Goal: Task Accomplishment & Management: Use online tool/utility

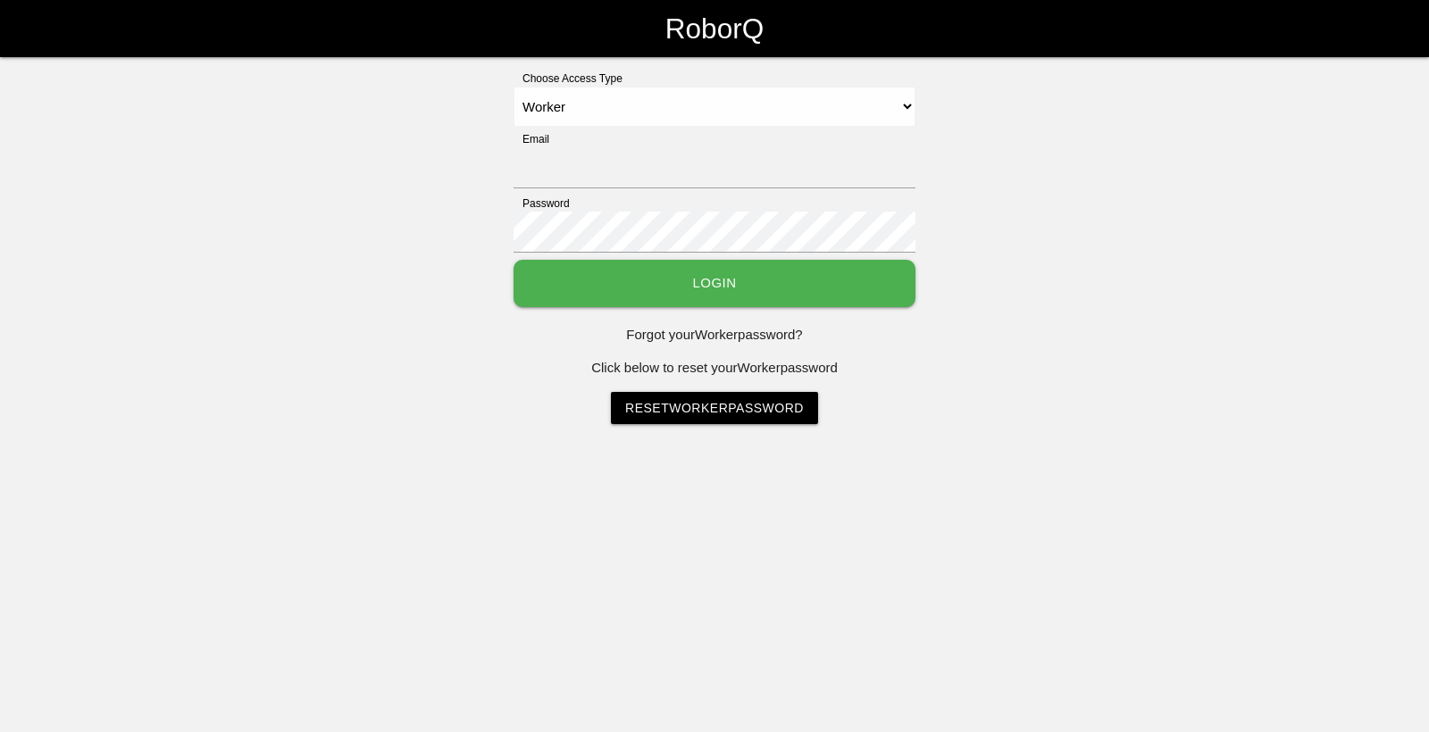
select select "Worker"
type input "[EMAIL_ADDRESS][DOMAIN_NAME]"
click at [729, 288] on button "Login" at bounding box center [715, 283] width 402 height 47
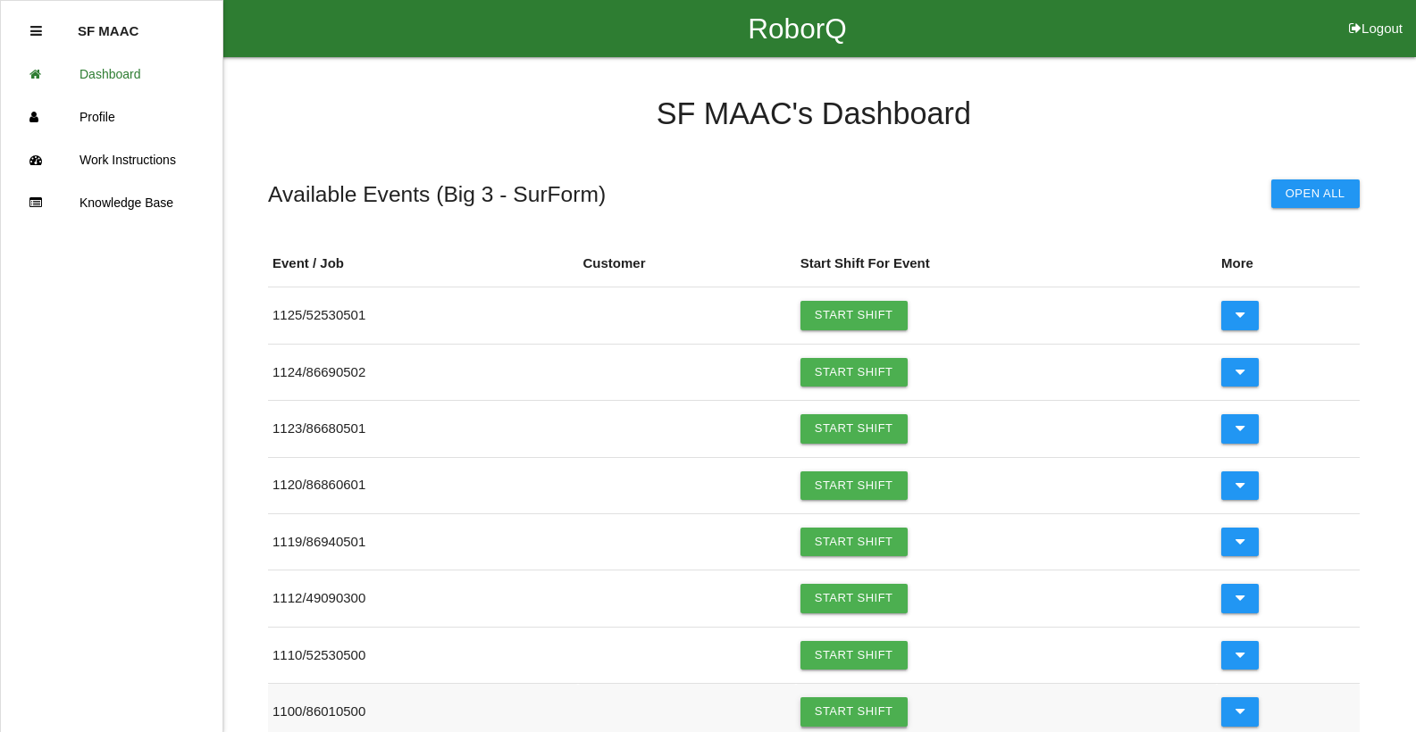
click at [859, 706] on link "Start Shift" at bounding box center [853, 712] width 107 height 29
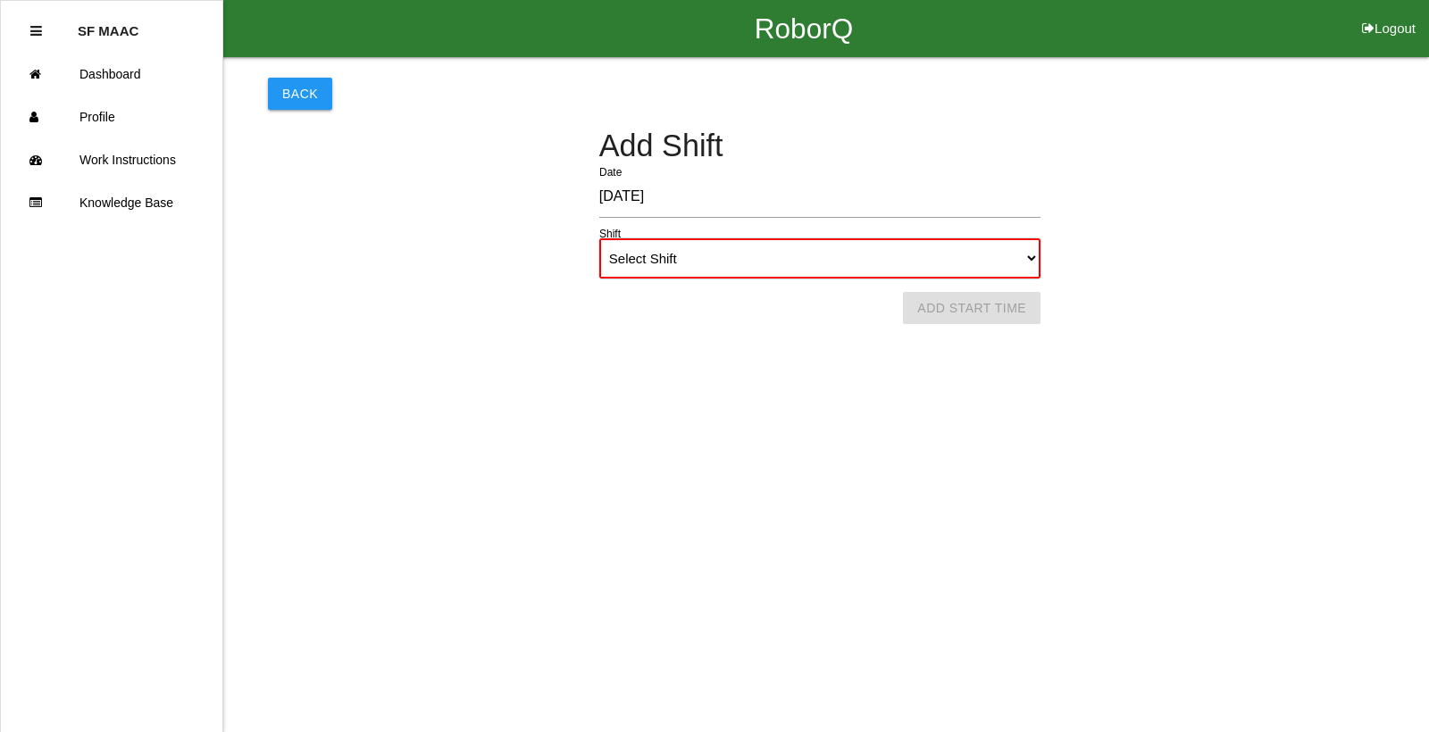
click at [1024, 259] on select "Select Shift 1st Shift 2nd Shift 3rd Shift 4th Shift" at bounding box center [819, 258] width 441 height 40
select select "1"
click at [599, 238] on select "Select Shift 1st Shift 2nd Shift 3rd Shift 4th Shift" at bounding box center [819, 258] width 441 height 40
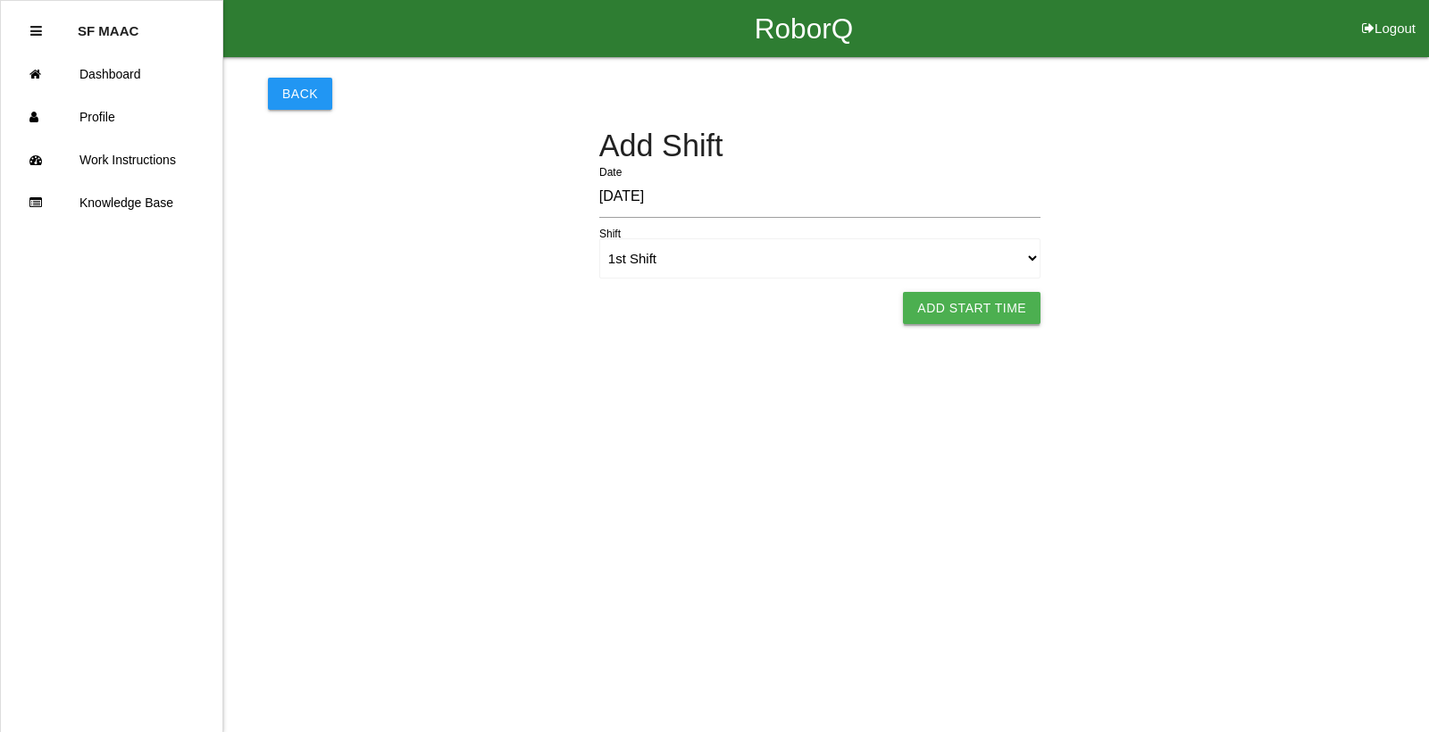
click at [1009, 317] on button "Add Start Time" at bounding box center [972, 308] width 138 height 32
select select "7"
select select "8"
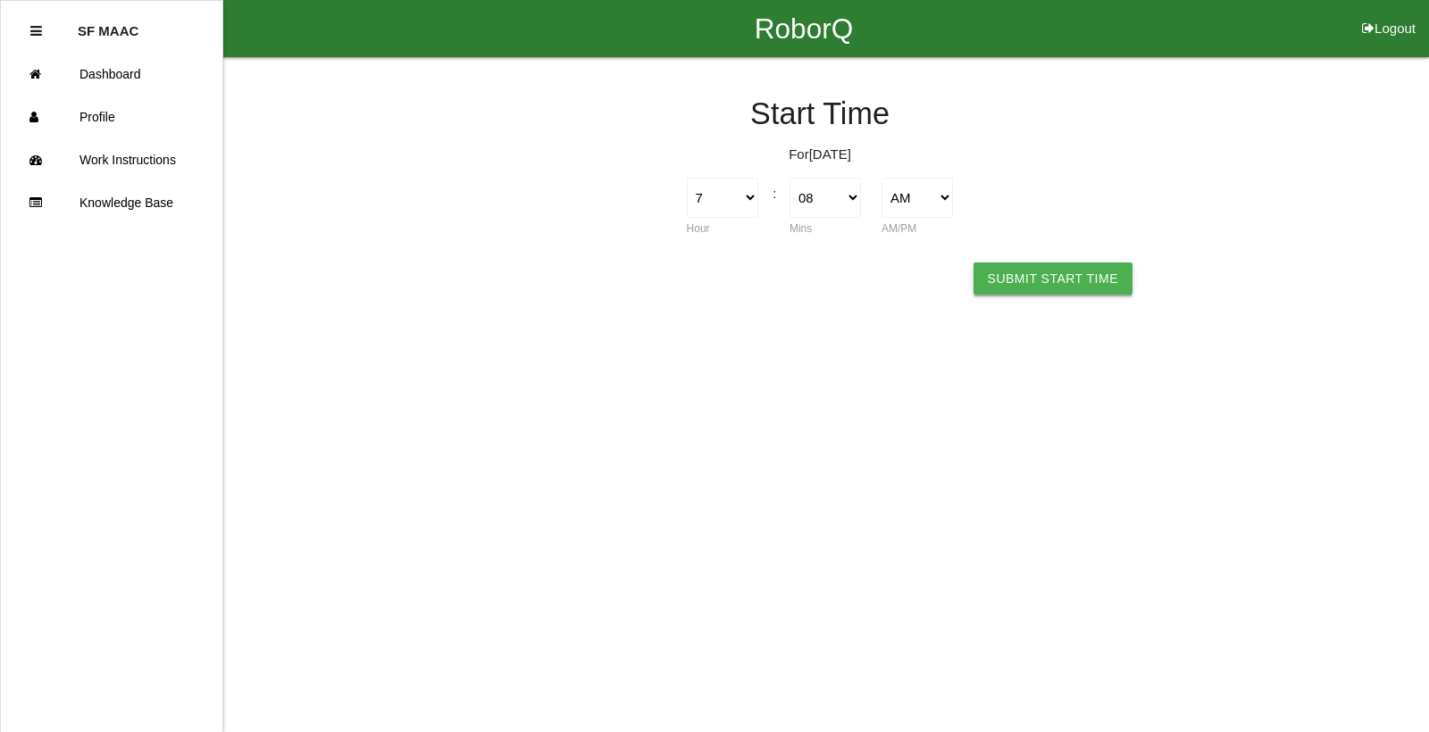
click at [1066, 276] on button "Submit Start Time" at bounding box center [1053, 279] width 159 height 32
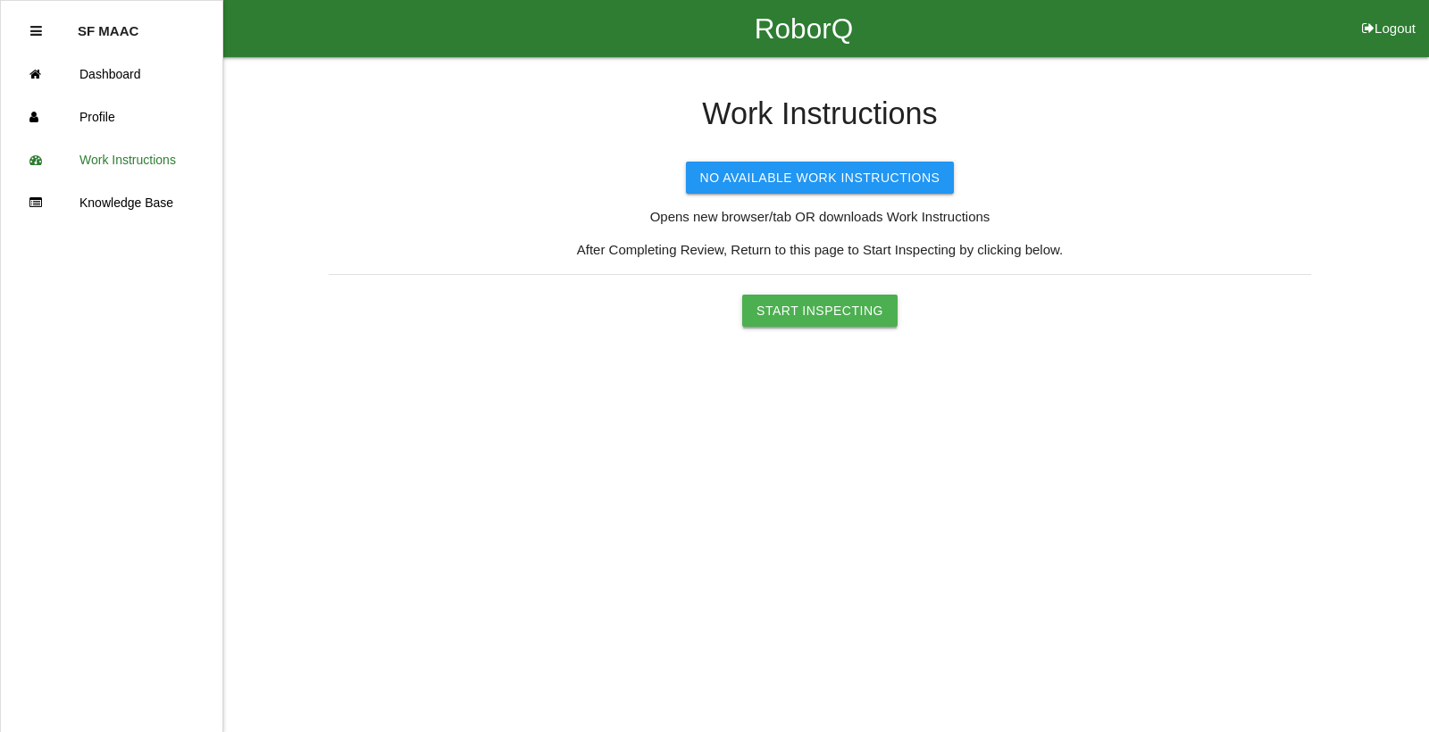
click at [874, 302] on button "Start Inspecting" at bounding box center [819, 311] width 155 height 32
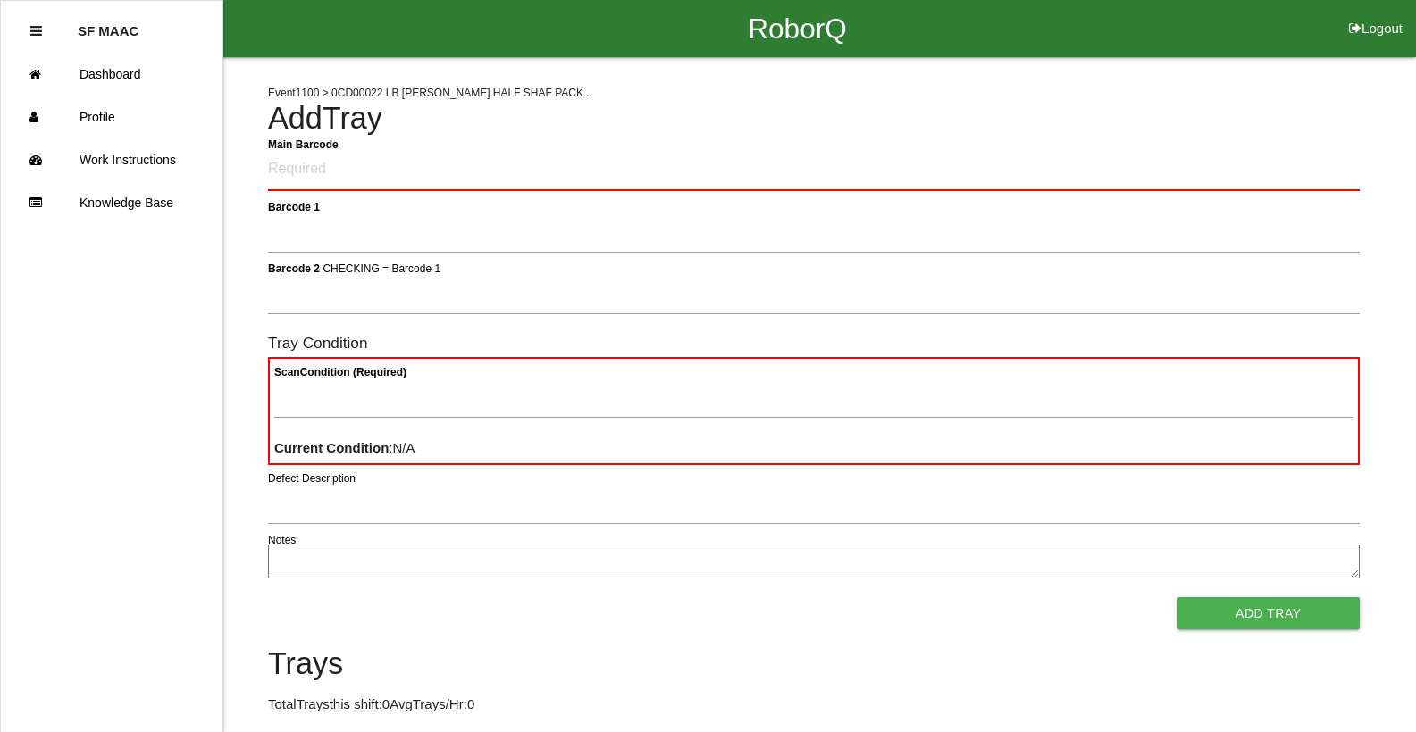
type Barcode "86010500-1090"
type 1 "330A00CF9A3700C000318967"
type 2 "330A00CF9A3700C000318967"
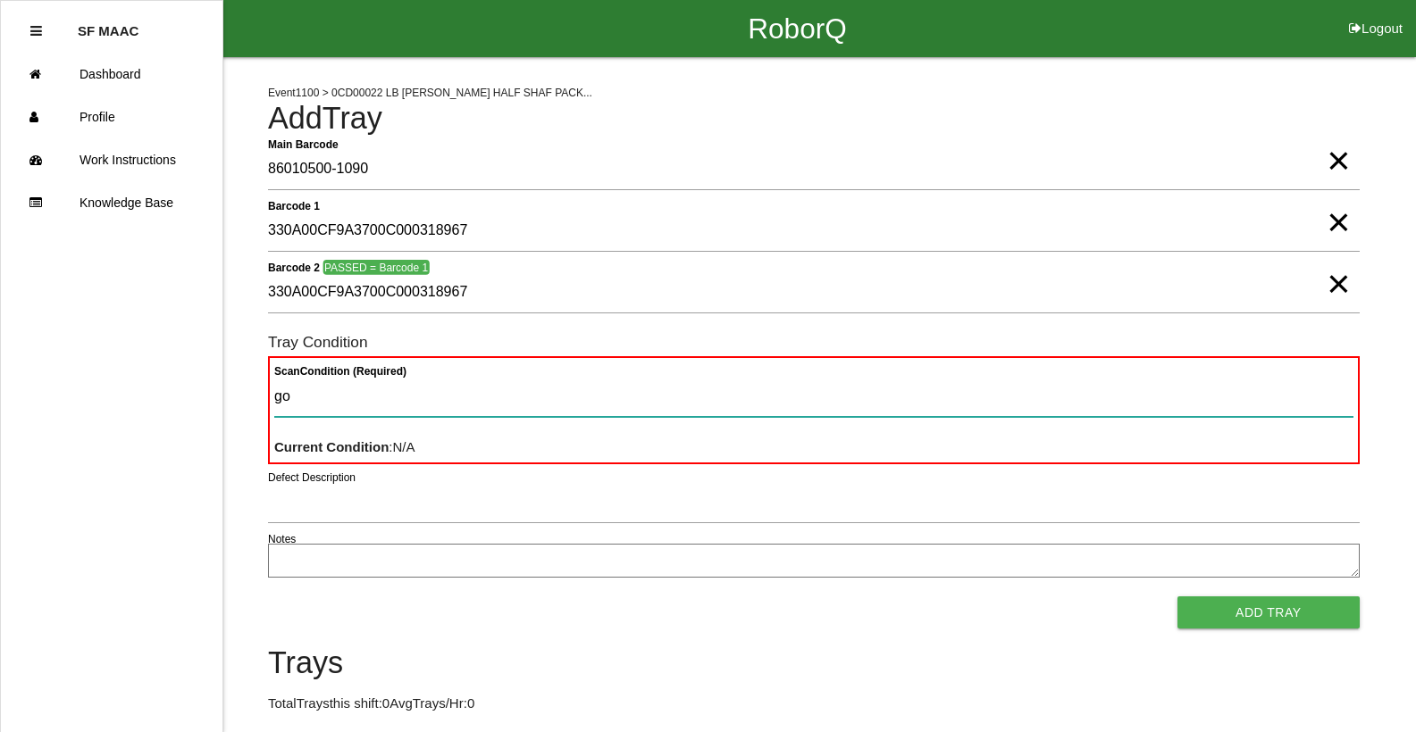
type Condition "goo"
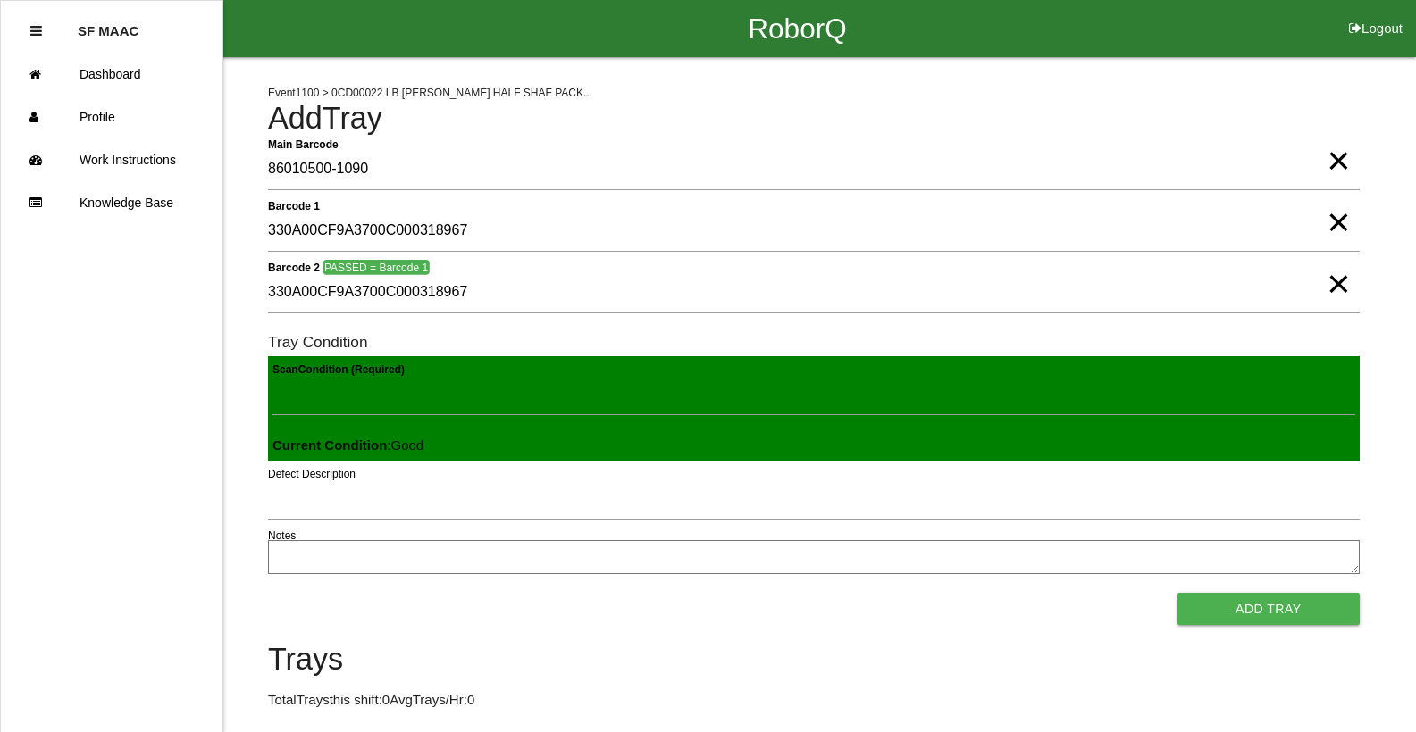
click at [1177, 593] on button "Add Tray" at bounding box center [1268, 609] width 182 height 32
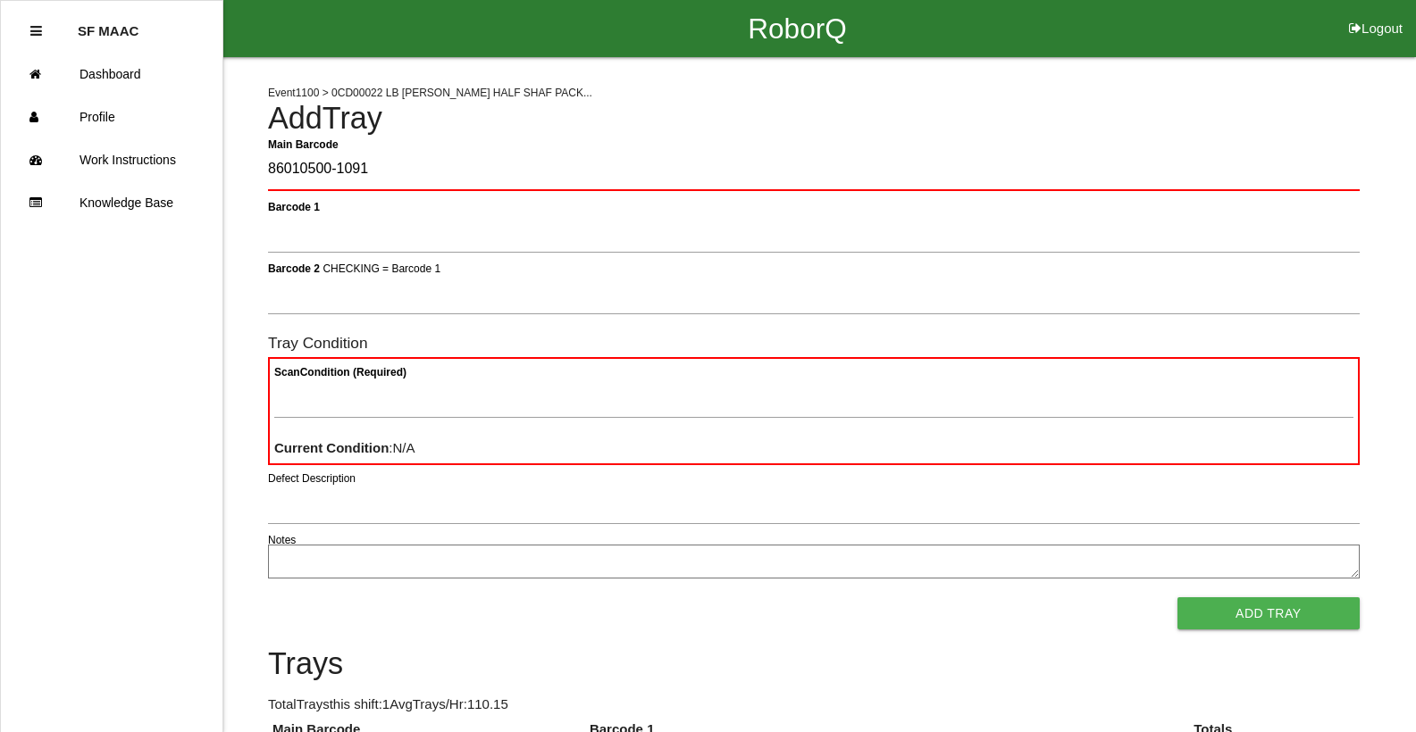
type Barcode "86010500-1091"
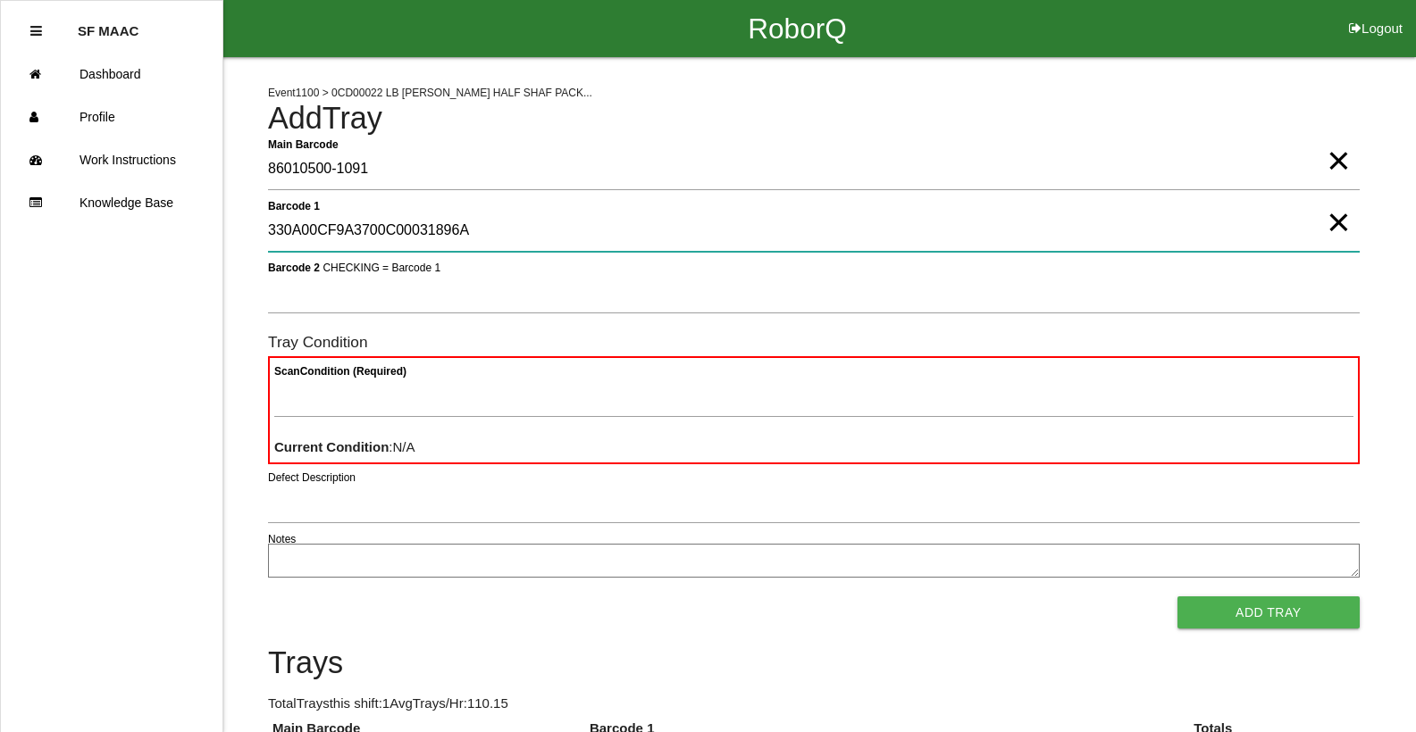
type 1 "330A00CF9A3700C00031896A"
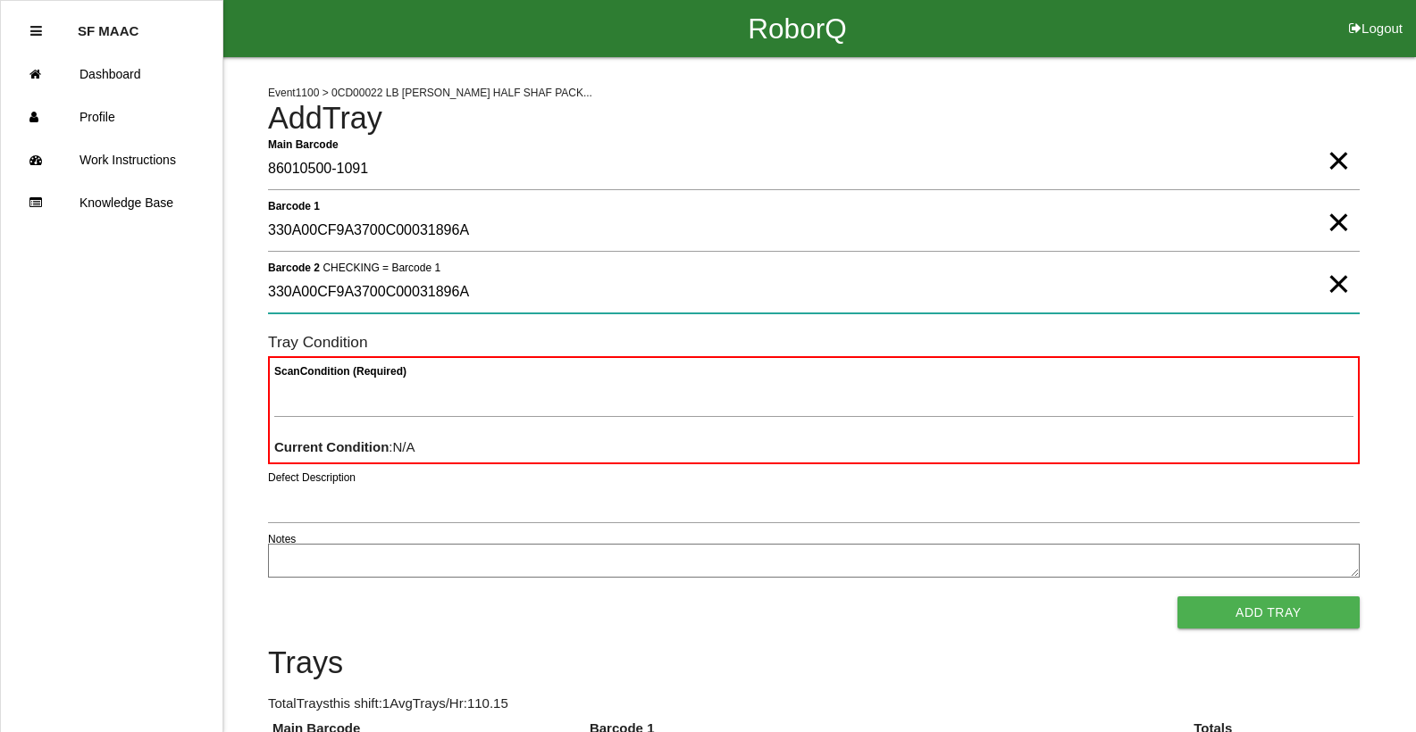
type 2 "330A00CF9A3700C00031896A"
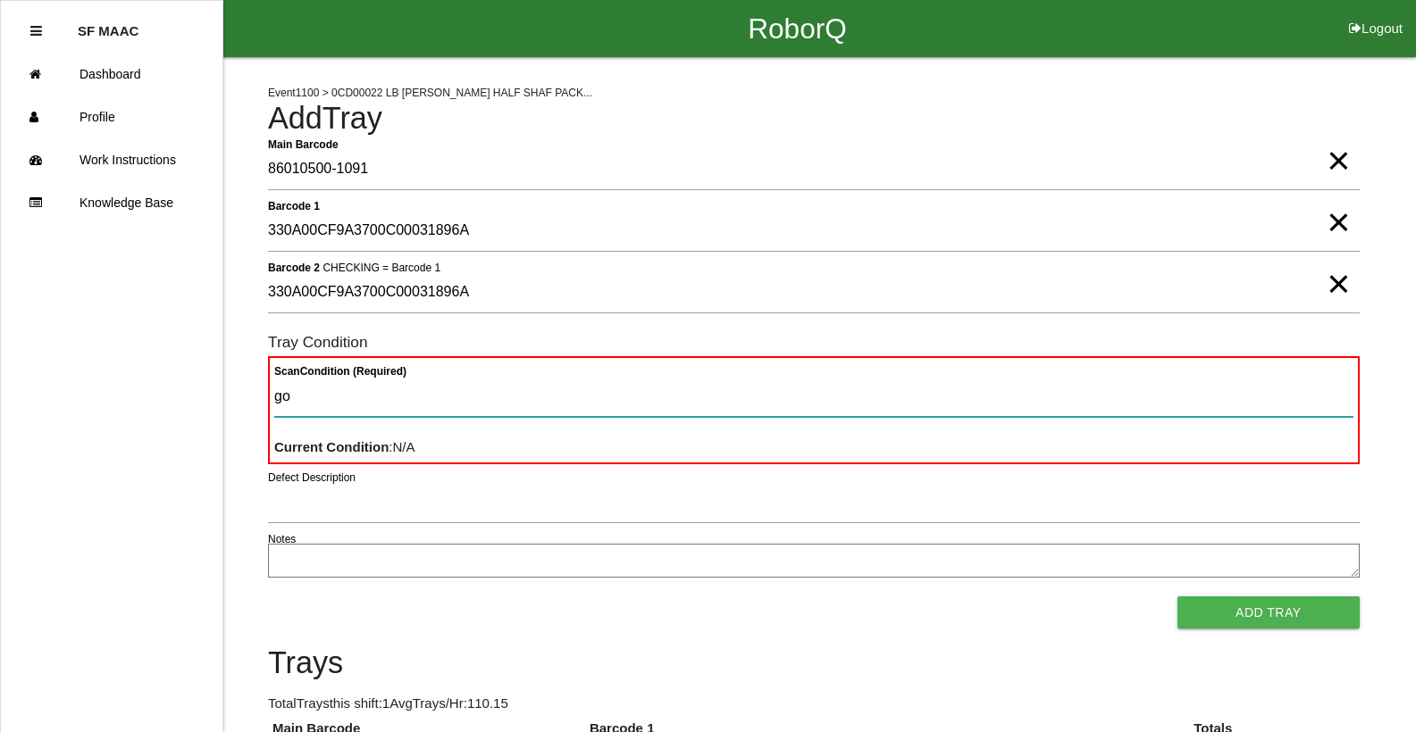
type Condition "goo"
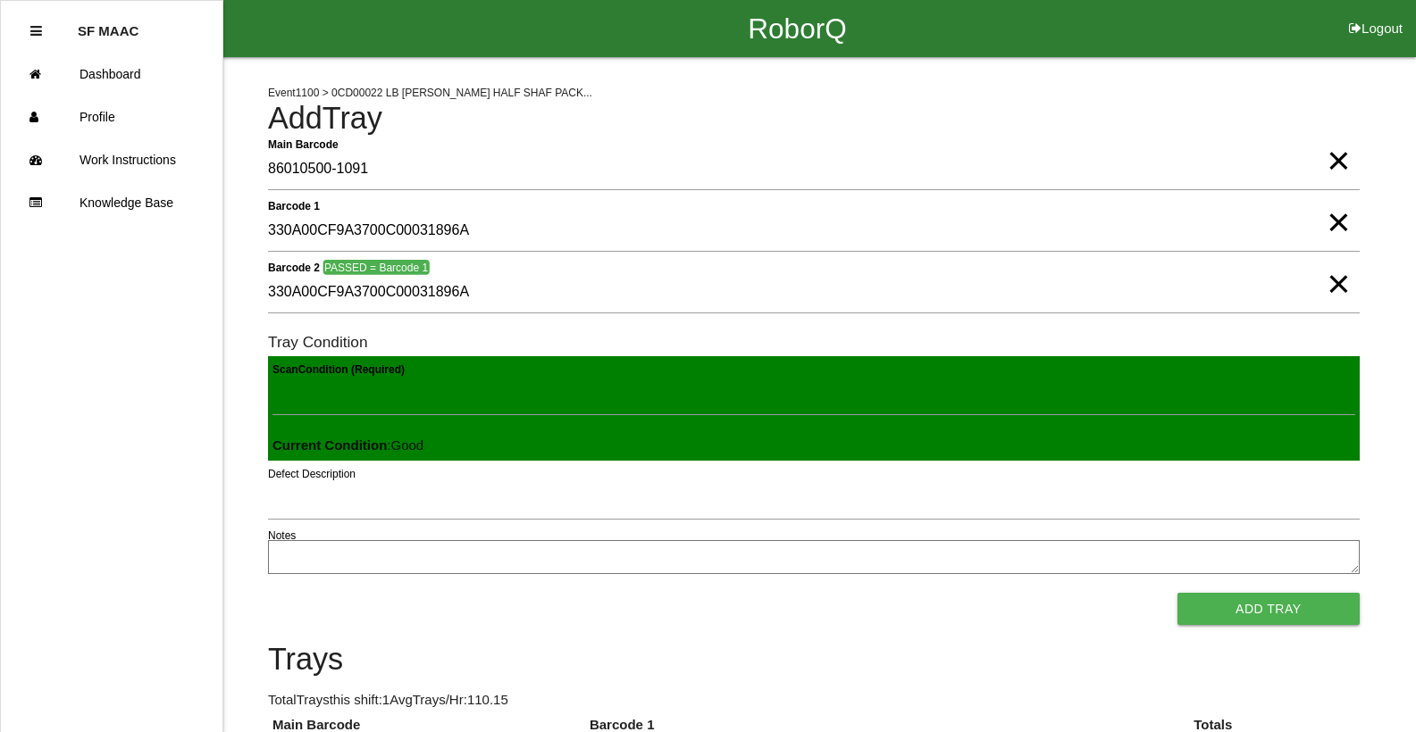
click at [1177, 593] on button "Add Tray" at bounding box center [1268, 609] width 182 height 32
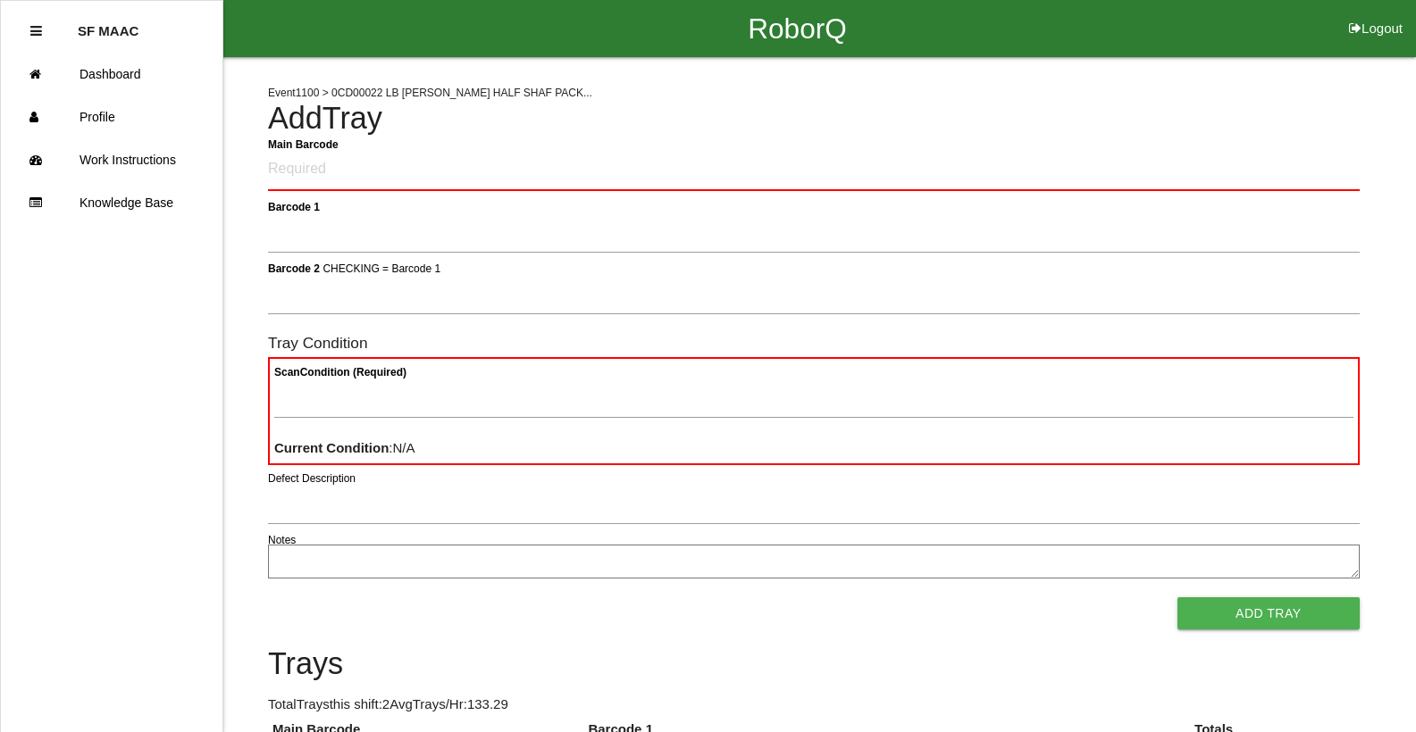
click button "Logout" at bounding box center [1375, 6] width 80 height 13
select select "Worker"
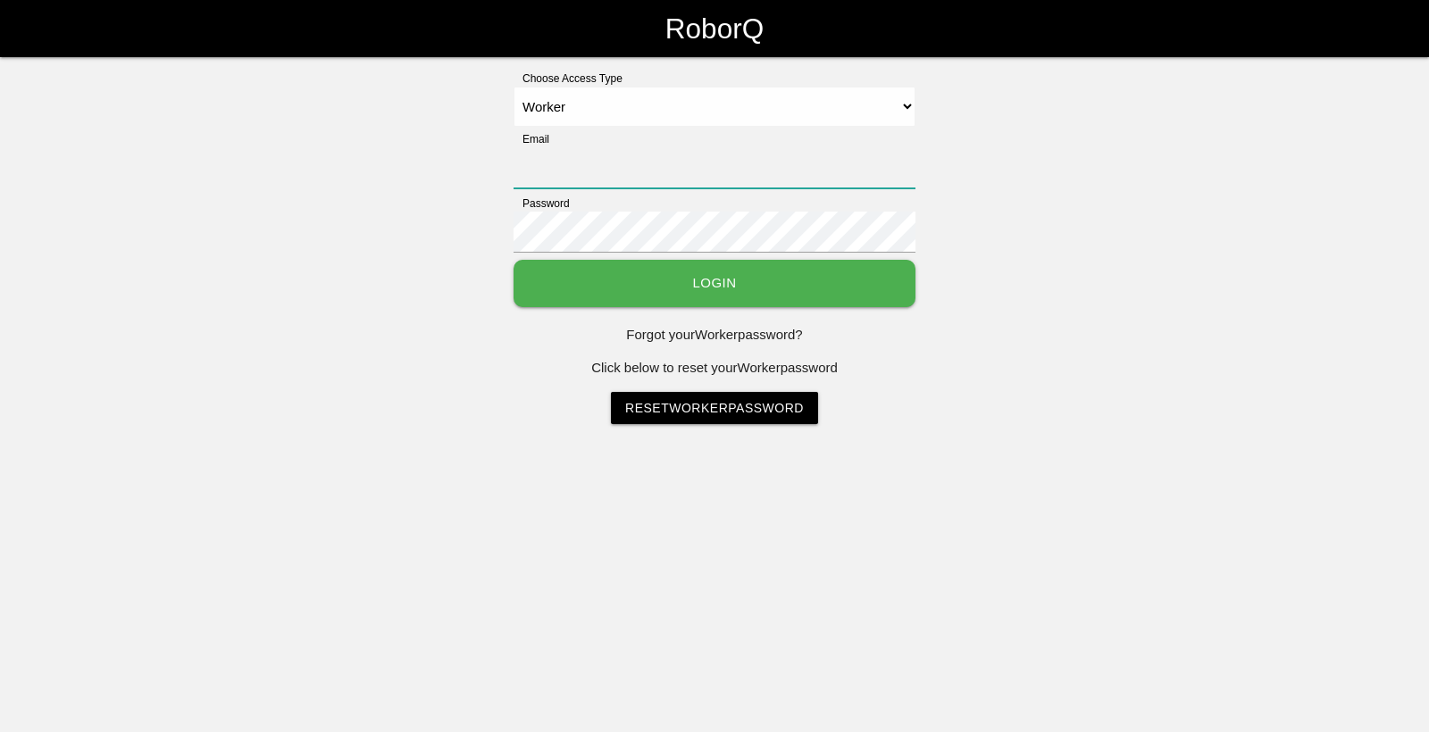
type input "[EMAIL_ADDRESS][DOMAIN_NAME]"
click at [514, 87] on select "Select Access Type Admin Customer Supervisor Worker" at bounding box center [715, 107] width 402 height 40
click at [741, 299] on button "Login" at bounding box center [715, 283] width 402 height 47
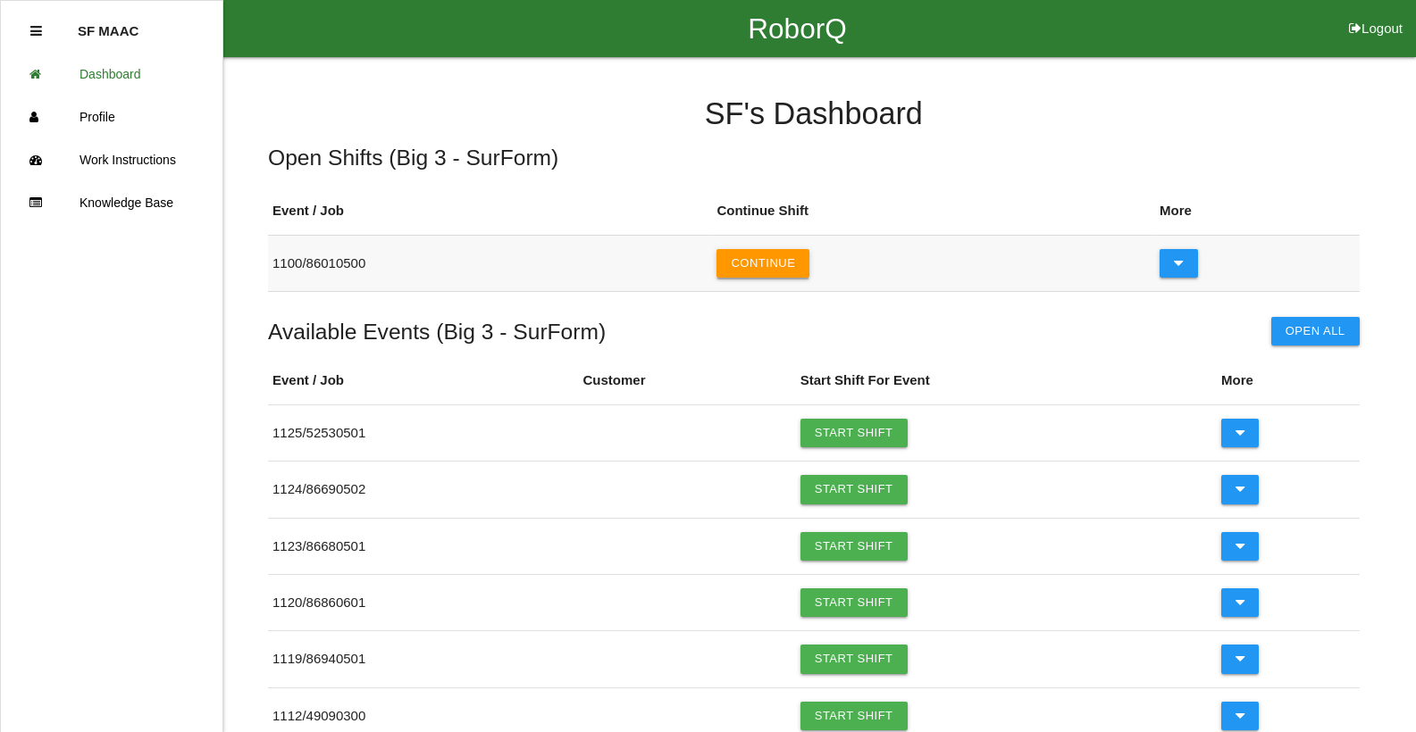
click at [784, 265] on button "Continue" at bounding box center [762, 263] width 93 height 29
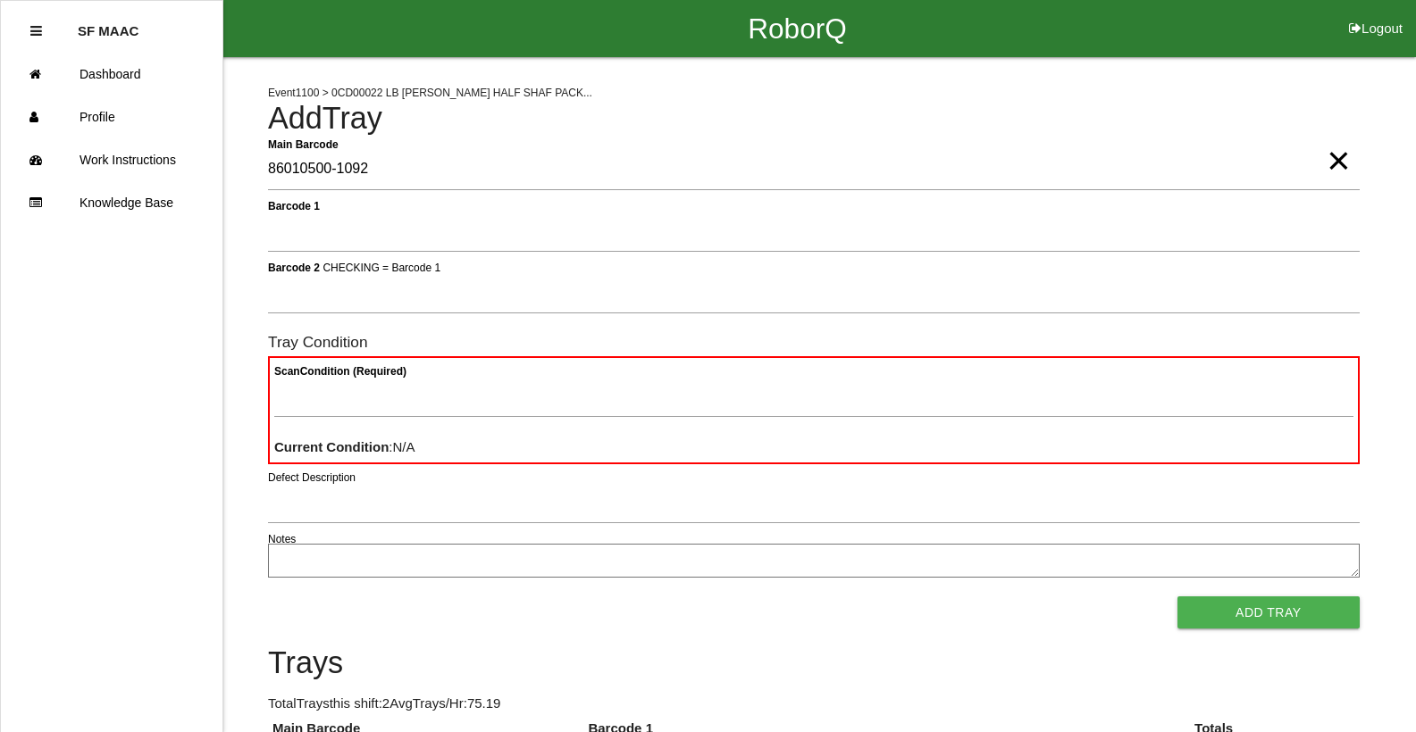
type Barcode "86010500-1092"
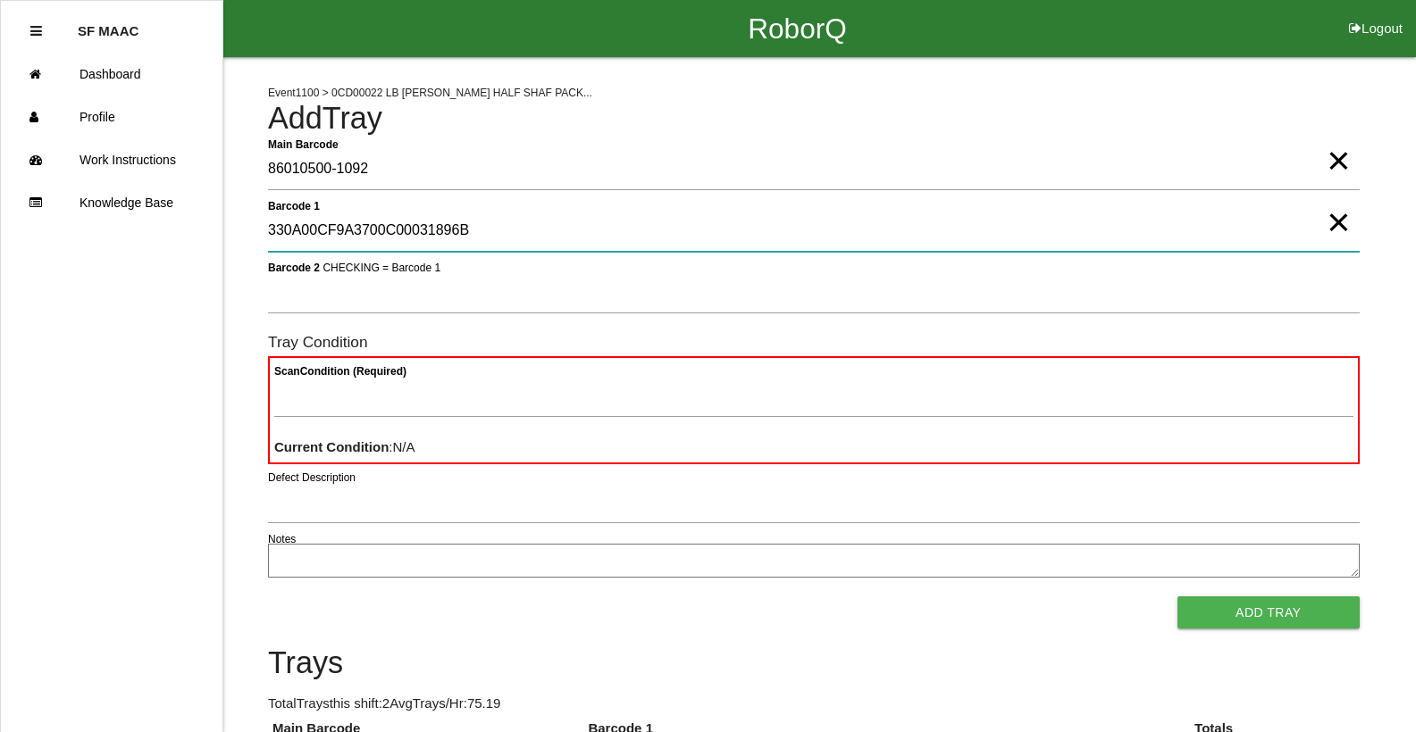
type 1 "330A00CF9A3700C00031896B"
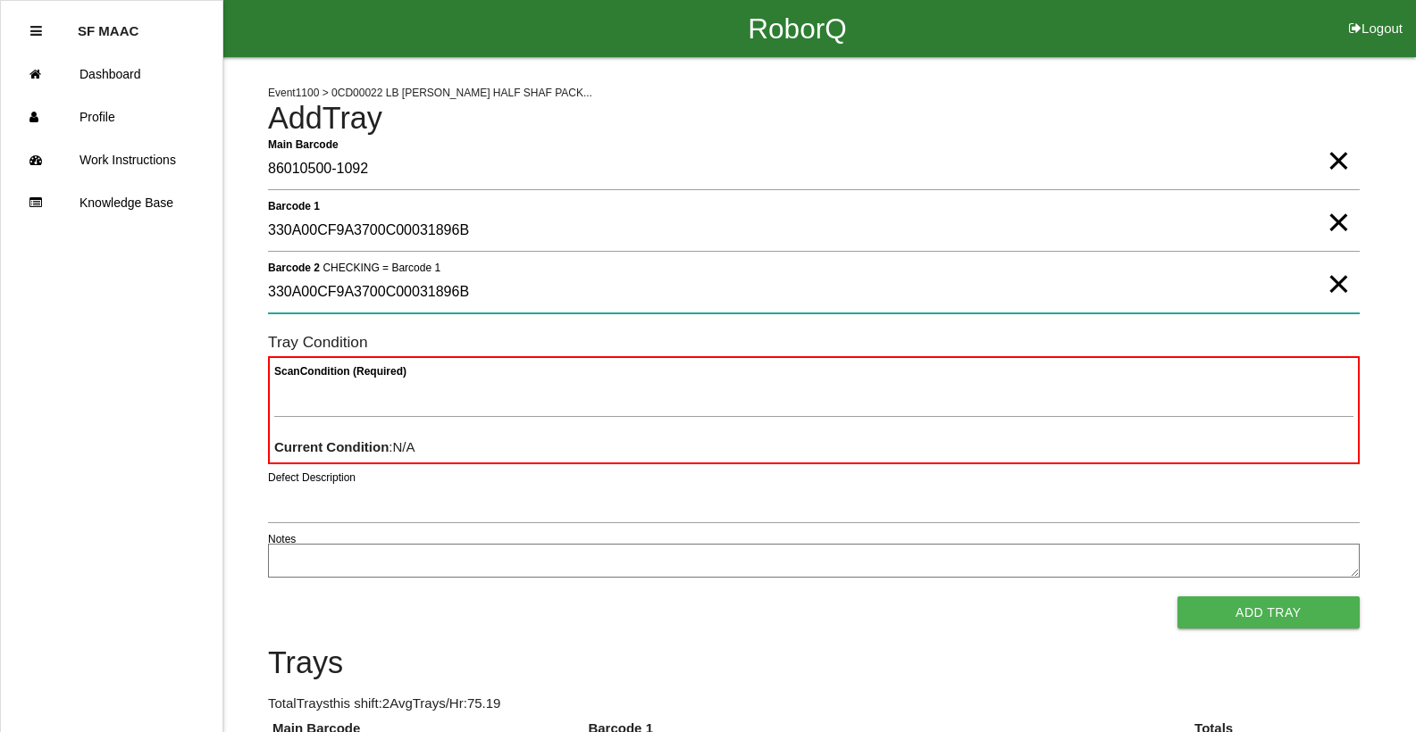
type 2 "330A00CF9A3700C00031896B"
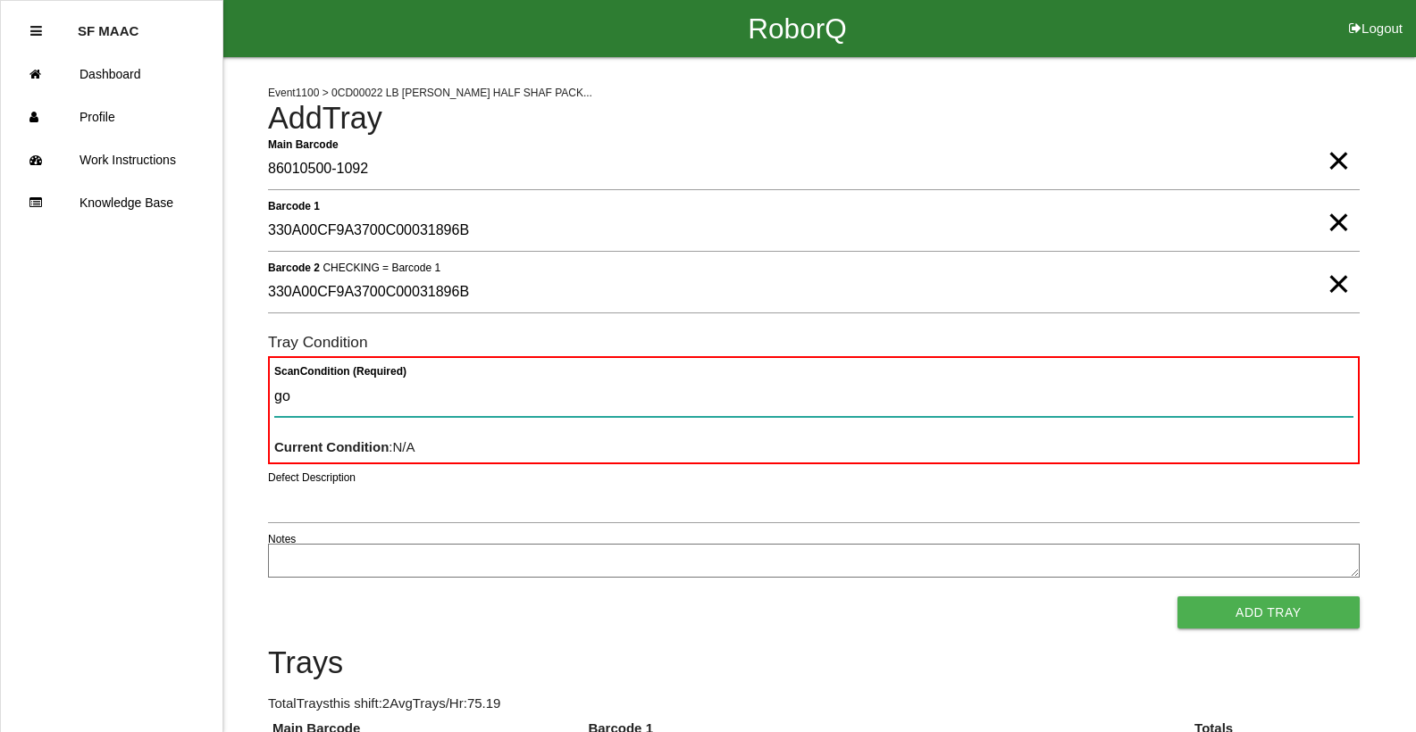
type Condition "goo"
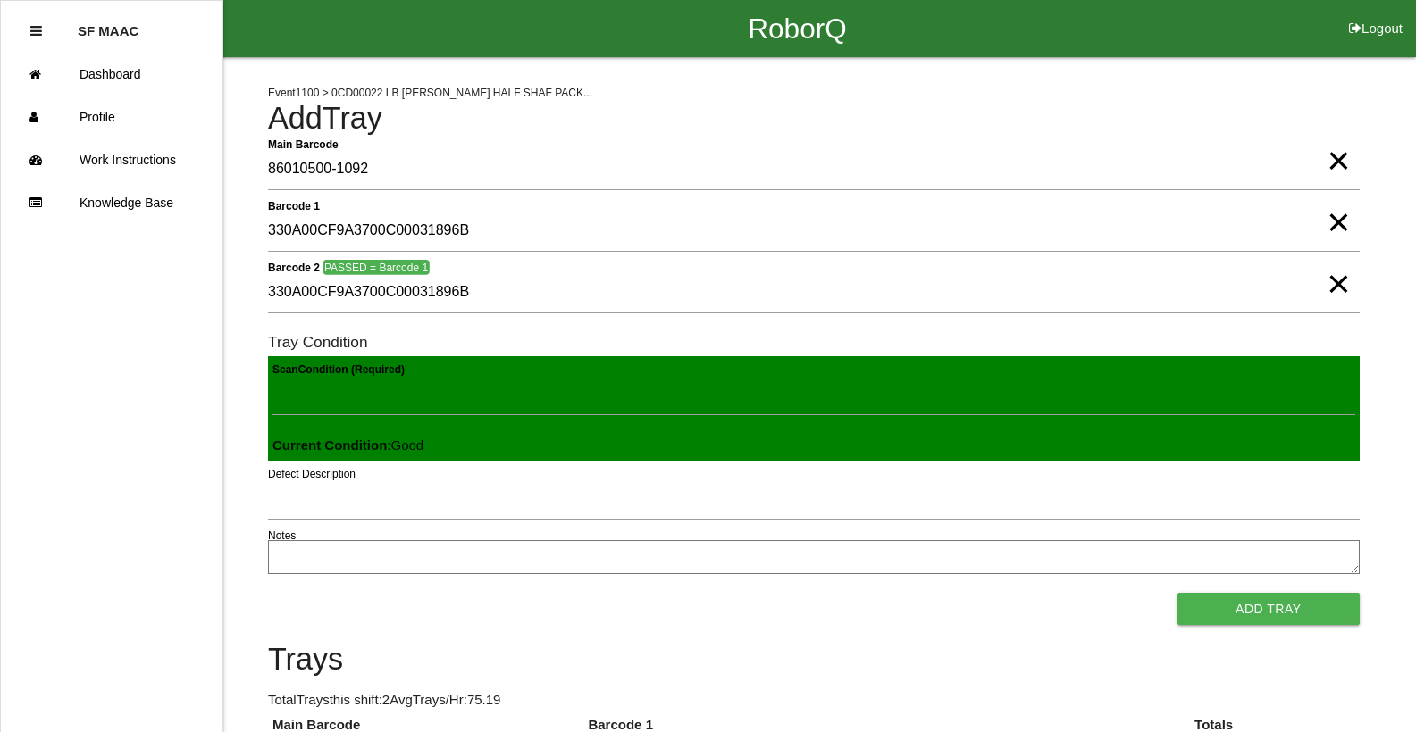
click at [1177, 593] on button "Add Tray" at bounding box center [1268, 609] width 182 height 32
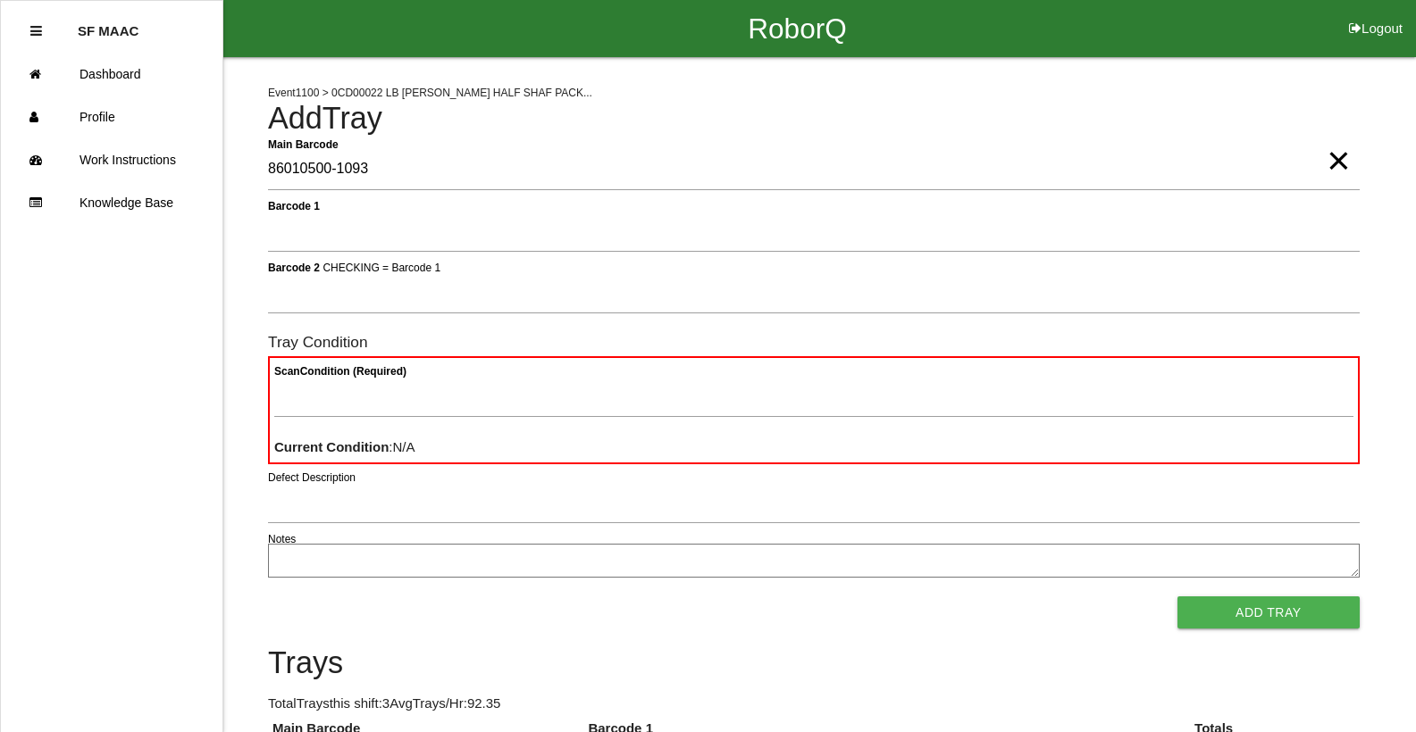
type Barcode "86010500-1093"
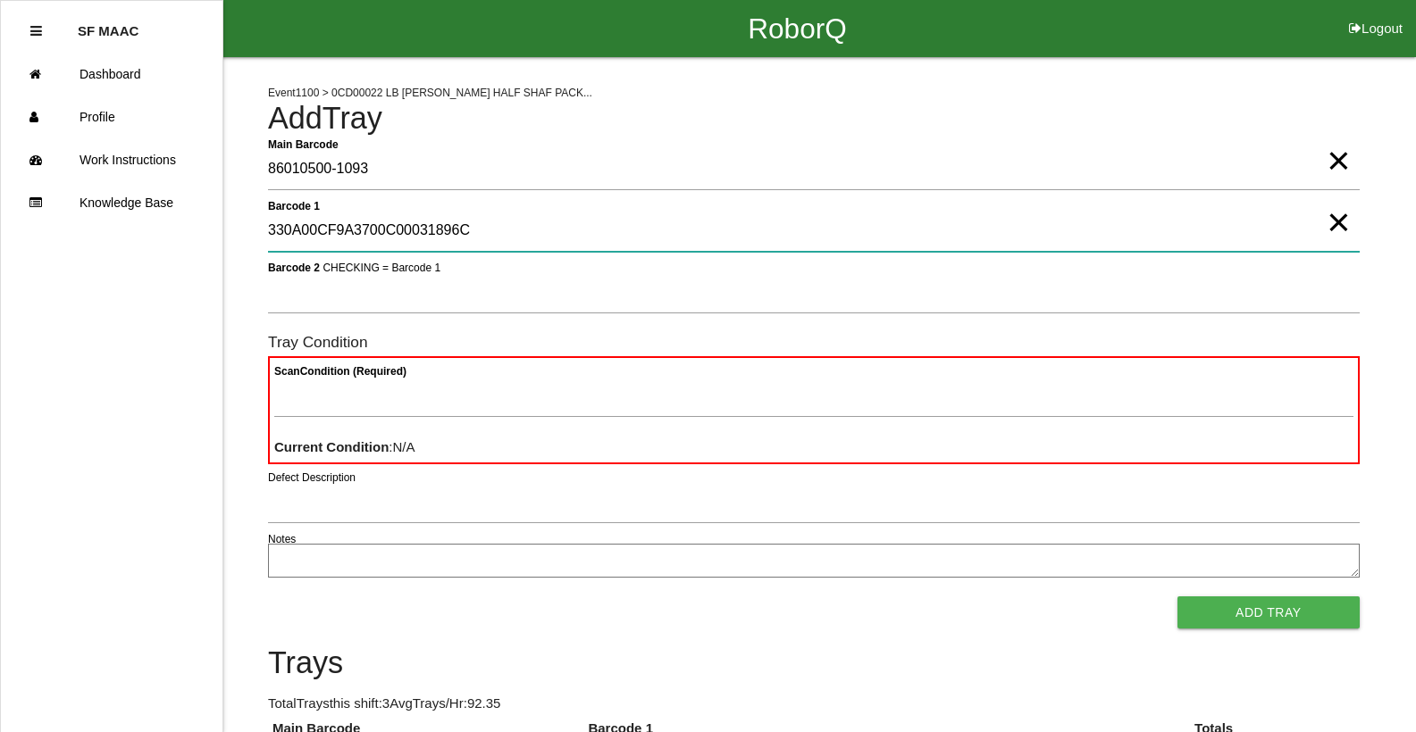
type 1 "330A00CF9A3700C00031896C"
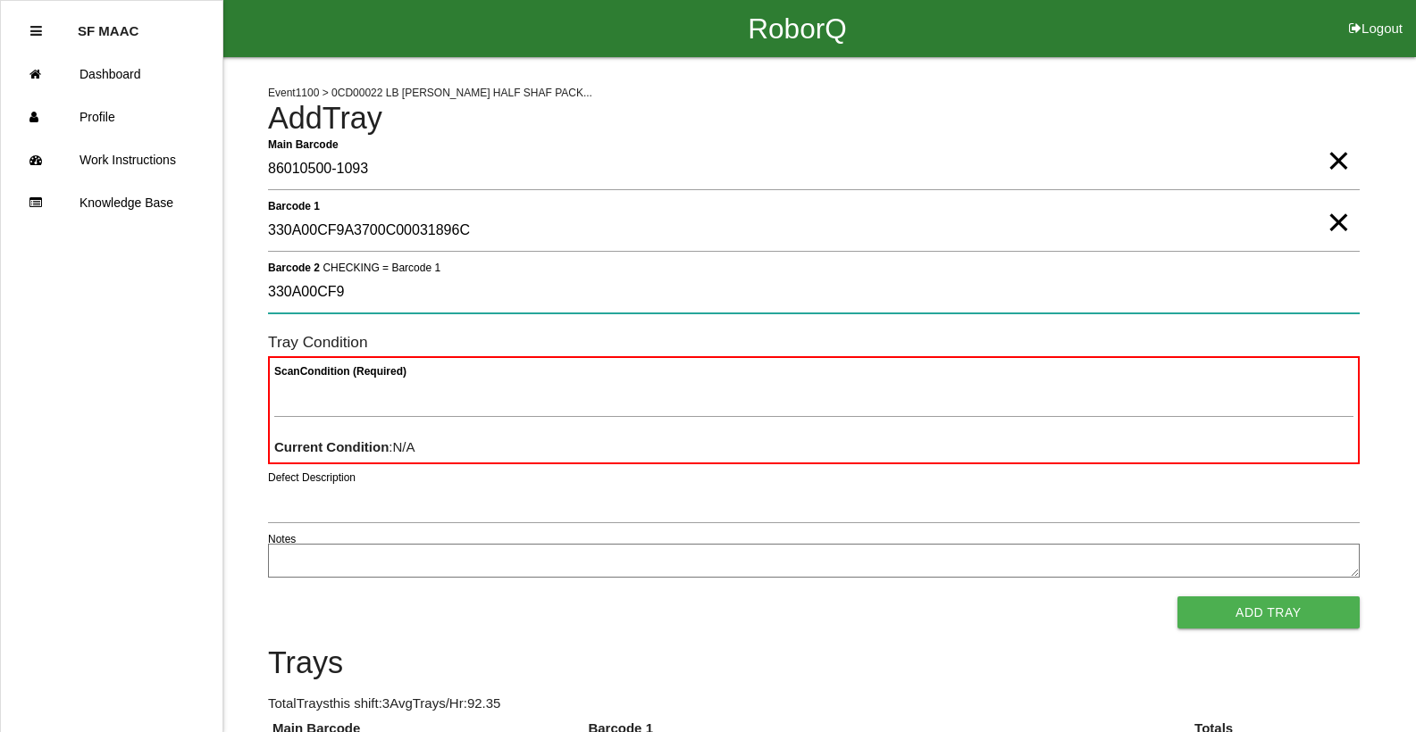
type 2 "330A00CF9A3700C00031896C"
type Condition "goo"
click at [1177, 597] on button "Add Tray" at bounding box center [1268, 613] width 182 height 32
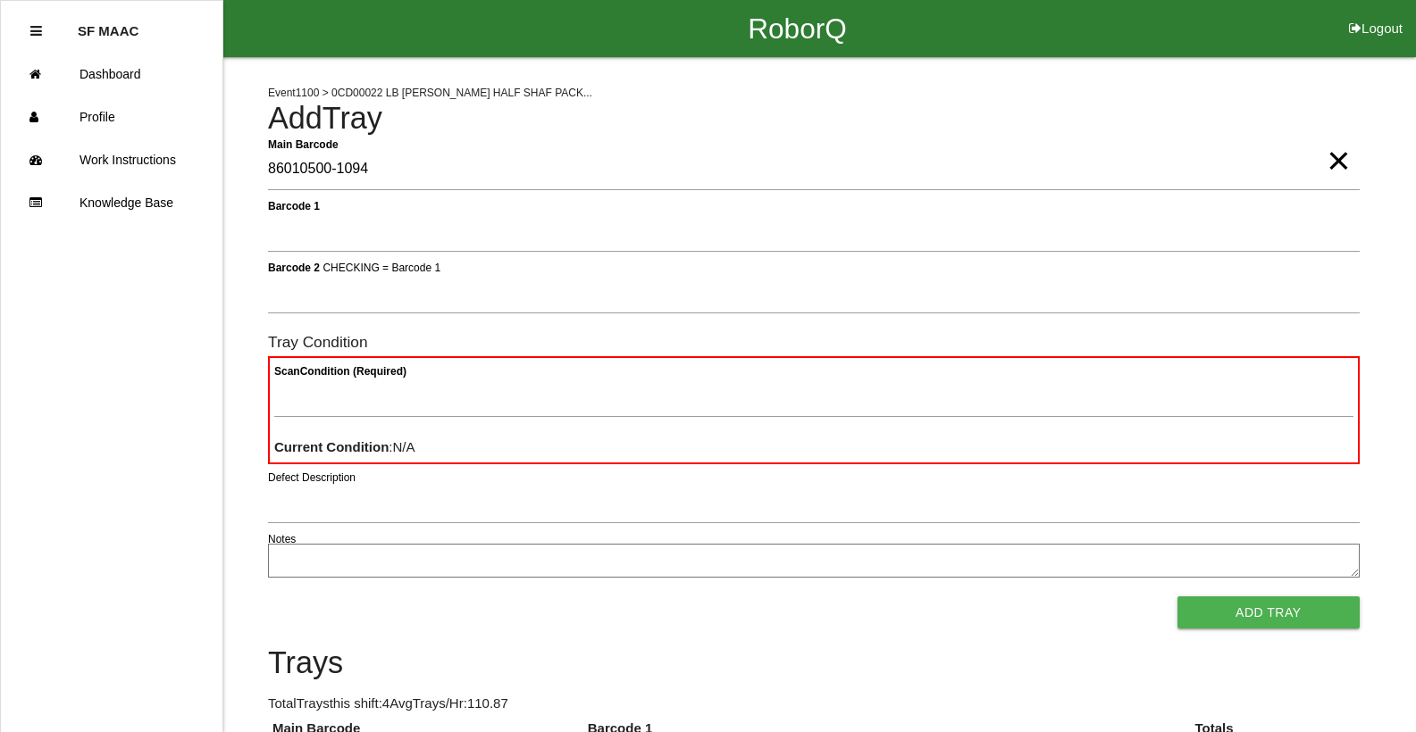
type Barcode "86010500-1094"
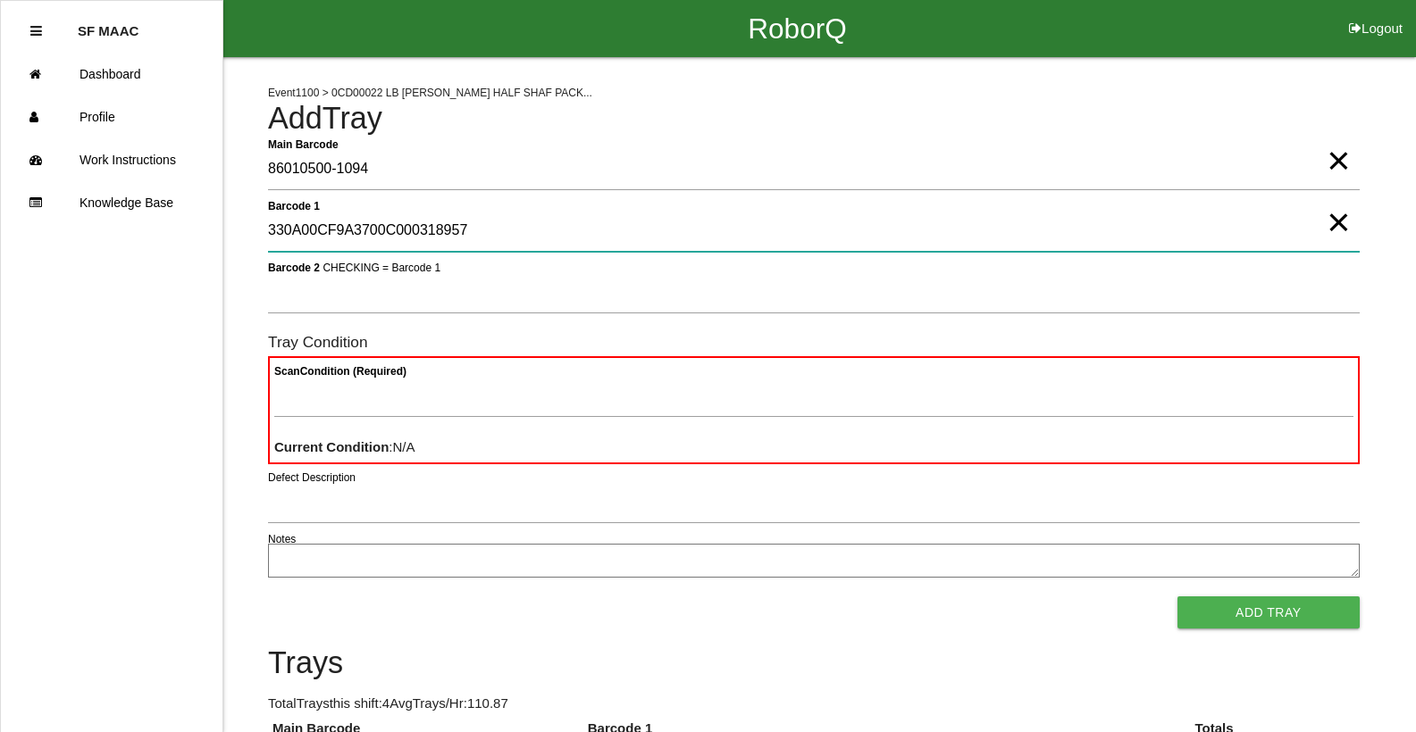
type 1 "330A00CF9A3700C000318957"
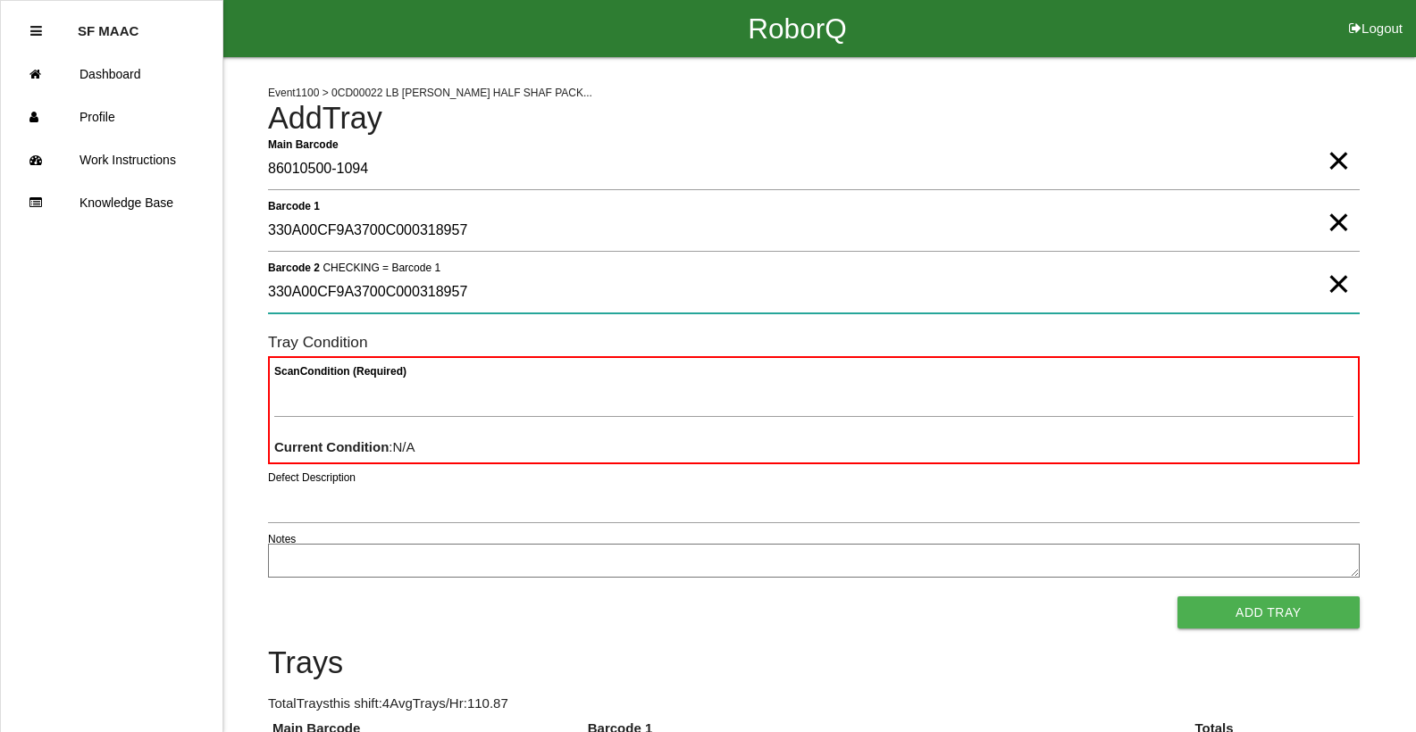
type 2 "330A00CF9A3700C000318957"
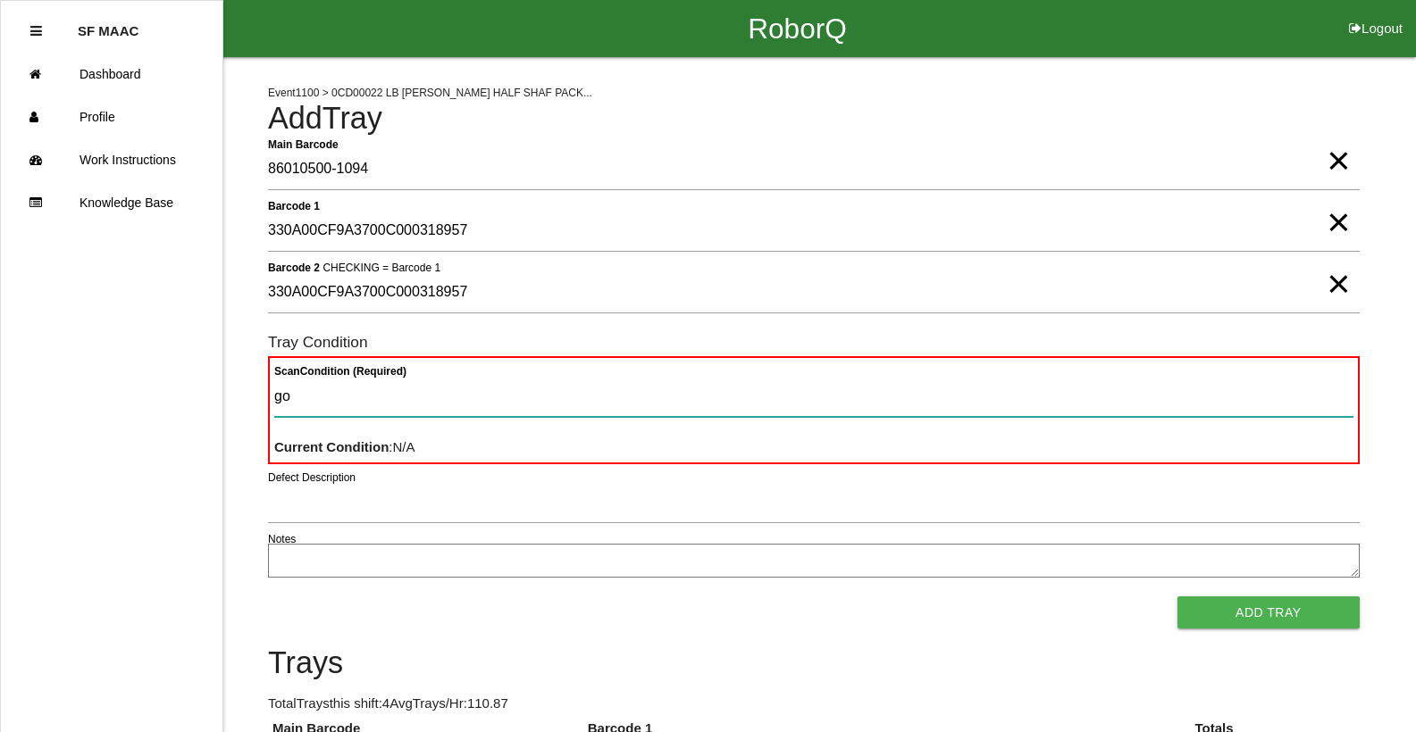
type Condition "goo"
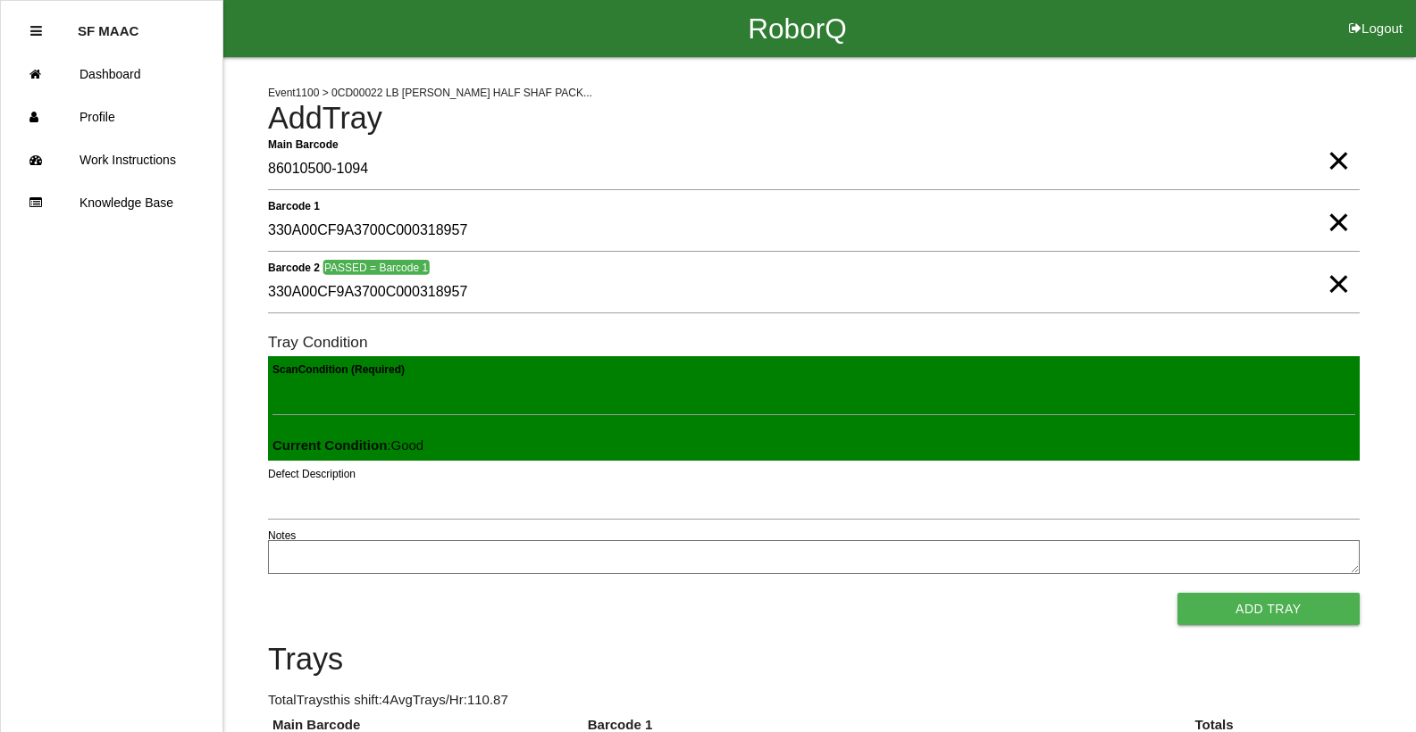
click at [1177, 593] on button "Add Tray" at bounding box center [1268, 609] width 182 height 32
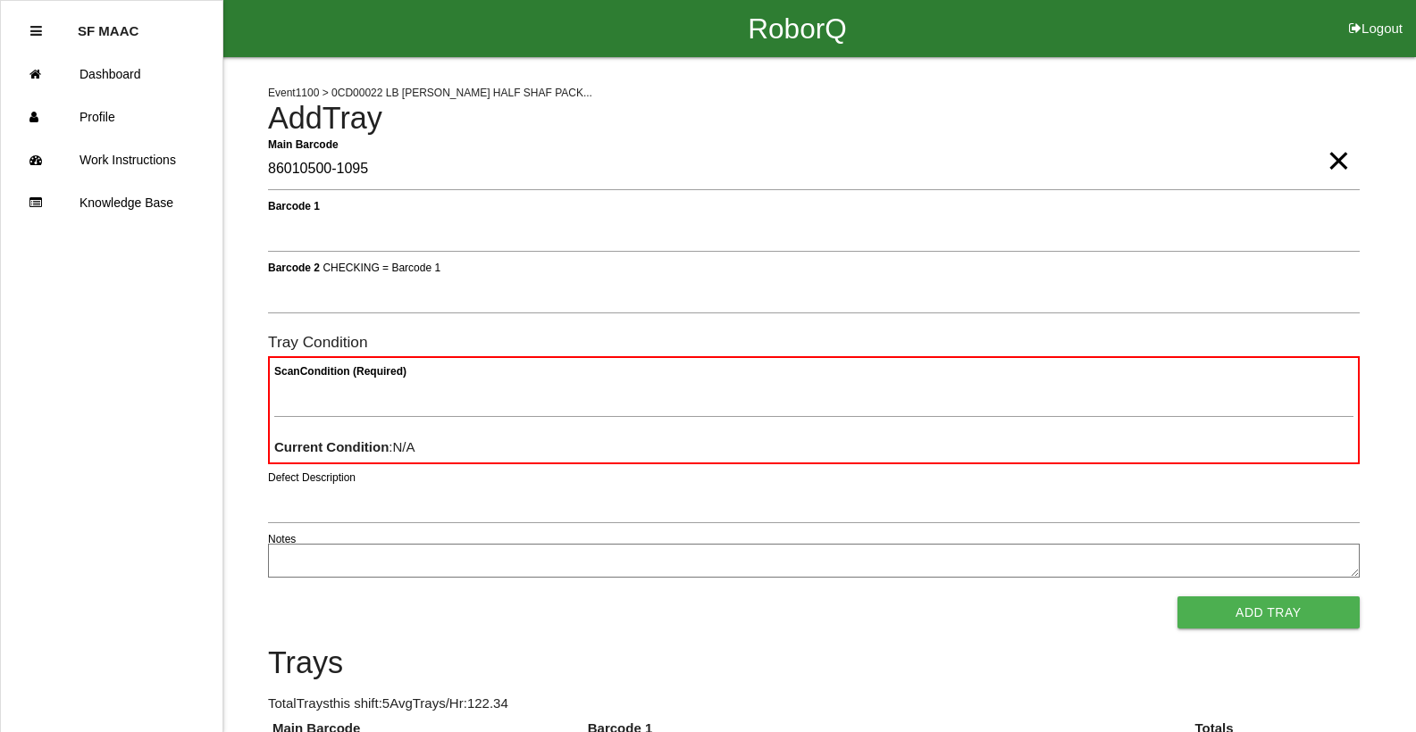
type Barcode "86010500-1095"
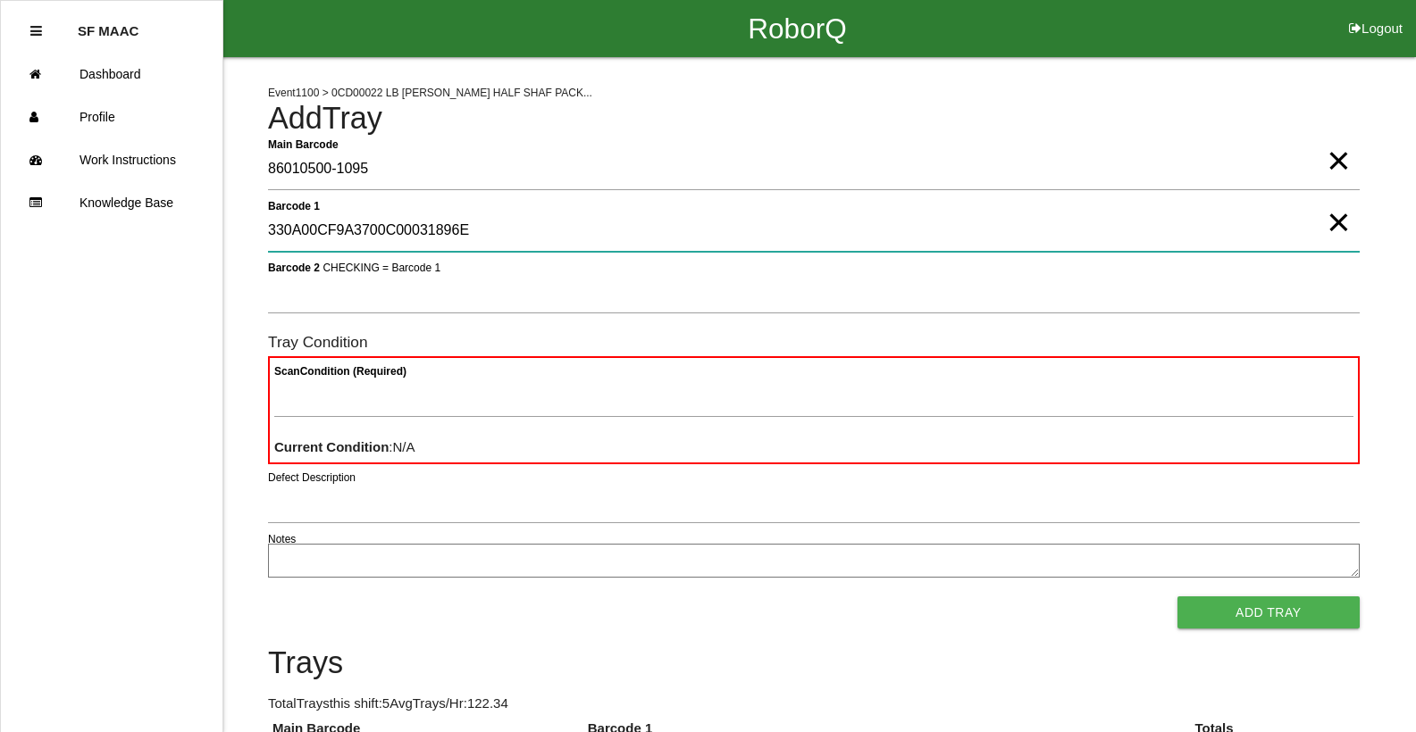
type 1 "330A00CF9A3700C00031896E"
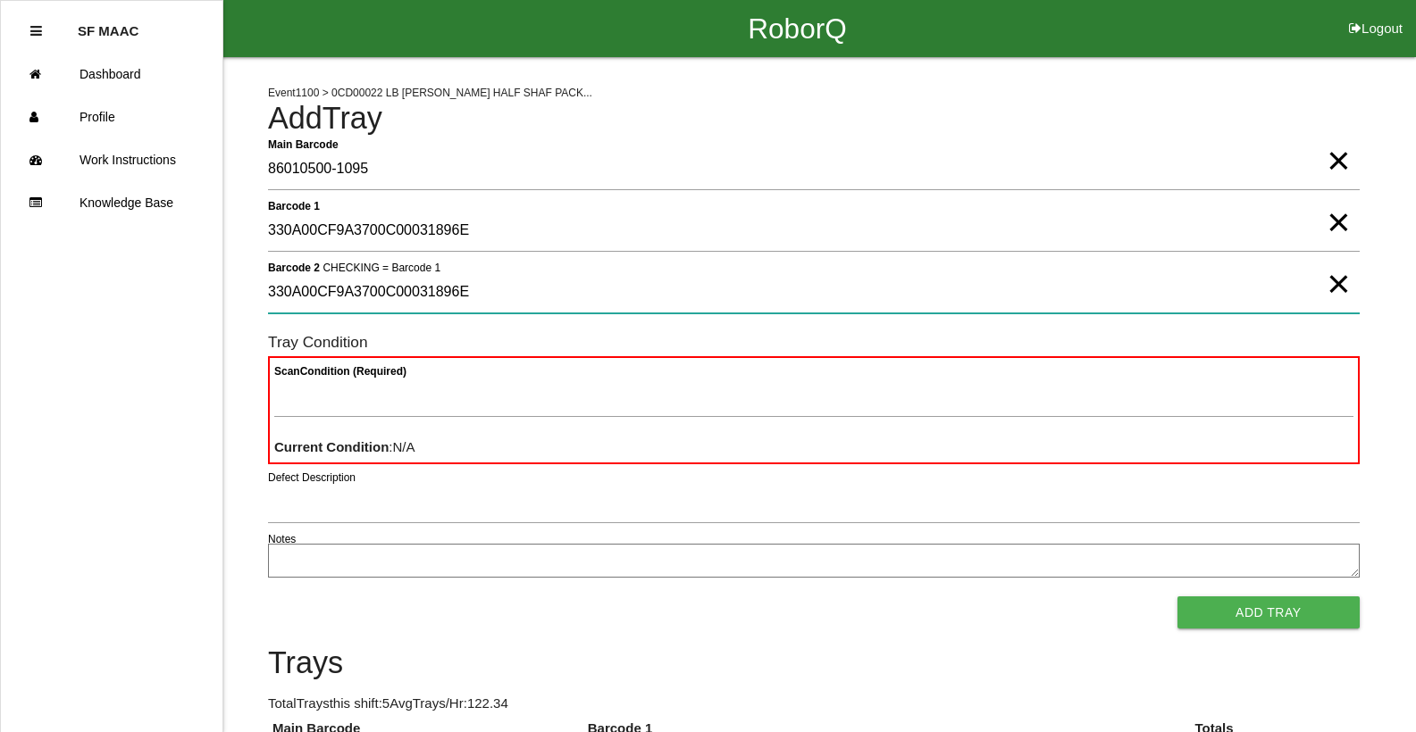
type 2 "330A00CF9A3700C00031896E"
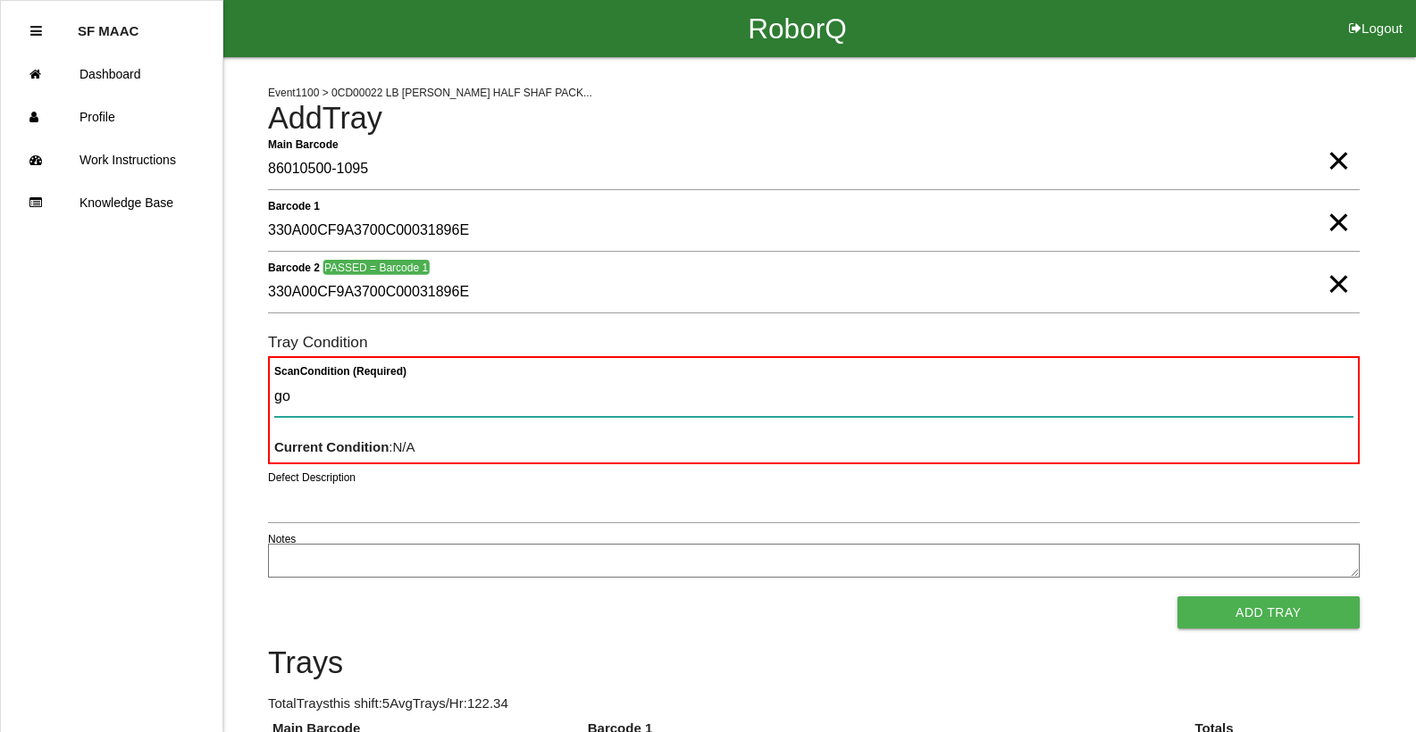
type Condition "goo"
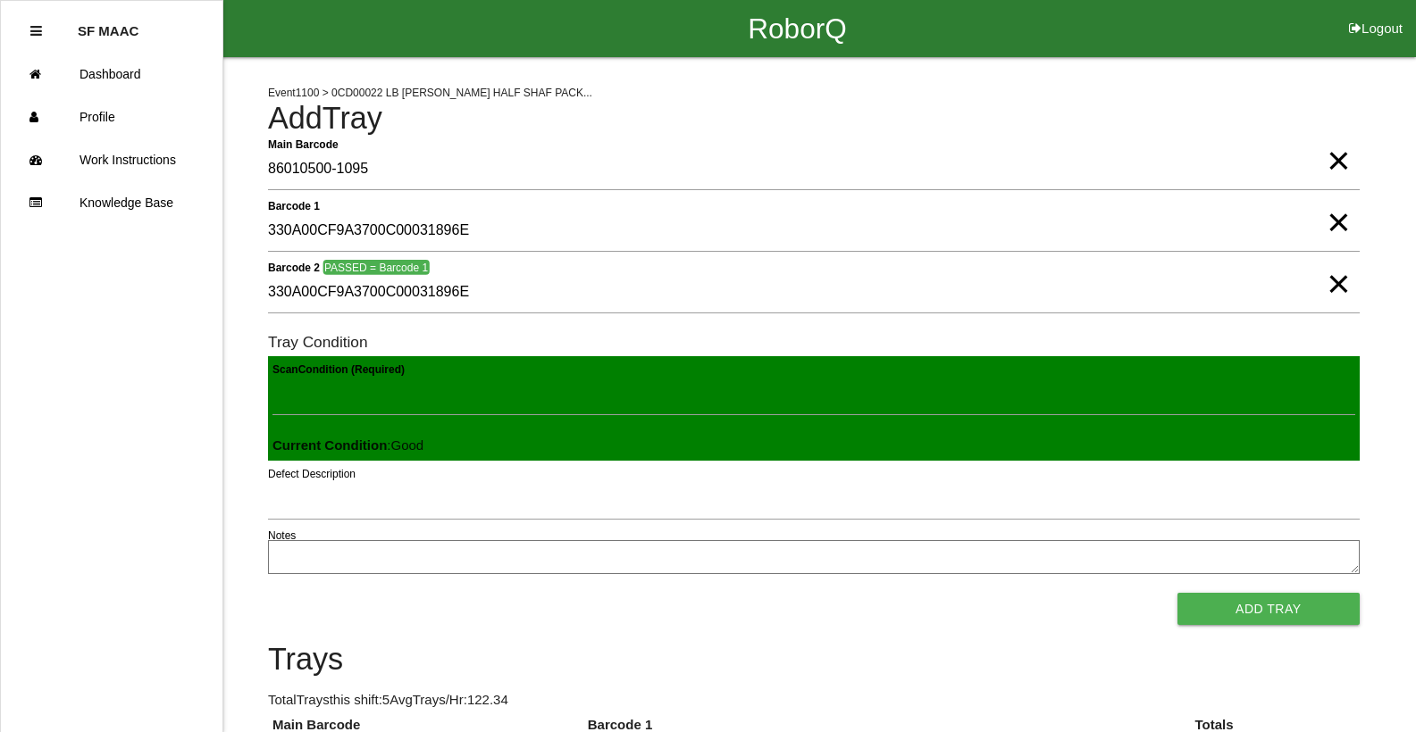
click button "Add Tray" at bounding box center [1268, 609] width 182 height 32
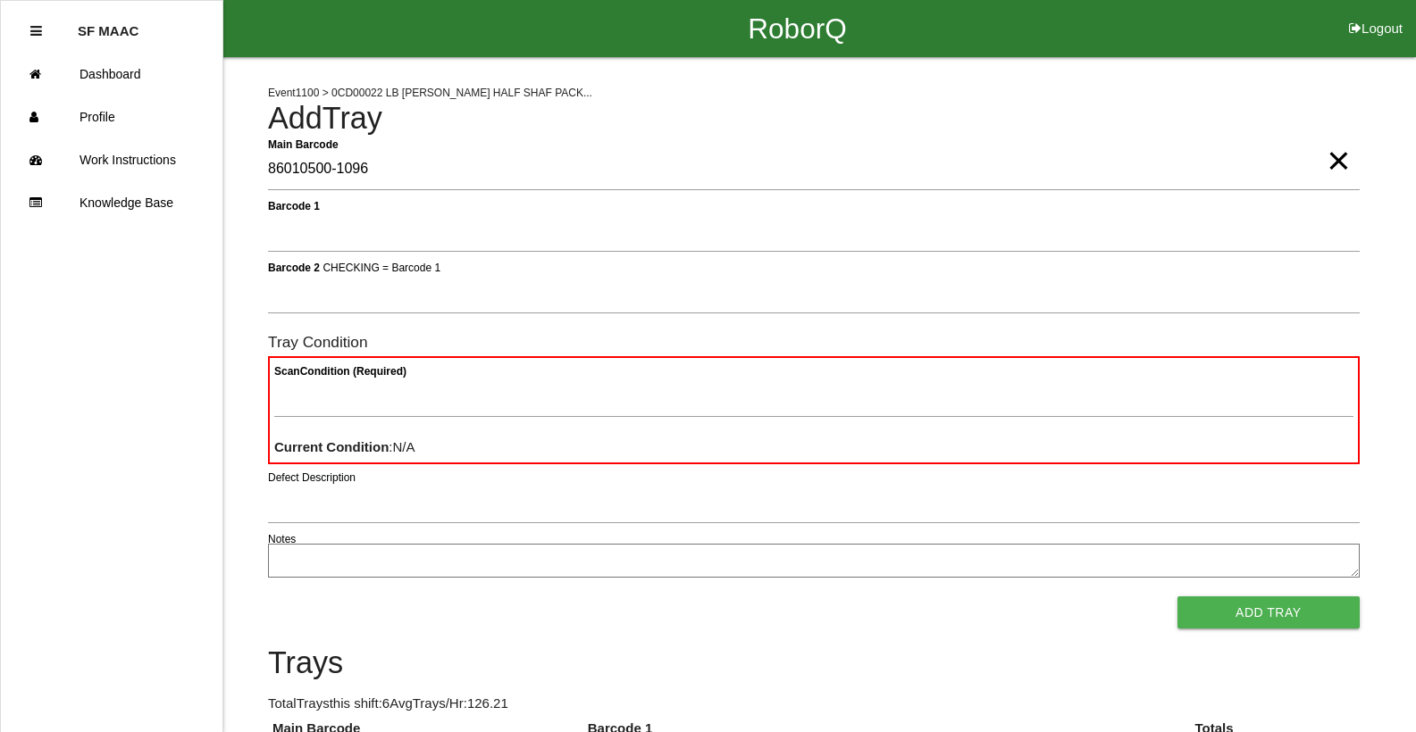
type Barcode "86010500-1096"
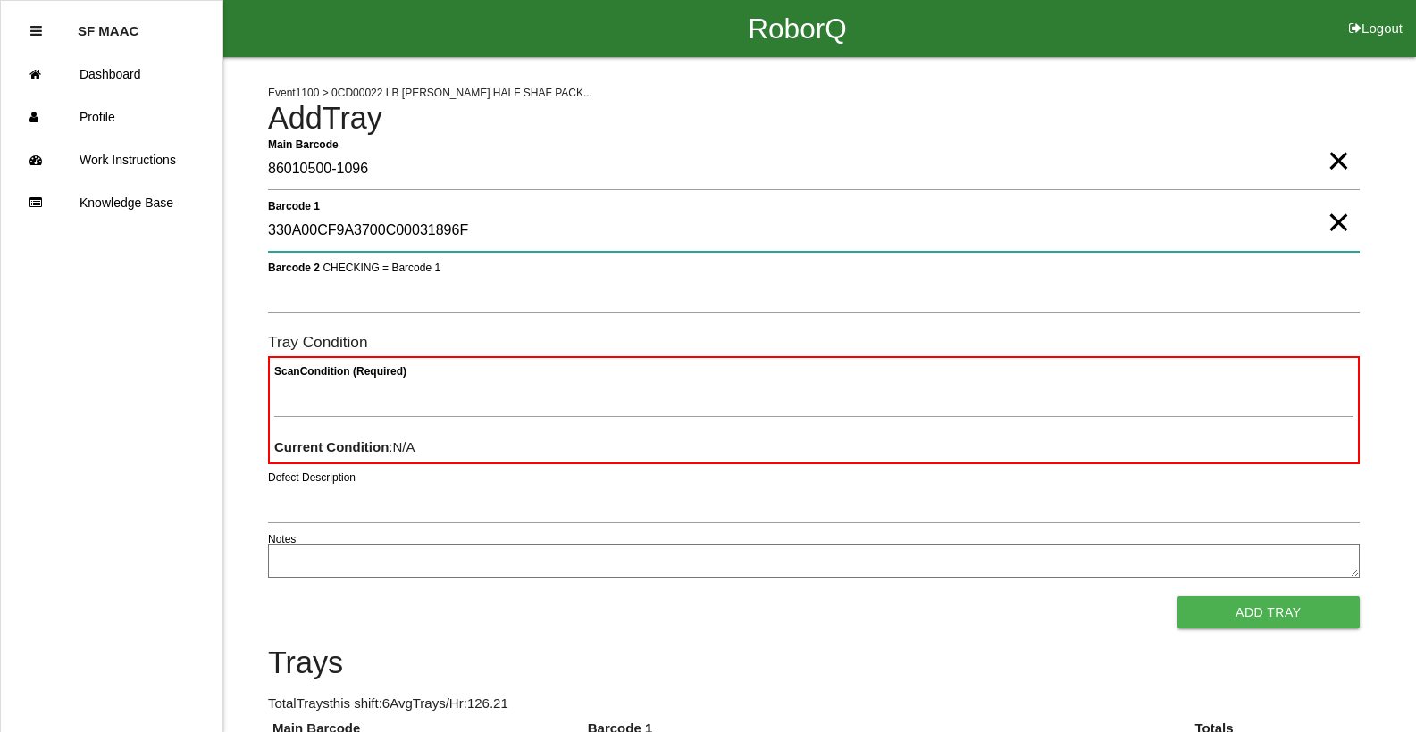
type 1 "330A00CF9A3700C00031896F"
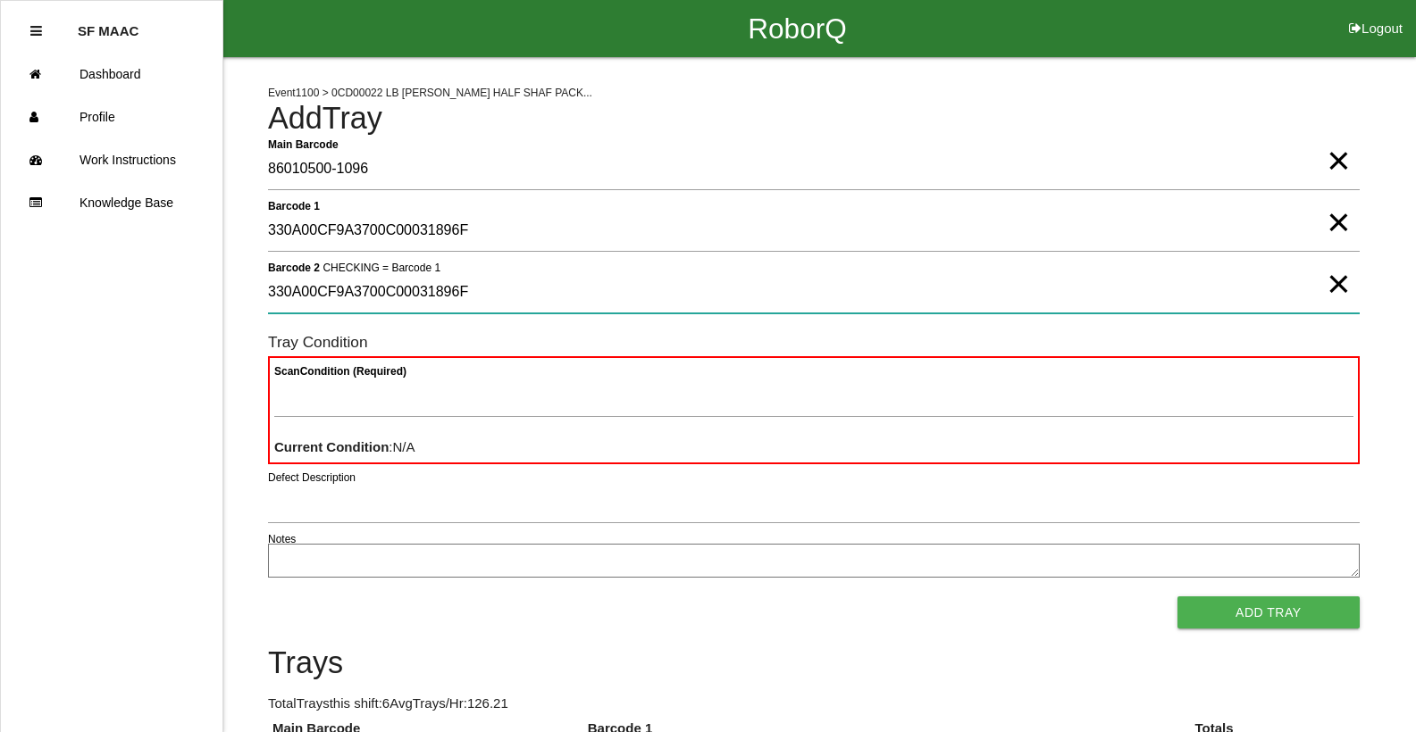
type 2 "330A00CF9A3700C00031896F"
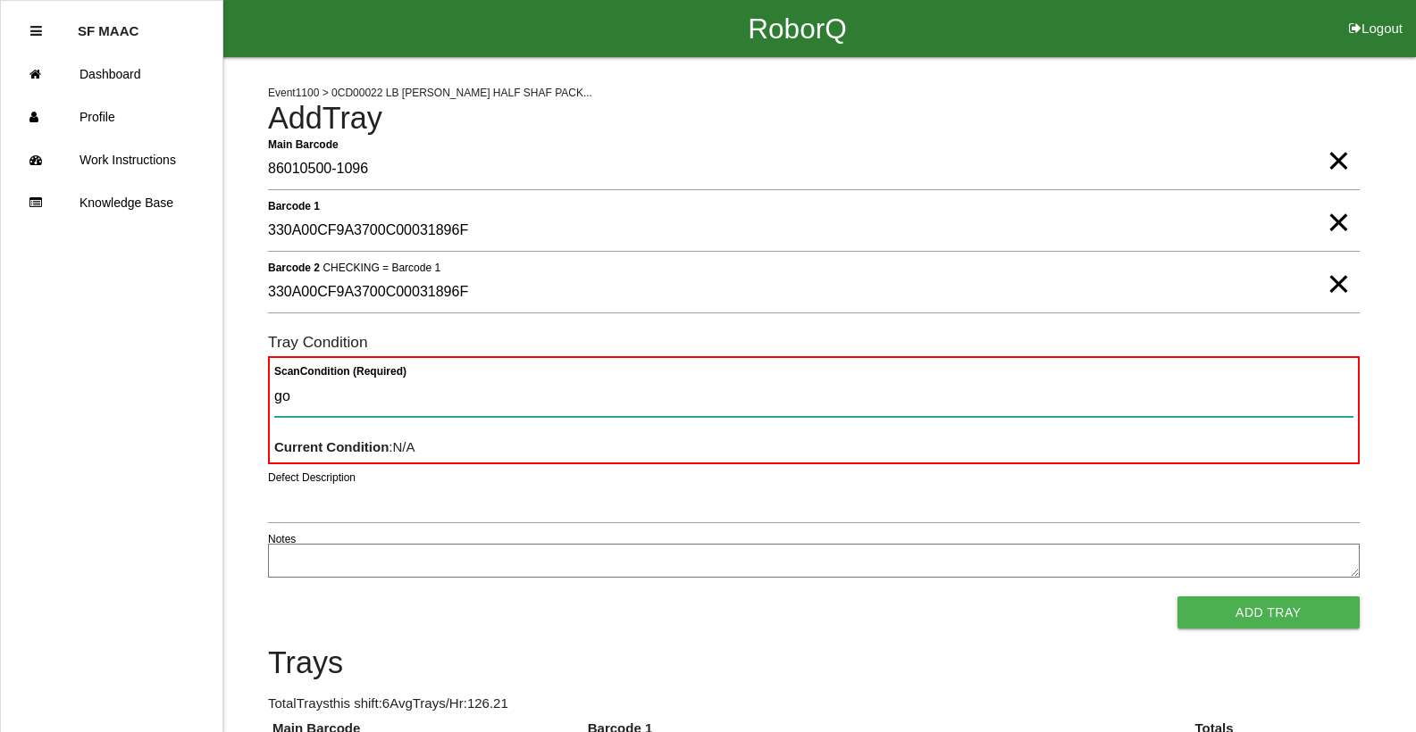
type Condition "goo"
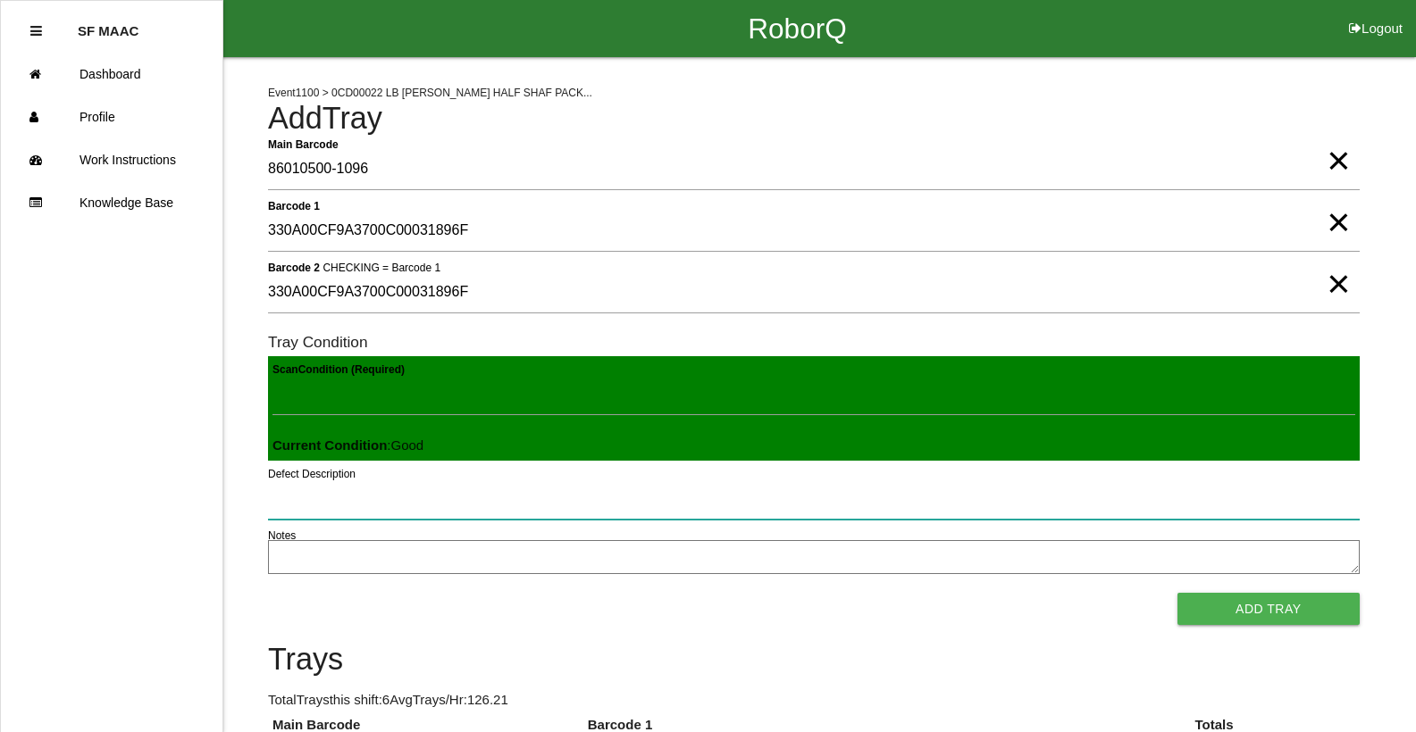
click at [1177, 593] on button "Add Tray" at bounding box center [1268, 609] width 182 height 32
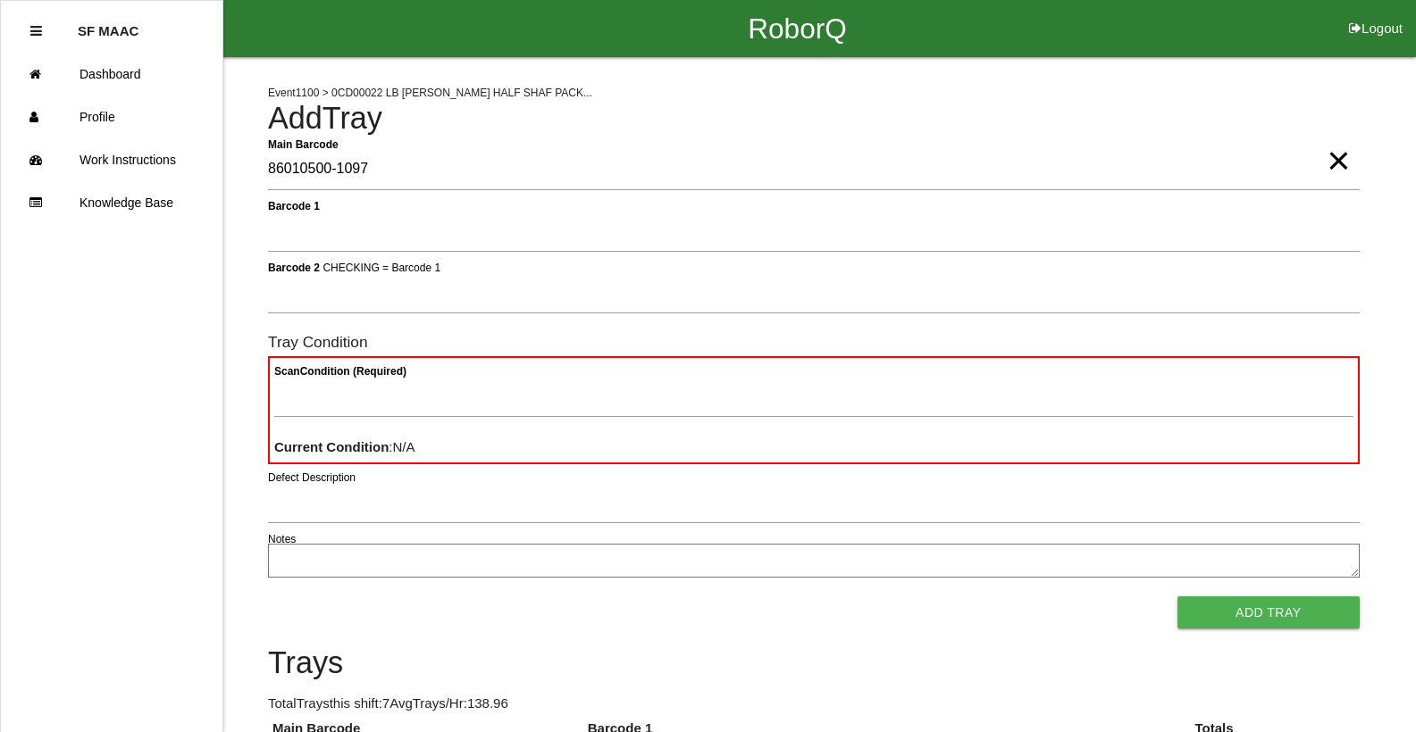
type Barcode "86010500-1097"
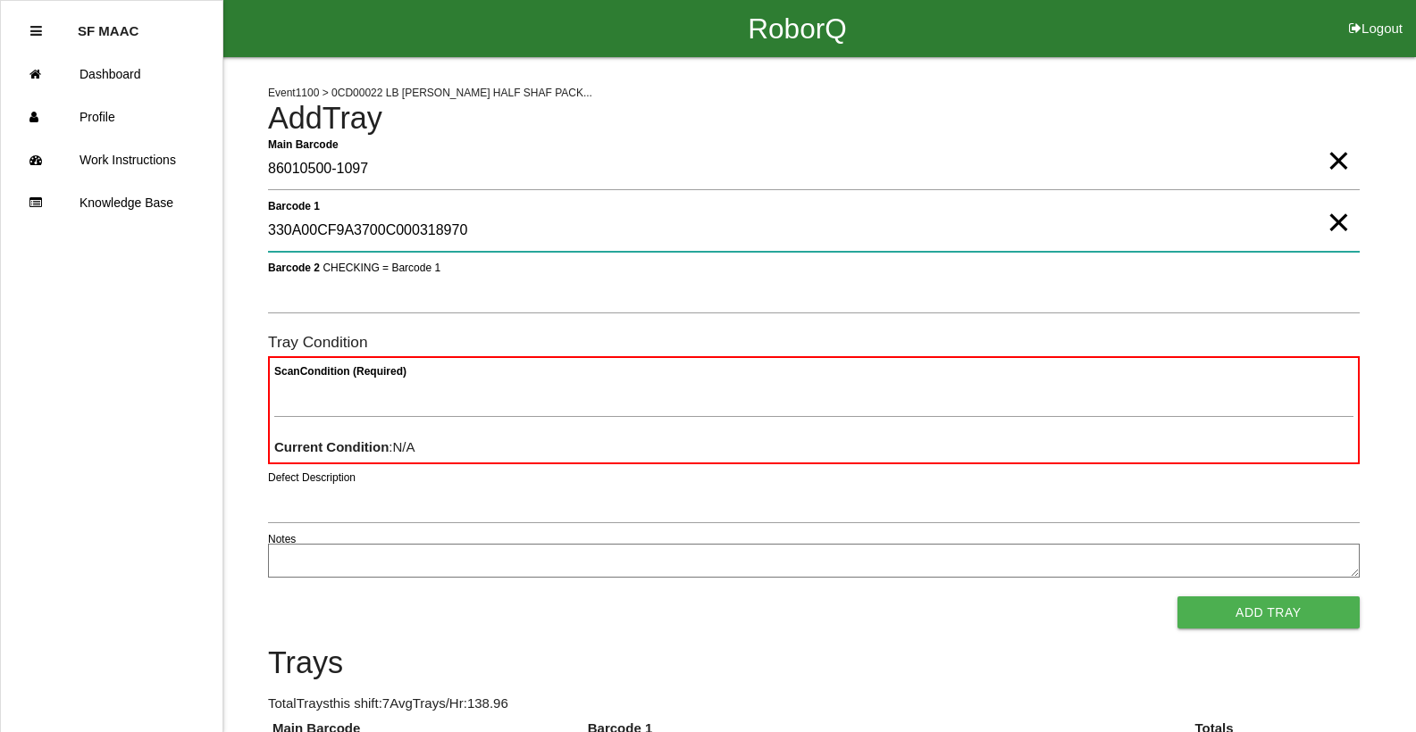
type 1 "330A00CF9A3700C000318970"
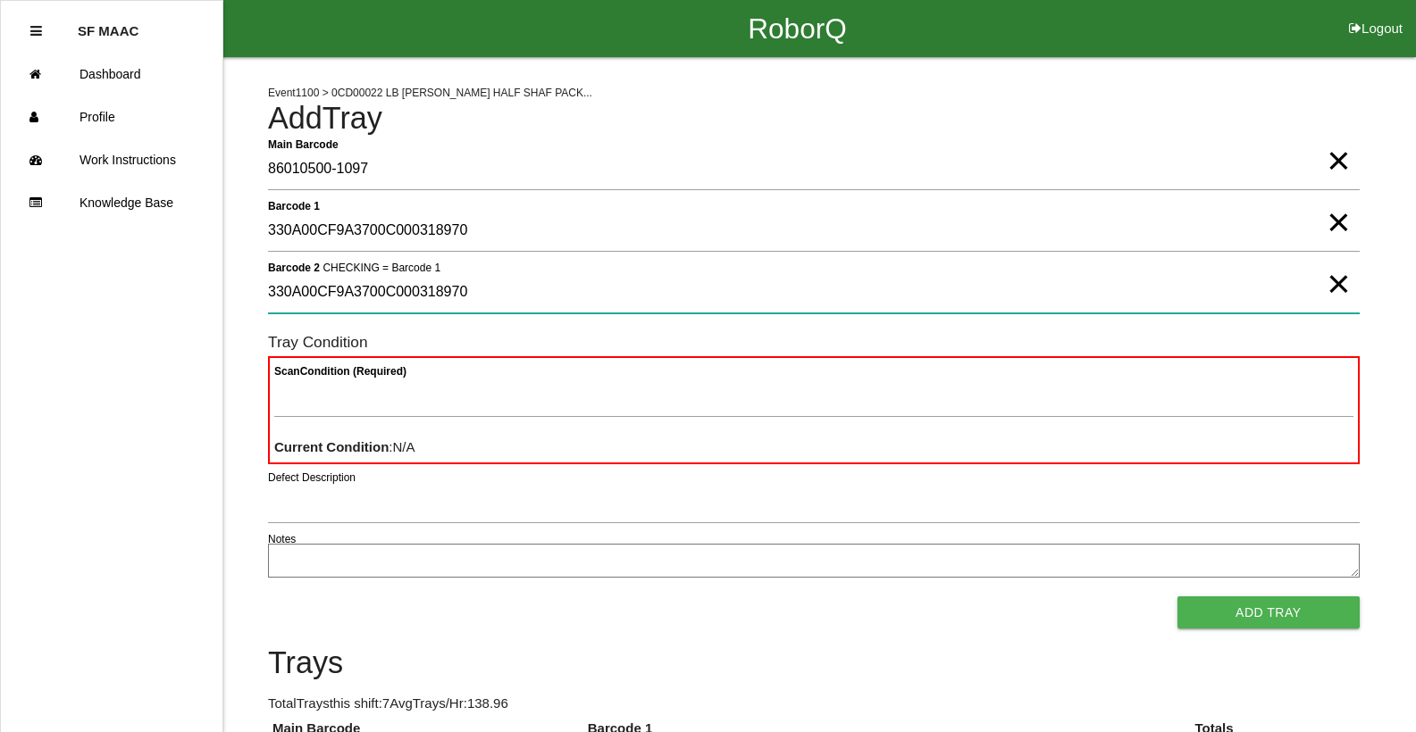
type 2 "330A00CF9A3700C000318970"
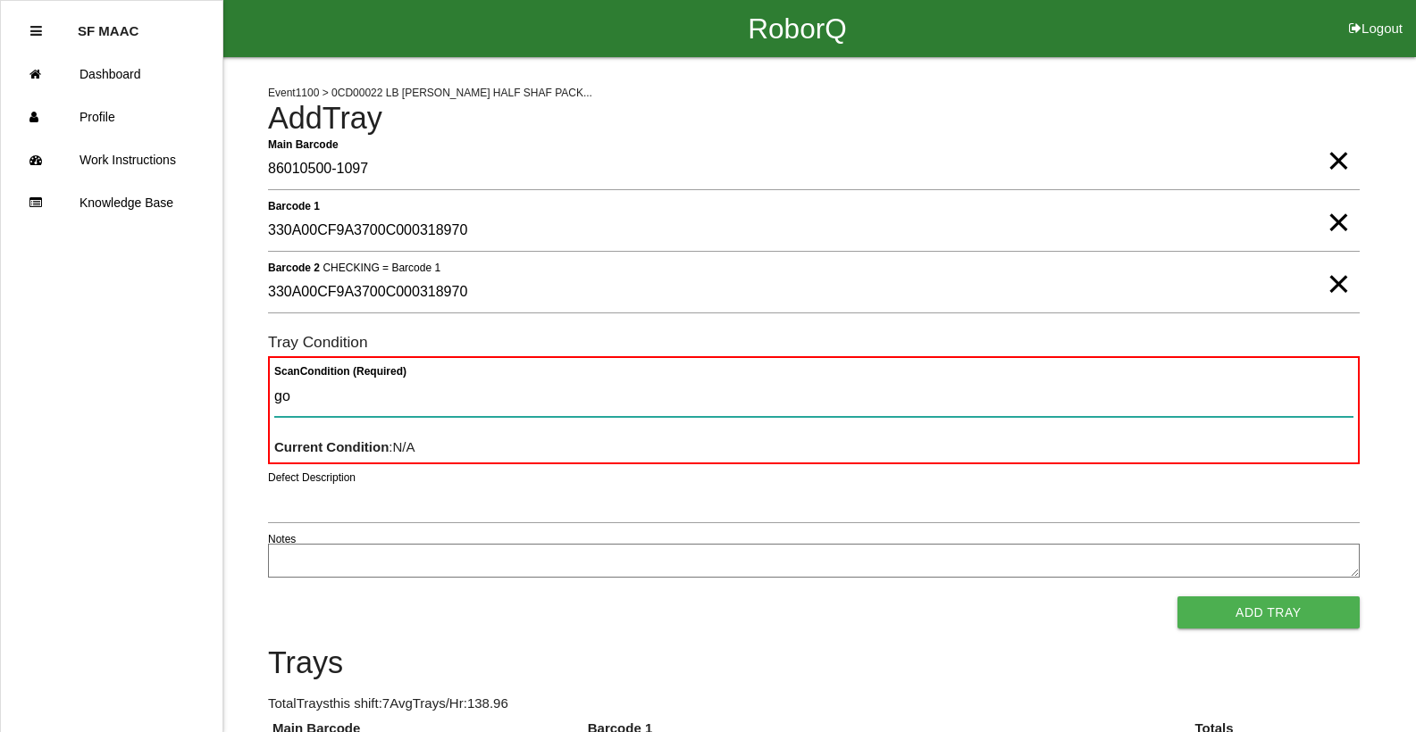
type Condition "goo"
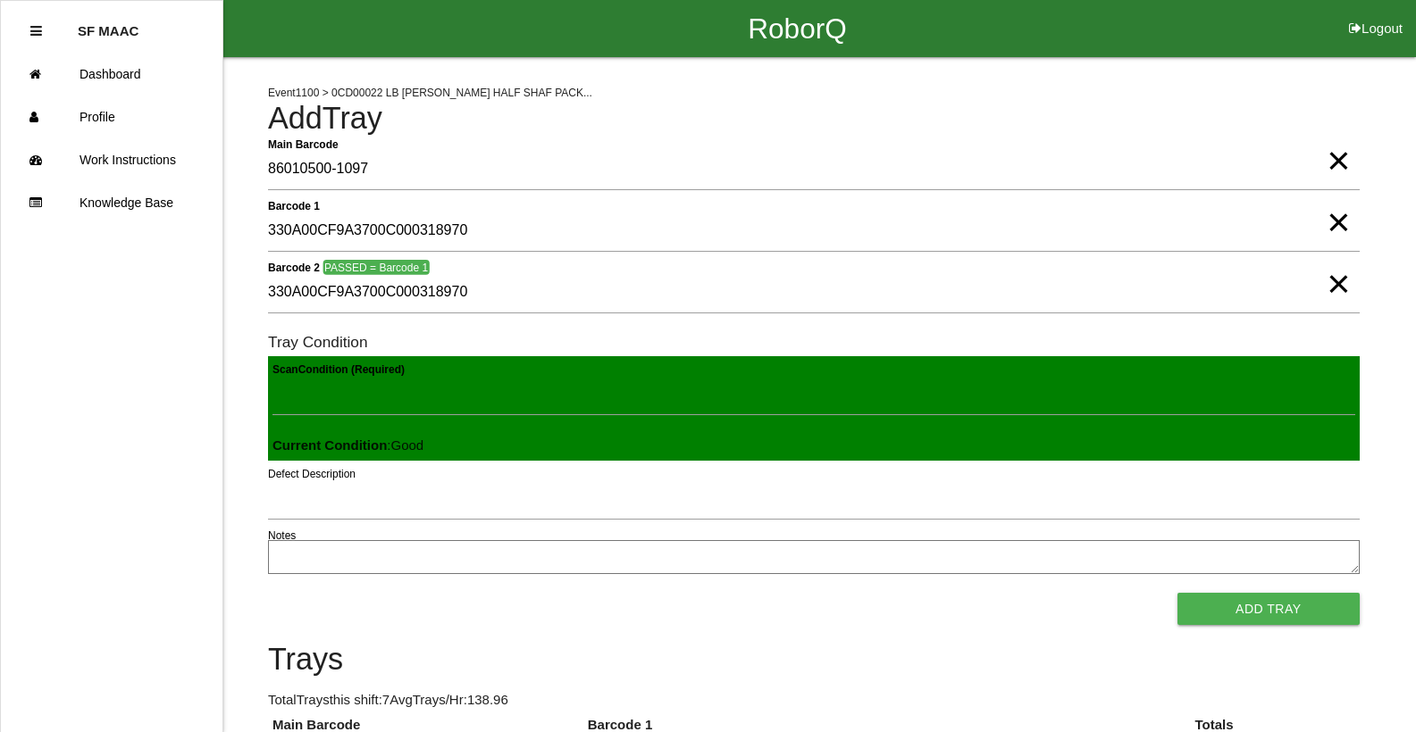
click at [1177, 593] on button "Add Tray" at bounding box center [1268, 609] width 182 height 32
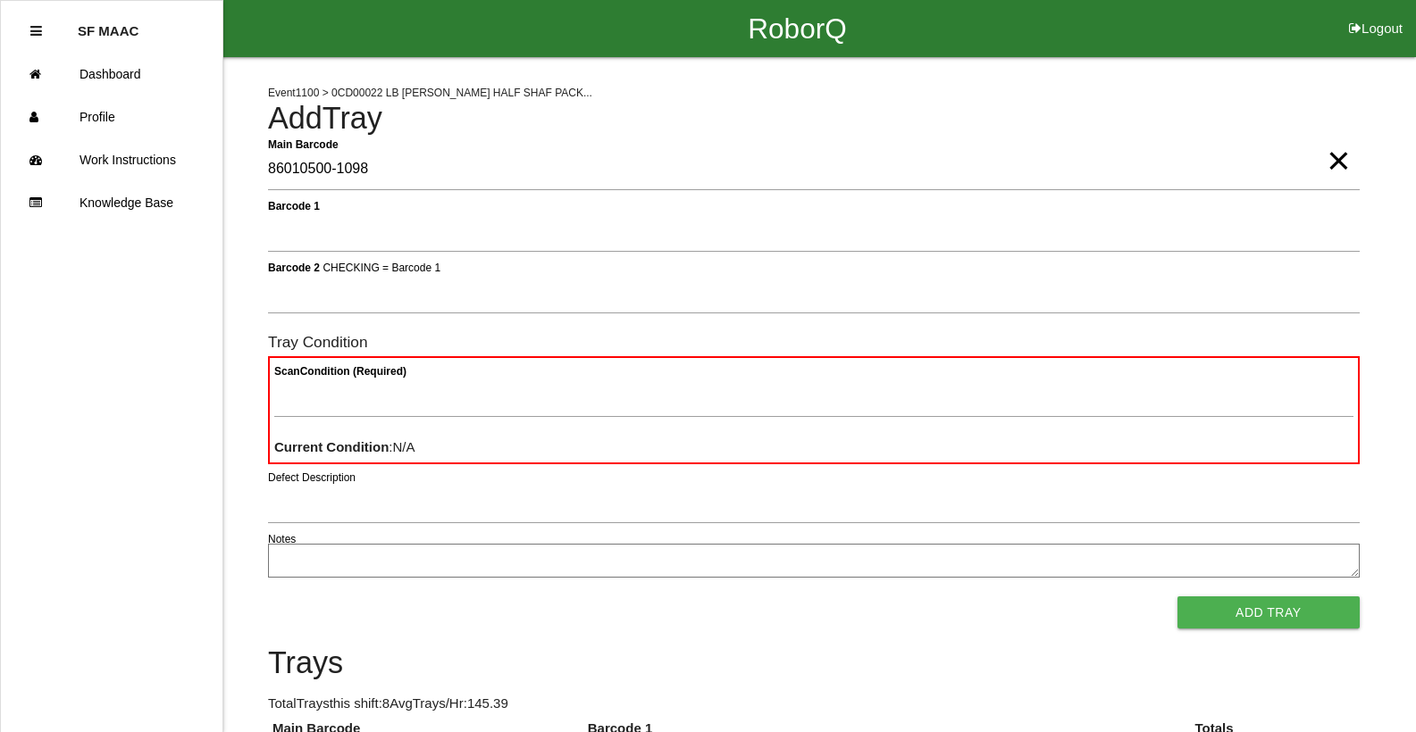
type Barcode "86010500-1098"
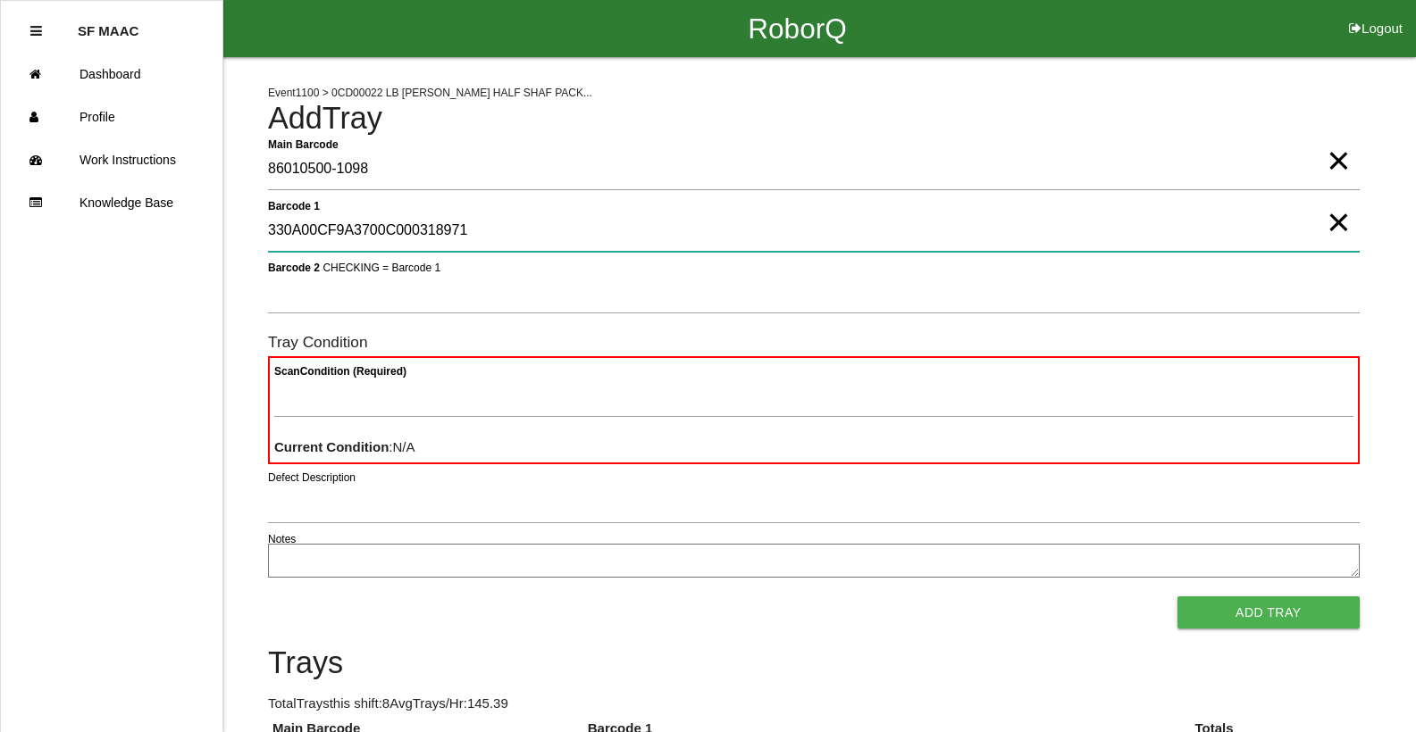
type 1 "330A00CF9A3700C000318971"
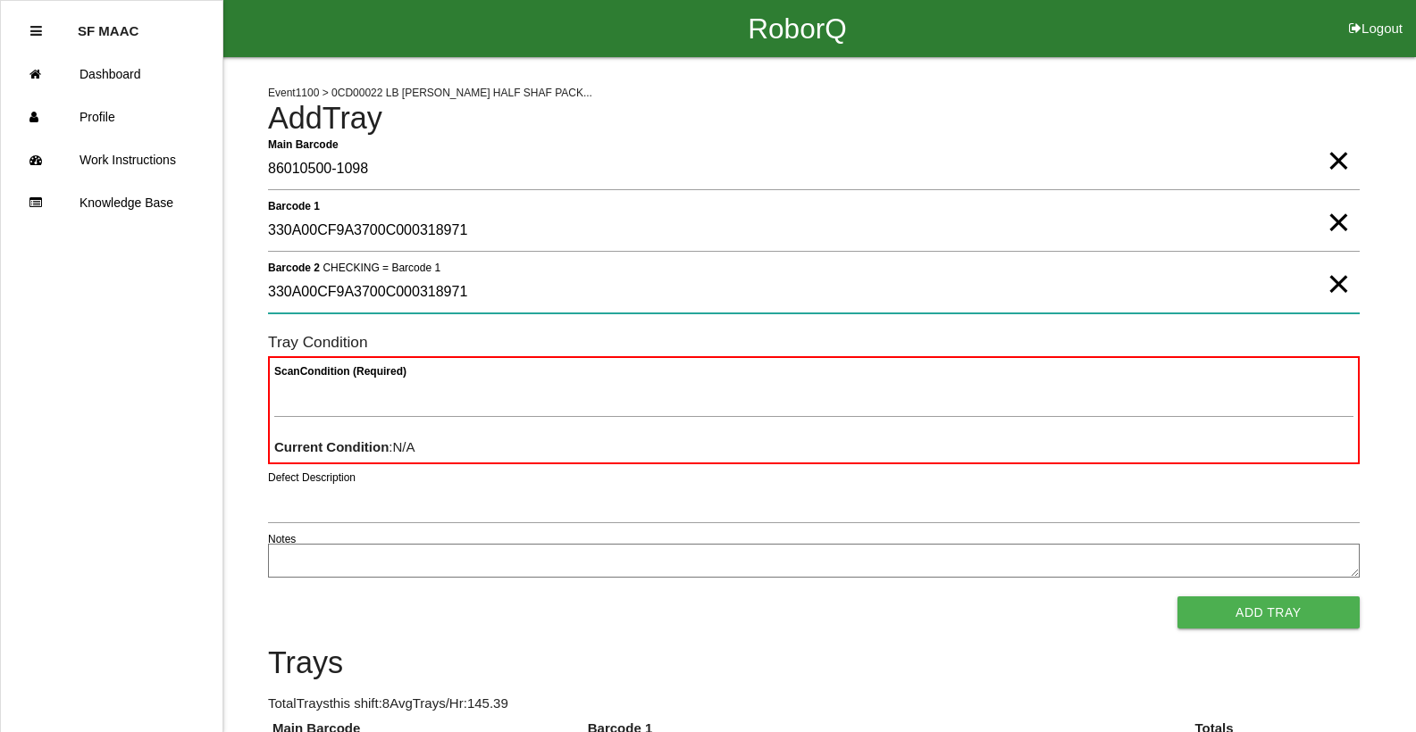
type 2 "330A00CF9A3700C000318971"
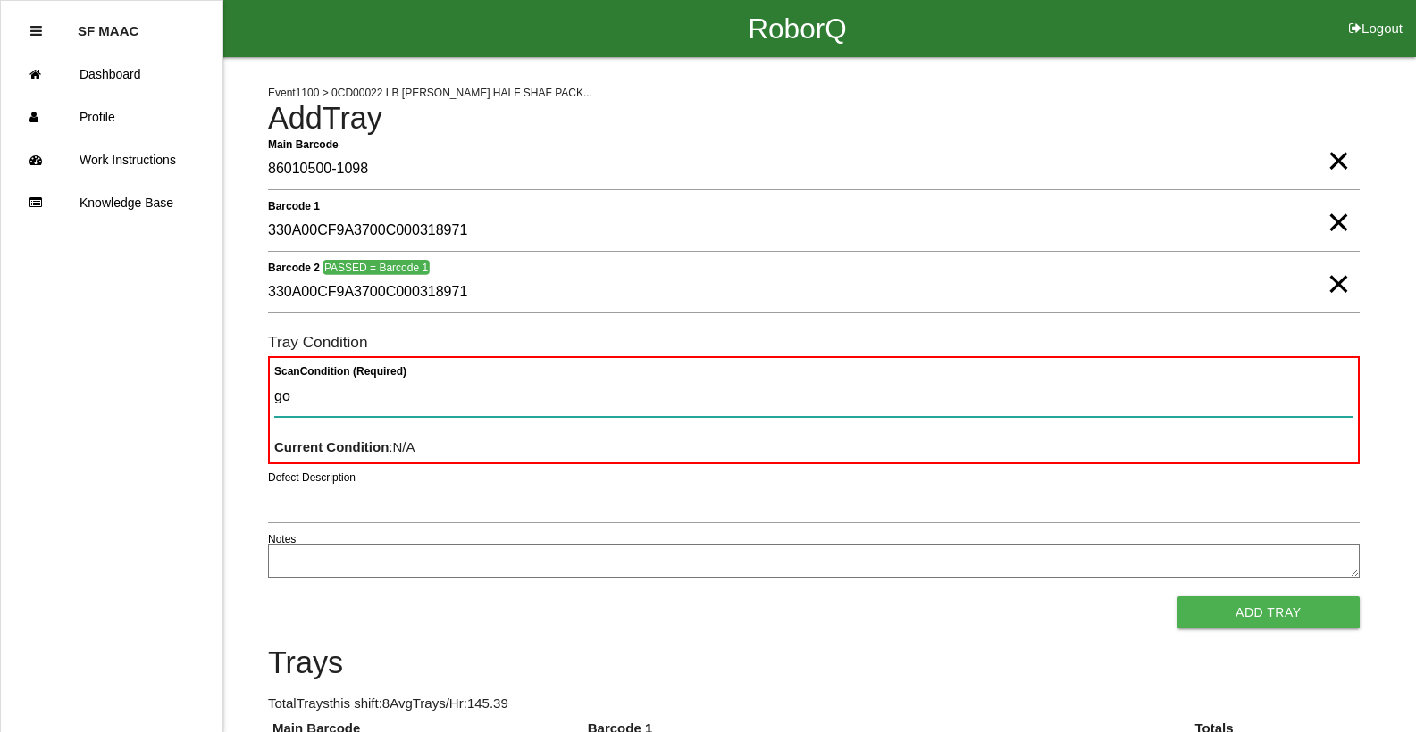
type Condition "goo"
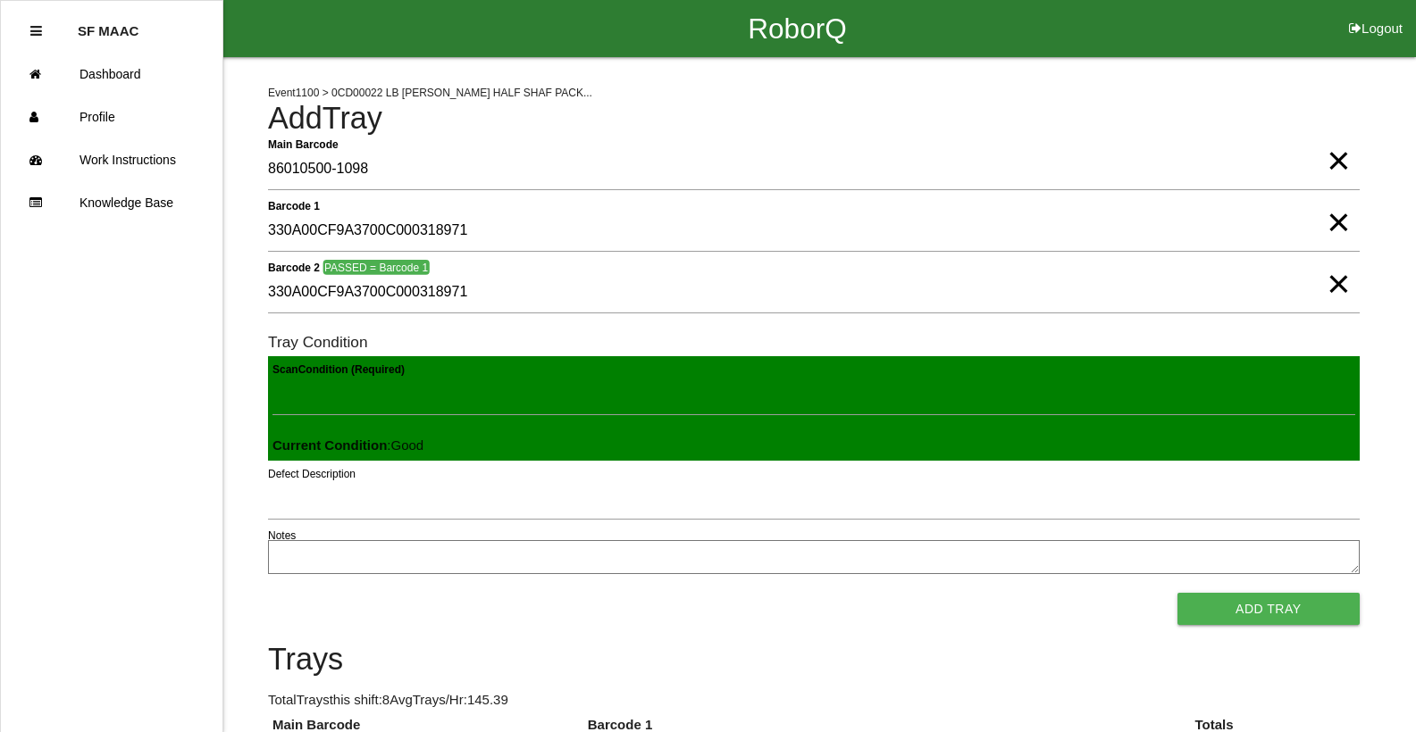
click at [1177, 593] on button "Add Tray" at bounding box center [1268, 609] width 182 height 32
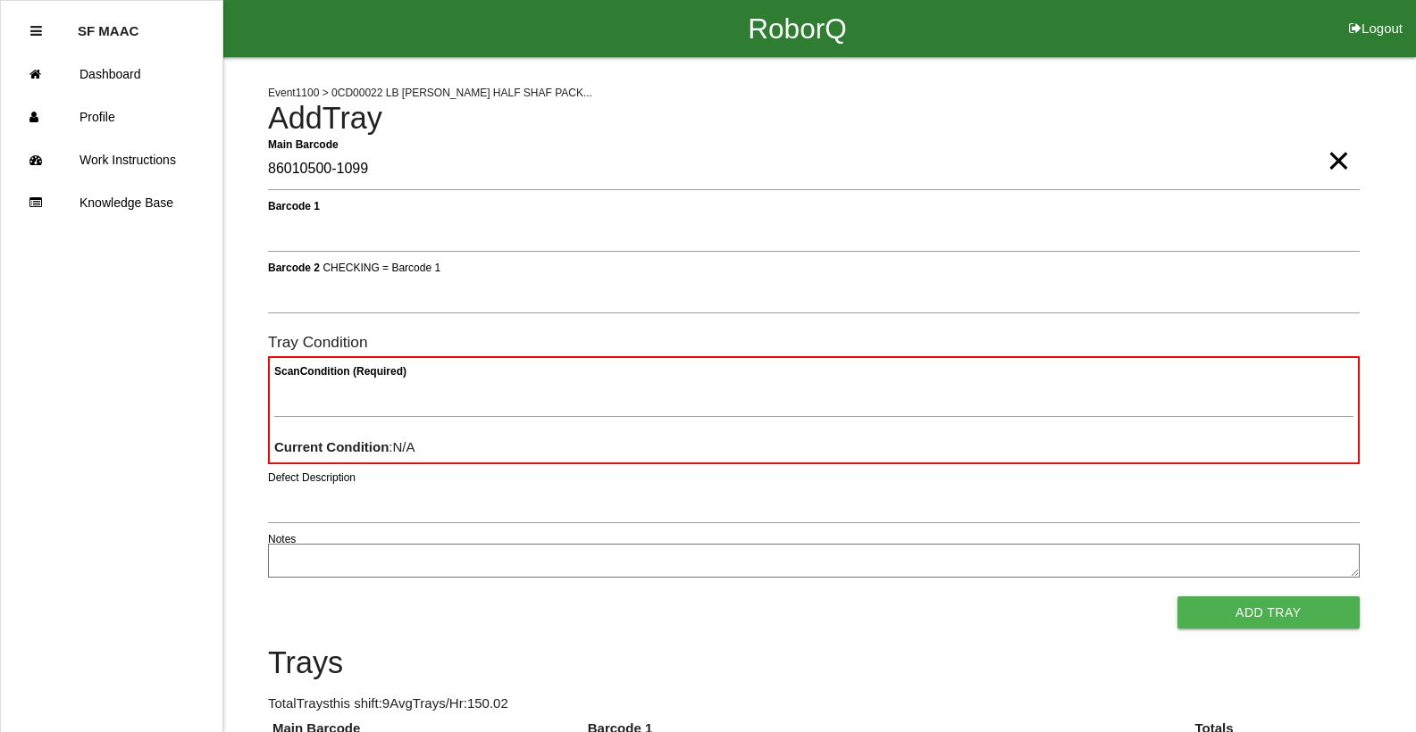
type Barcode "86010500-1099"
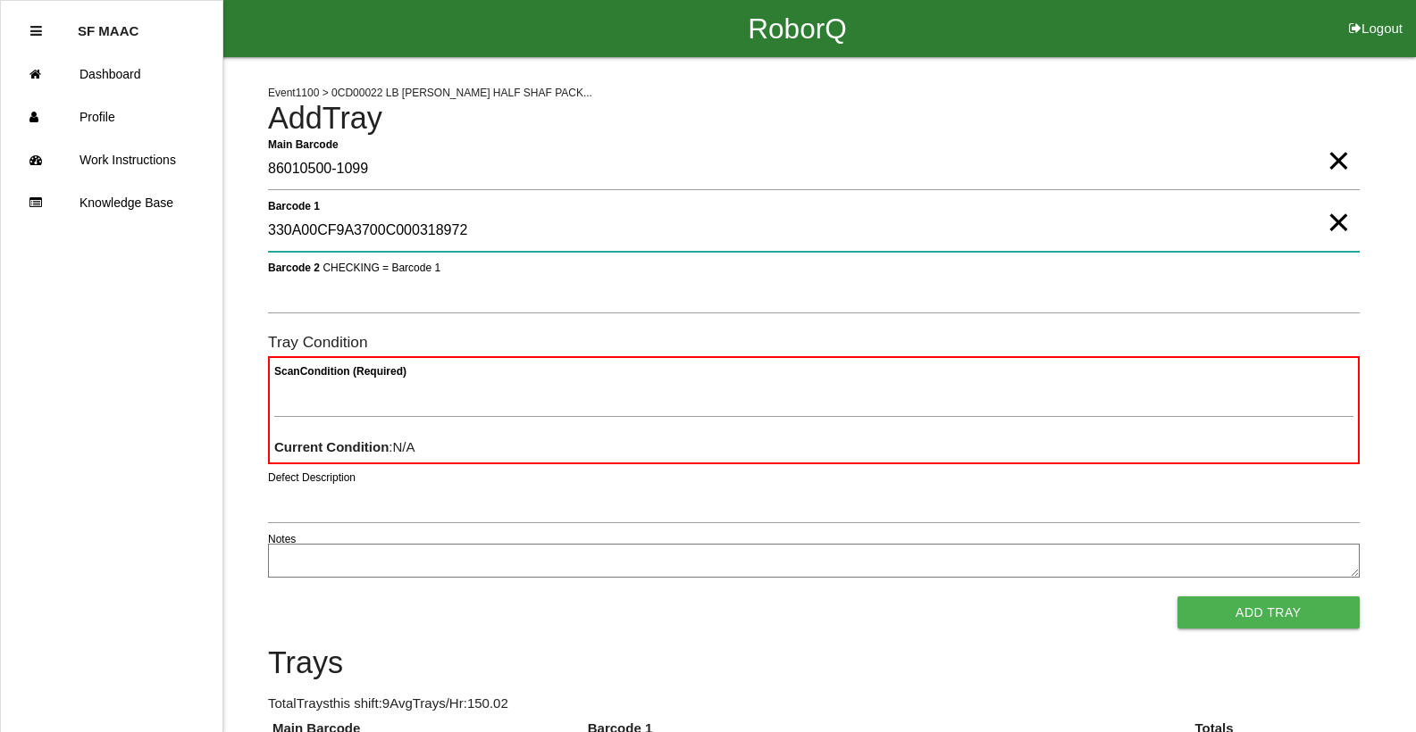
type 1 "330A00CF9A3700C000318972"
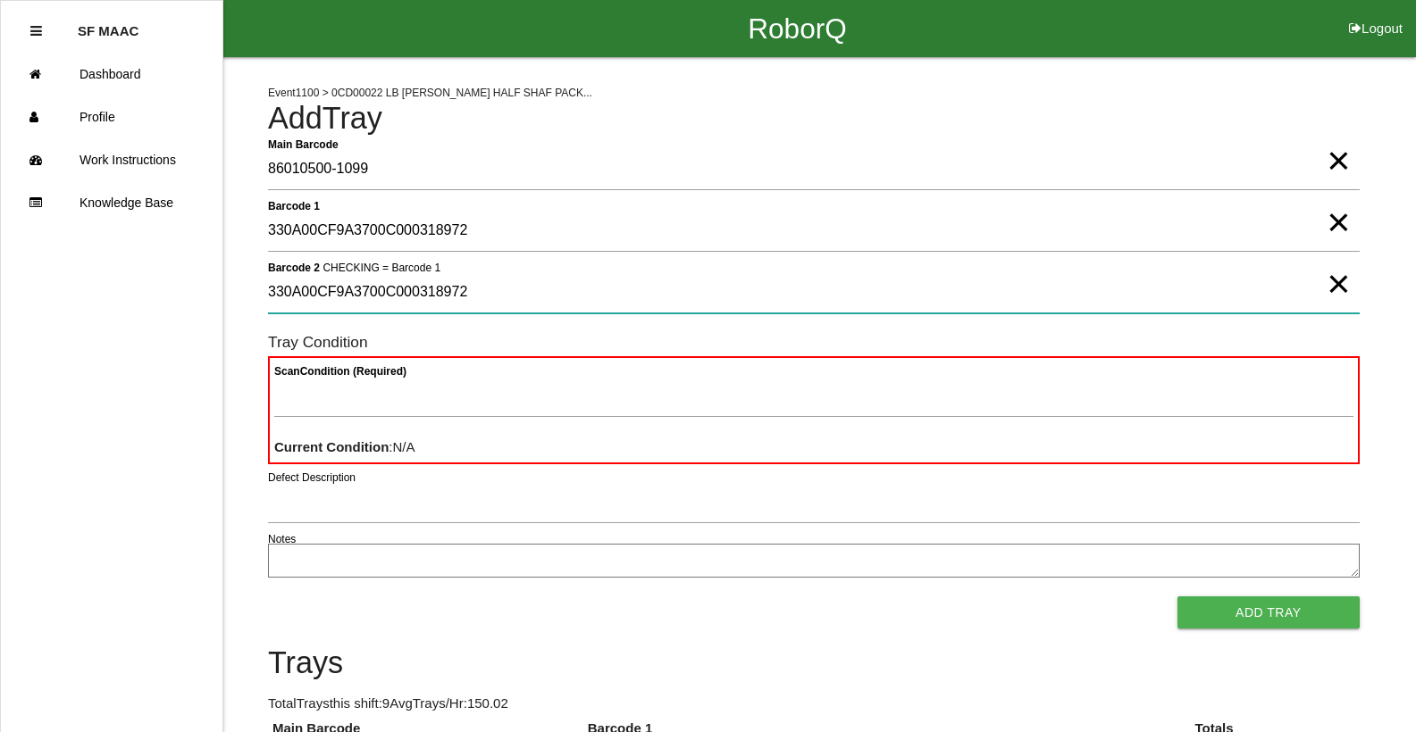
type 2 "330A00CF9A3700C000318972"
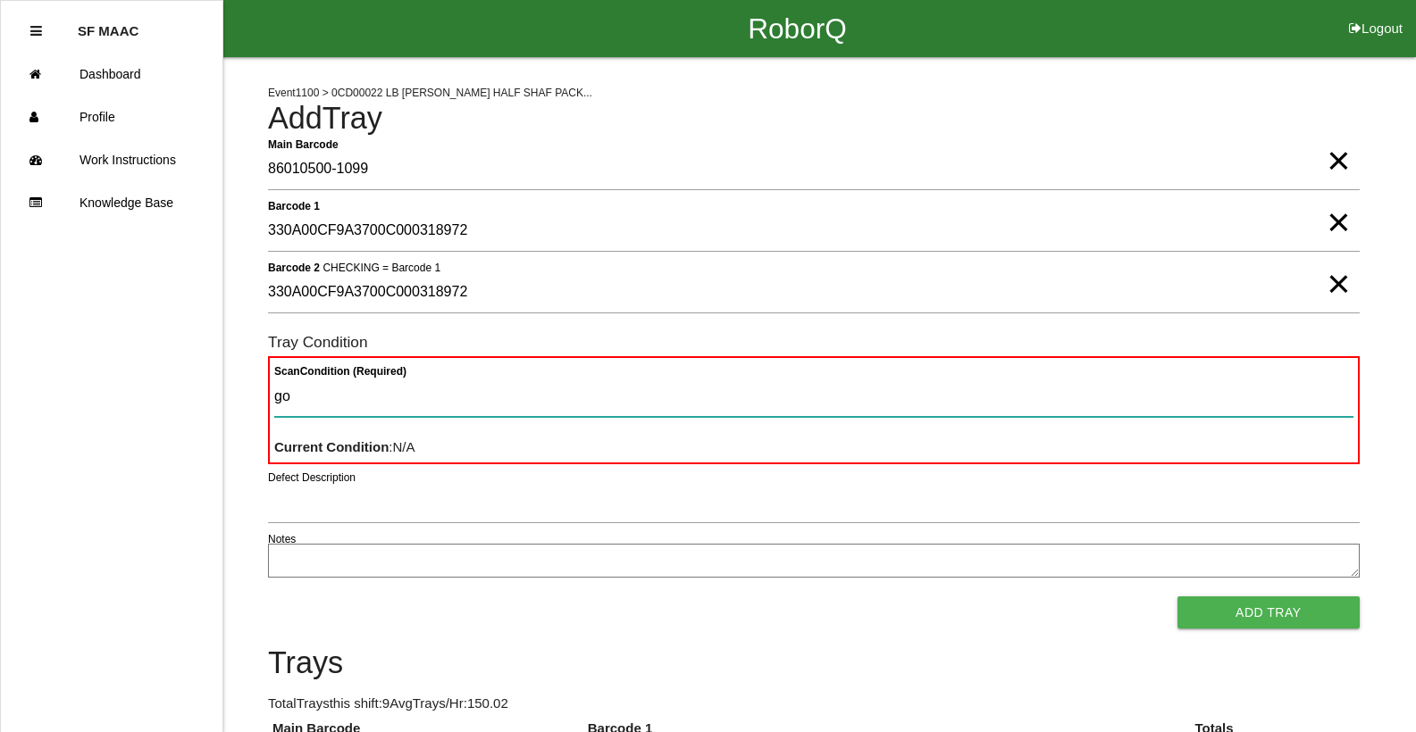
type Condition "goo"
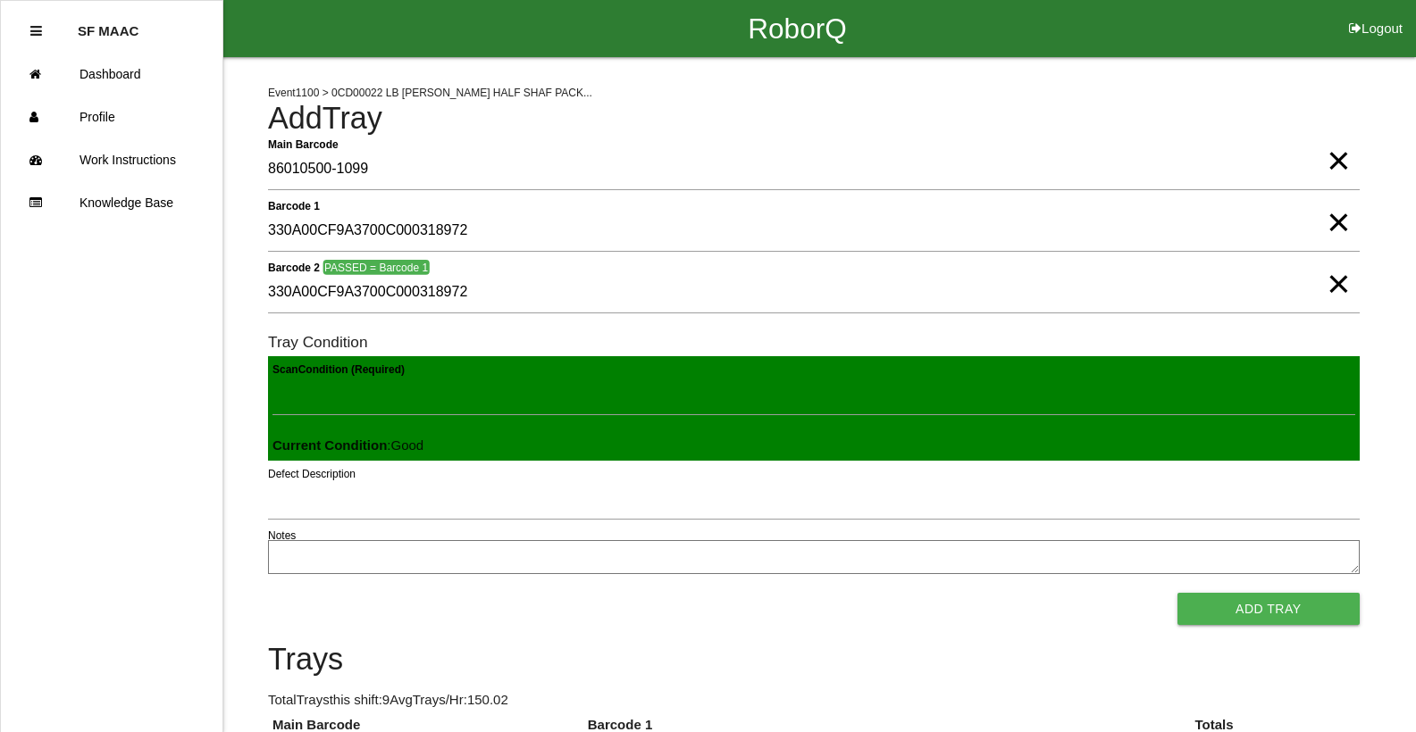
click at [1177, 593] on button "Add Tray" at bounding box center [1268, 609] width 182 height 32
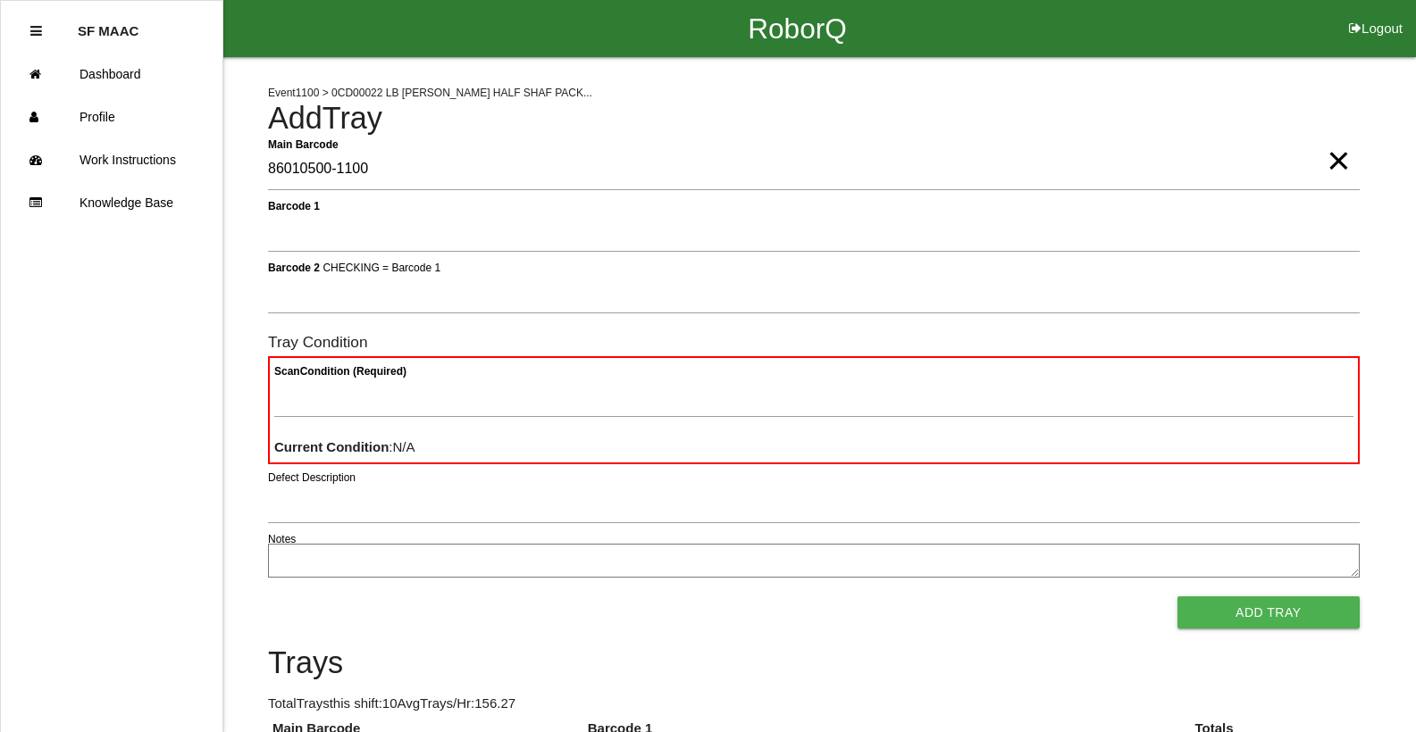
type Barcode "86010500-1100"
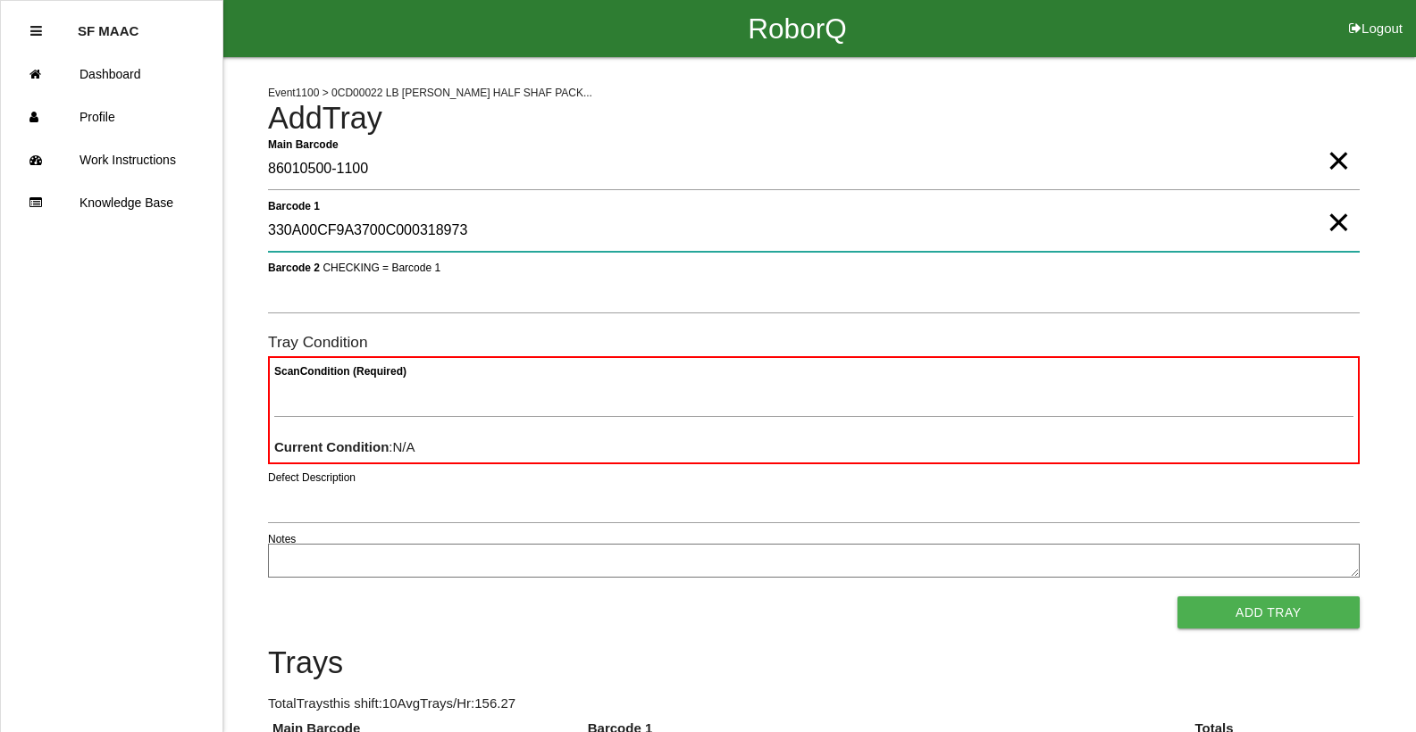
type 1 "330A00CF9A3700C000318973"
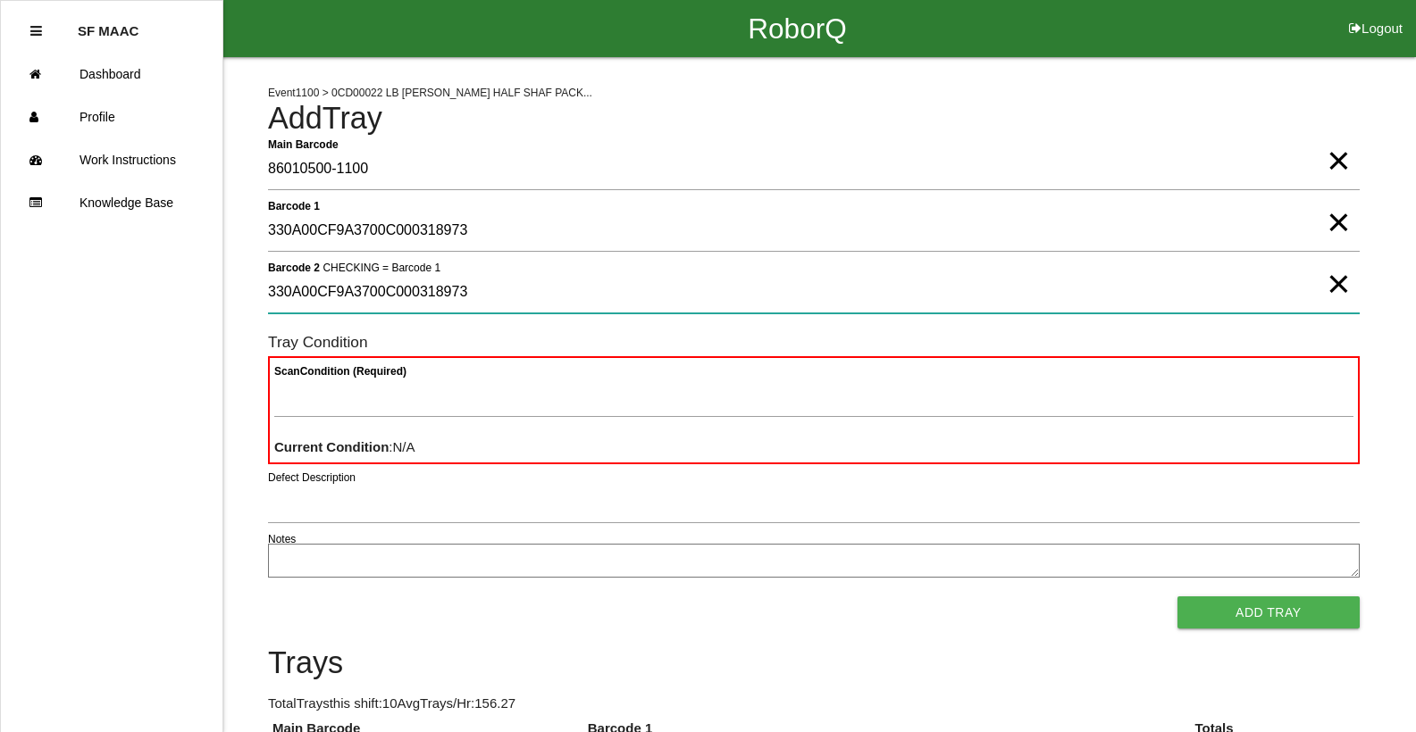
type 2 "330A00CF9A3700C000318973"
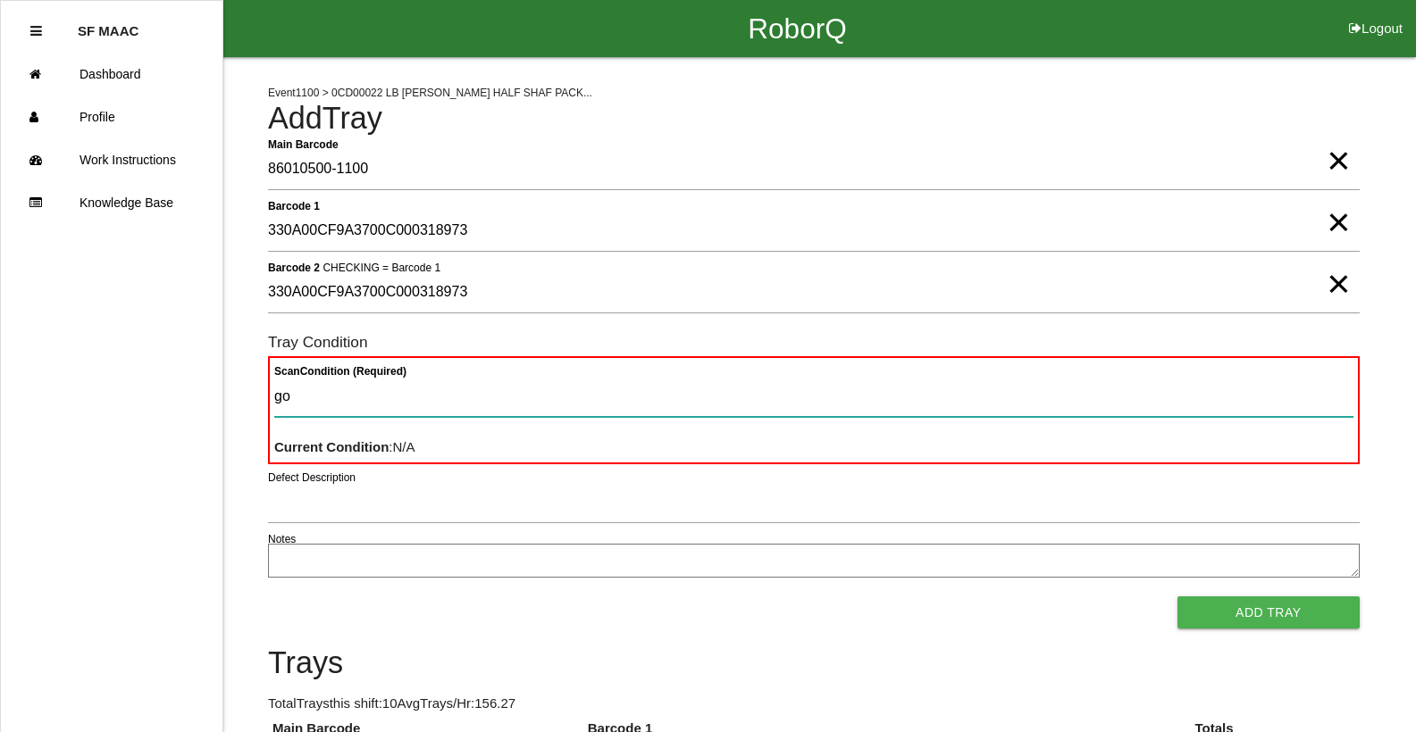
type Condition "goo"
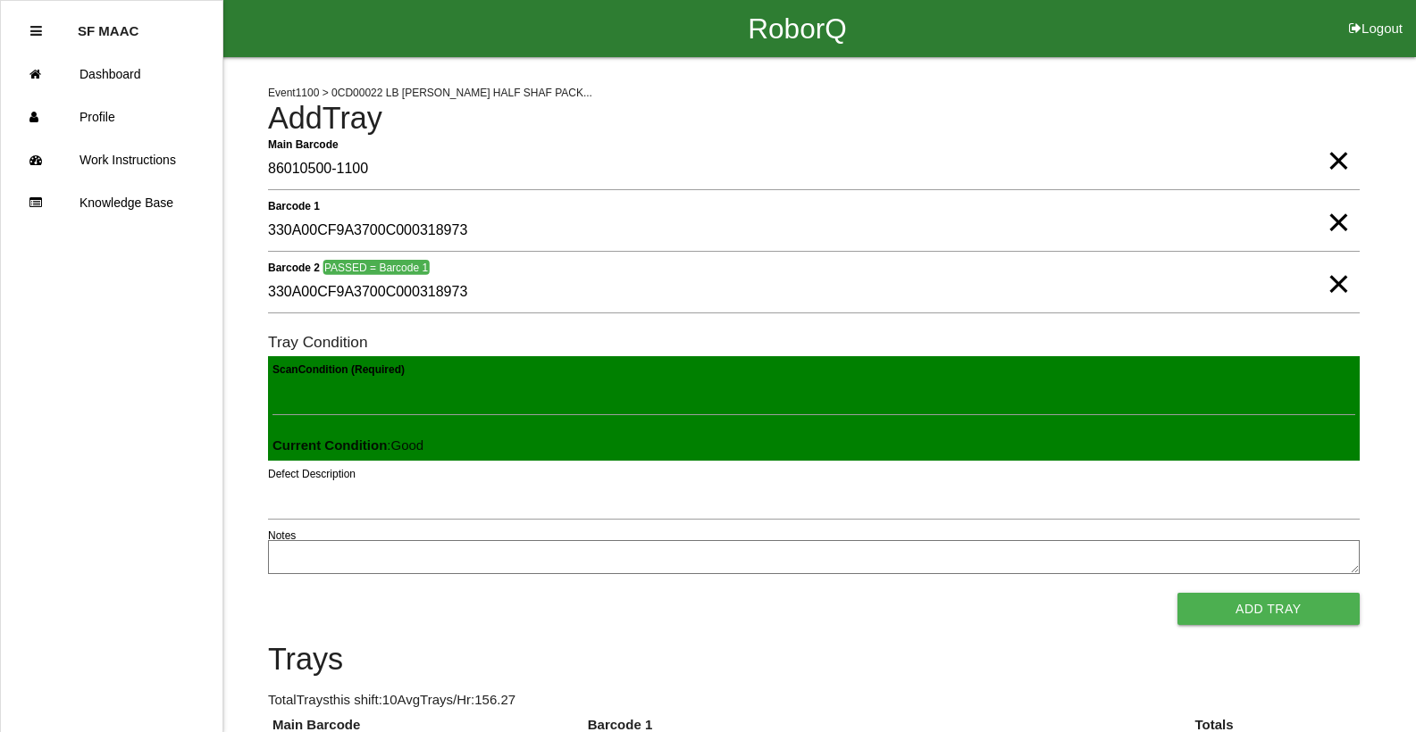
click at [1177, 593] on button "Add Tray" at bounding box center [1268, 609] width 182 height 32
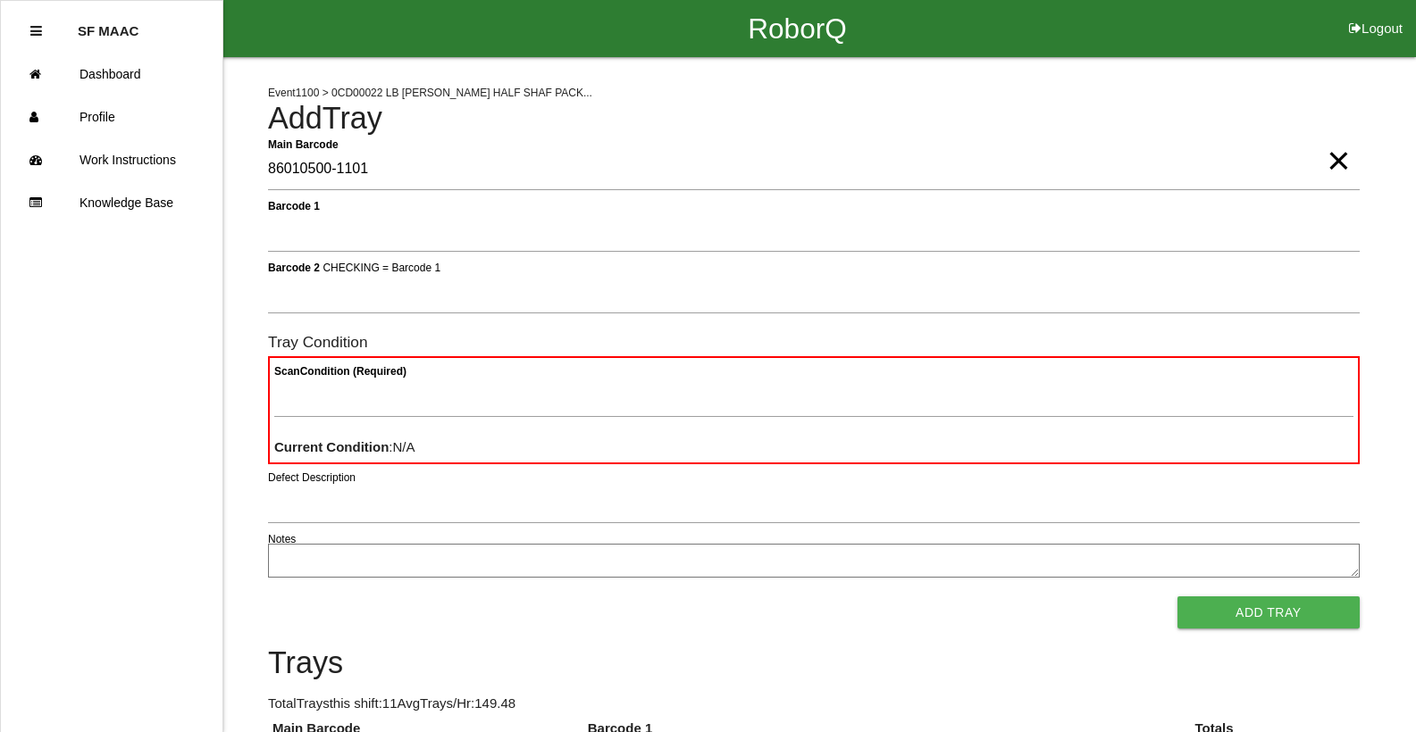
type Barcode "86010500-1101"
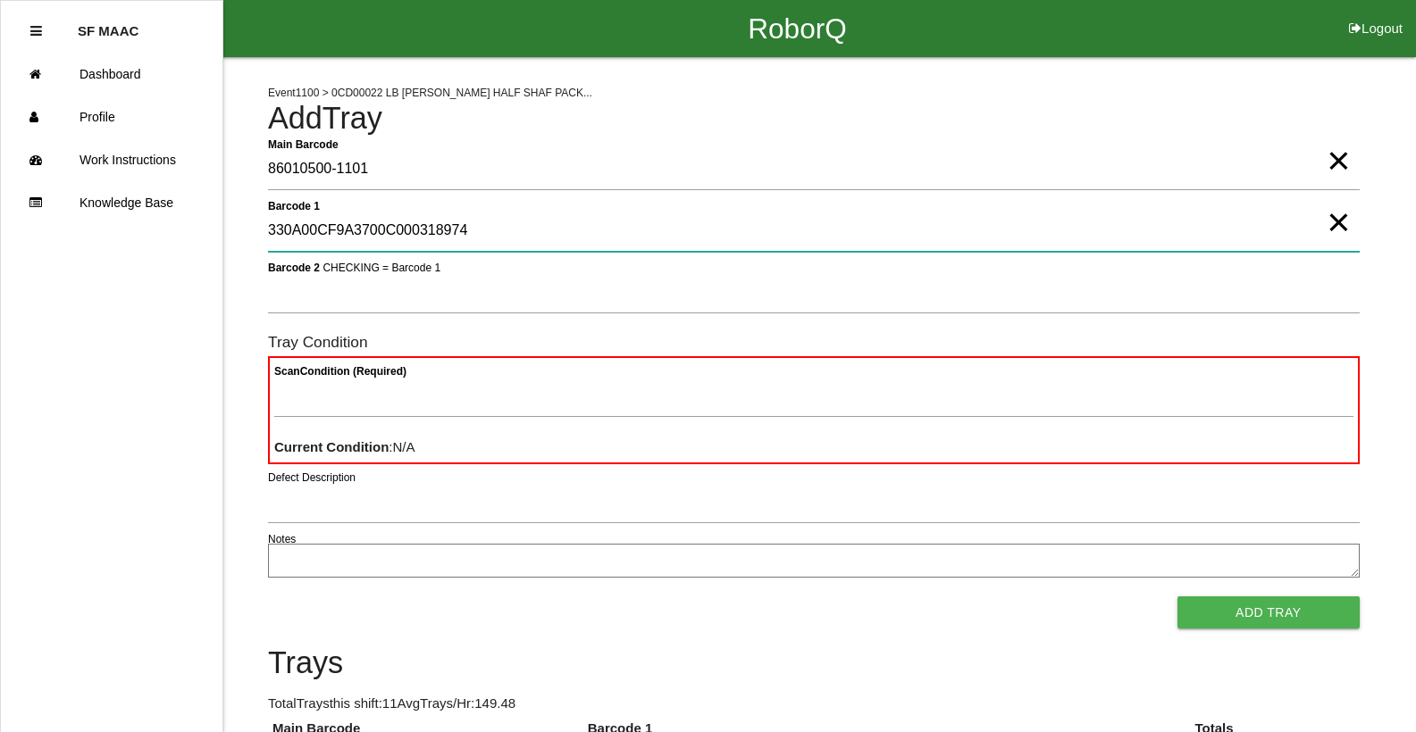
type 1 "330A00CF9A3700C000318974"
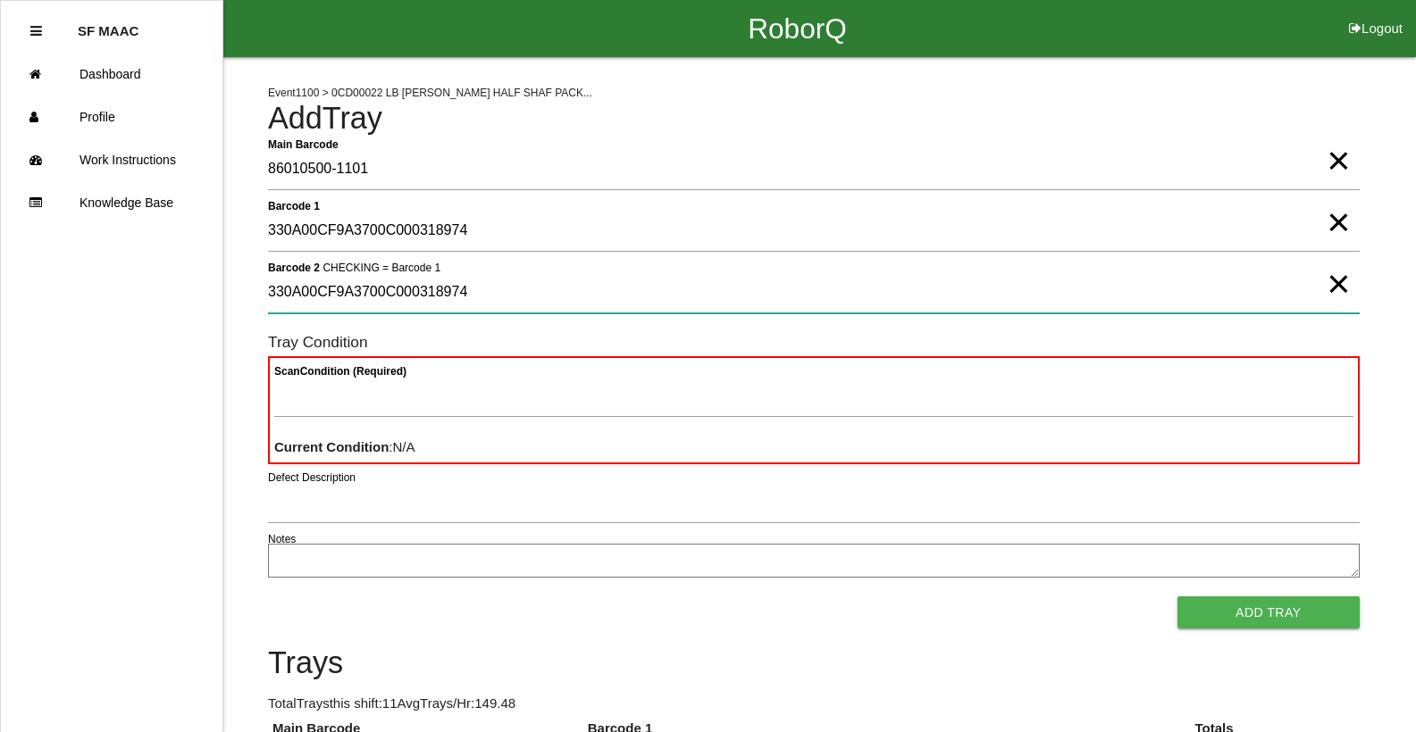
type 2 "330A00CF9A3700C000318974"
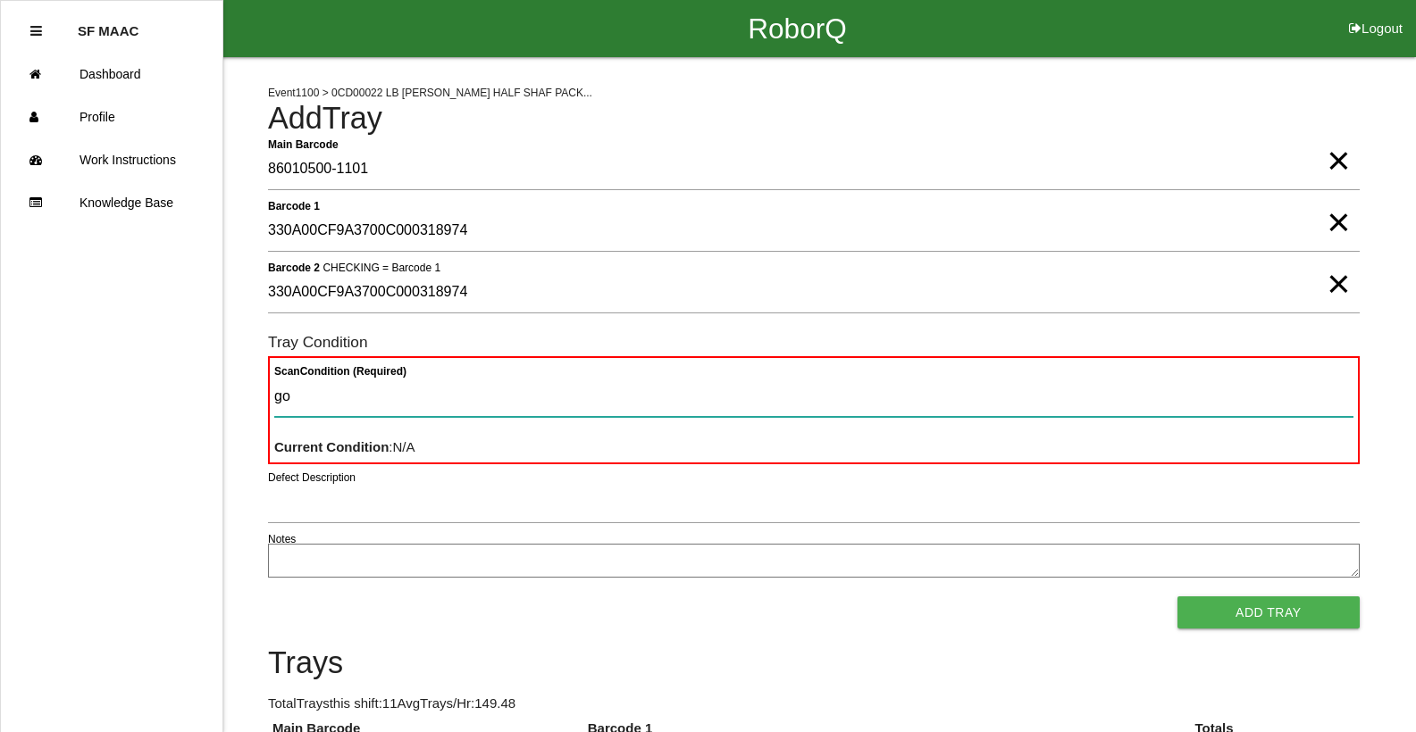
type Condition "goo"
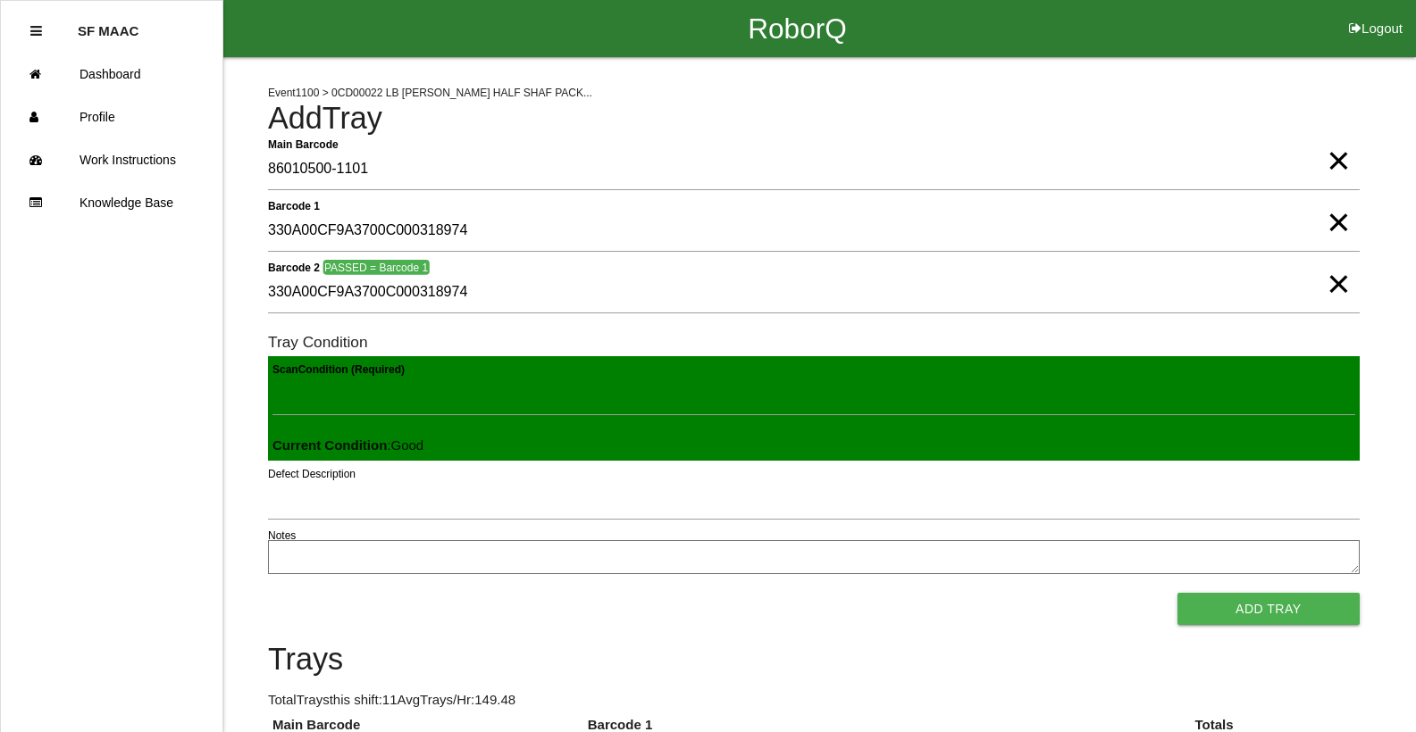
click at [1177, 593] on button "Add Tray" at bounding box center [1268, 609] width 182 height 32
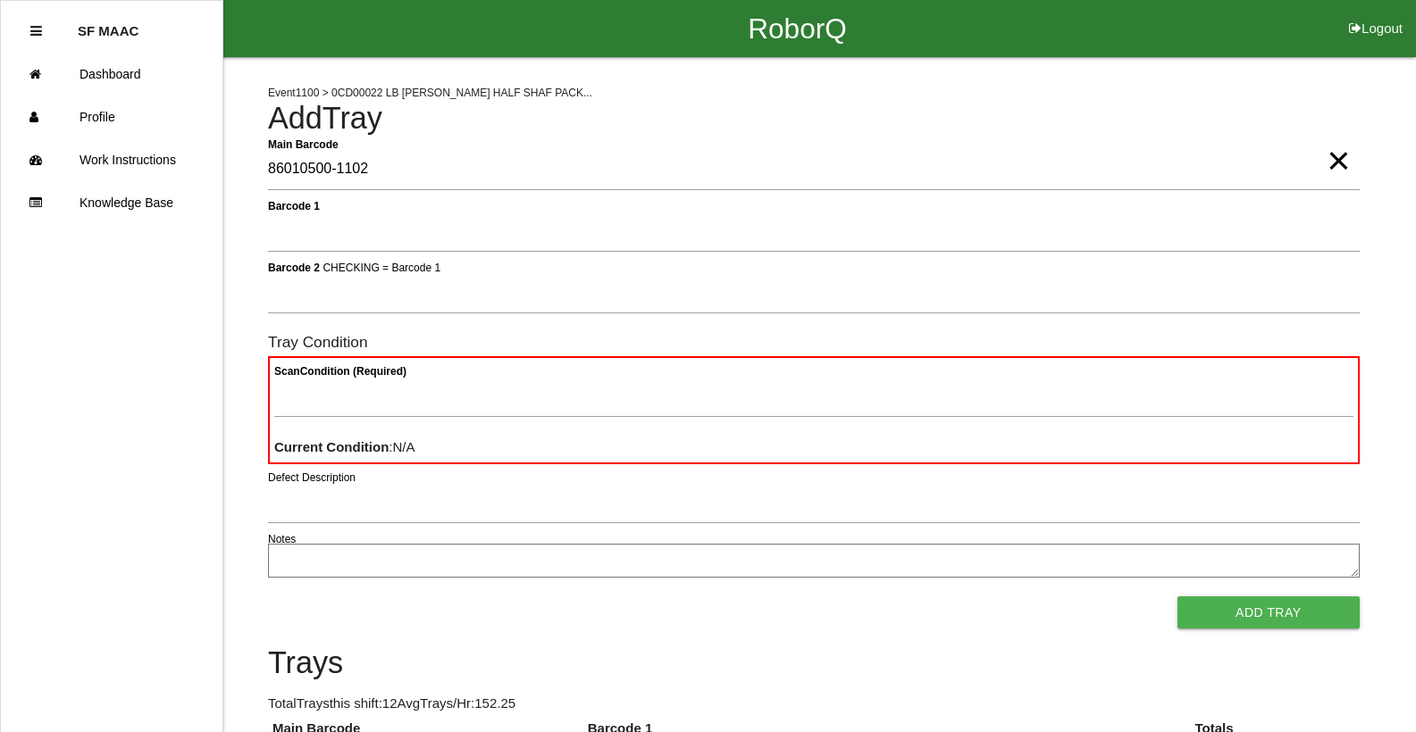
type Barcode "86010500-1102"
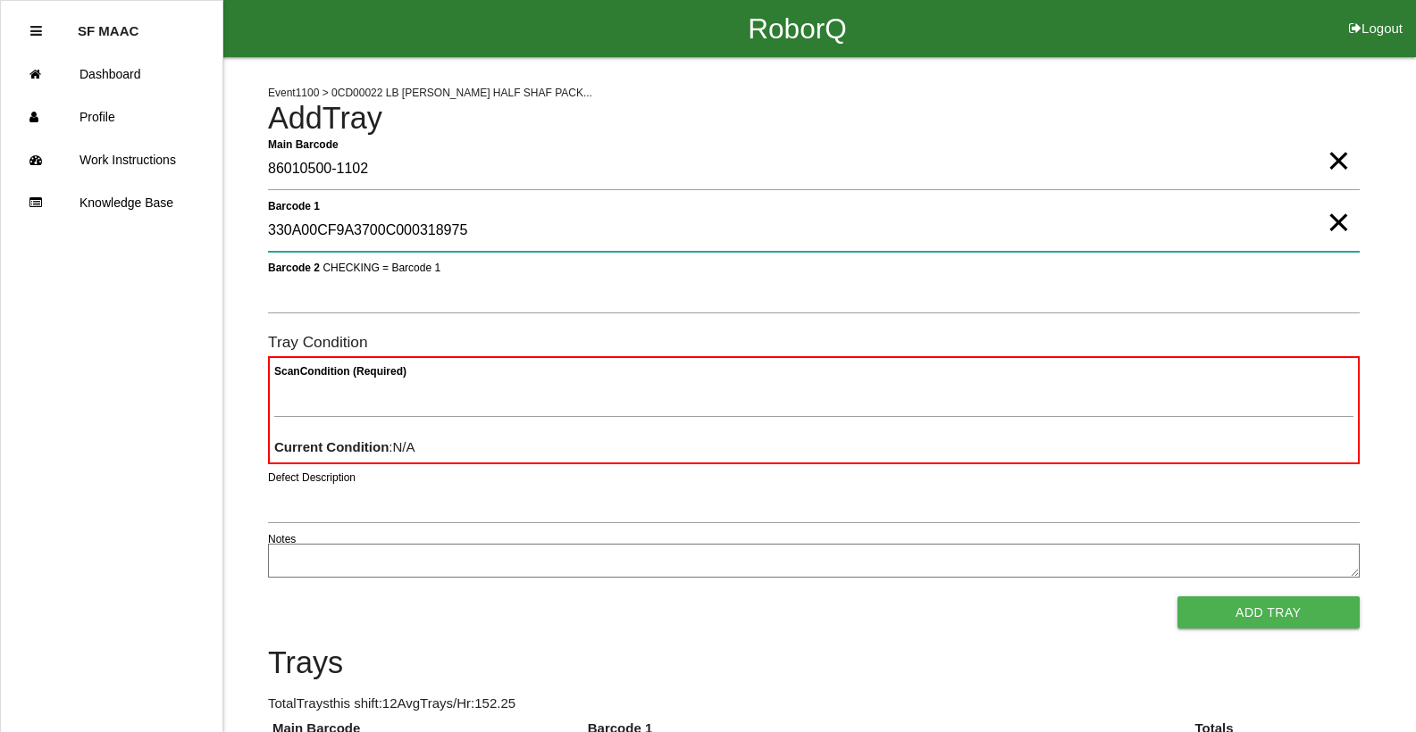
type 1 "330A00CF9A3700C000318975"
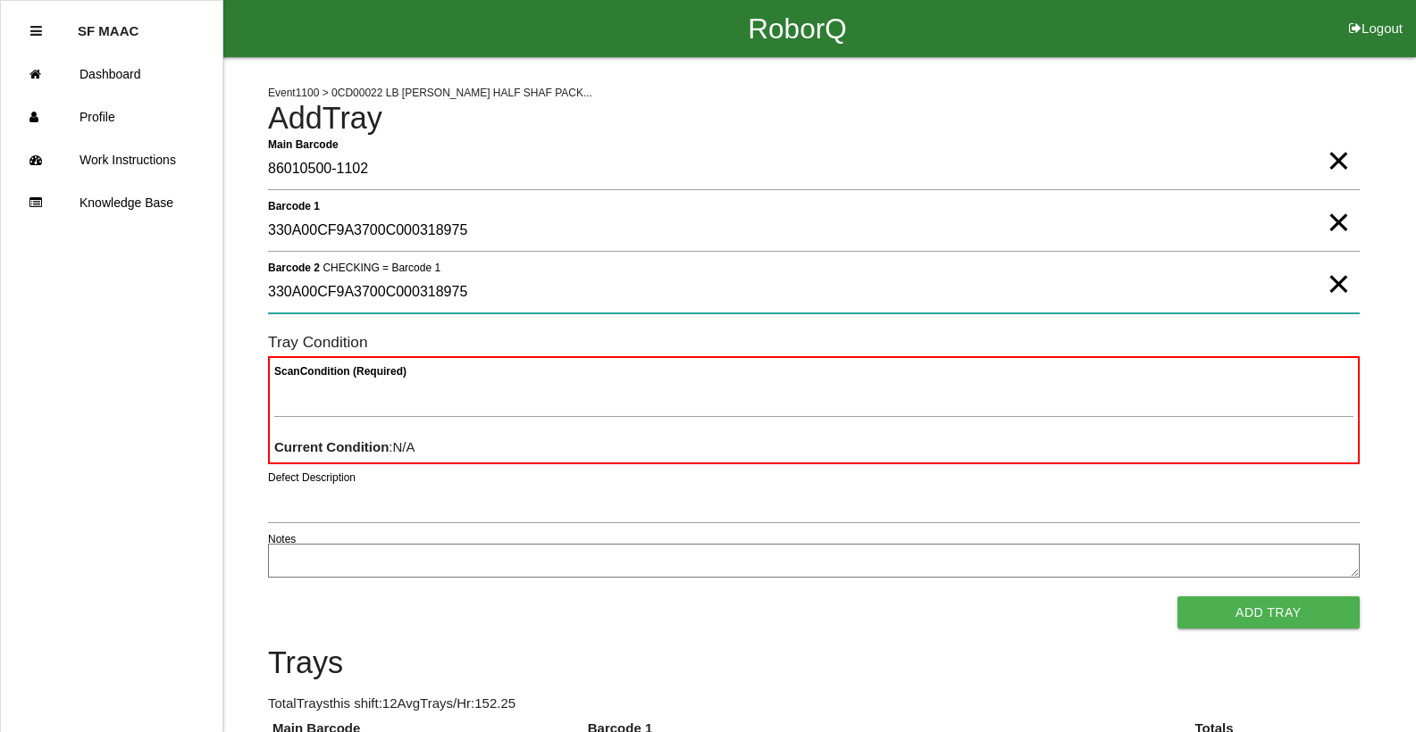
type 2 "330A00CF9A3700C000318975"
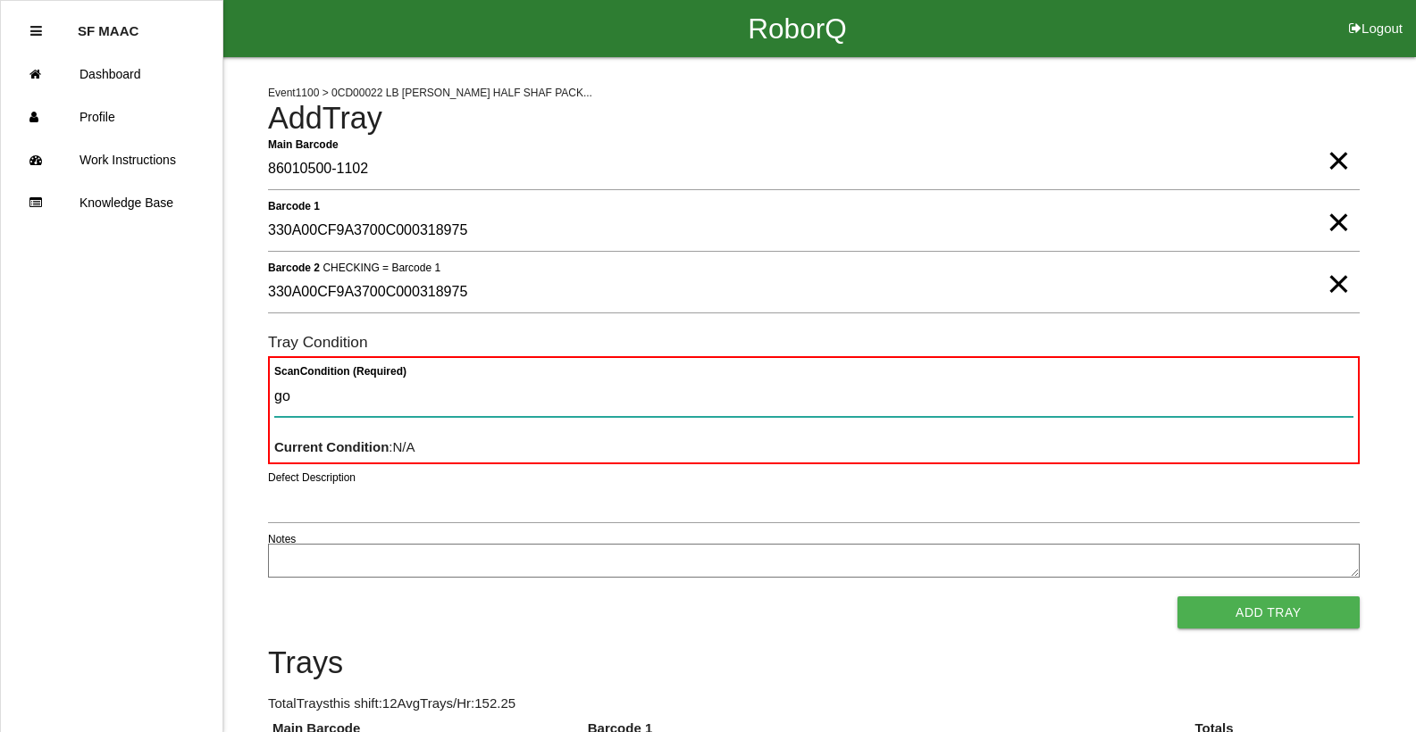
type Condition "goo"
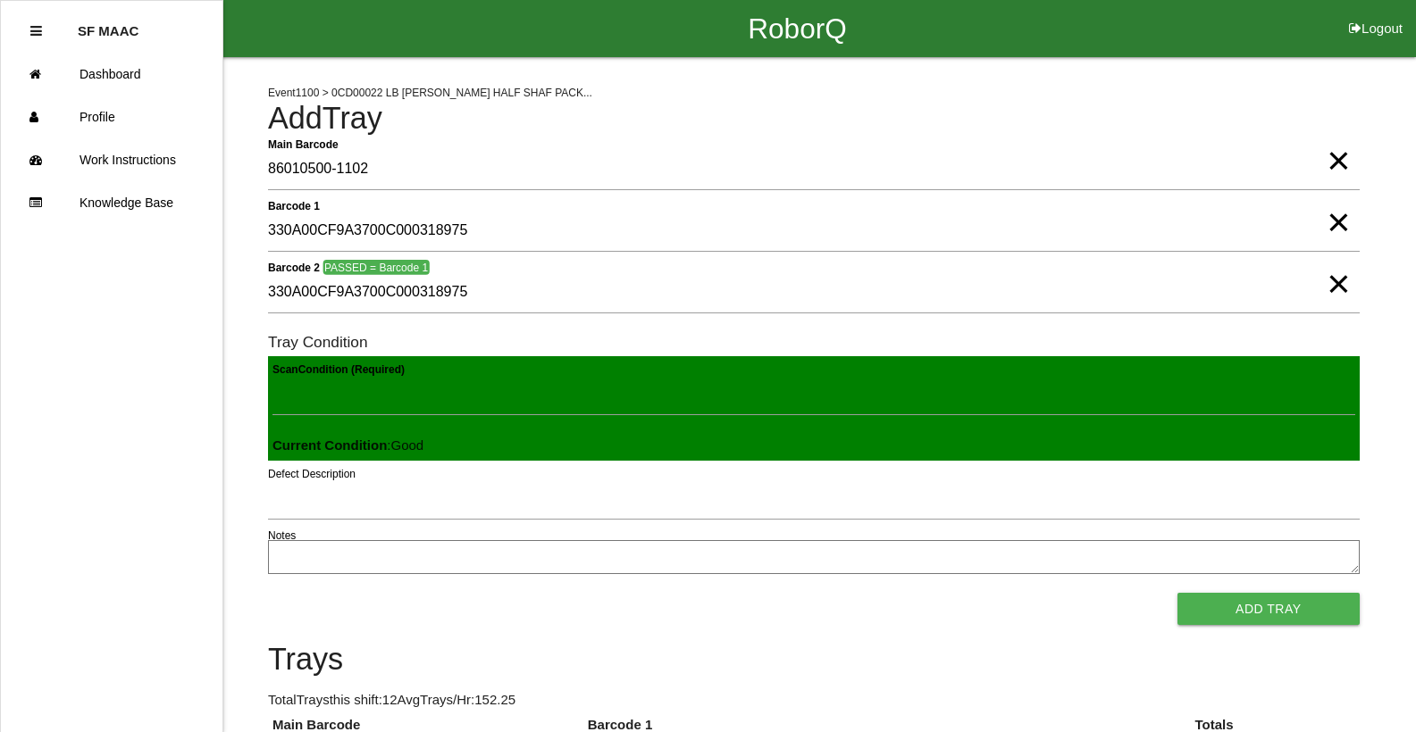
click at [1177, 593] on button "Add Tray" at bounding box center [1268, 609] width 182 height 32
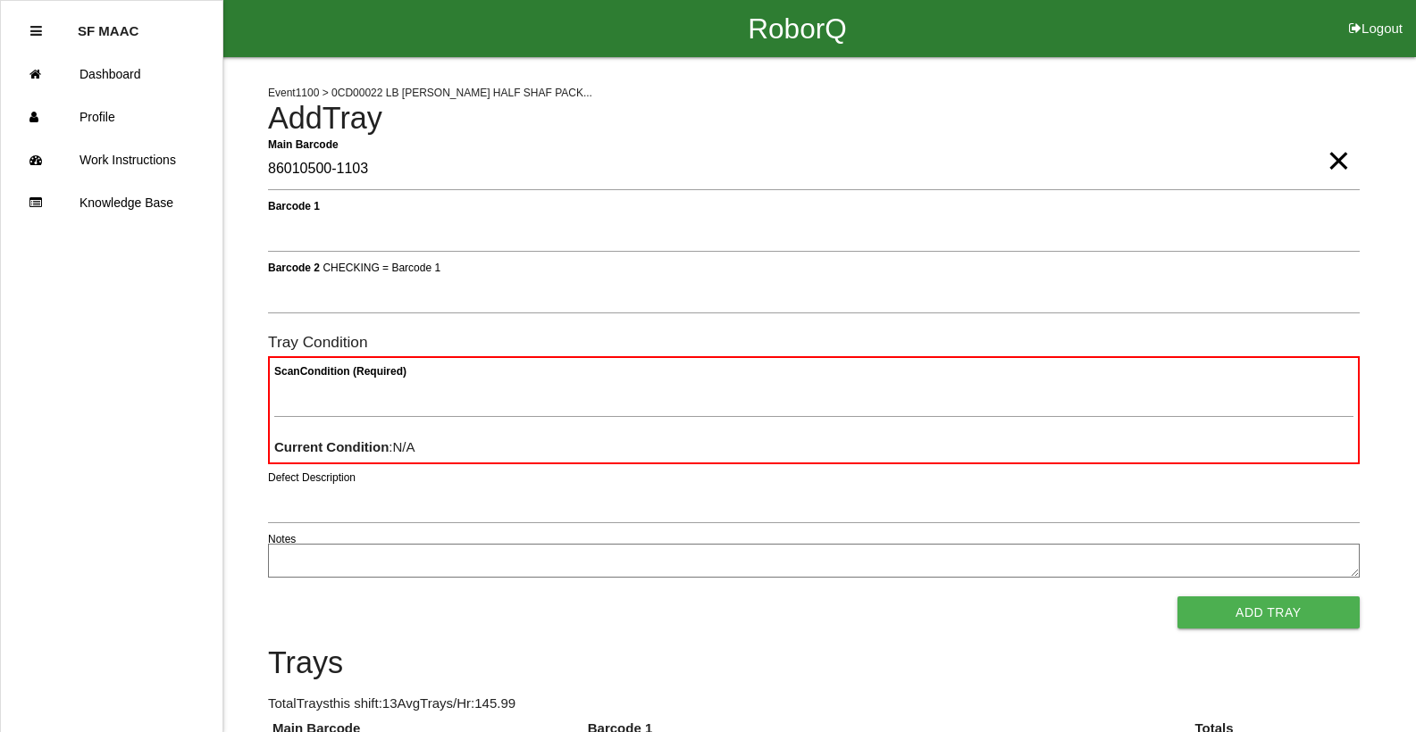
type Barcode "86010500-1103"
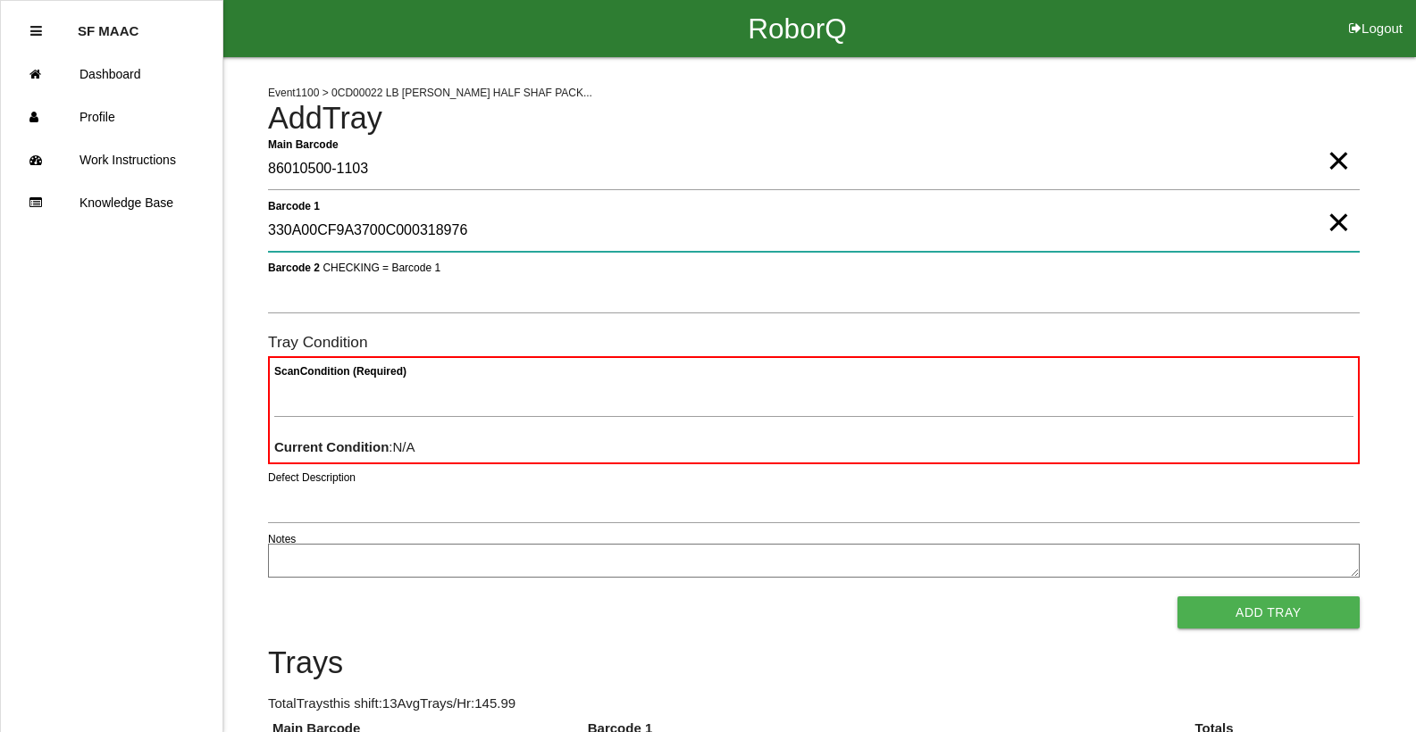
type 1 "330A00CF9A3700C000318976"
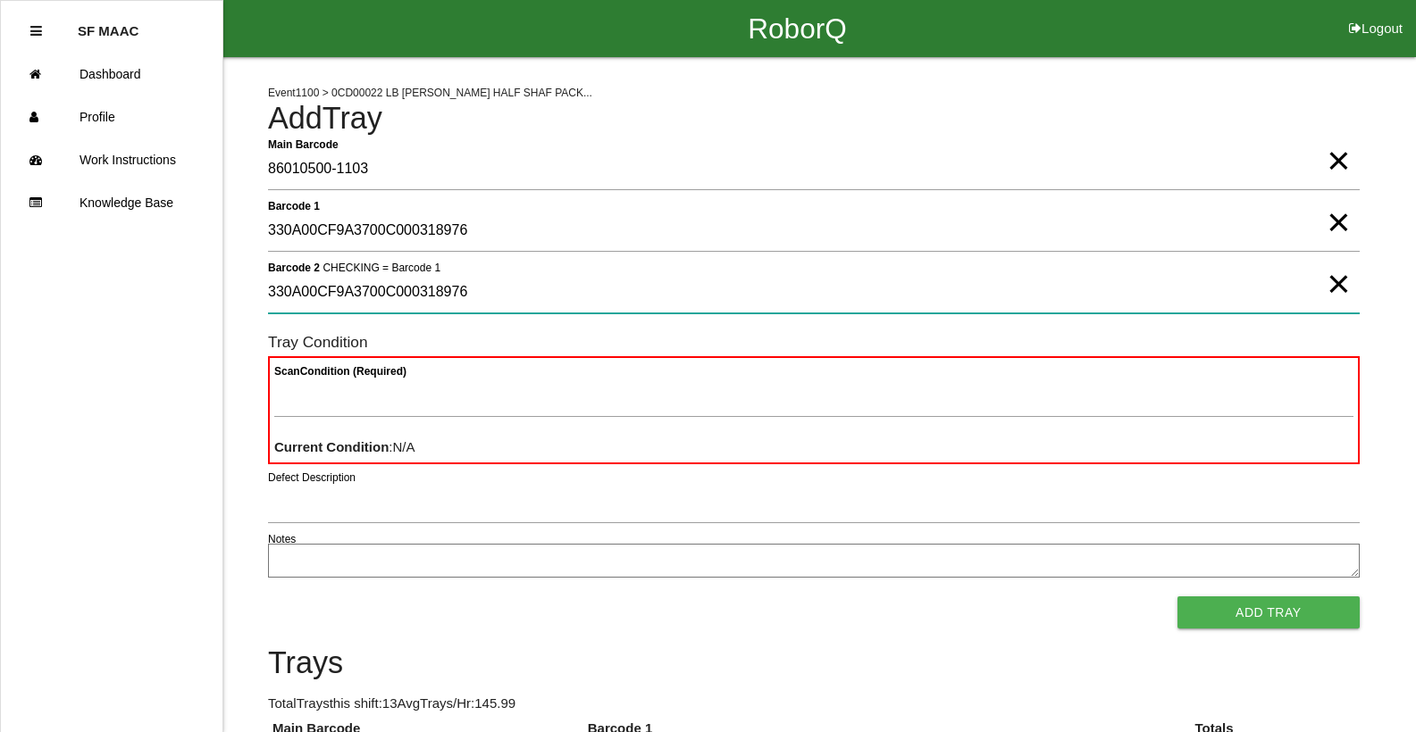
type 2 "330A00CF9A3700C000318976"
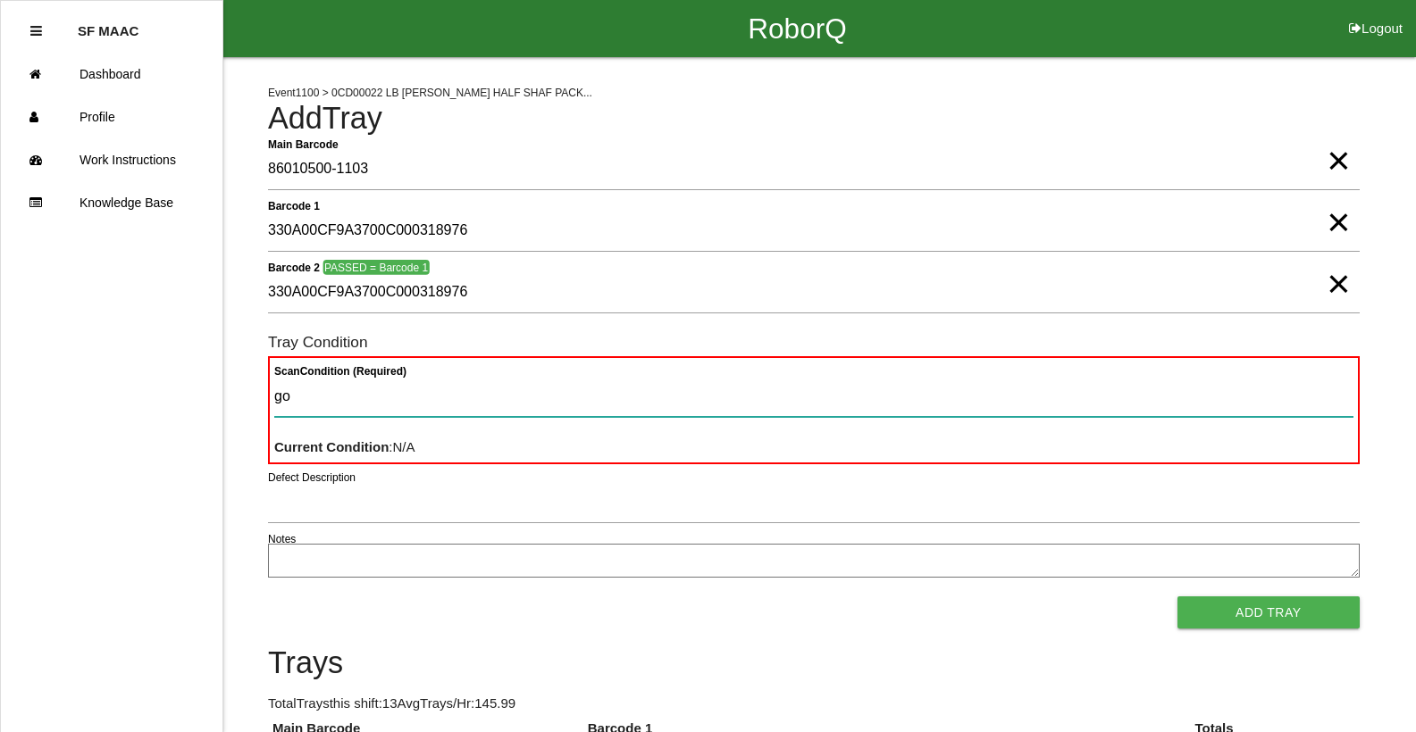
type Condition "goo"
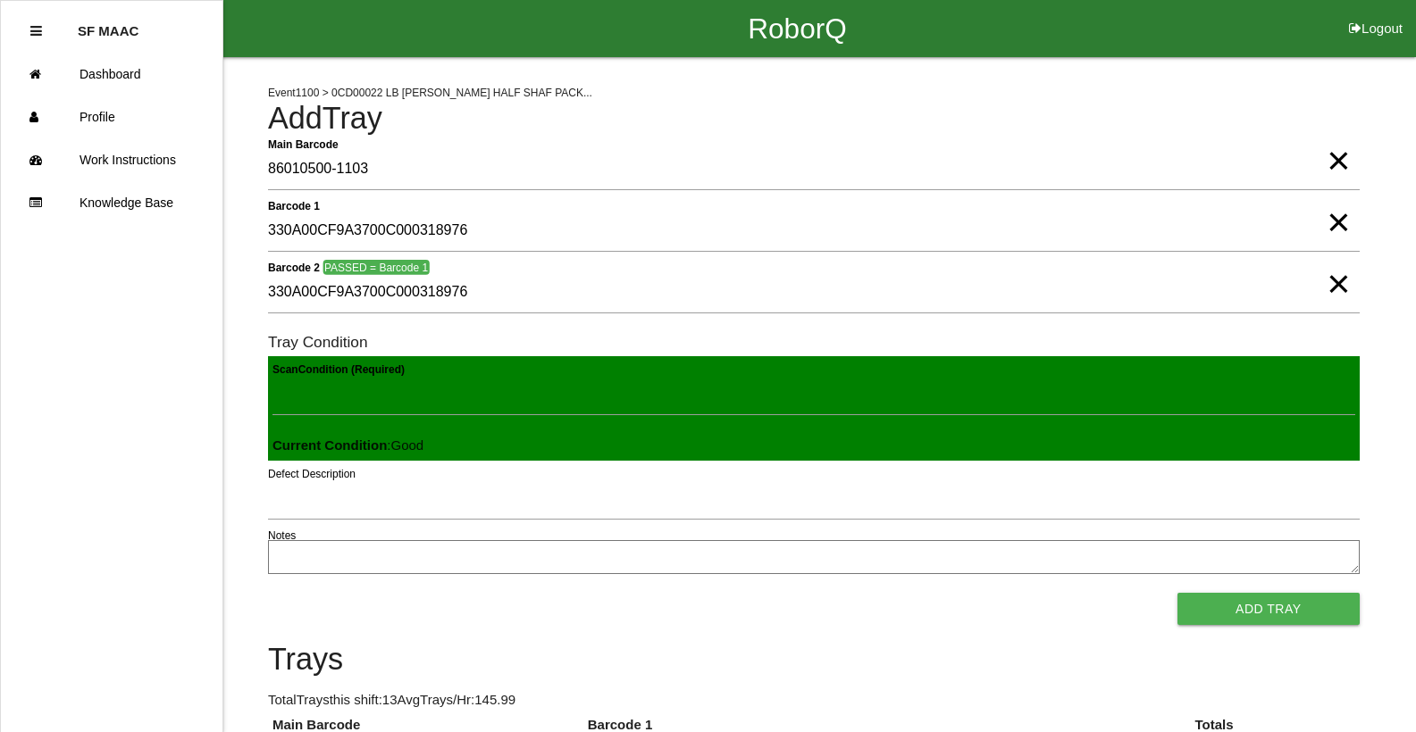
click at [1177, 593] on button "Add Tray" at bounding box center [1268, 609] width 182 height 32
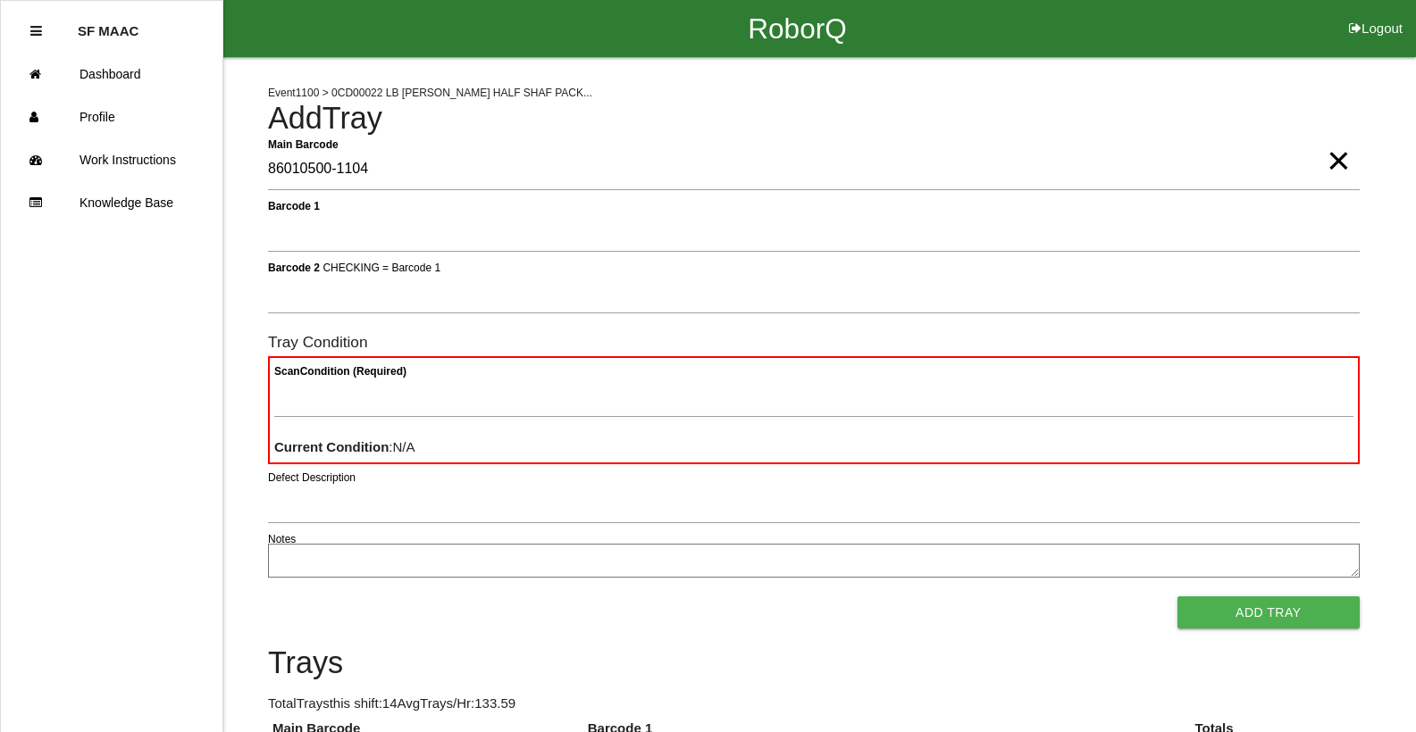
type Barcode "86010500-1104"
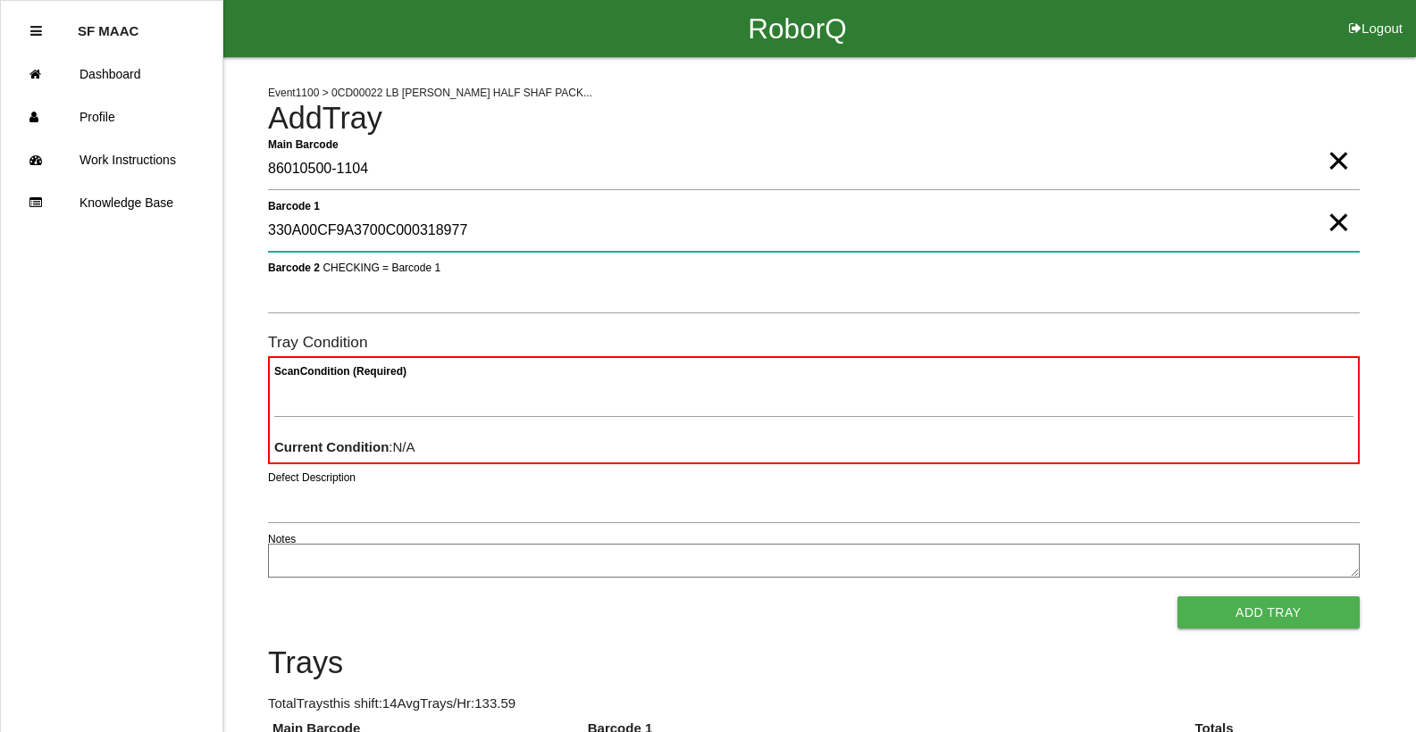
type 1 "330A00CF9A3700C000318977"
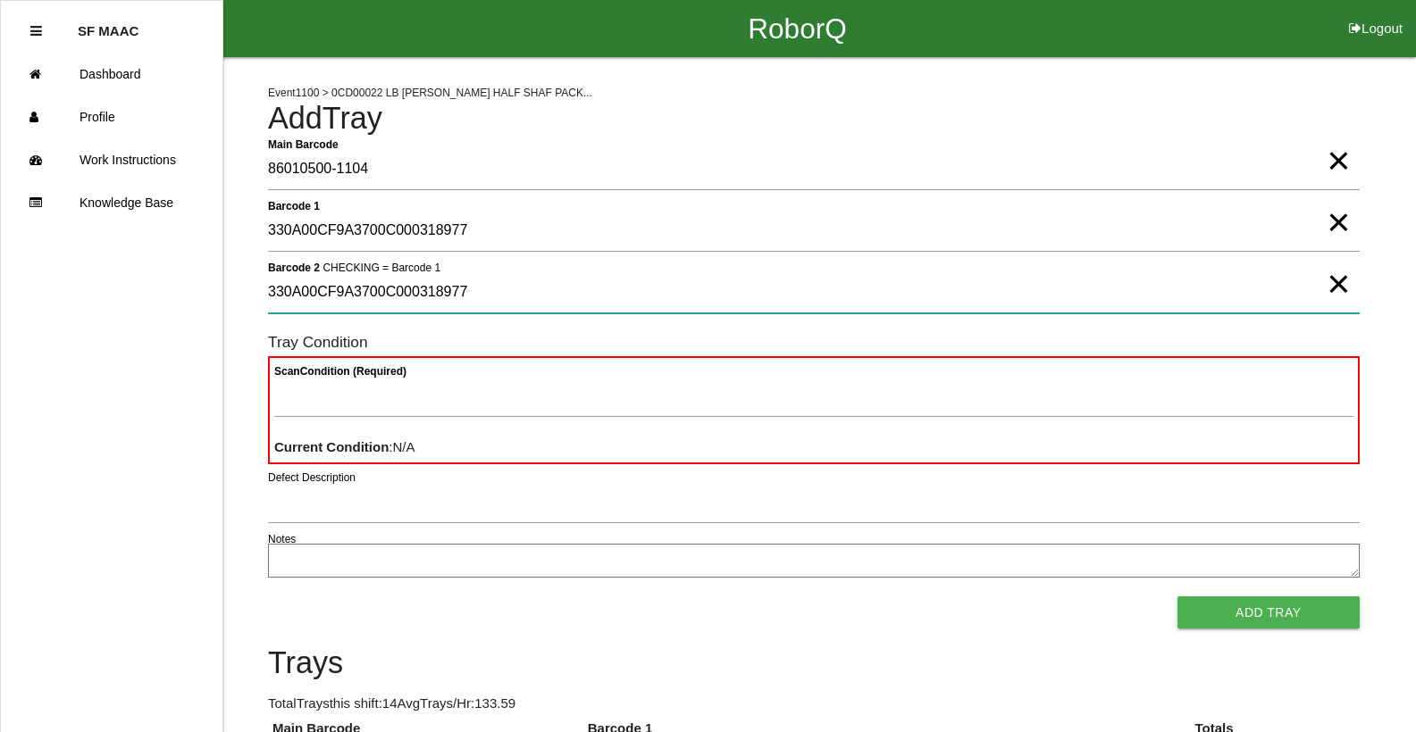
type 2 "330A00CF9A3700C000318977"
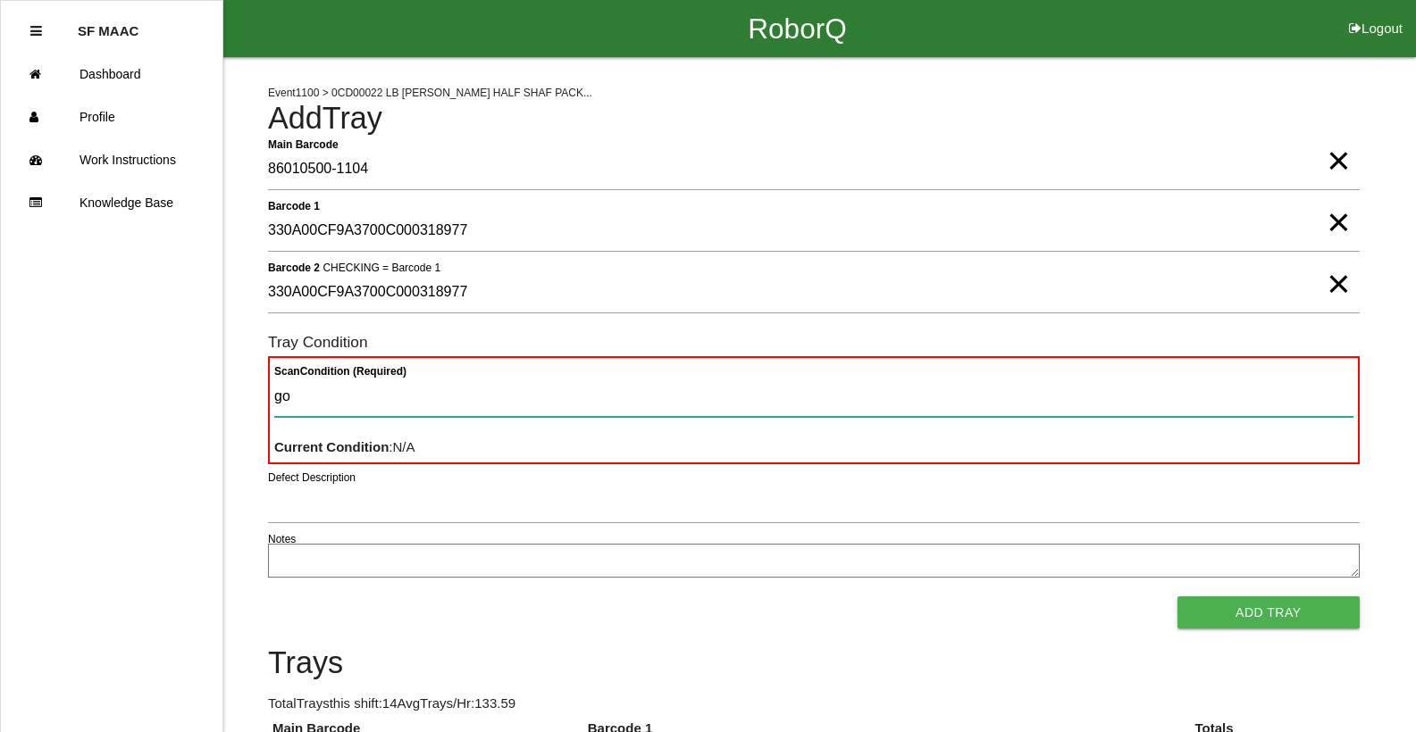
type Condition "goo"
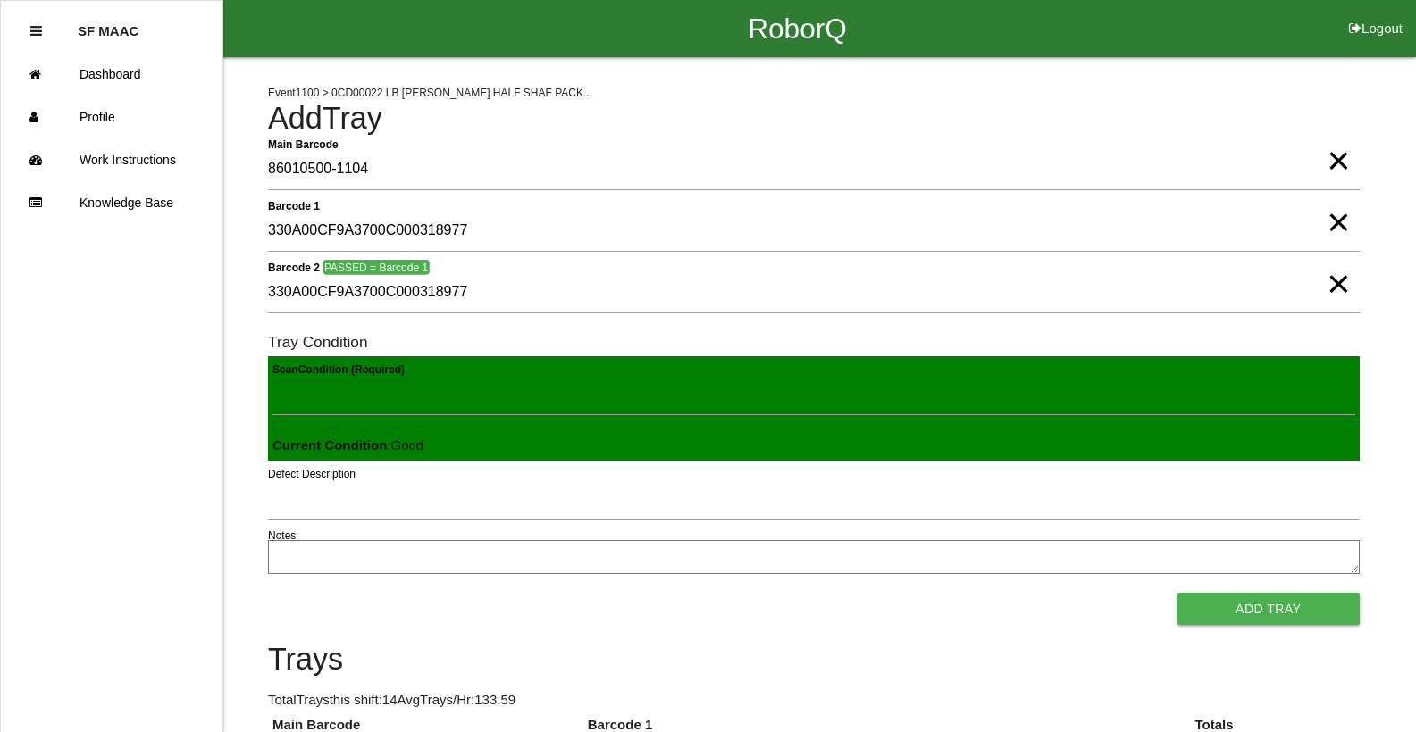
click at [1177, 593] on button "Add Tray" at bounding box center [1268, 609] width 182 height 32
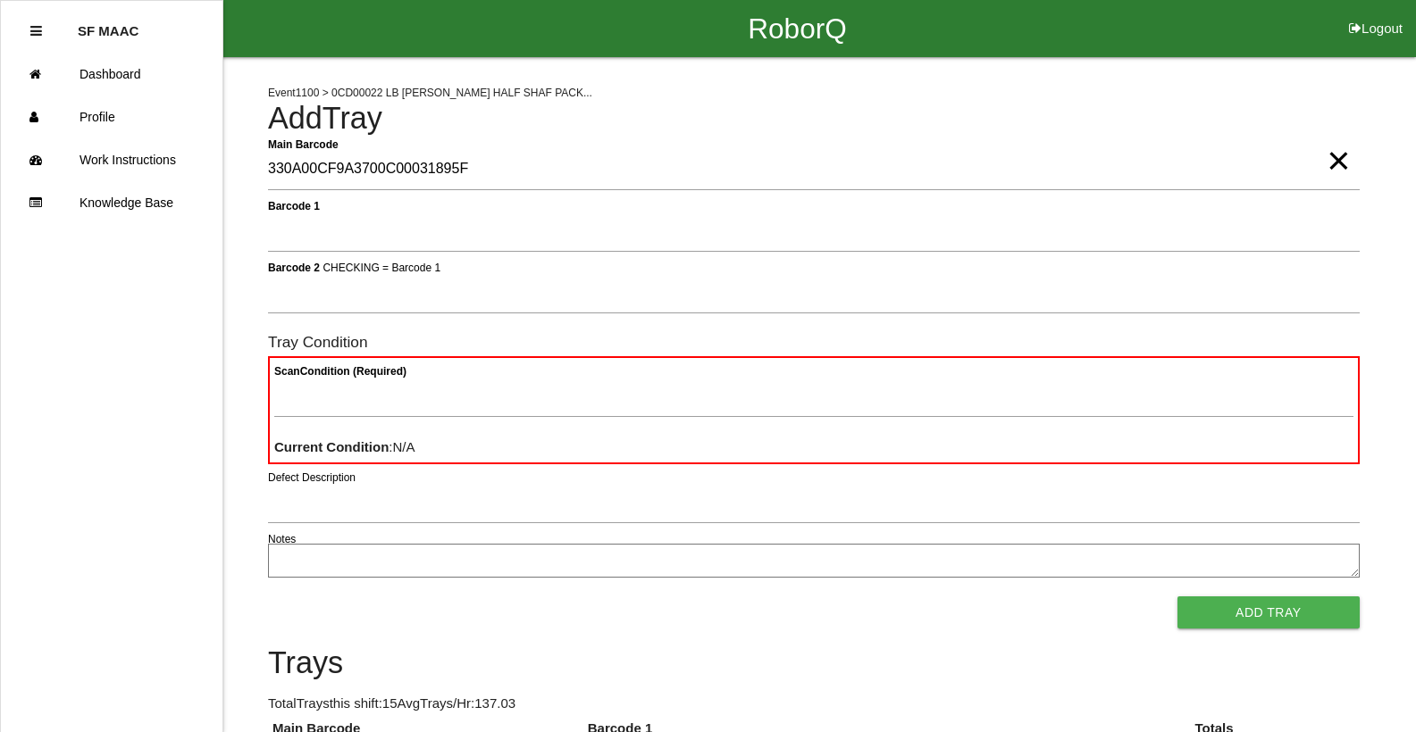
type Barcode "330A00CF9A3700C00031895F"
click at [1338, 161] on span "×" at bounding box center [1337, 143] width 23 height 36
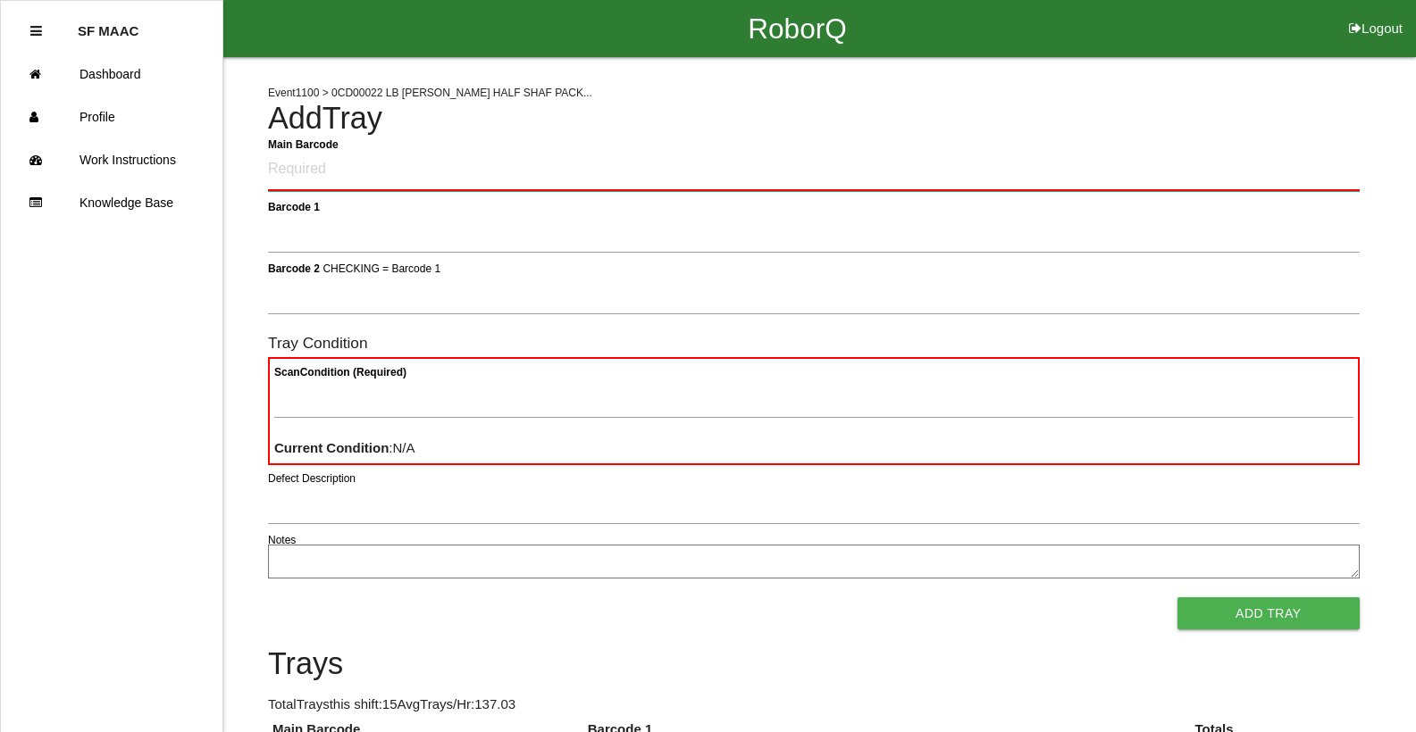
click at [1338, 163] on Barcode "Main Barcode" at bounding box center [813, 170] width 1091 height 42
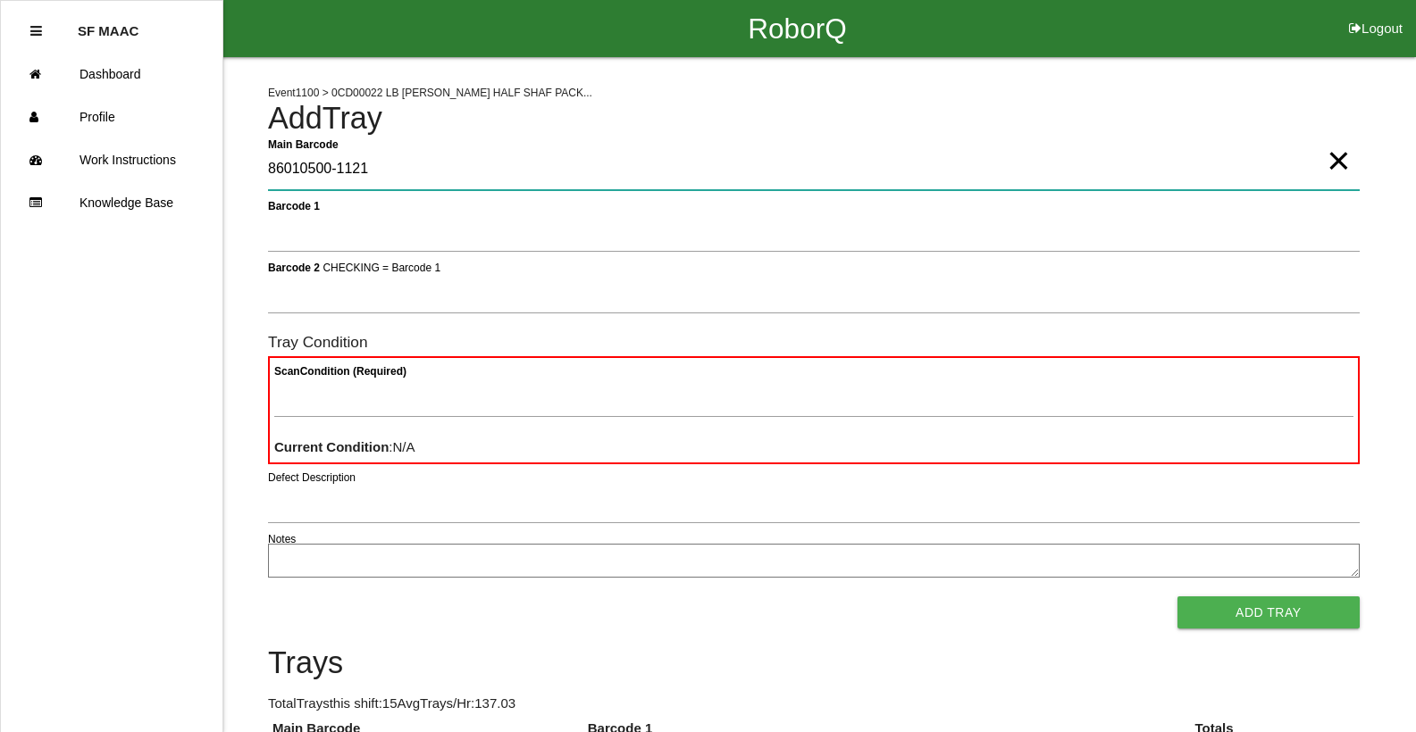
type Barcode "86010500-1121"
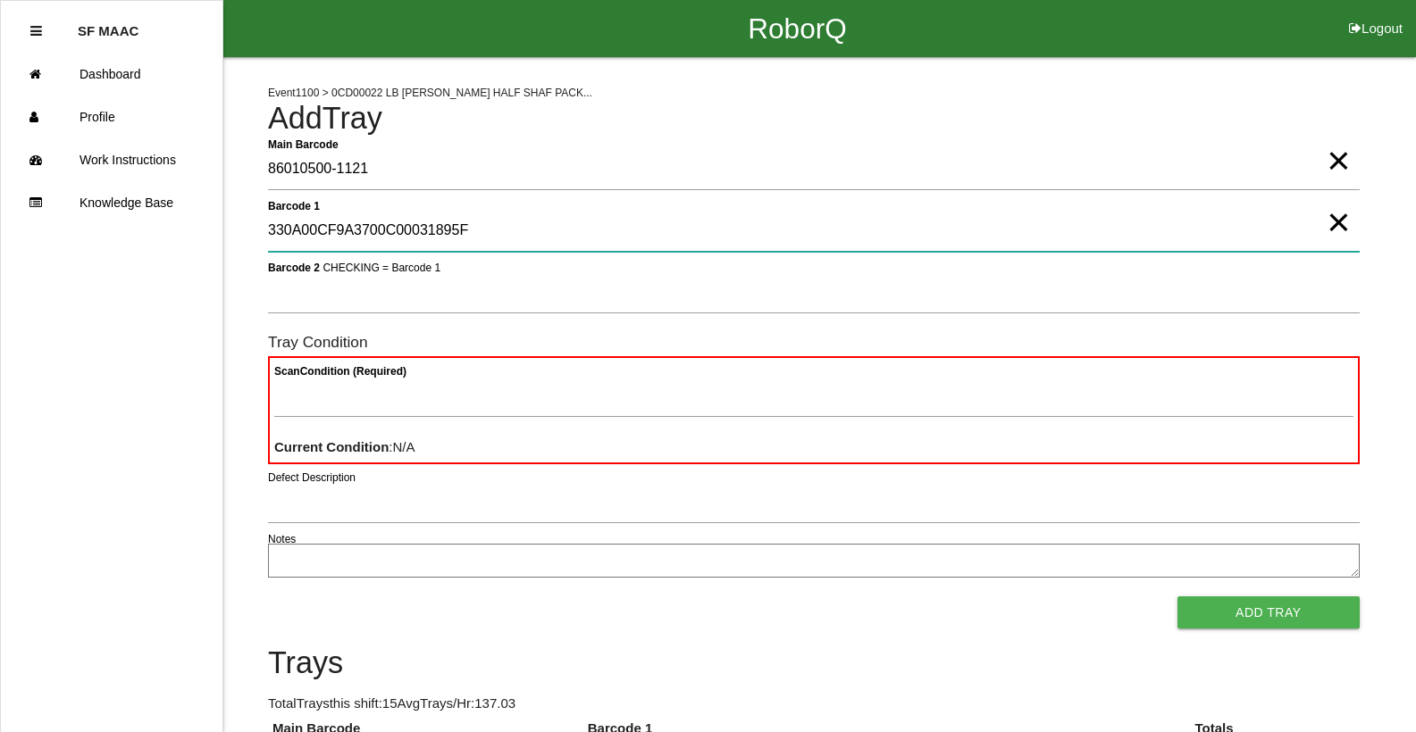
type 1 "330A00CF9A3700C00031895F"
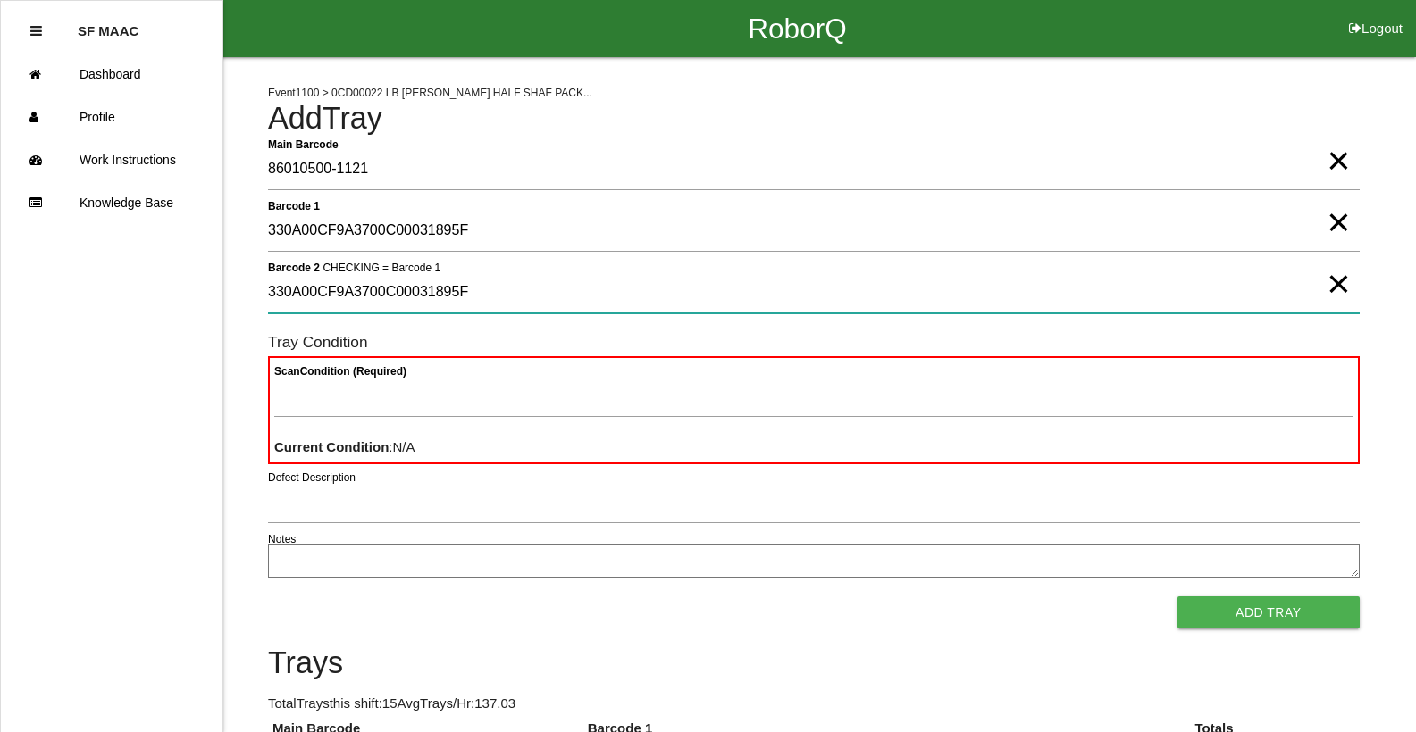
type 2 "330A00CF9A3700C00031895F"
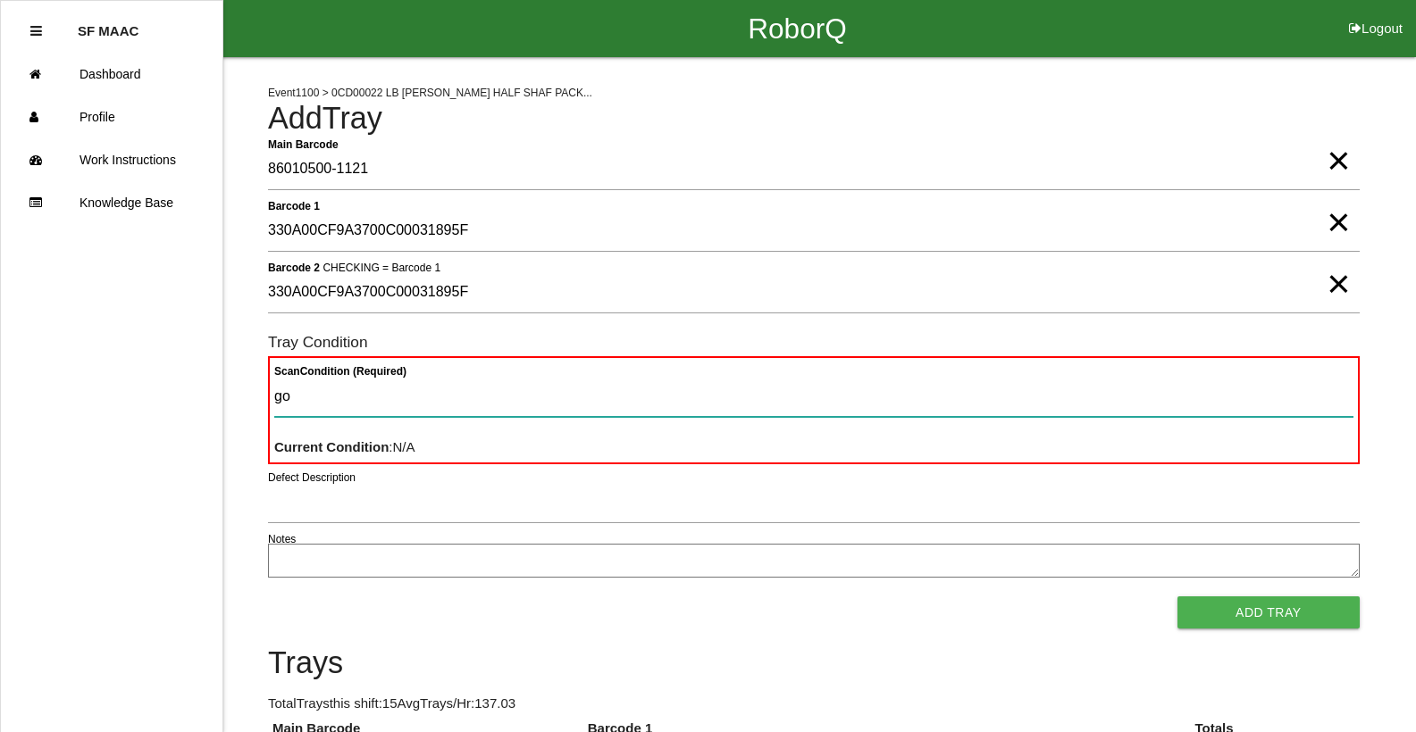
type Condition "goo"
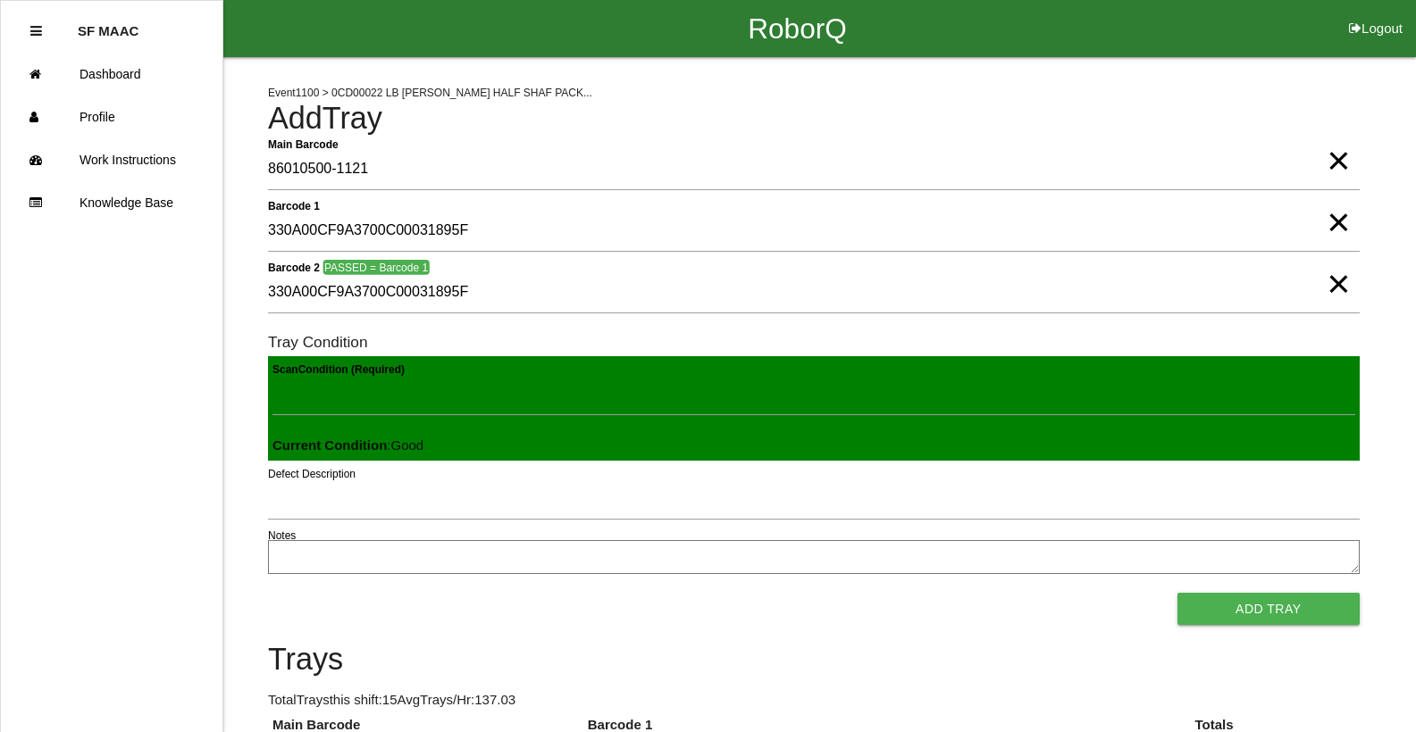
click at [1177, 593] on button "Add Tray" at bounding box center [1268, 609] width 182 height 32
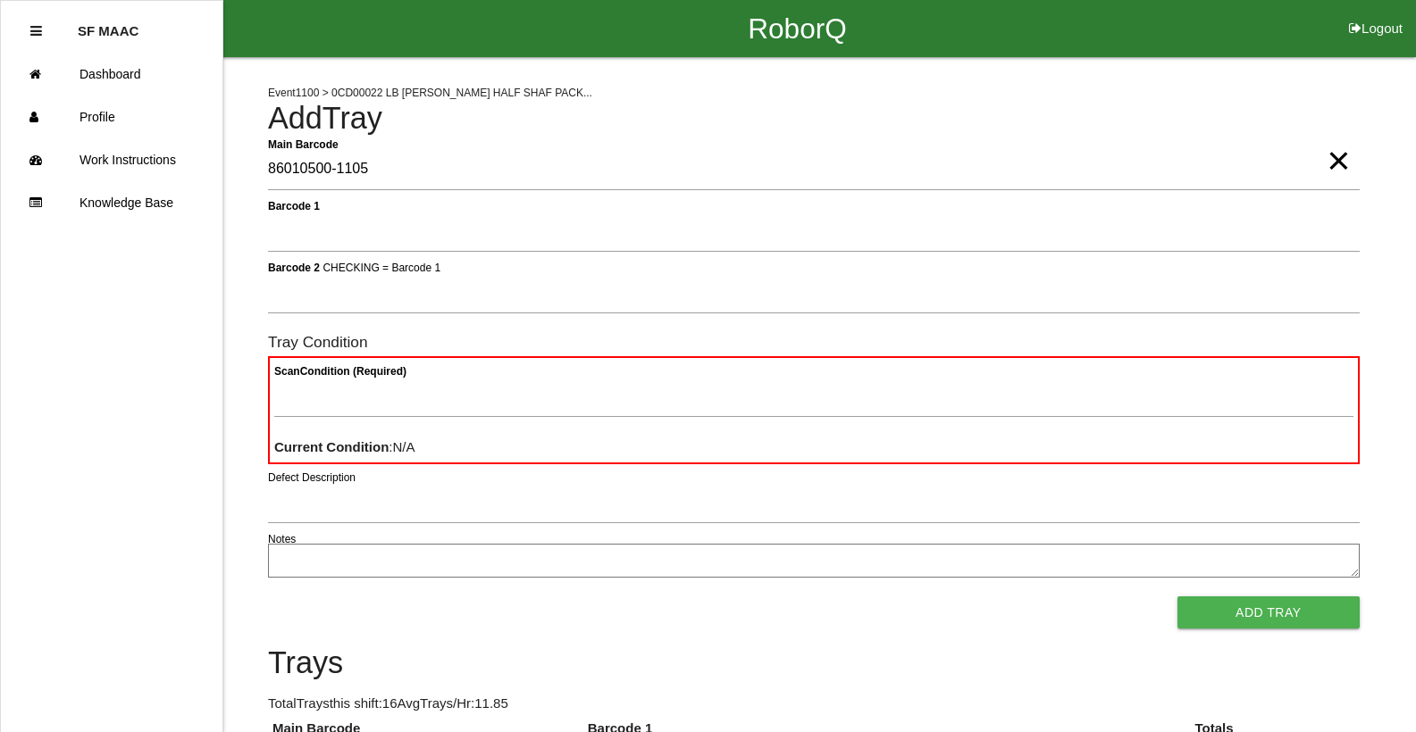
type Barcode "86010500-1105"
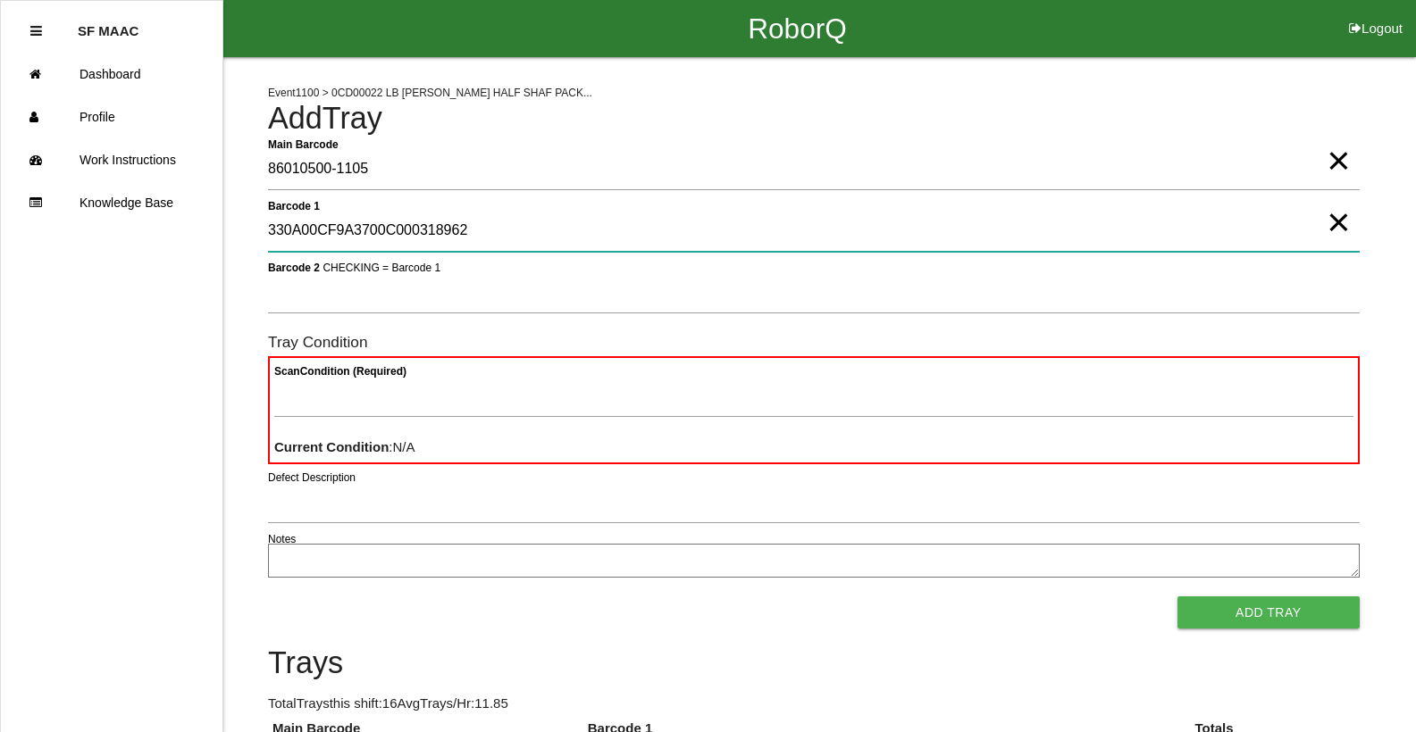
type 1 "330A00CF9A3700C000318962"
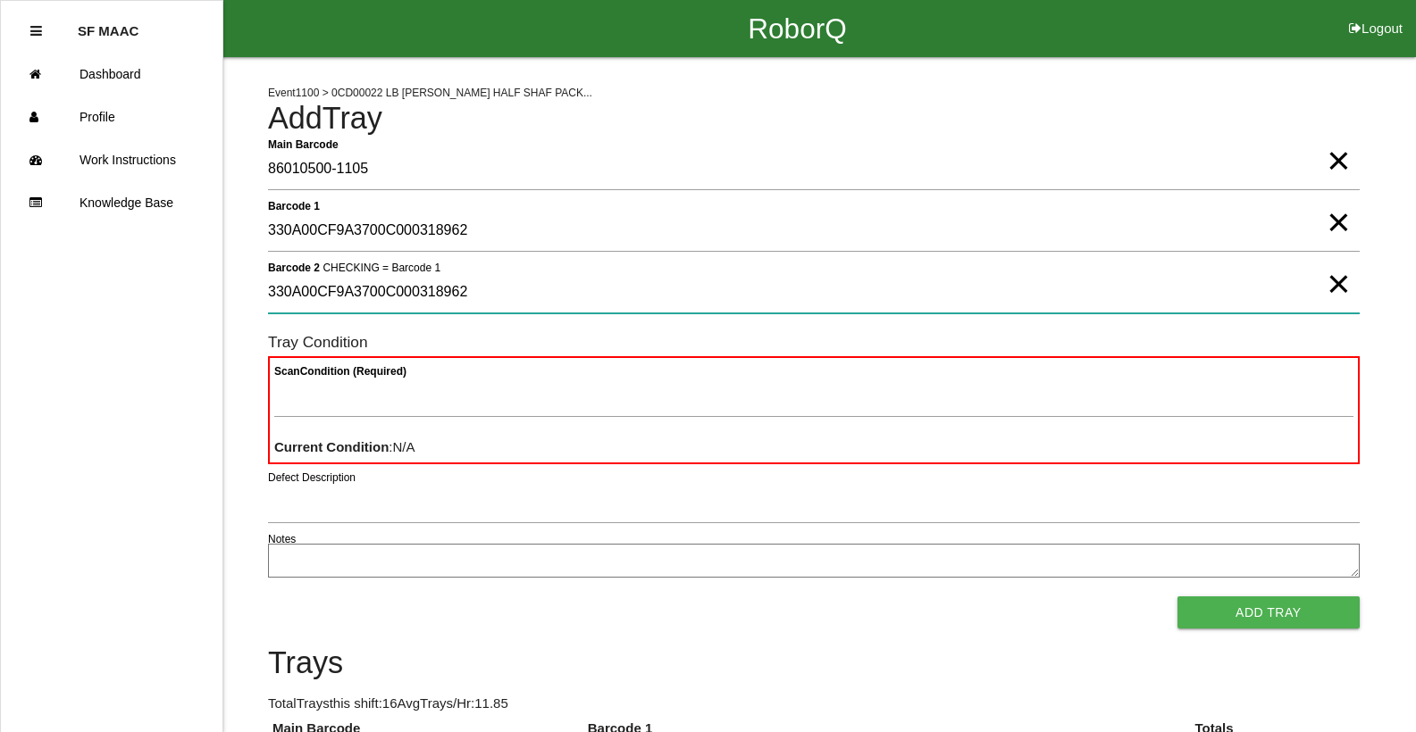
type 2 "330A00CF9A3700C000318962"
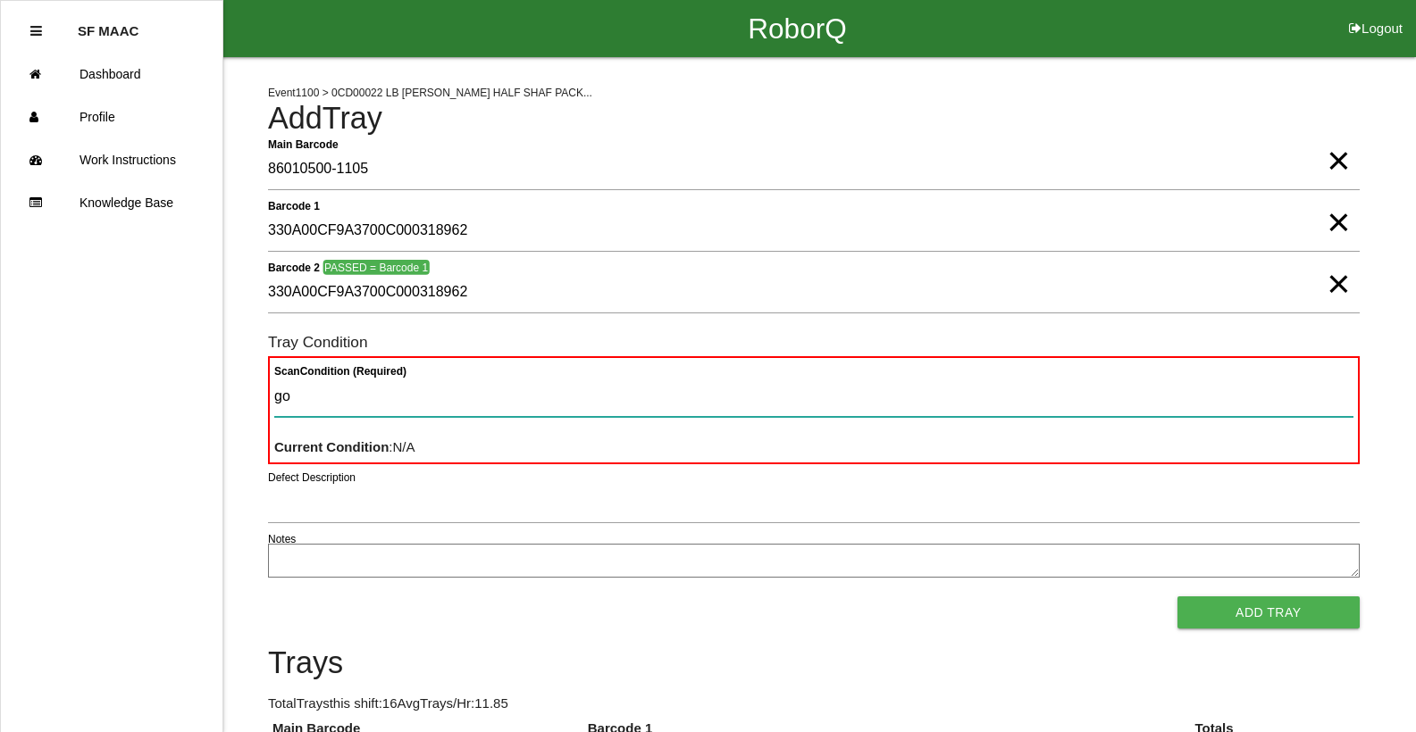
type Condition "goo"
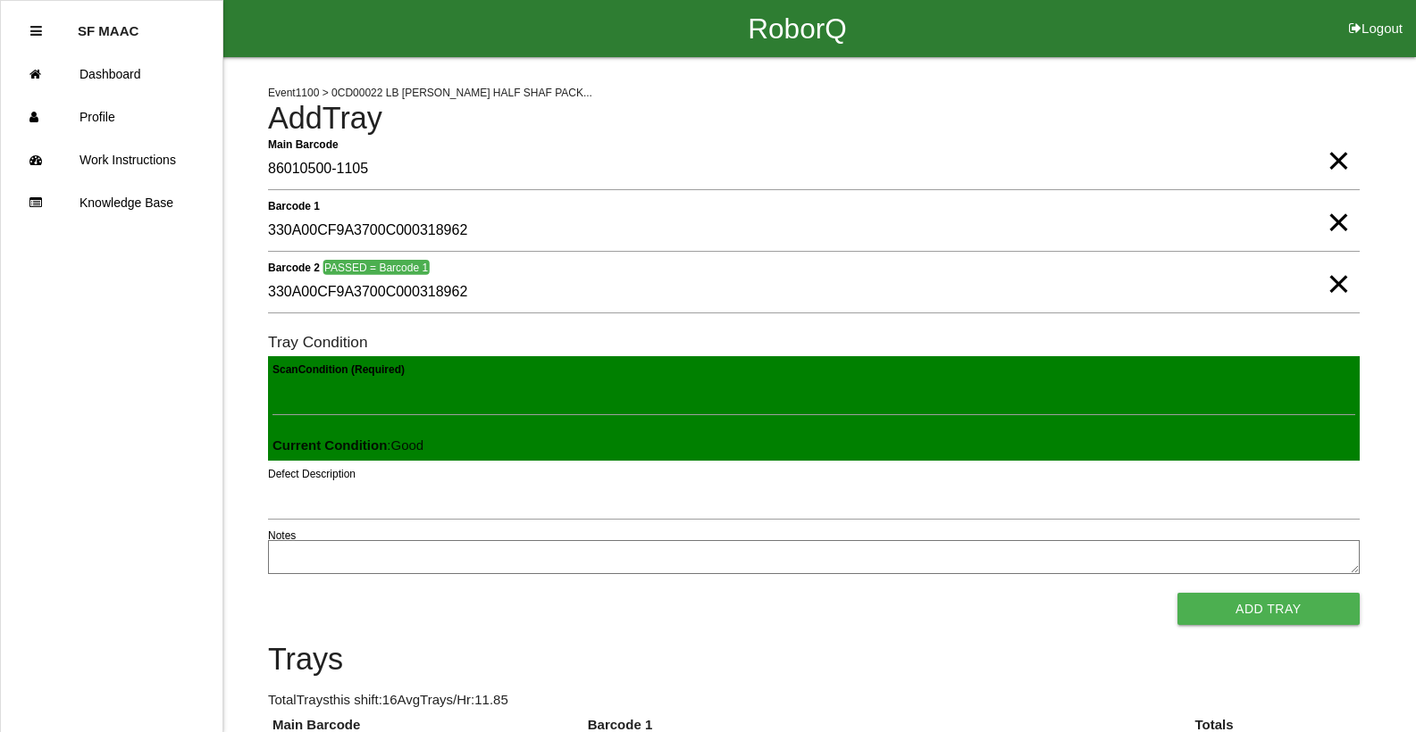
click at [1177, 593] on button "Add Tray" at bounding box center [1268, 609] width 182 height 32
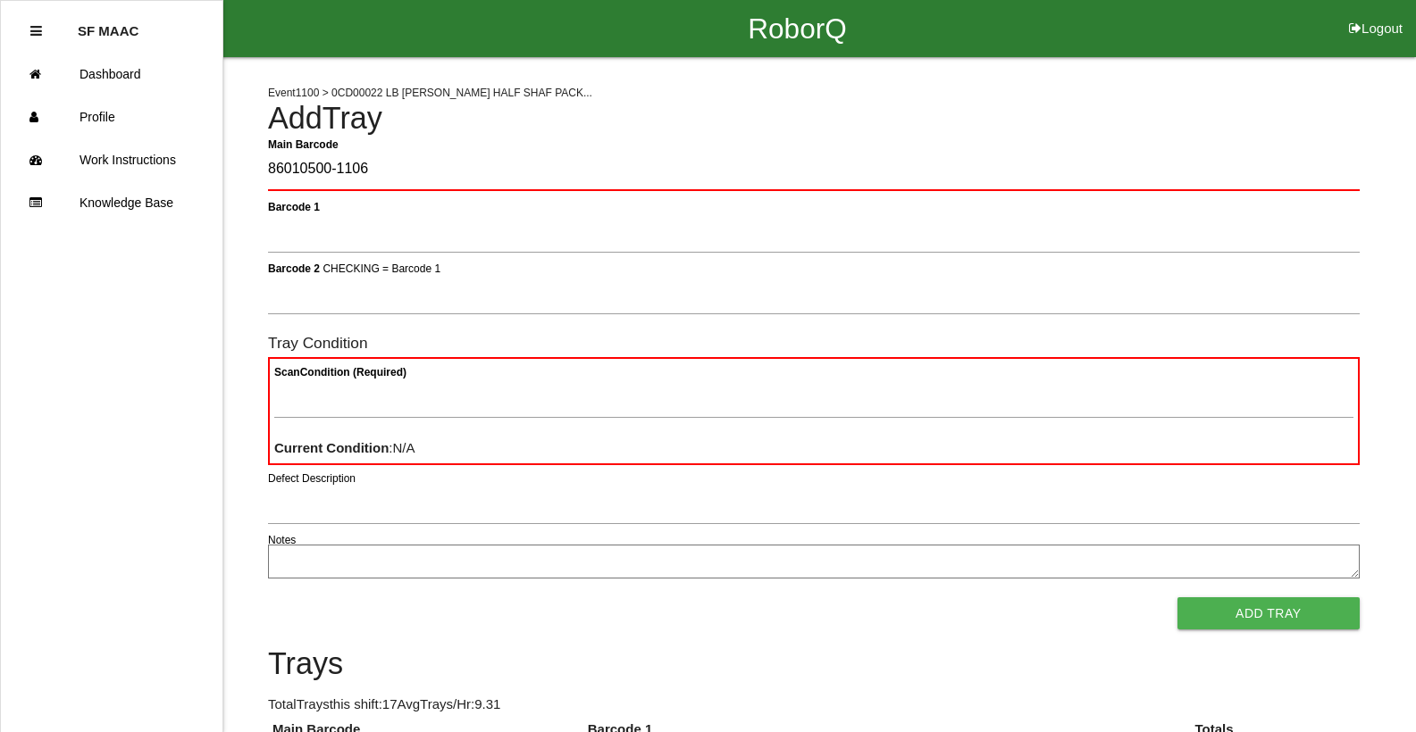
type Barcode "86010500-1106"
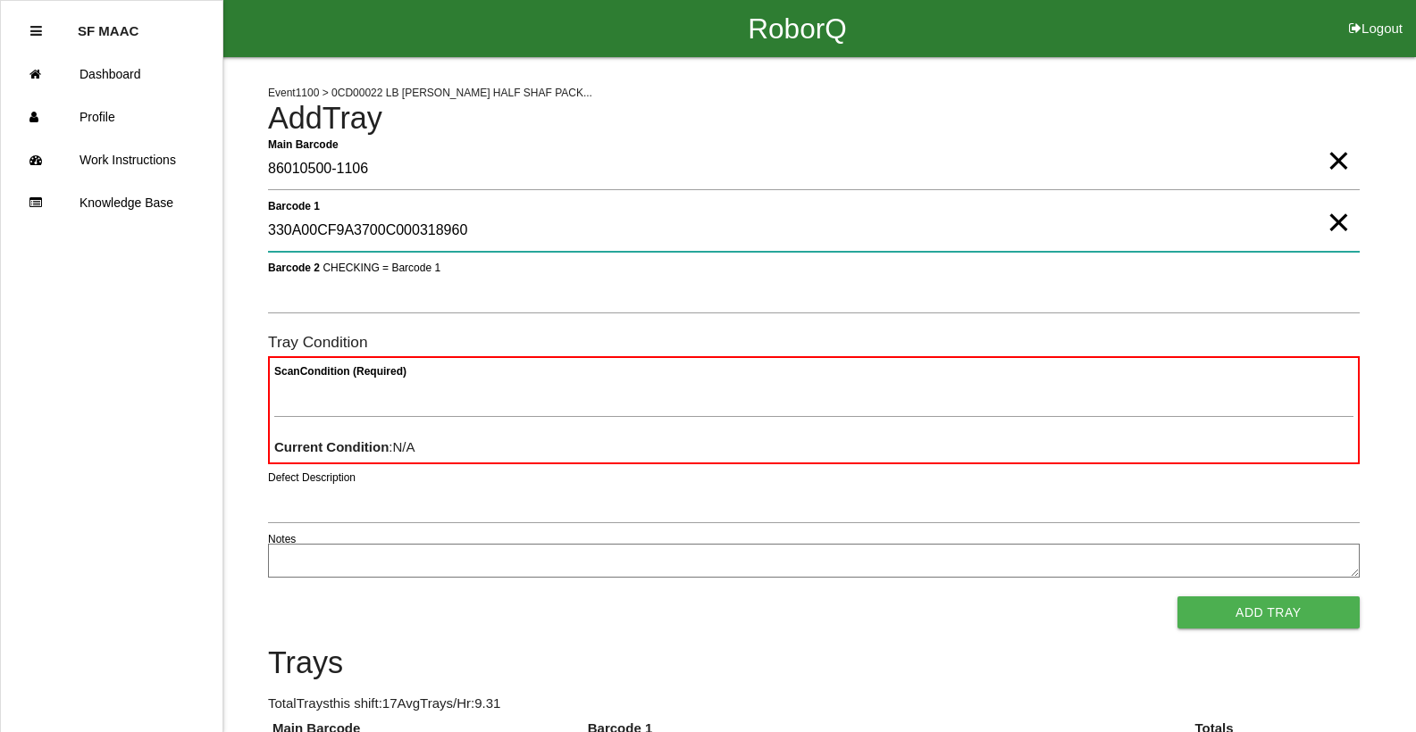
type 1 "330A00CF9A3700C000318960"
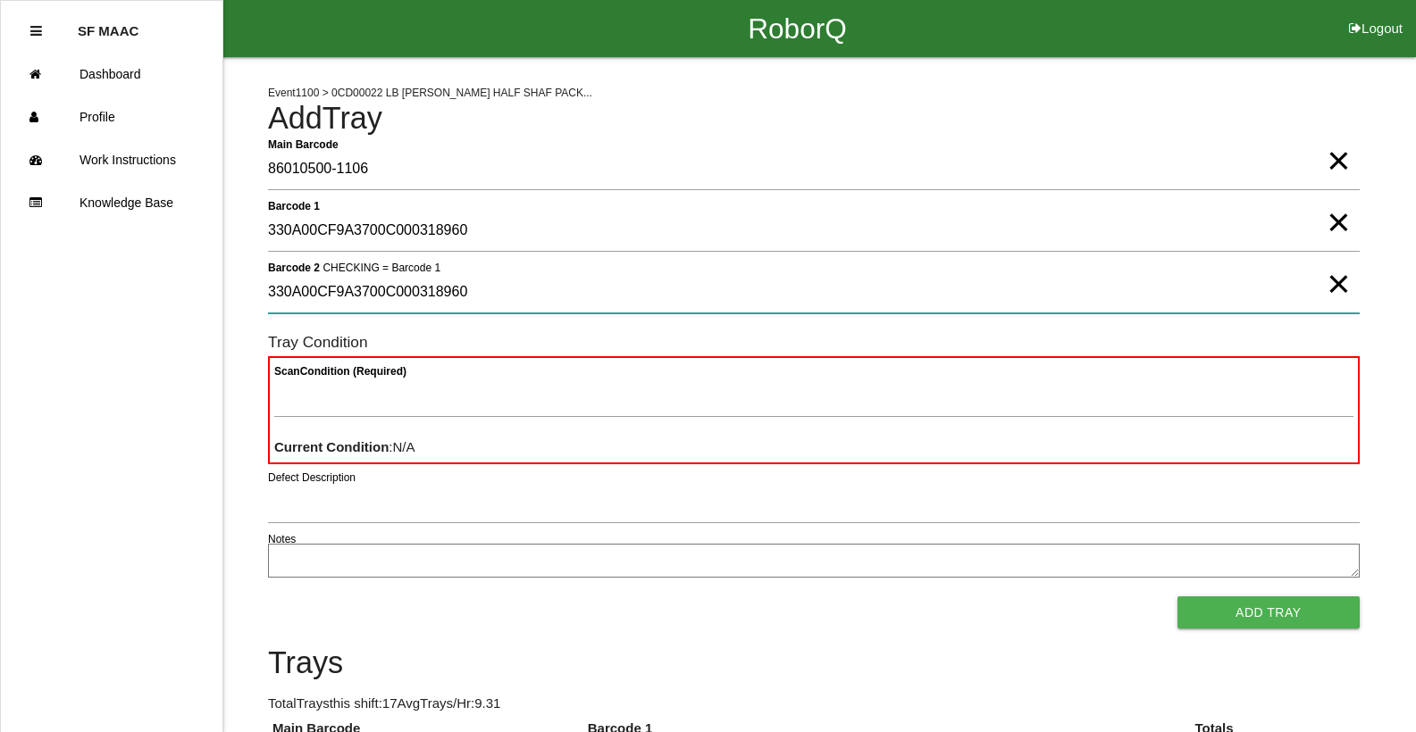
type 2 "330A00CF9A3700C000318960"
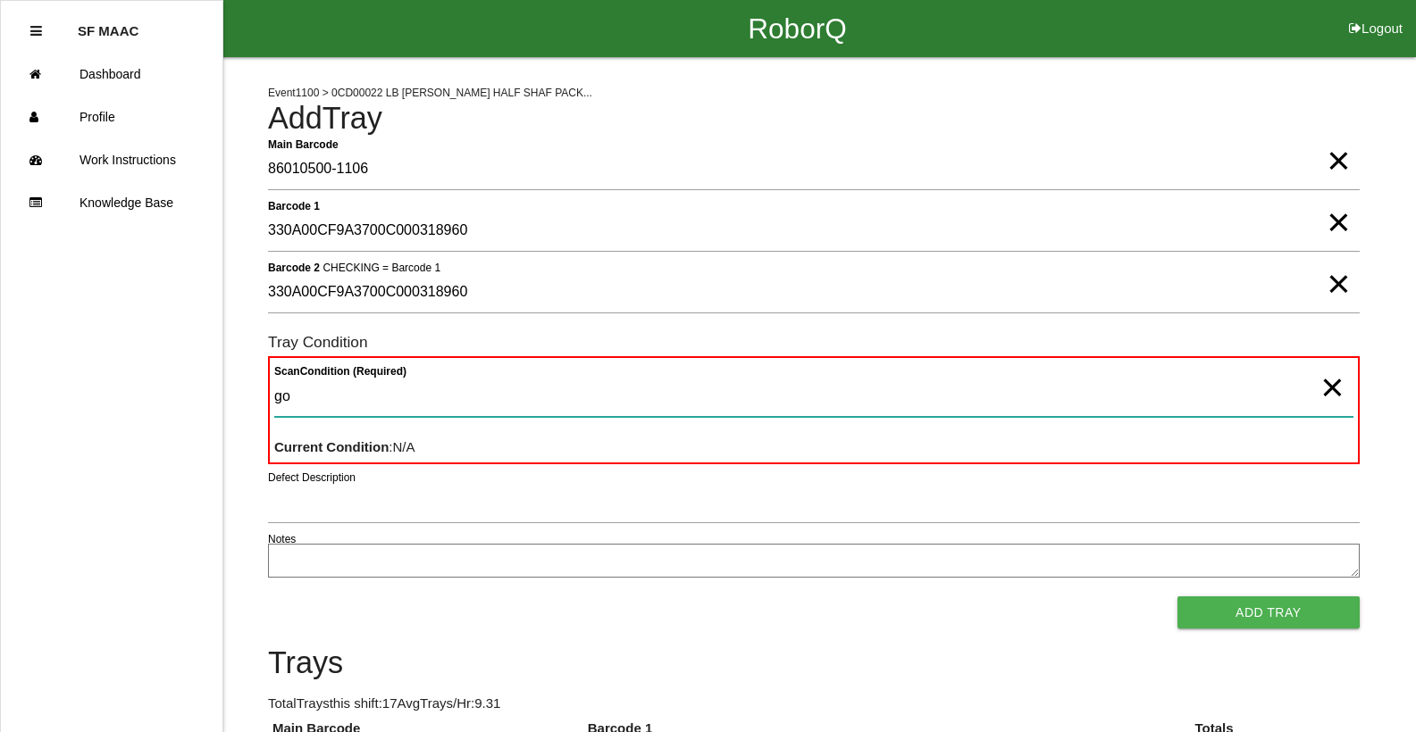
type Condition "goo"
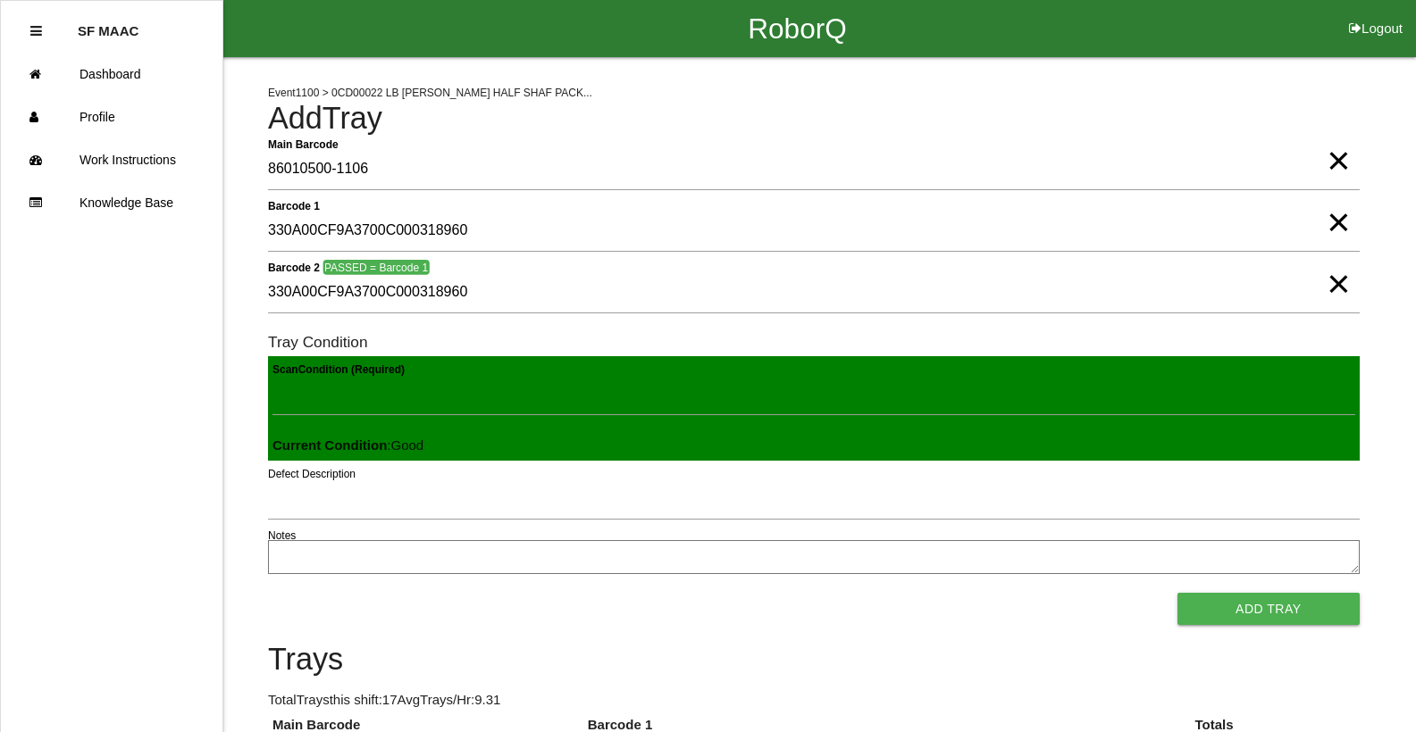
click at [1177, 593] on button "Add Tray" at bounding box center [1268, 609] width 182 height 32
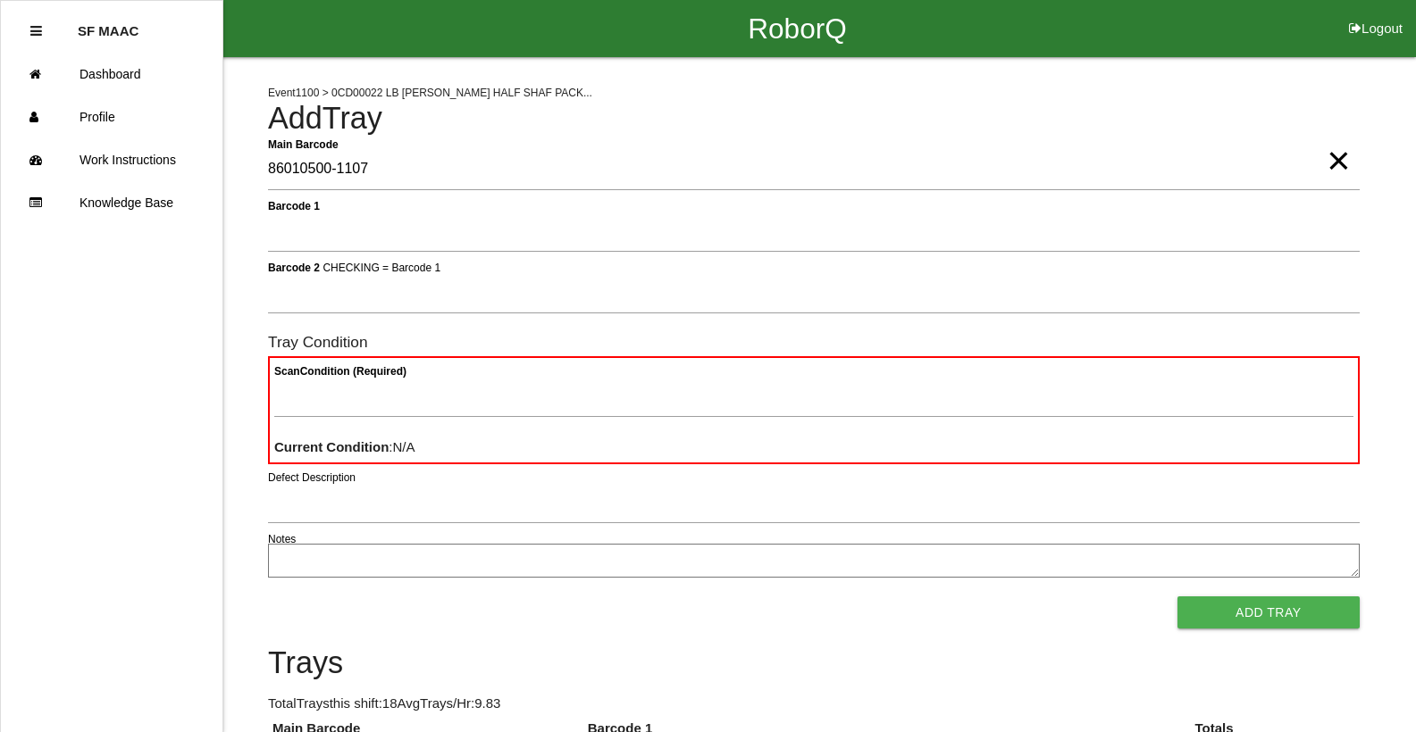
type Barcode "86010500-1107"
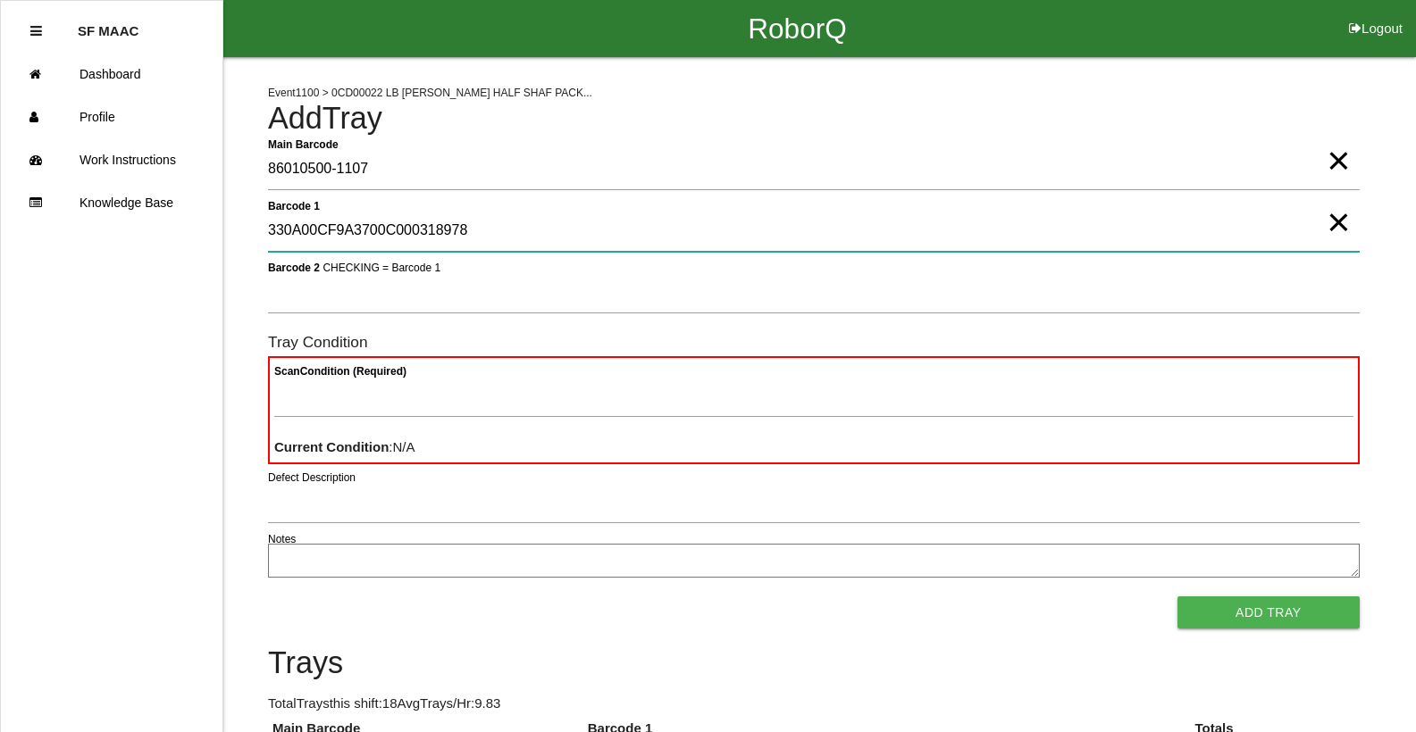
type 1 "330A00CF9A3700C000318978"
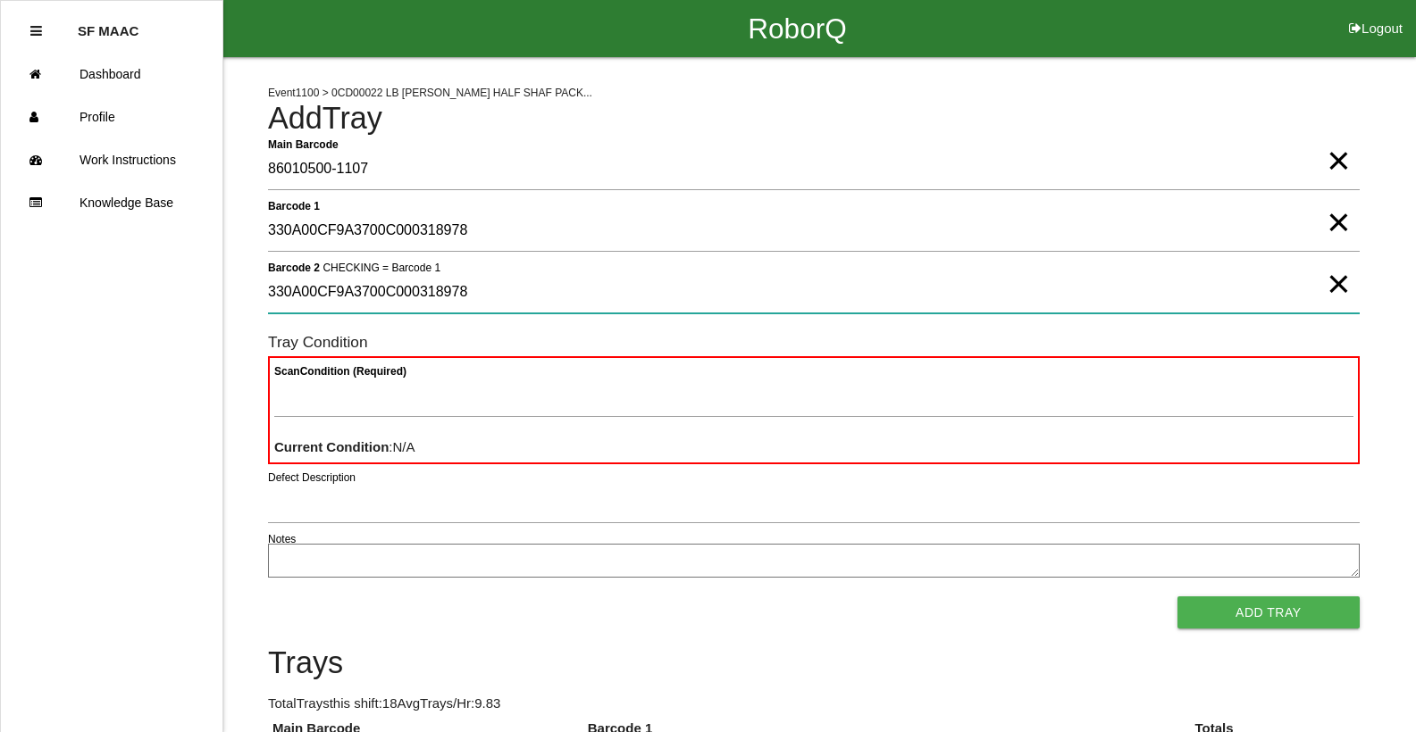
type 2 "330A00CF9A3700C000318978"
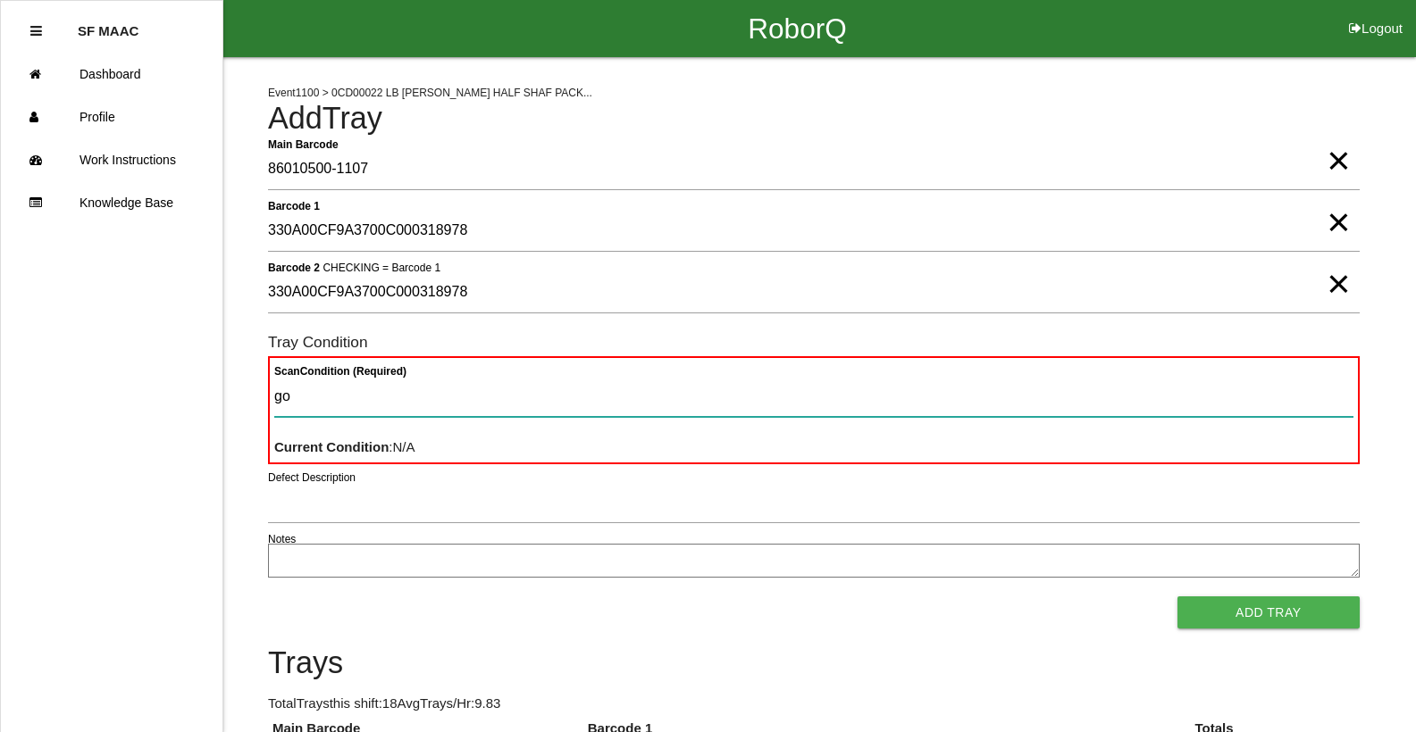
type Condition "goo"
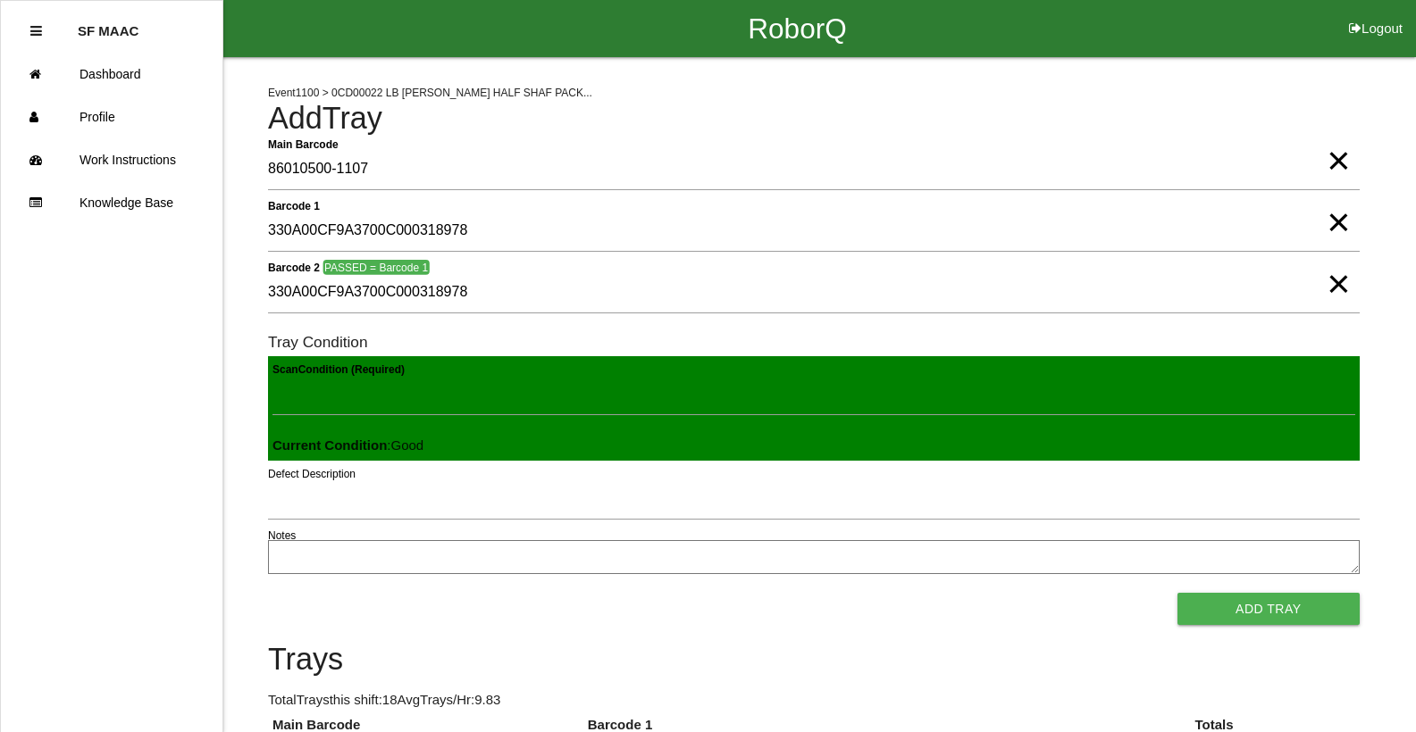
click at [1177, 593] on button "Add Tray" at bounding box center [1268, 609] width 182 height 32
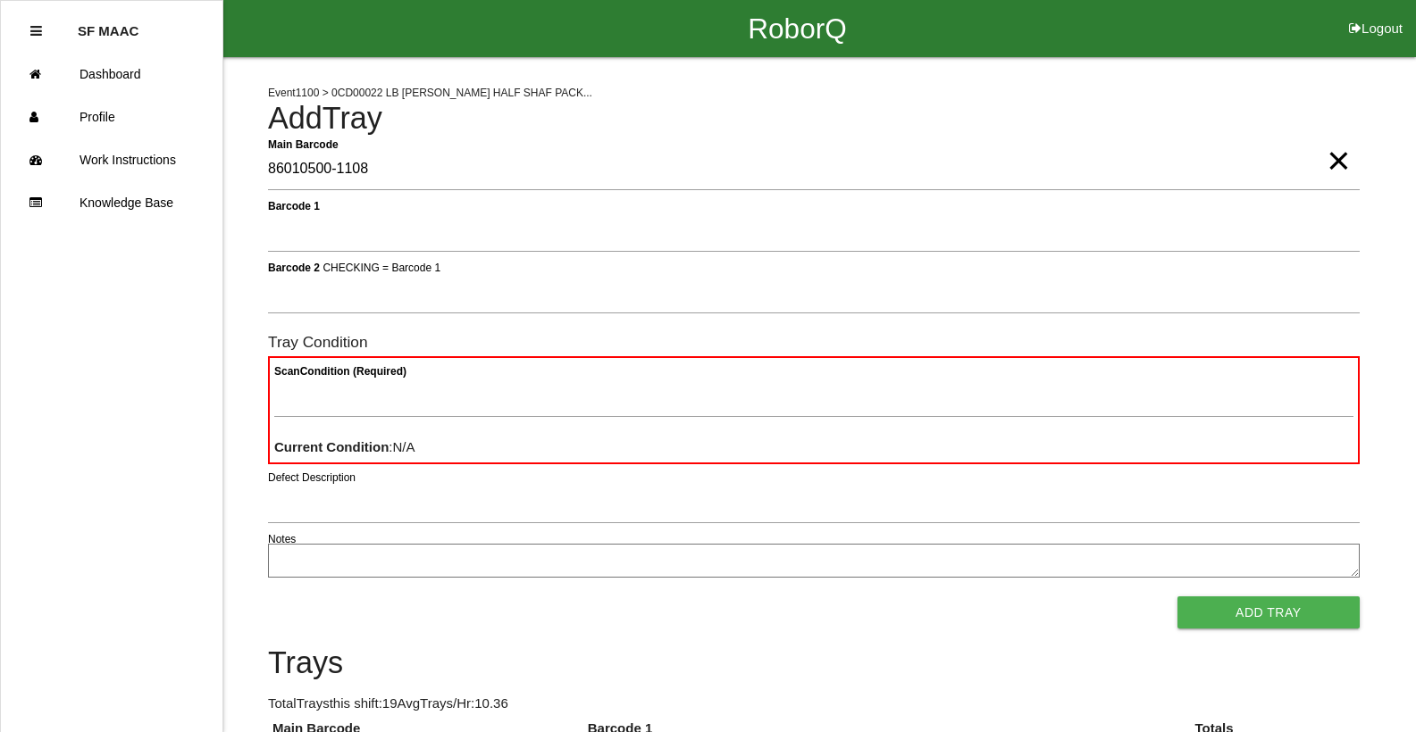
type Barcode "86010500-1108"
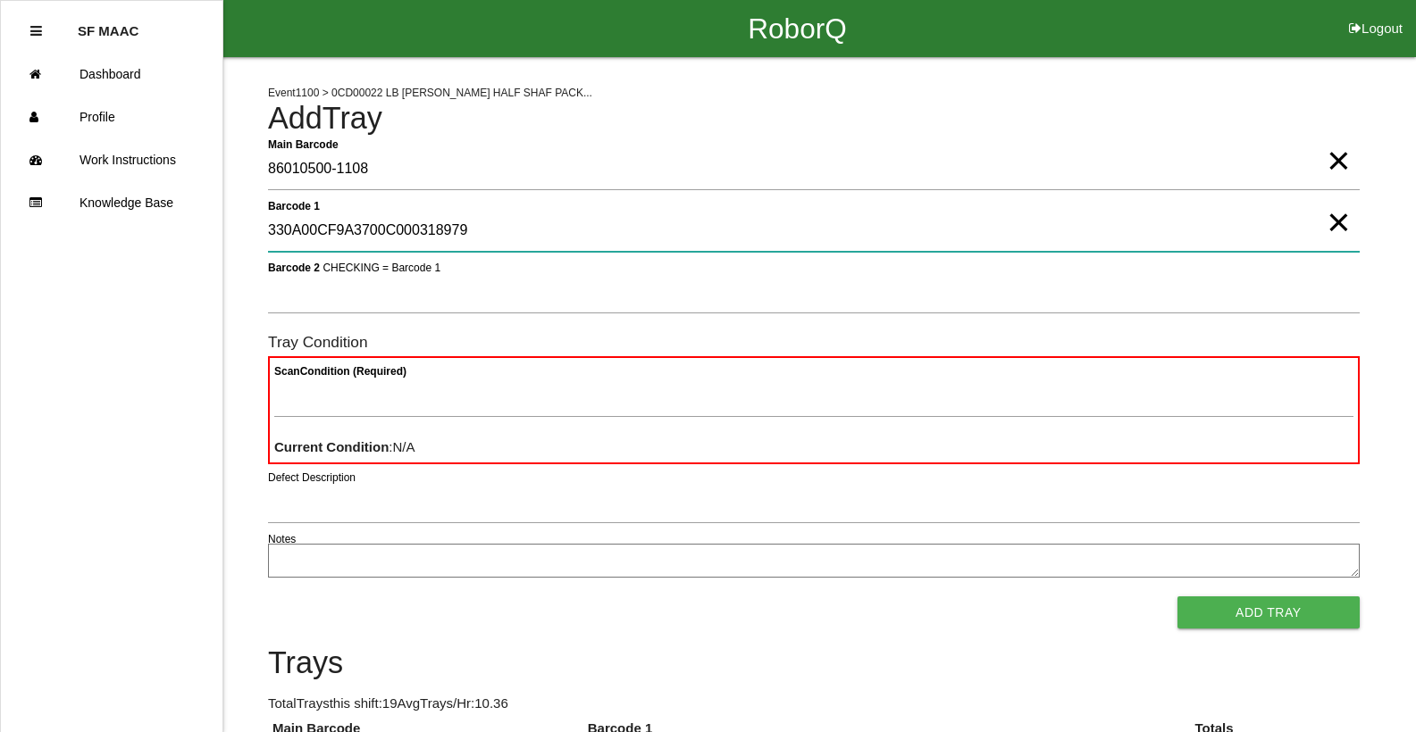
type 1 "330A00CF9A3700C000318979"
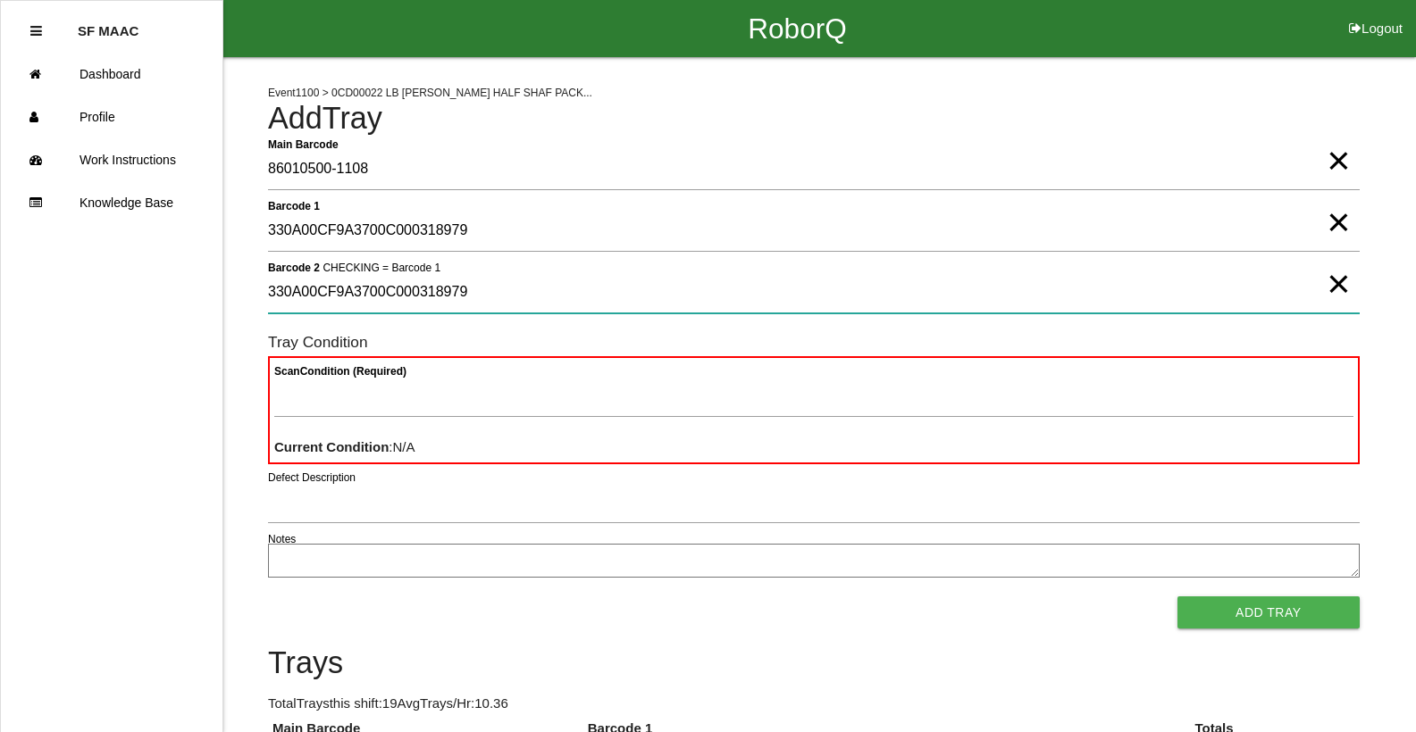
type 2 "330A00CF9A3700C000318979"
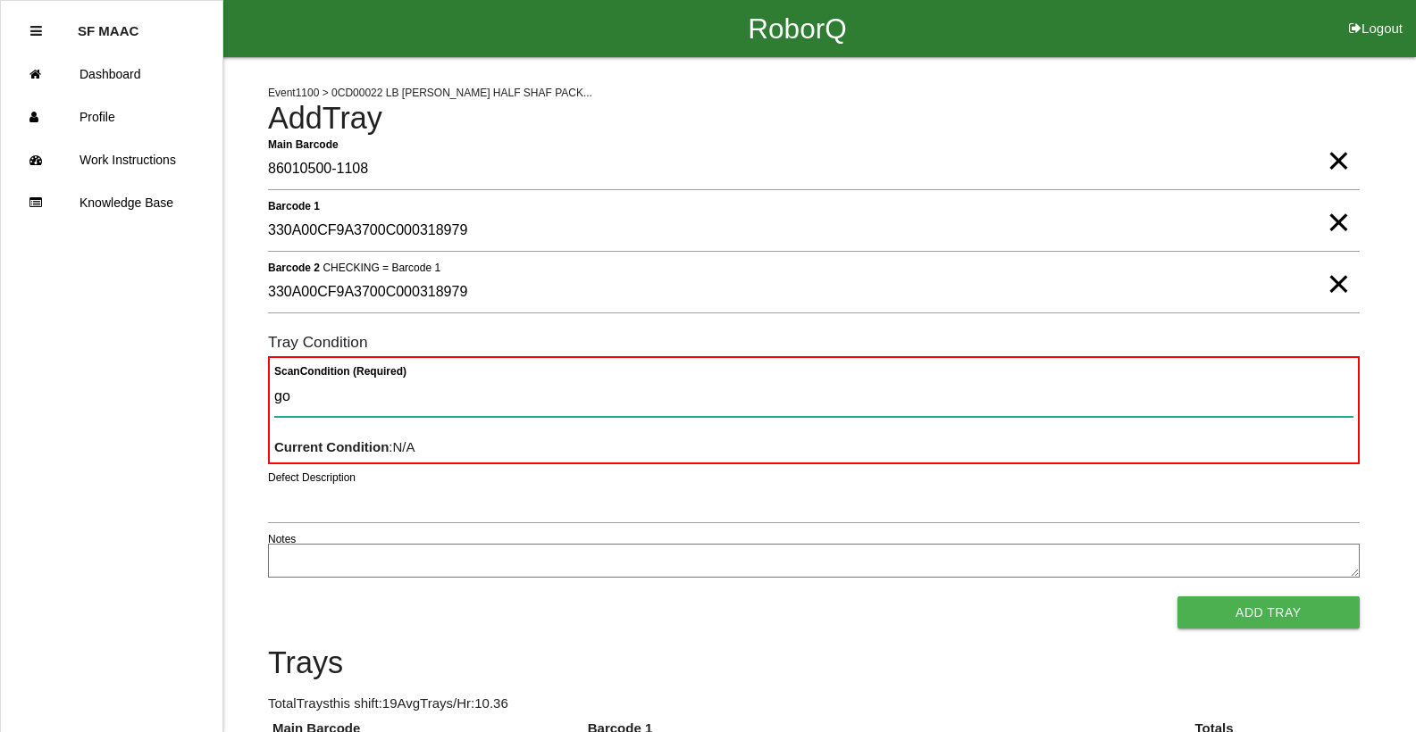
type Condition "goo"
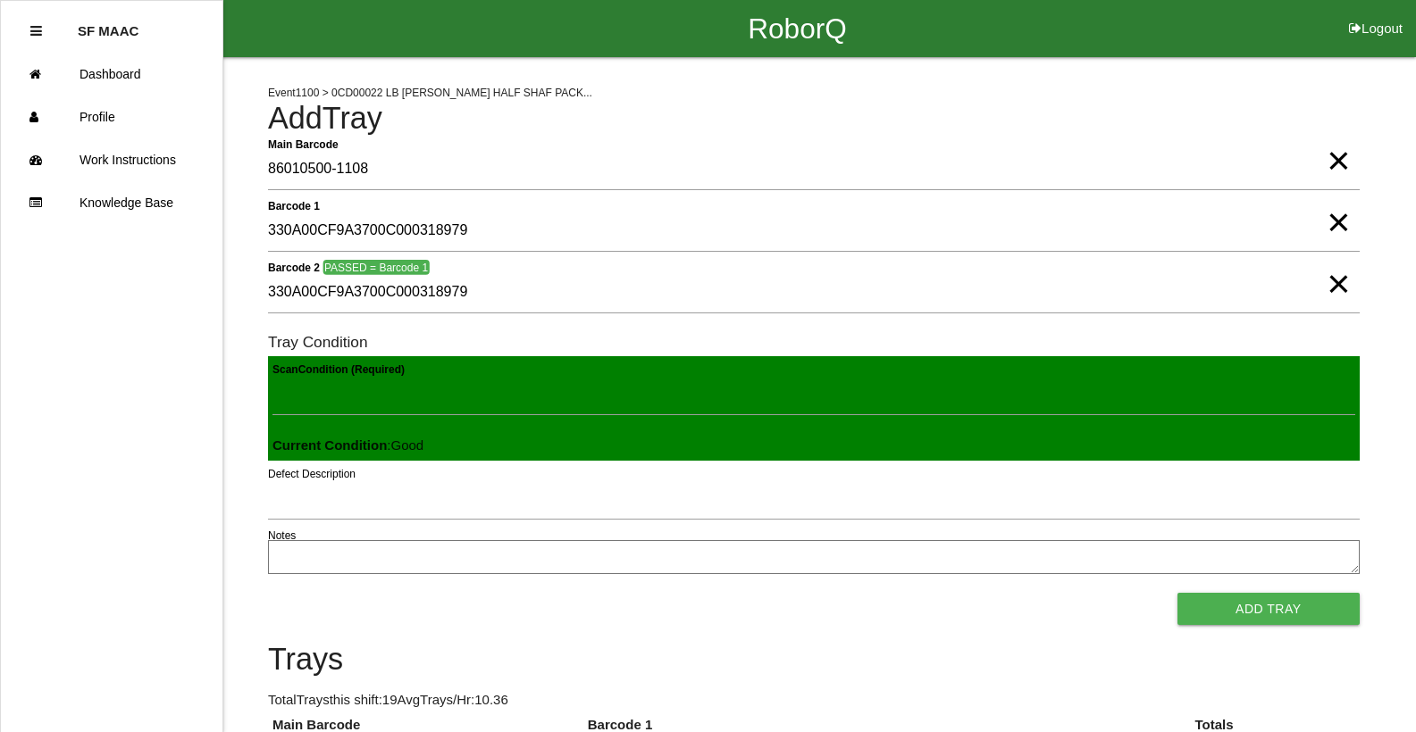
click at [1177, 593] on button "Add Tray" at bounding box center [1268, 609] width 182 height 32
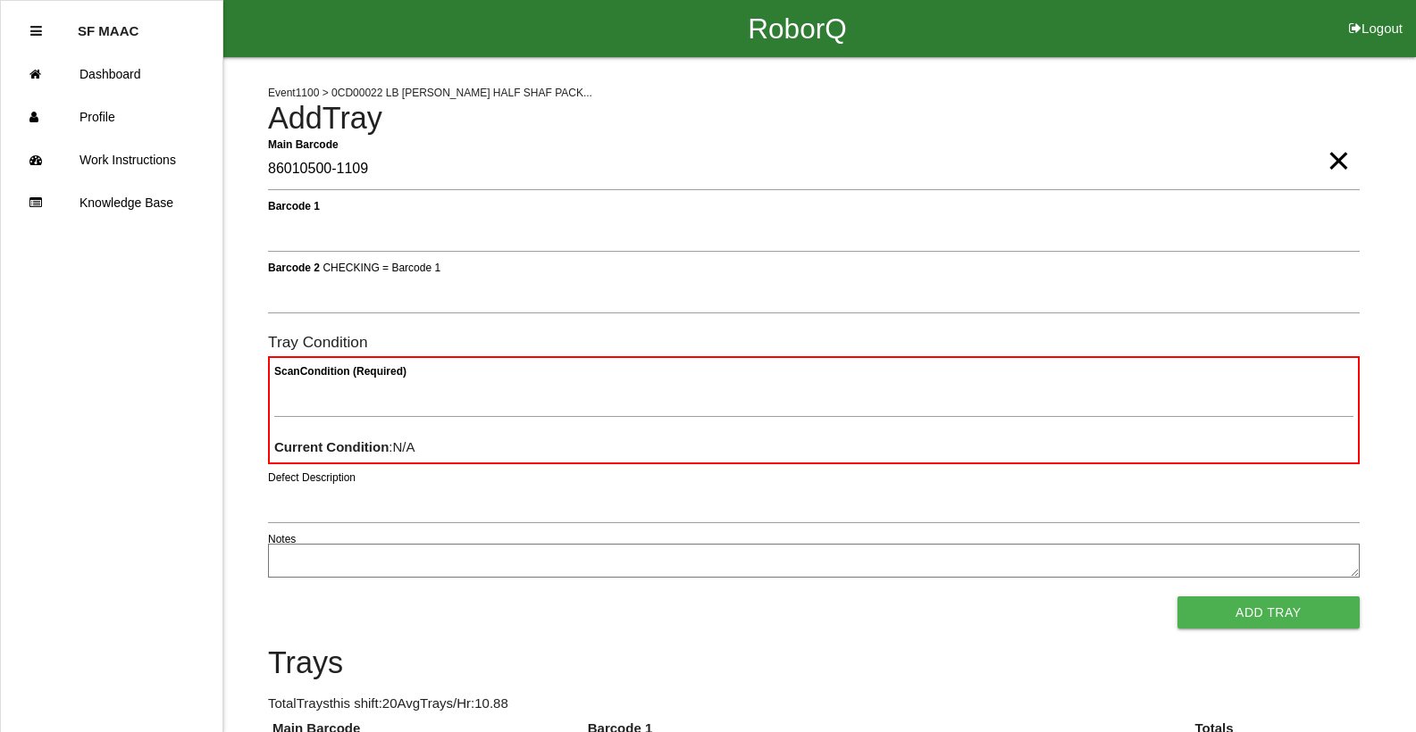
type Barcode "86010500-1109"
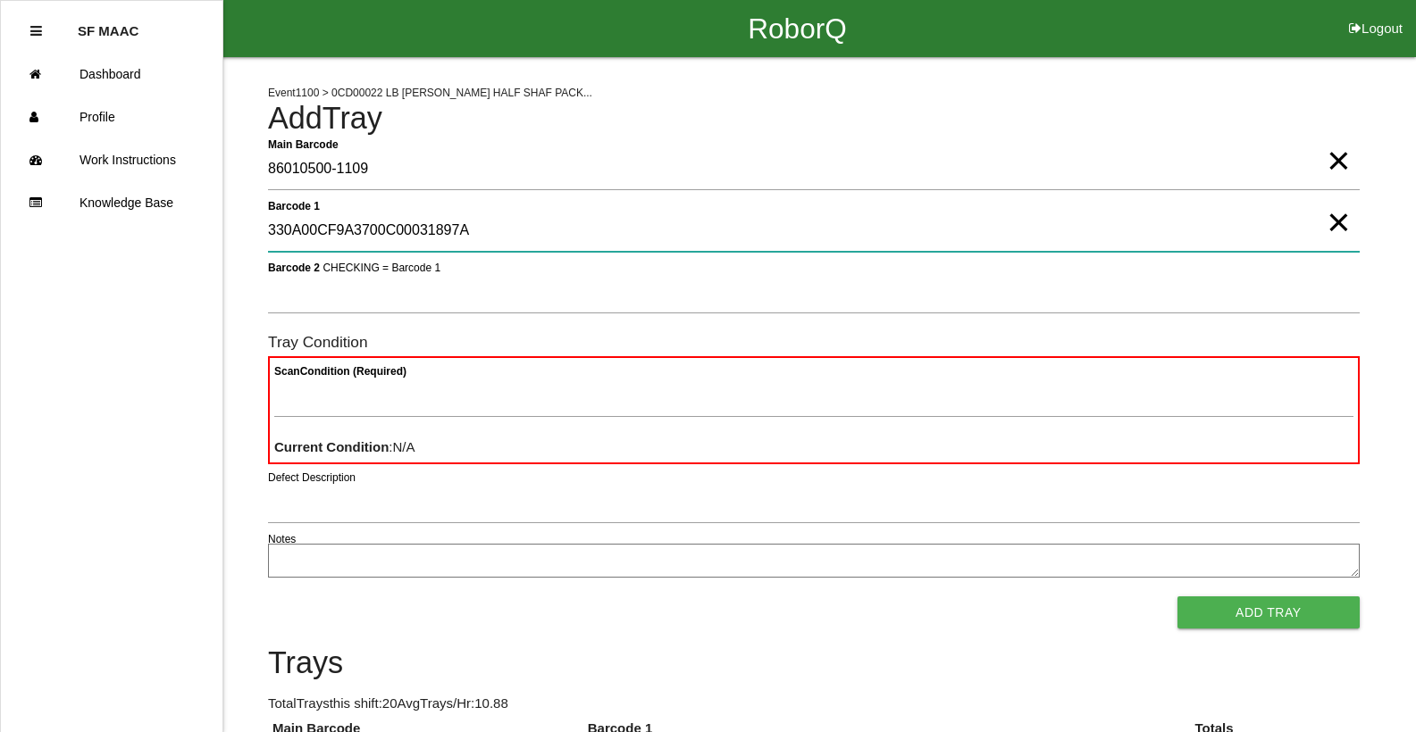
type 1 "330A00CF9A3700C00031897A"
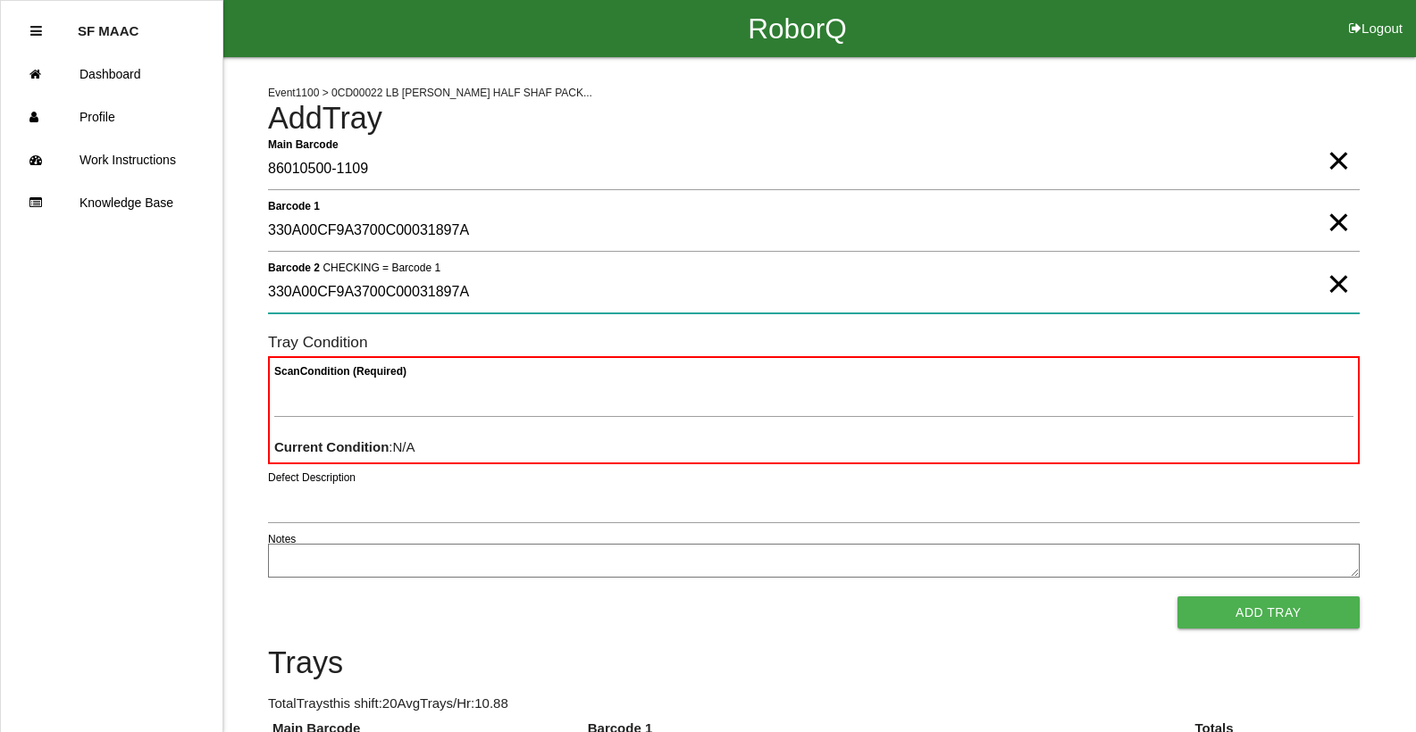
type 2 "330A00CF9A3700C00031897A"
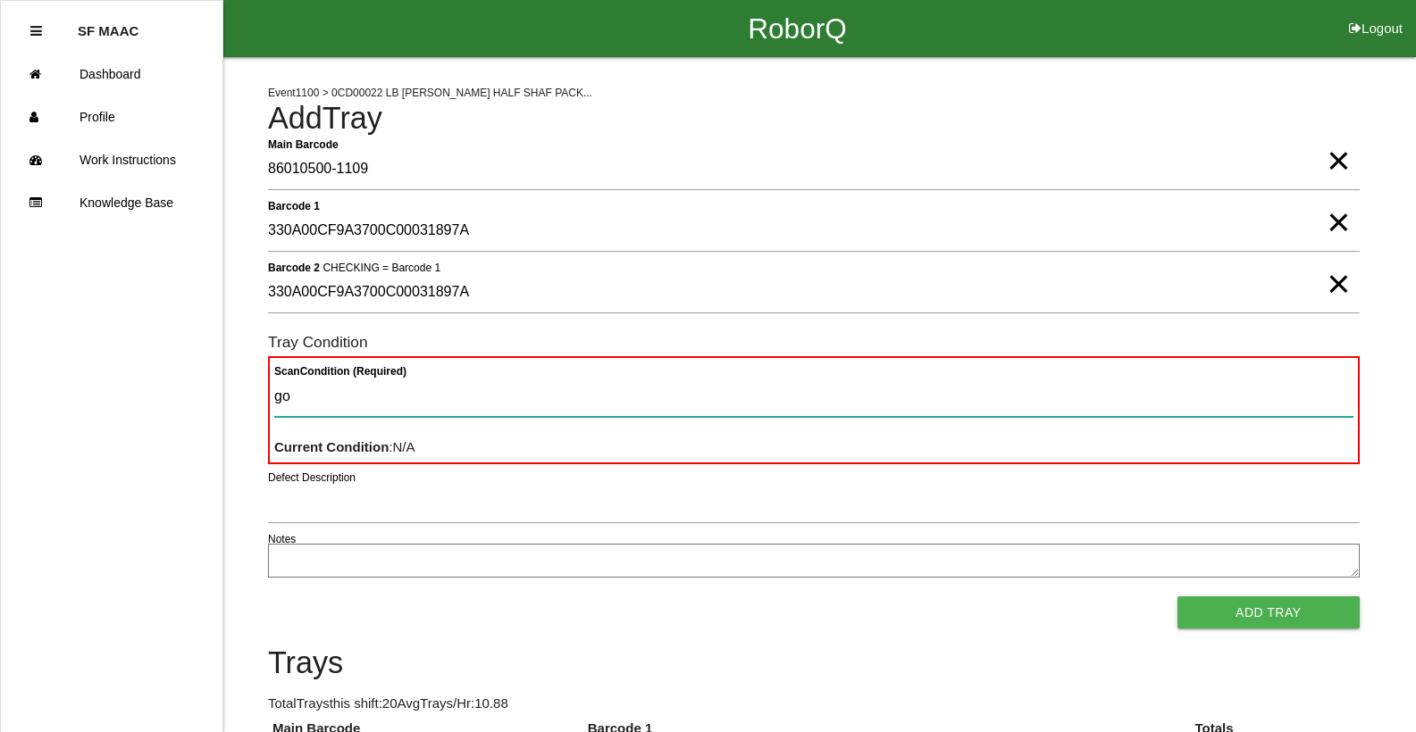
type Condition "goo"
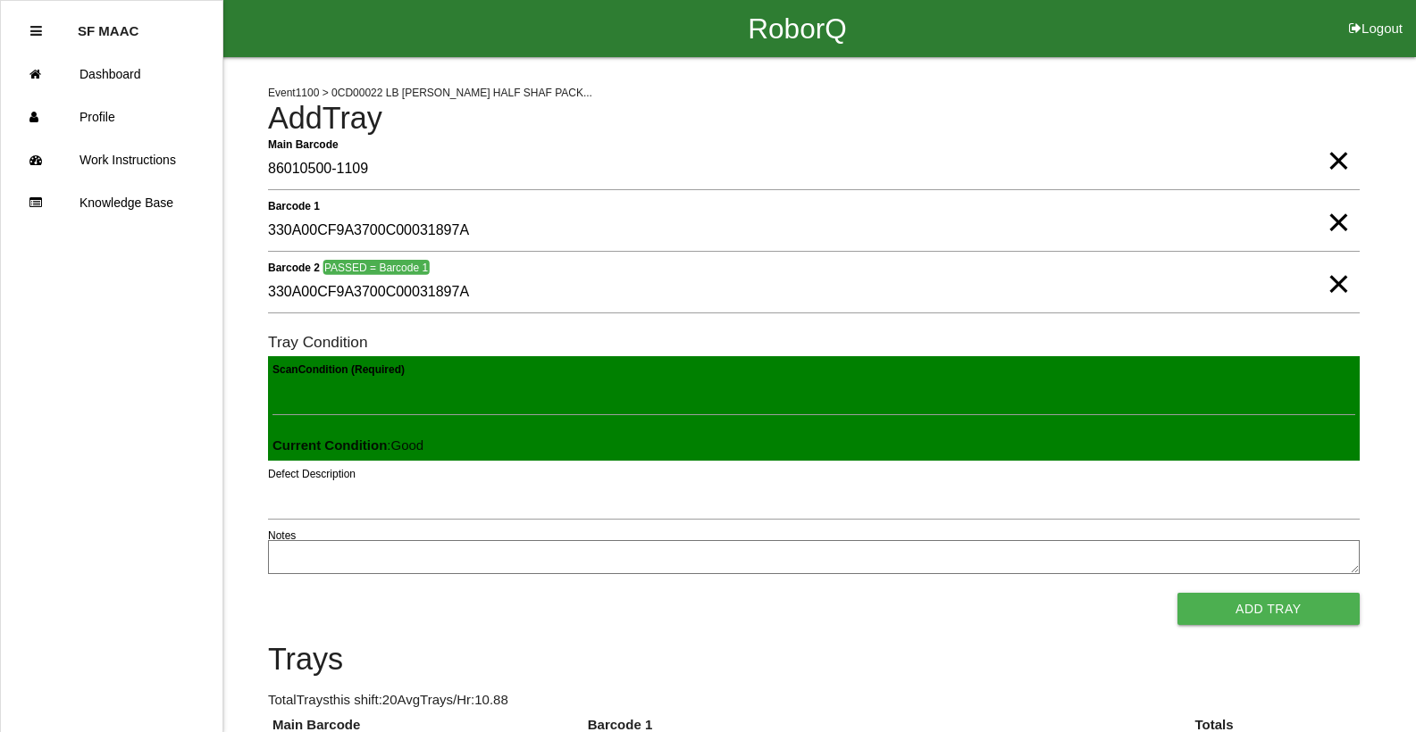
click at [1177, 593] on button "Add Tray" at bounding box center [1268, 609] width 182 height 32
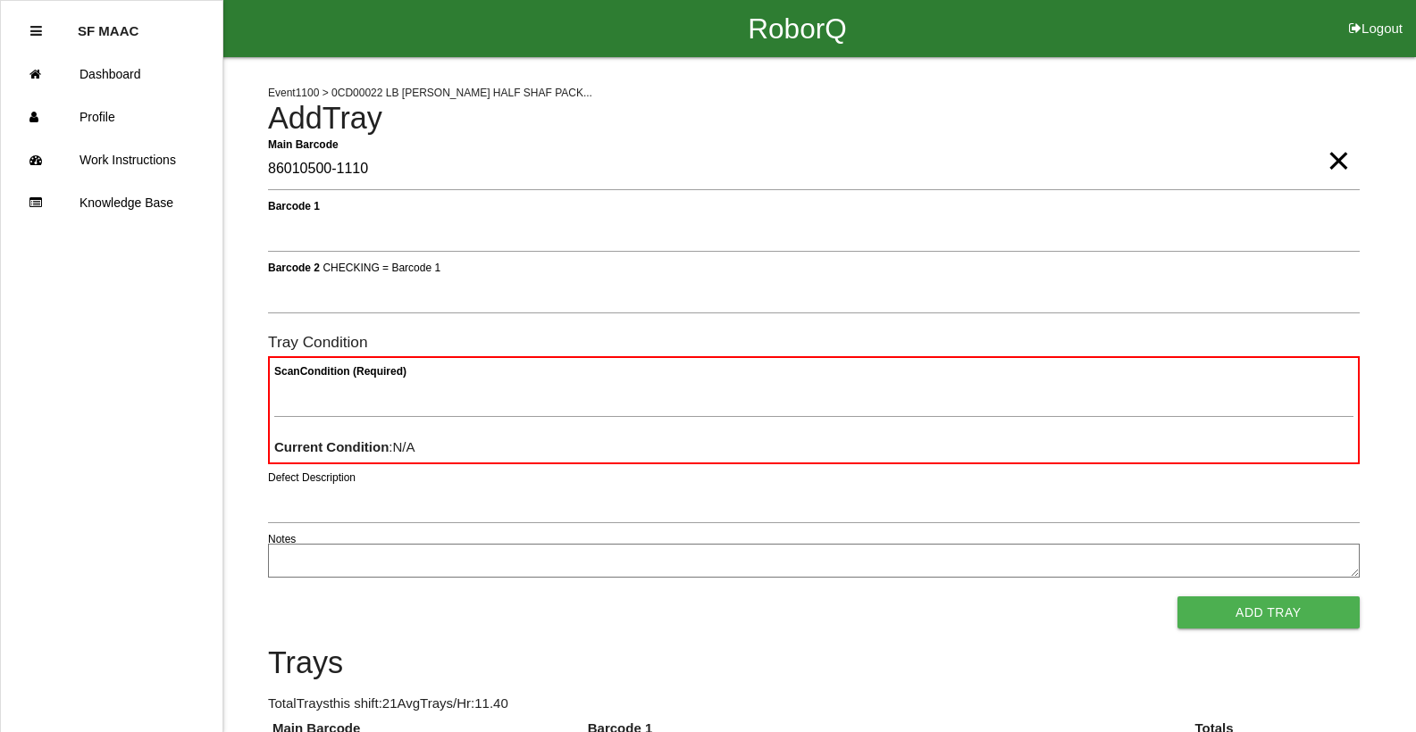
type Barcode "86010500-1110"
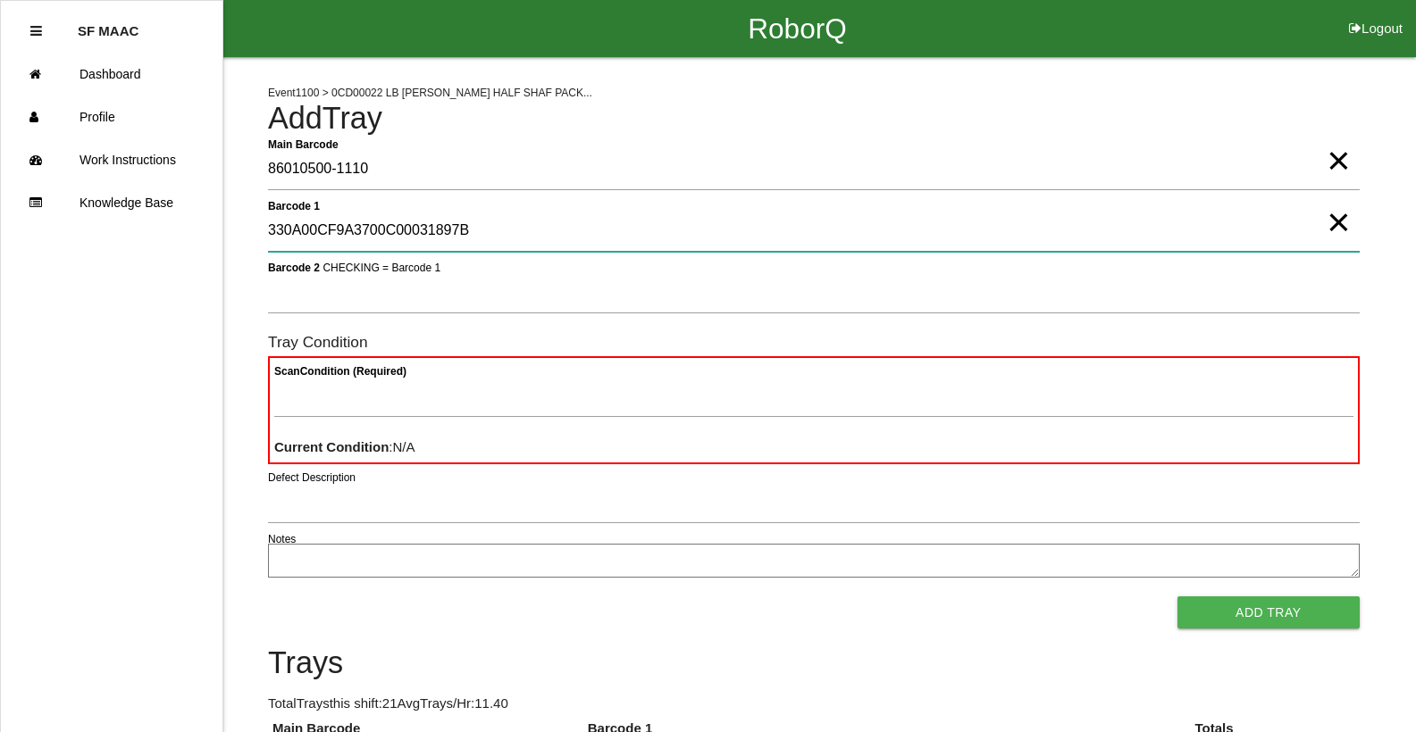
type 1 "330A00CF9A3700C00031897B"
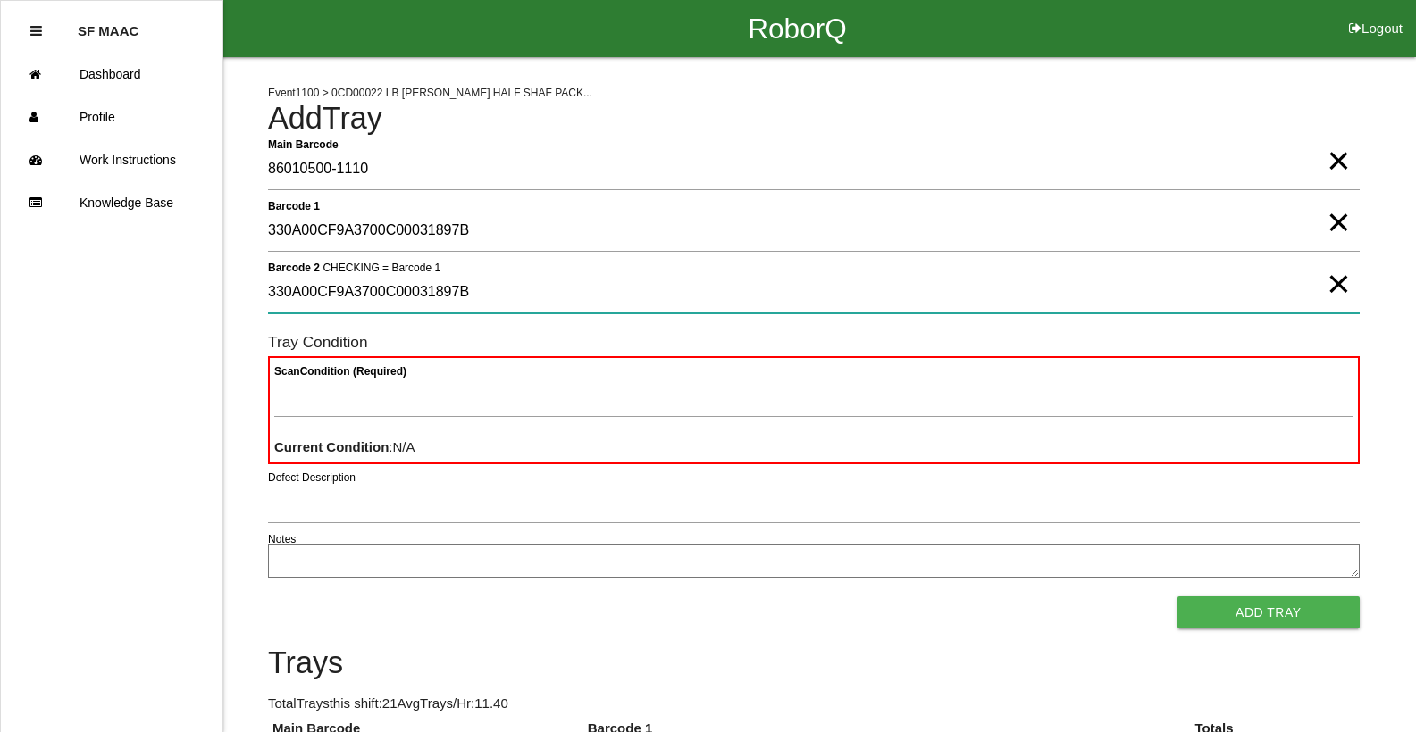
type 2 "330A00CF9A3700C00031897B"
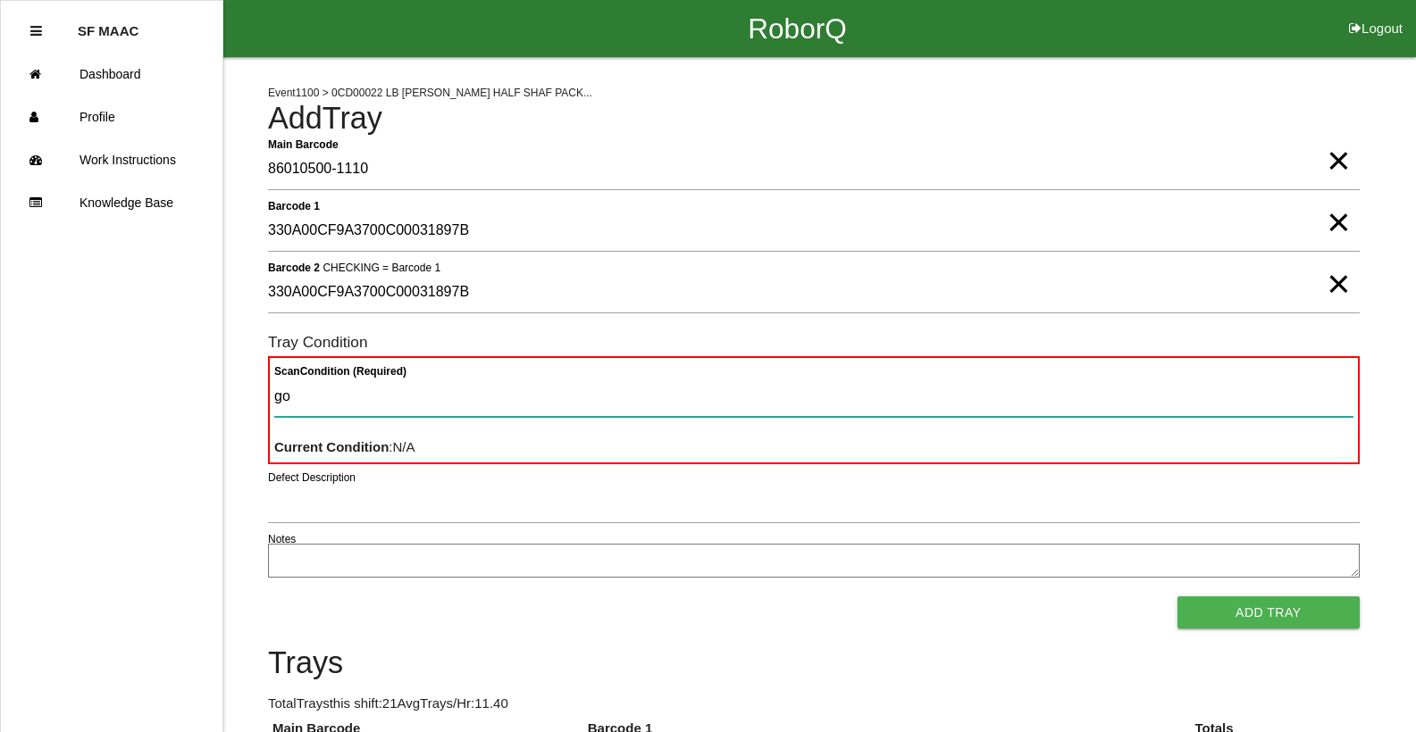
type Condition "goo"
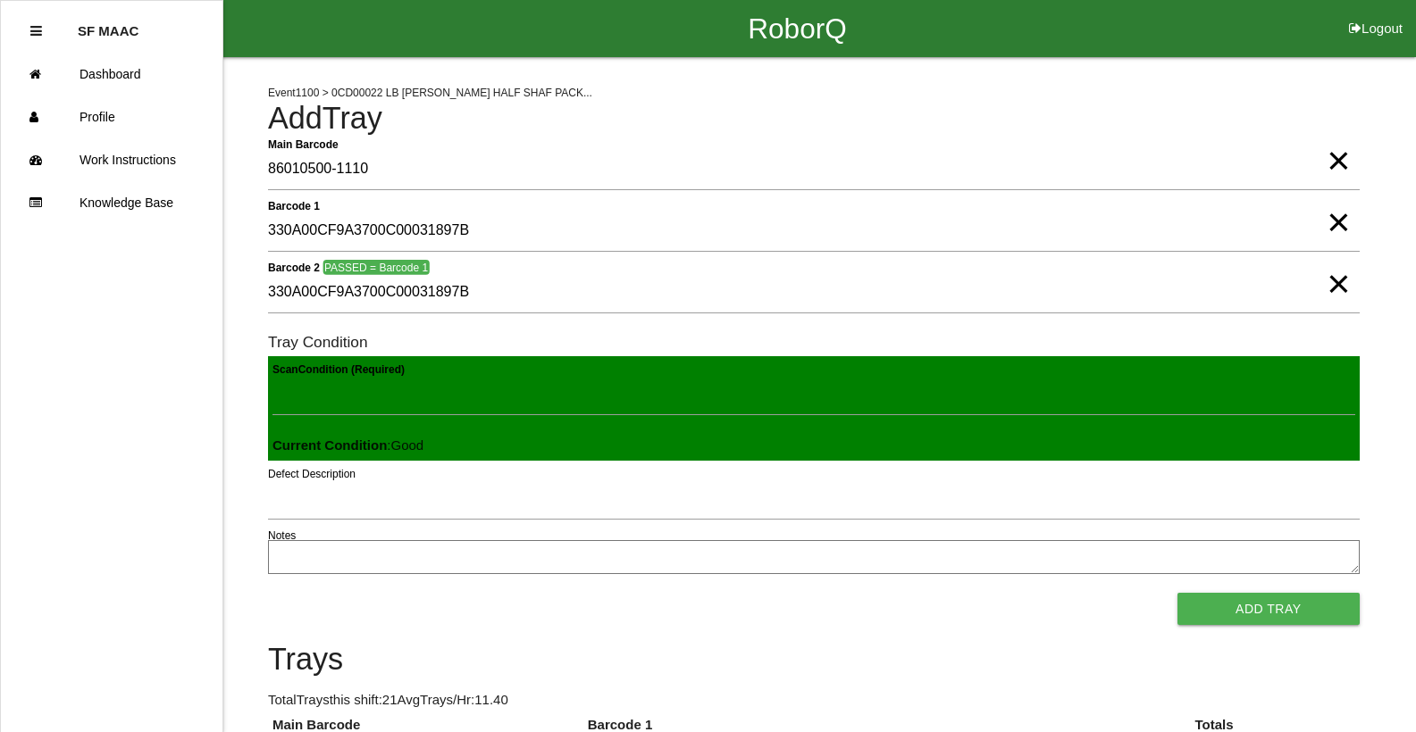
click at [1177, 593] on button "Add Tray" at bounding box center [1268, 609] width 182 height 32
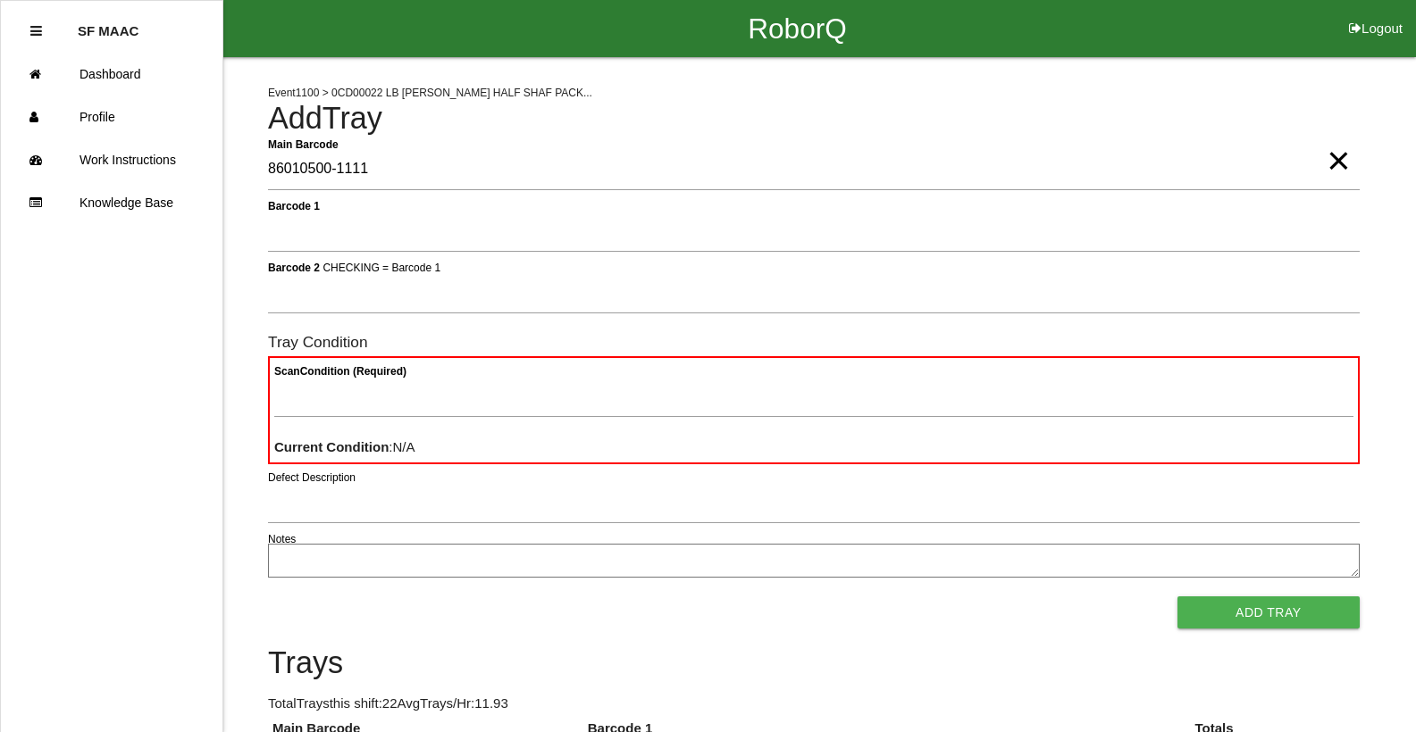
type Barcode "86010500-1111"
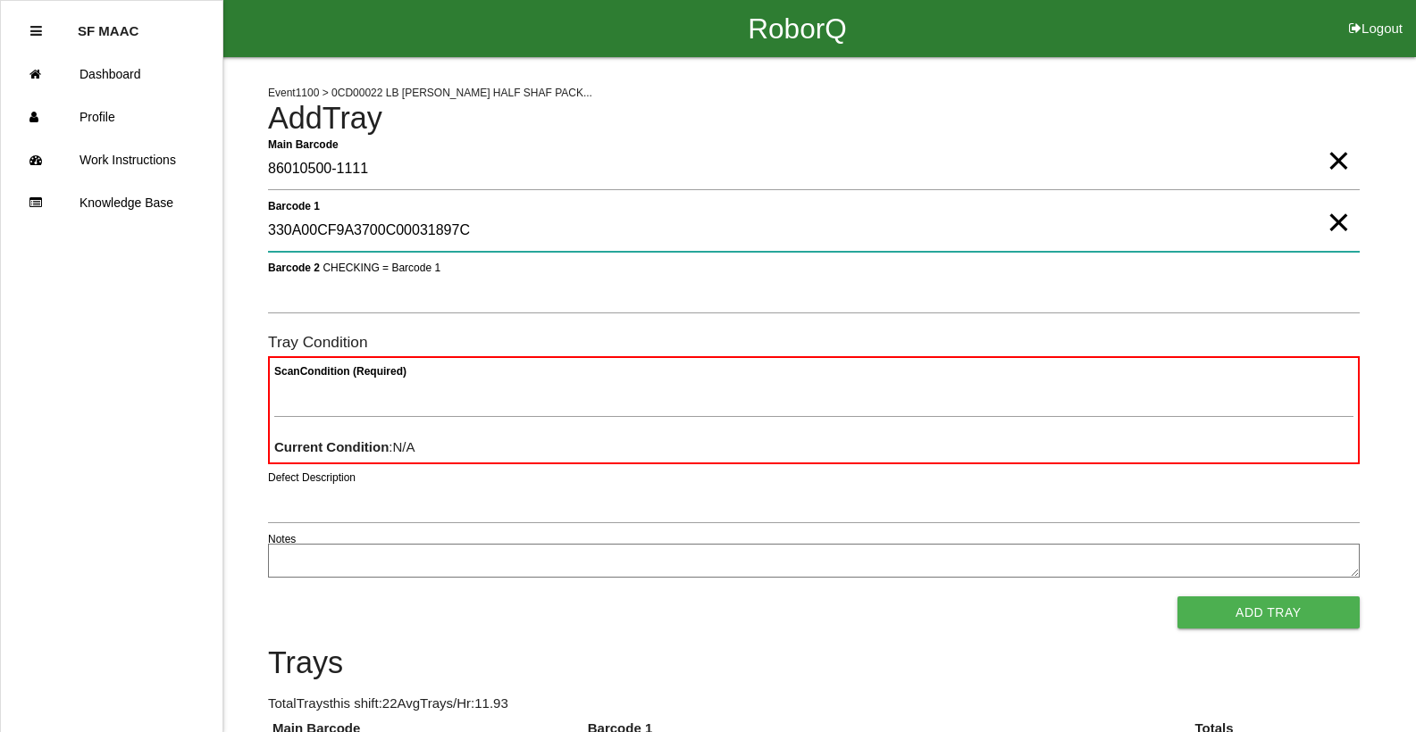
type 1 "330A00CF9A3700C00031897C"
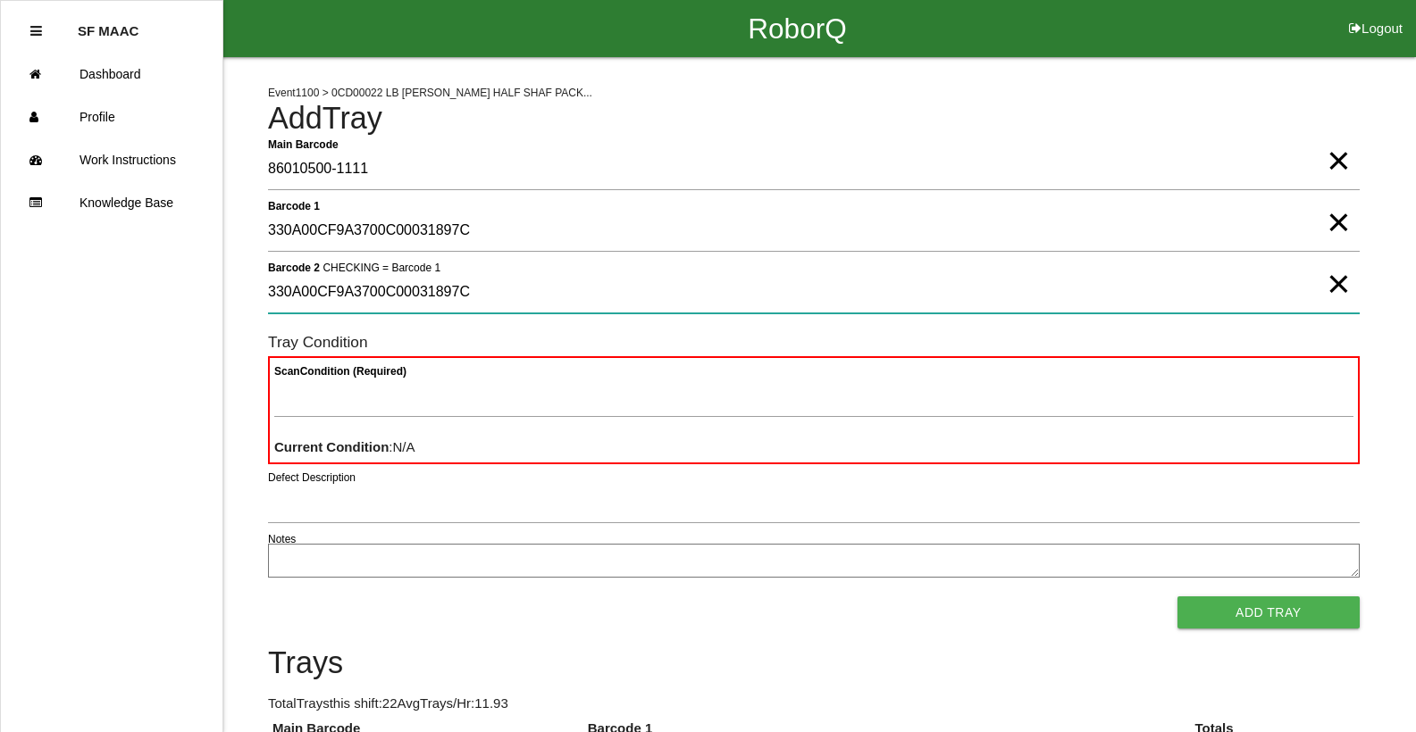
type 2 "330A00CF9A3700C00031897C"
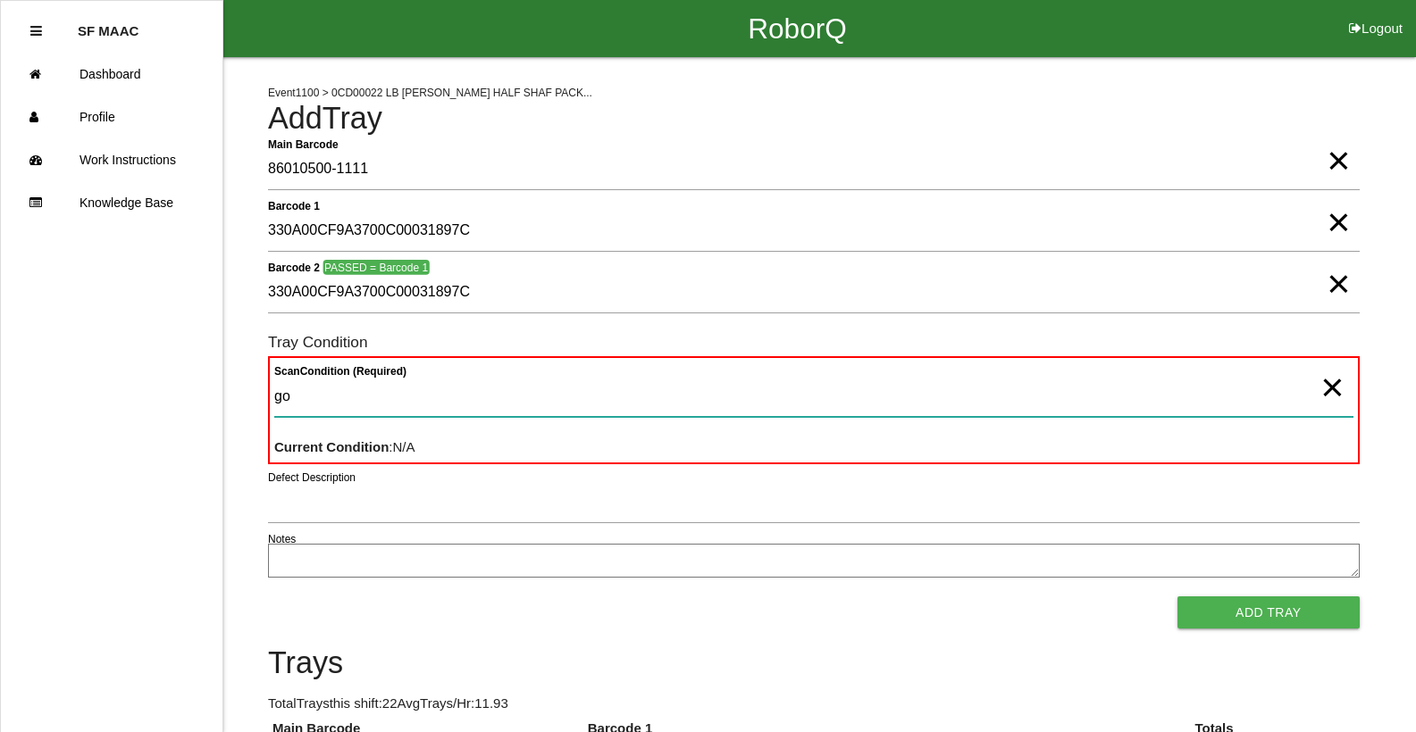
type Condition "goo"
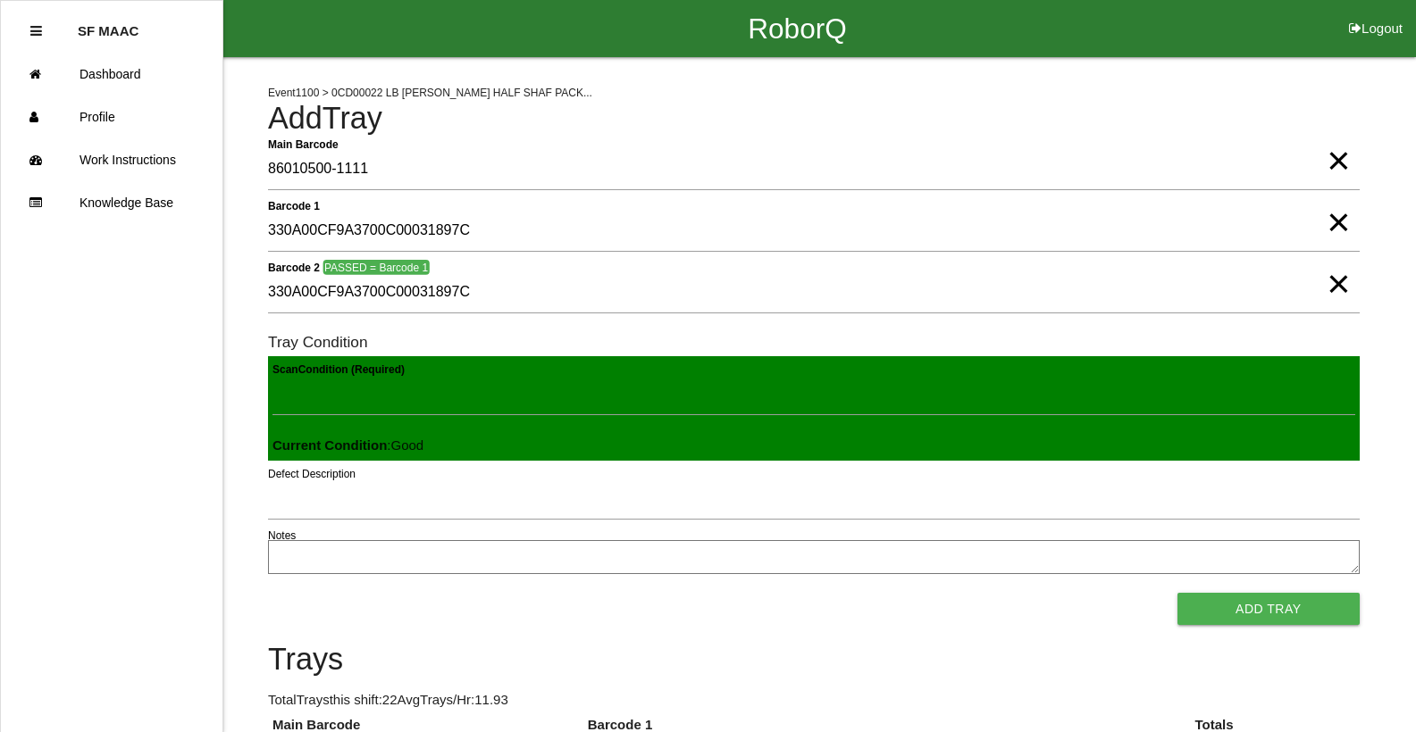
click at [1177, 593] on button "Add Tray" at bounding box center [1268, 609] width 182 height 32
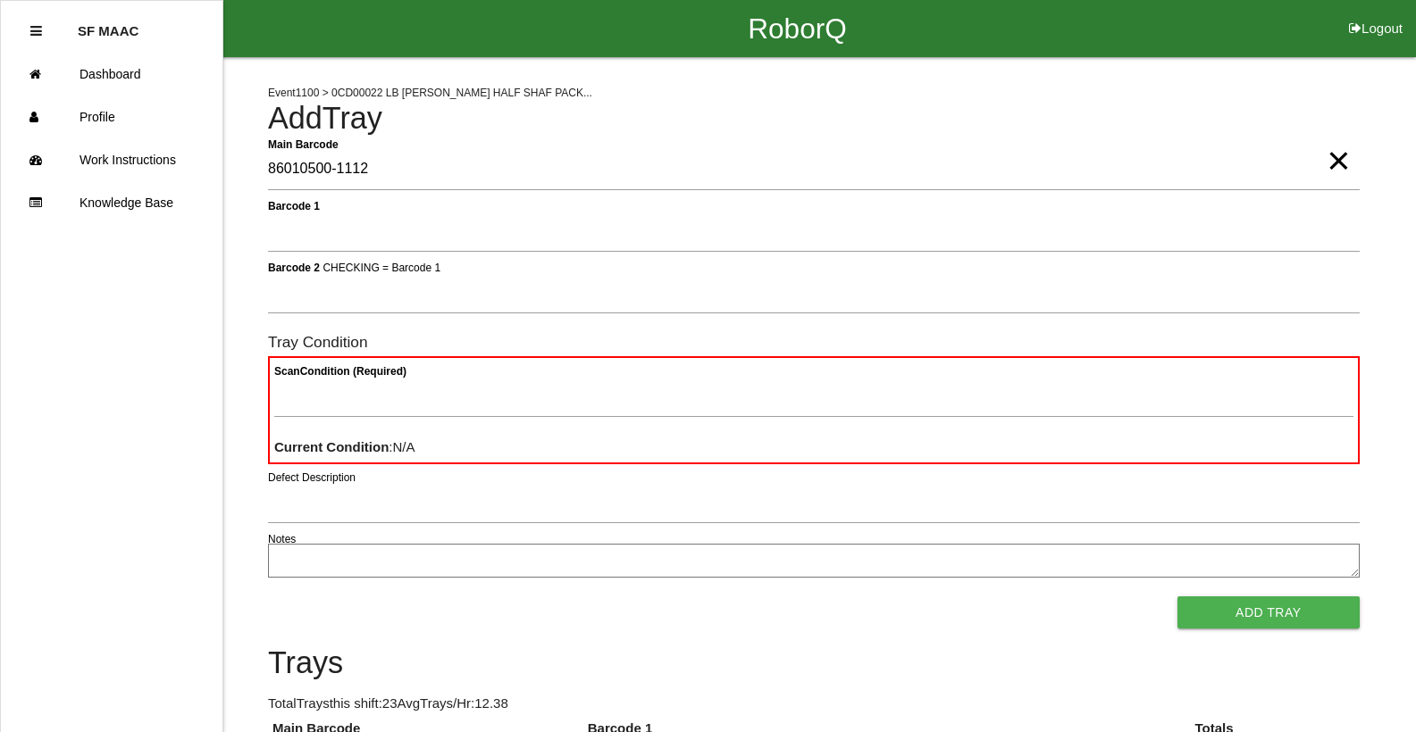
type Barcode "86010500-1112"
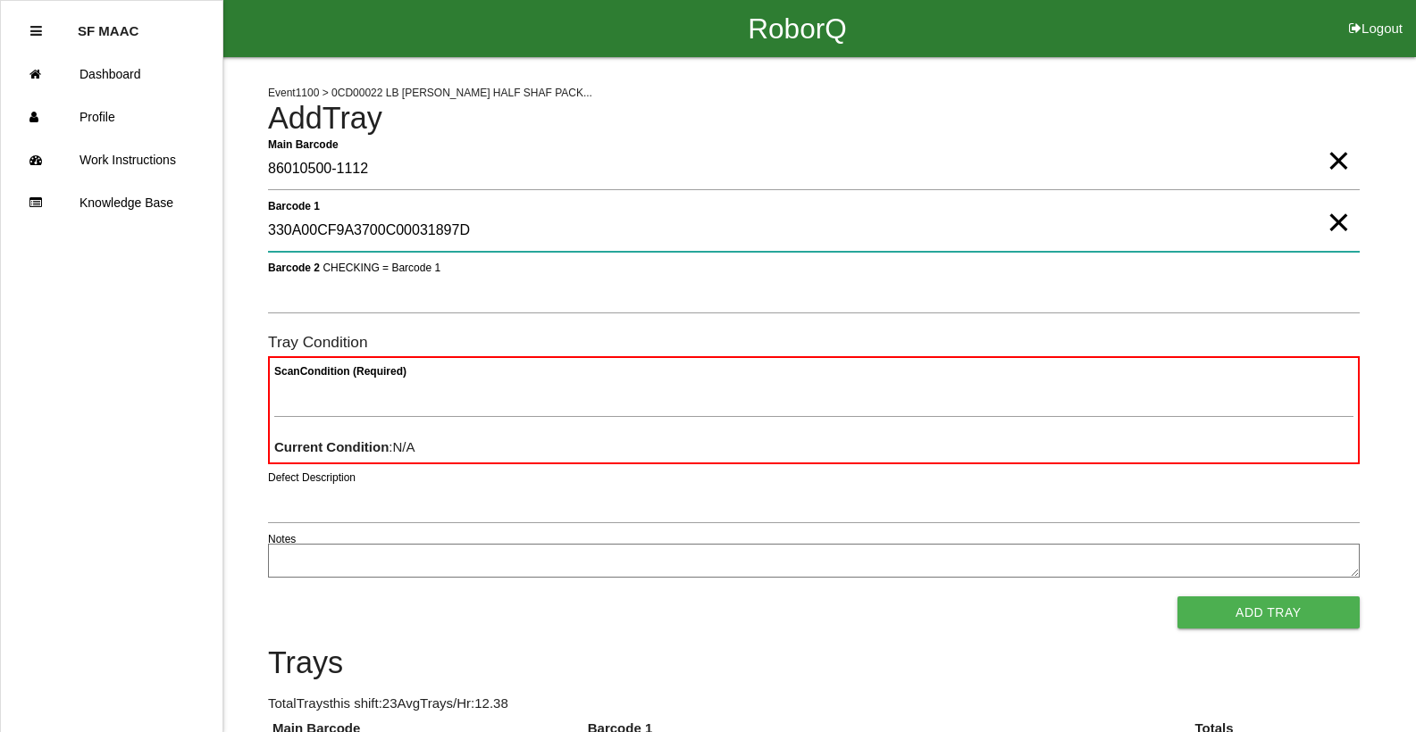
type 1 "330A00CF9A3700C00031897D"
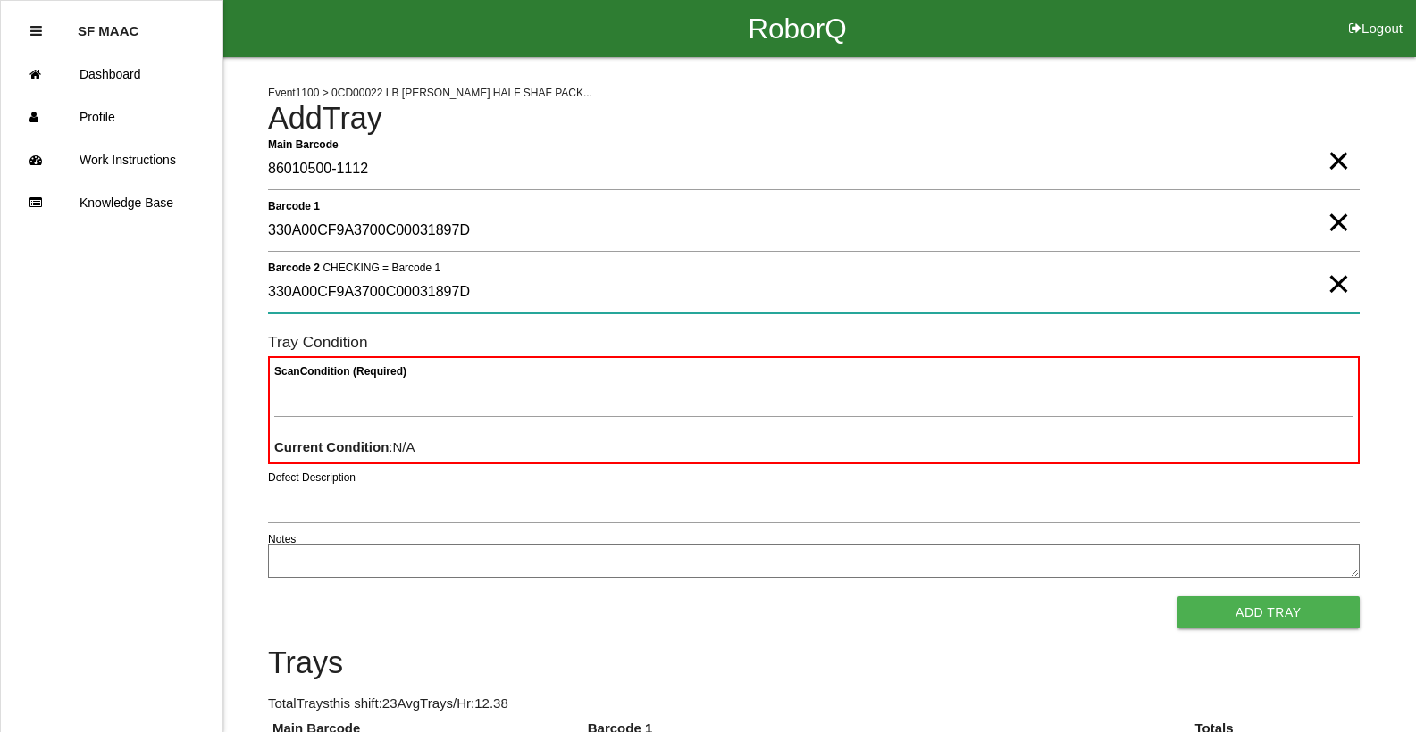
type 2 "330A00CF9A3700C00031897D"
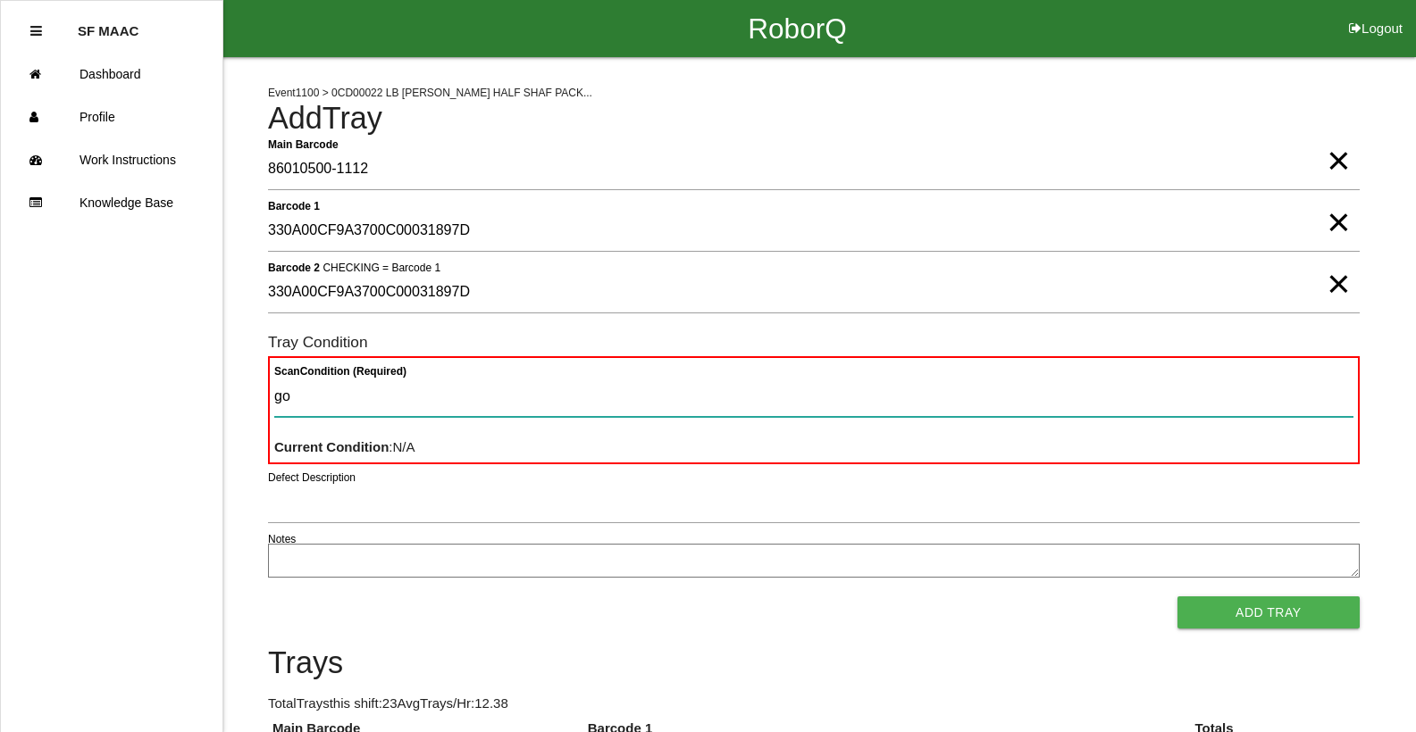
type Condition "goo"
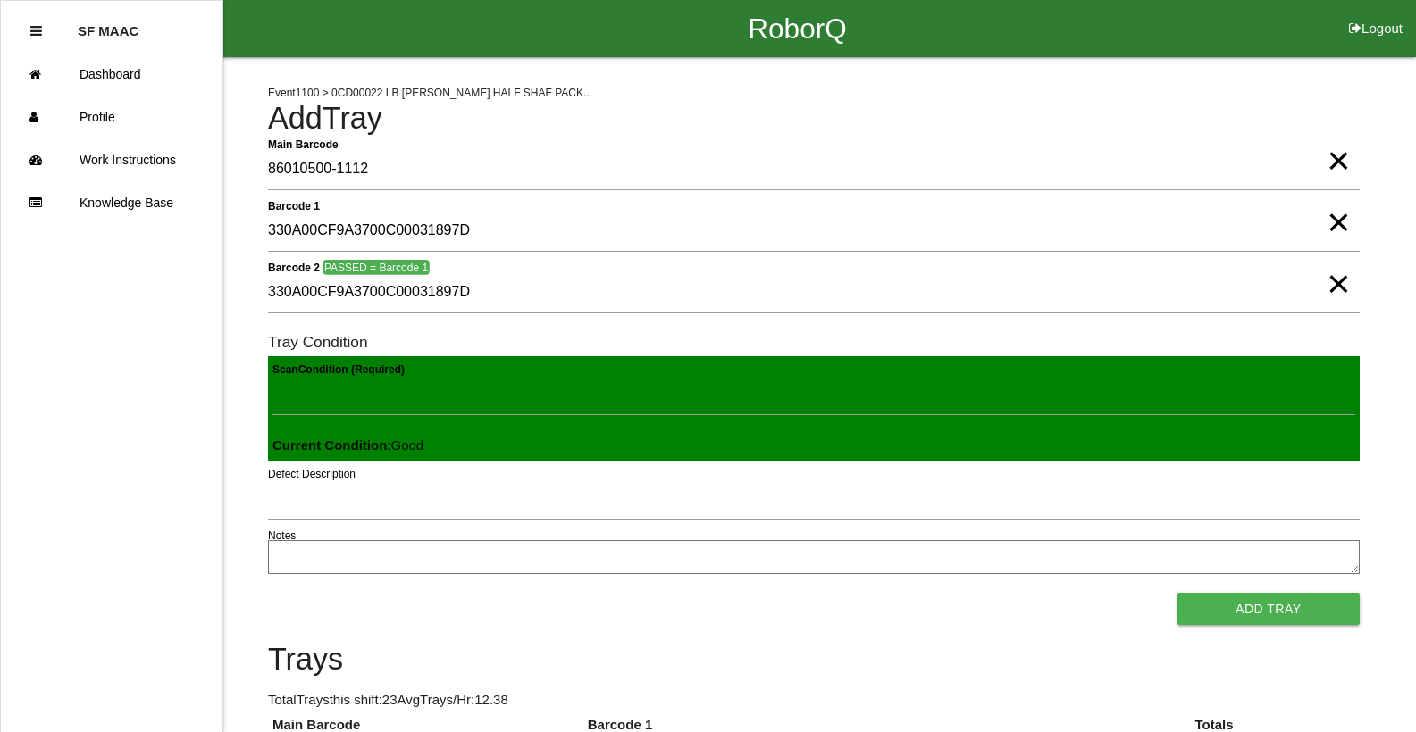
click at [1177, 593] on button "Add Tray" at bounding box center [1268, 609] width 182 height 32
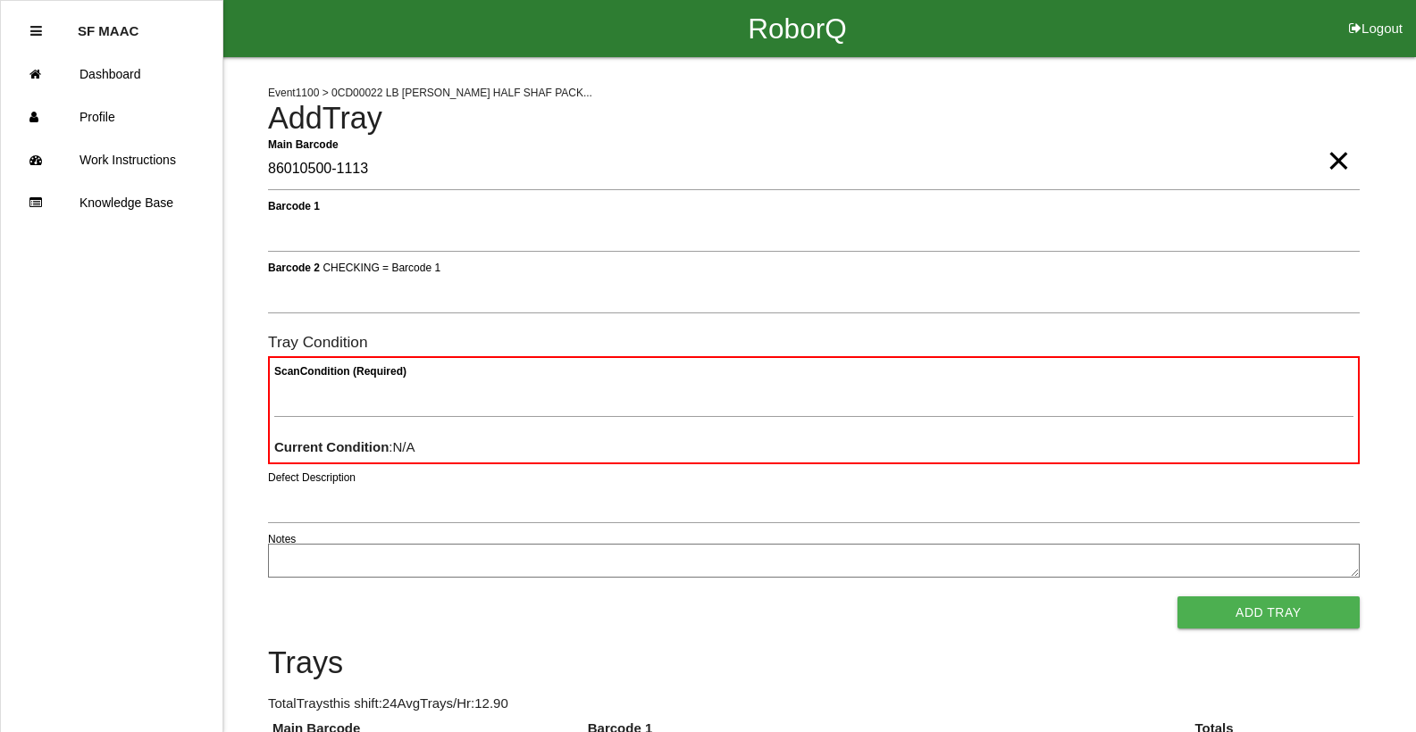
type Barcode "86010500-1113"
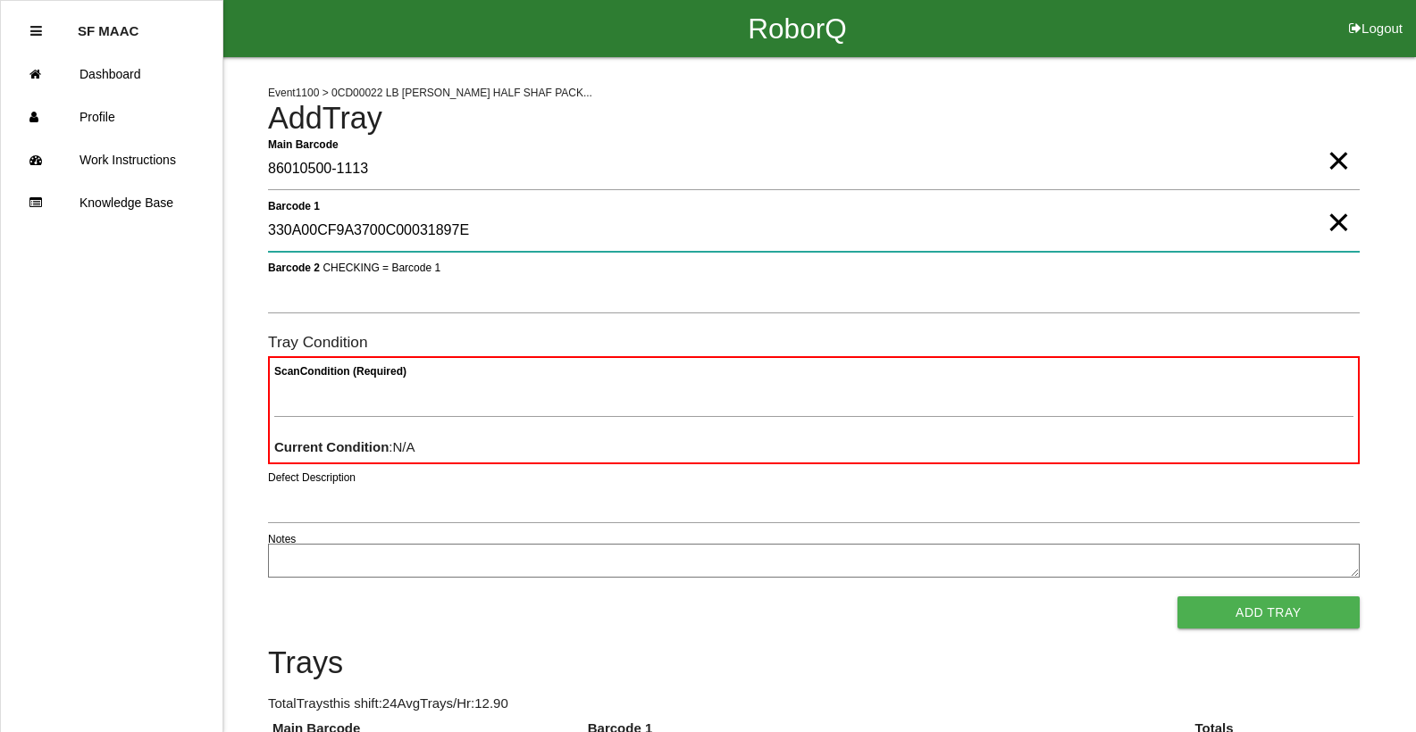
type 1 "330A00CF9A3700C00031897E"
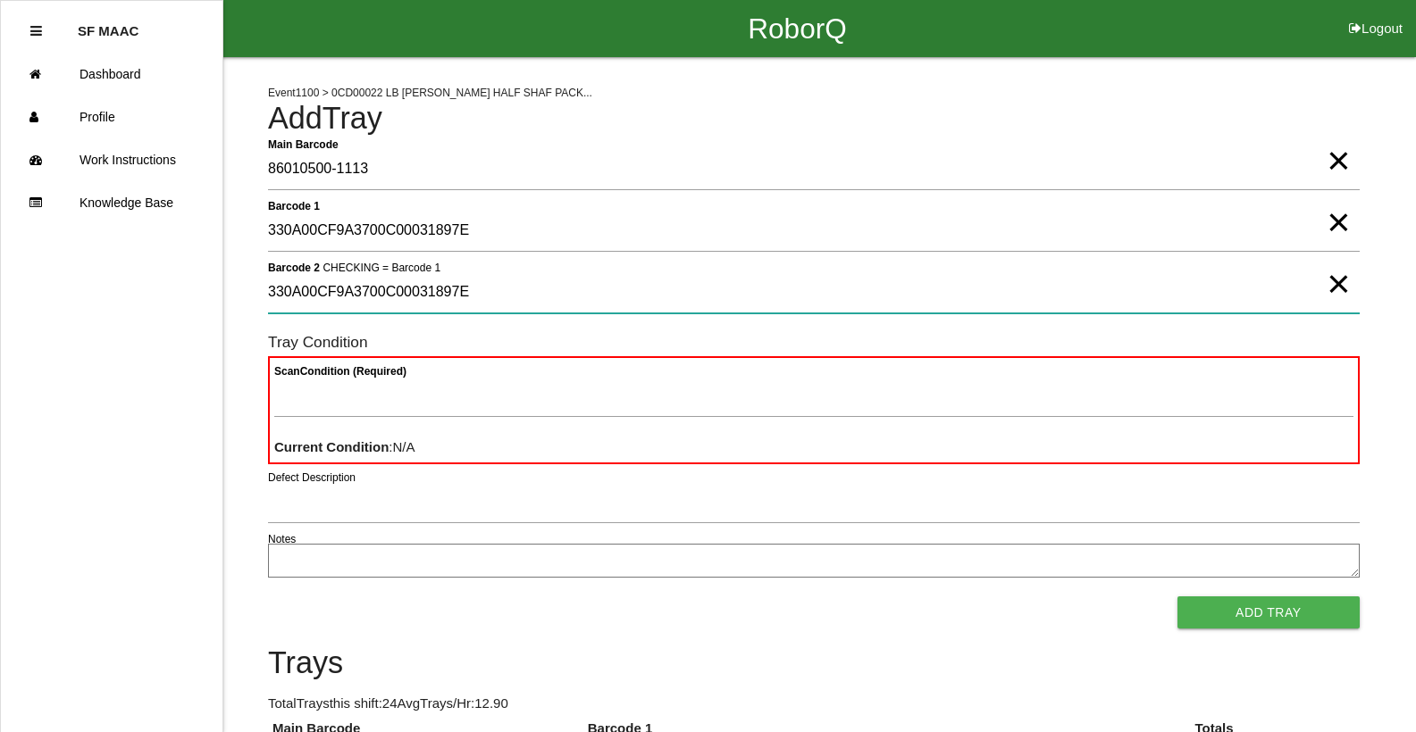
type 2 "330A00CF9A3700C00031897E"
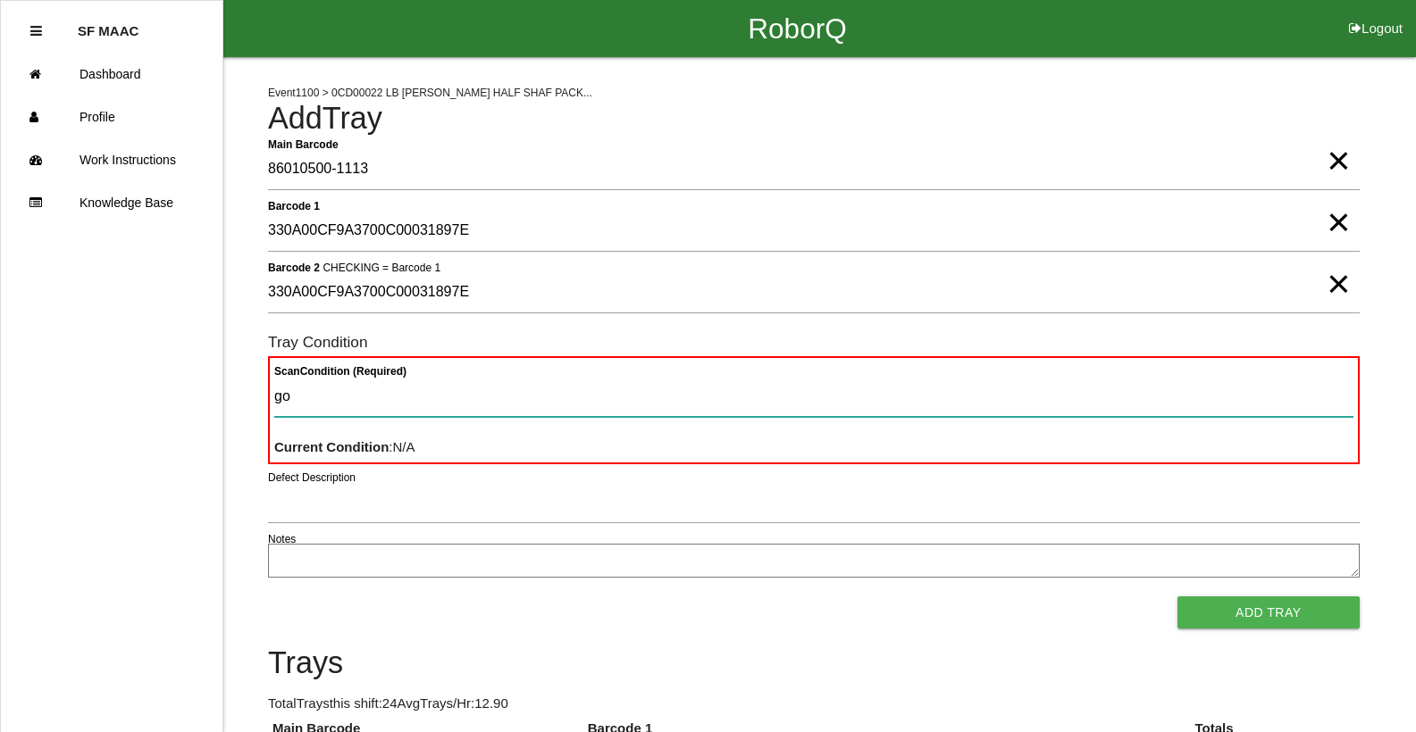
type Condition "goo"
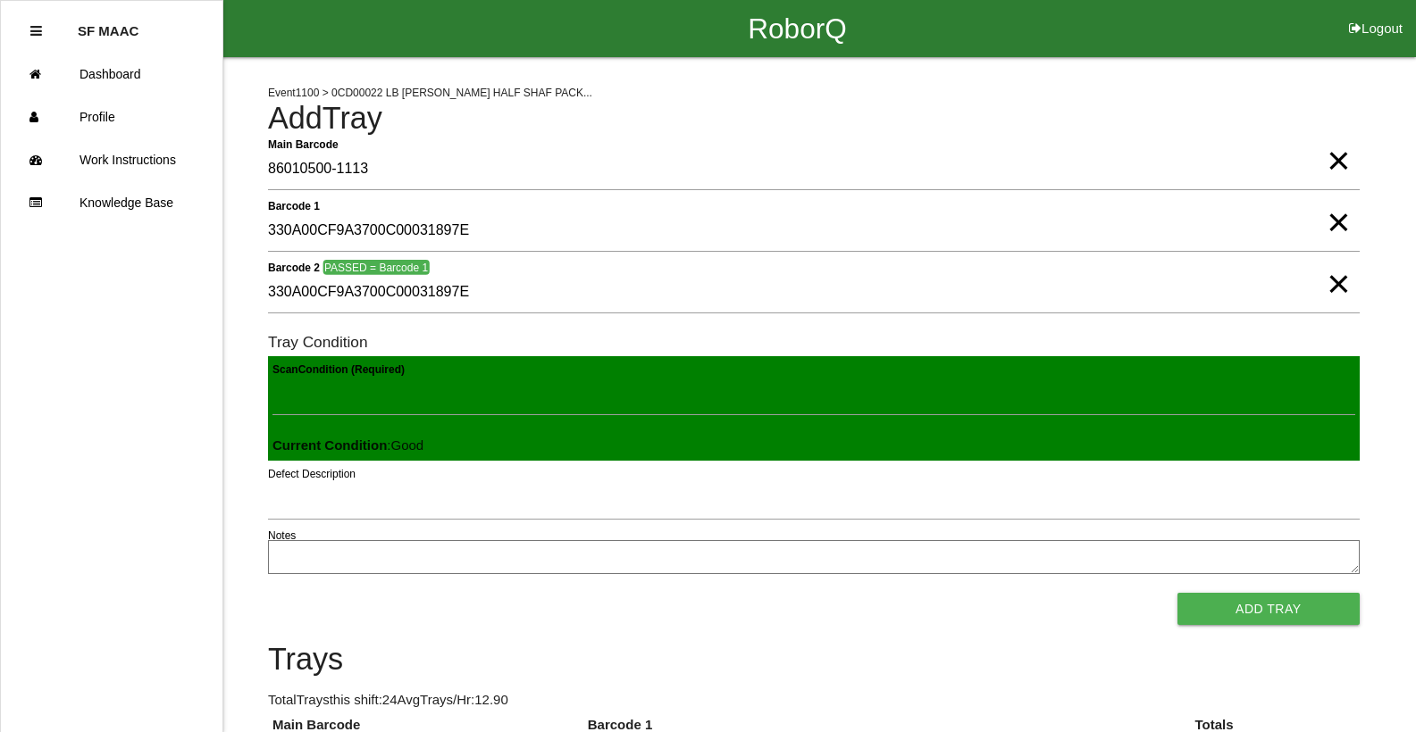
click at [1177, 593] on button "Add Tray" at bounding box center [1268, 609] width 182 height 32
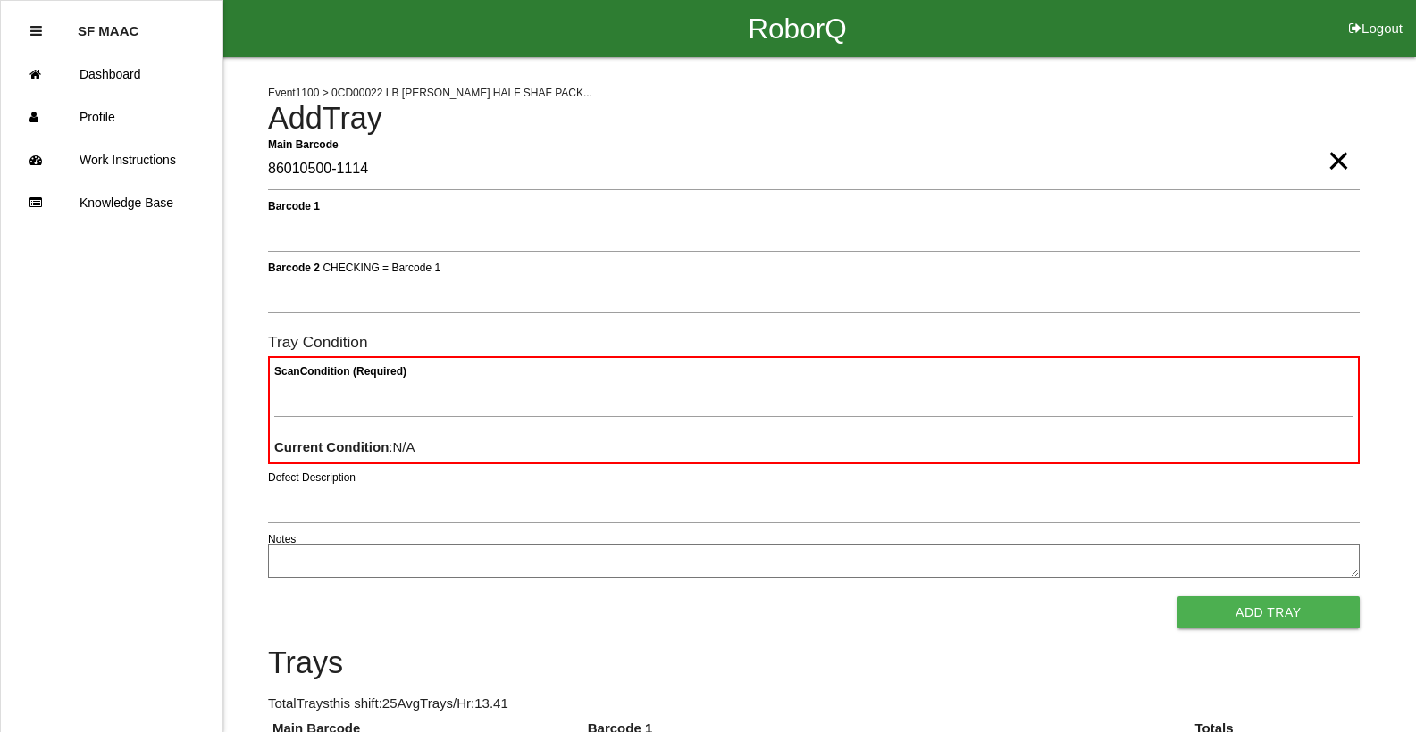
type Barcode "86010500-1114"
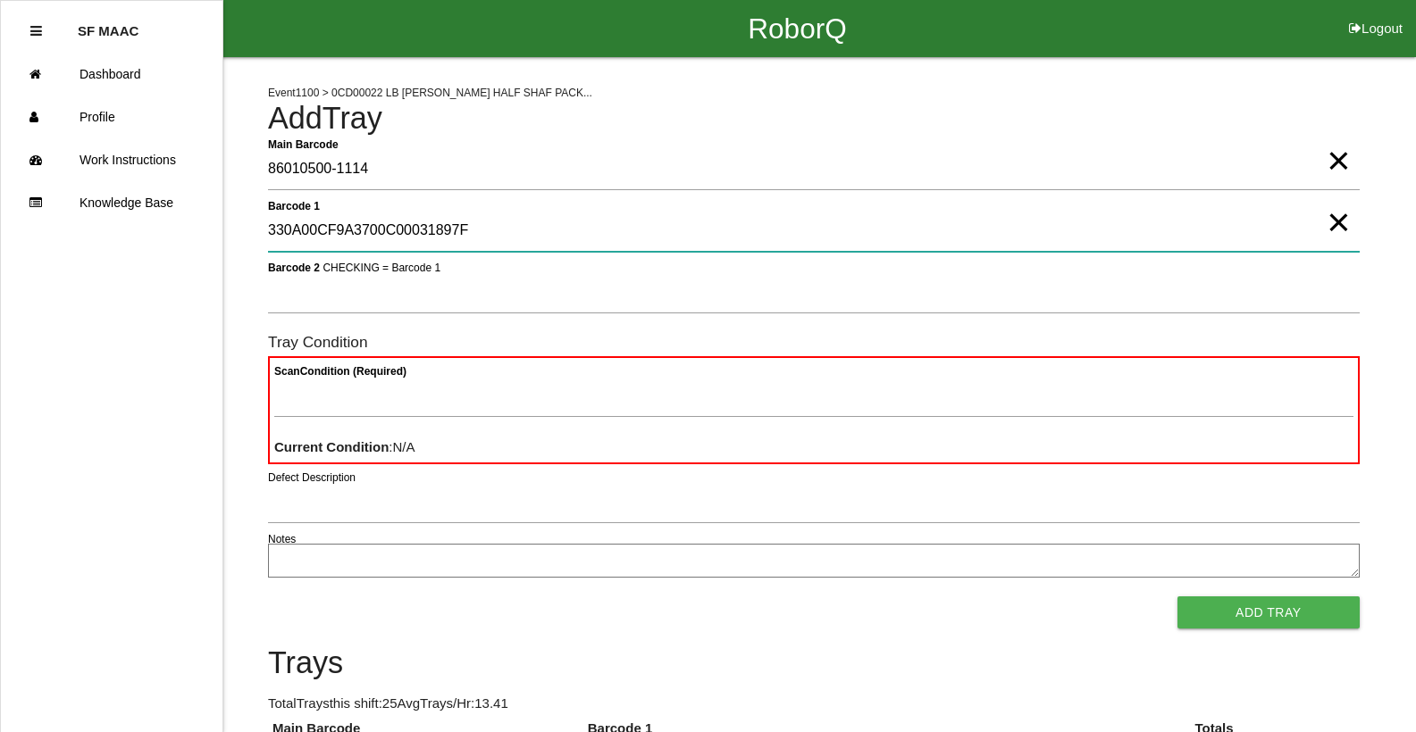
type 1 "330A00CF9A3700C00031897F"
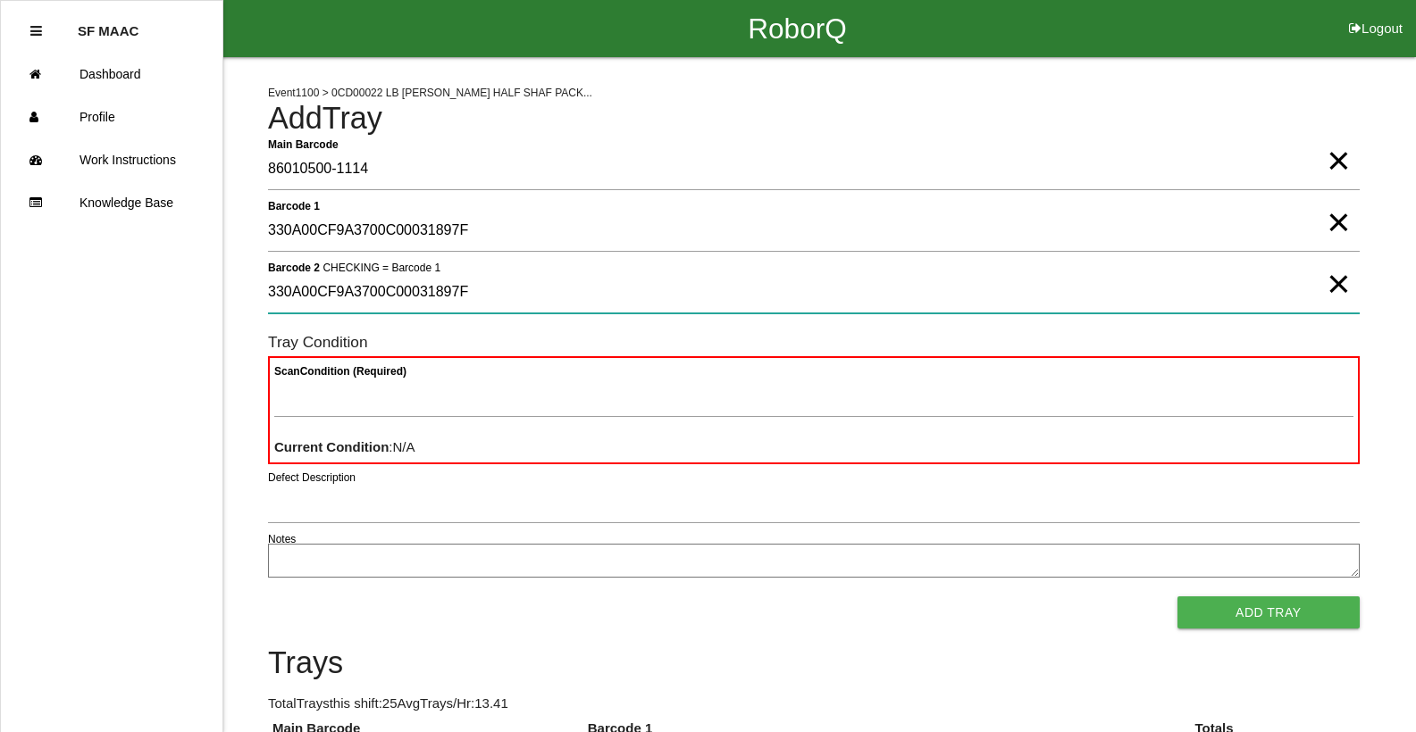
type 2 "330A00CF9A3700C00031897F"
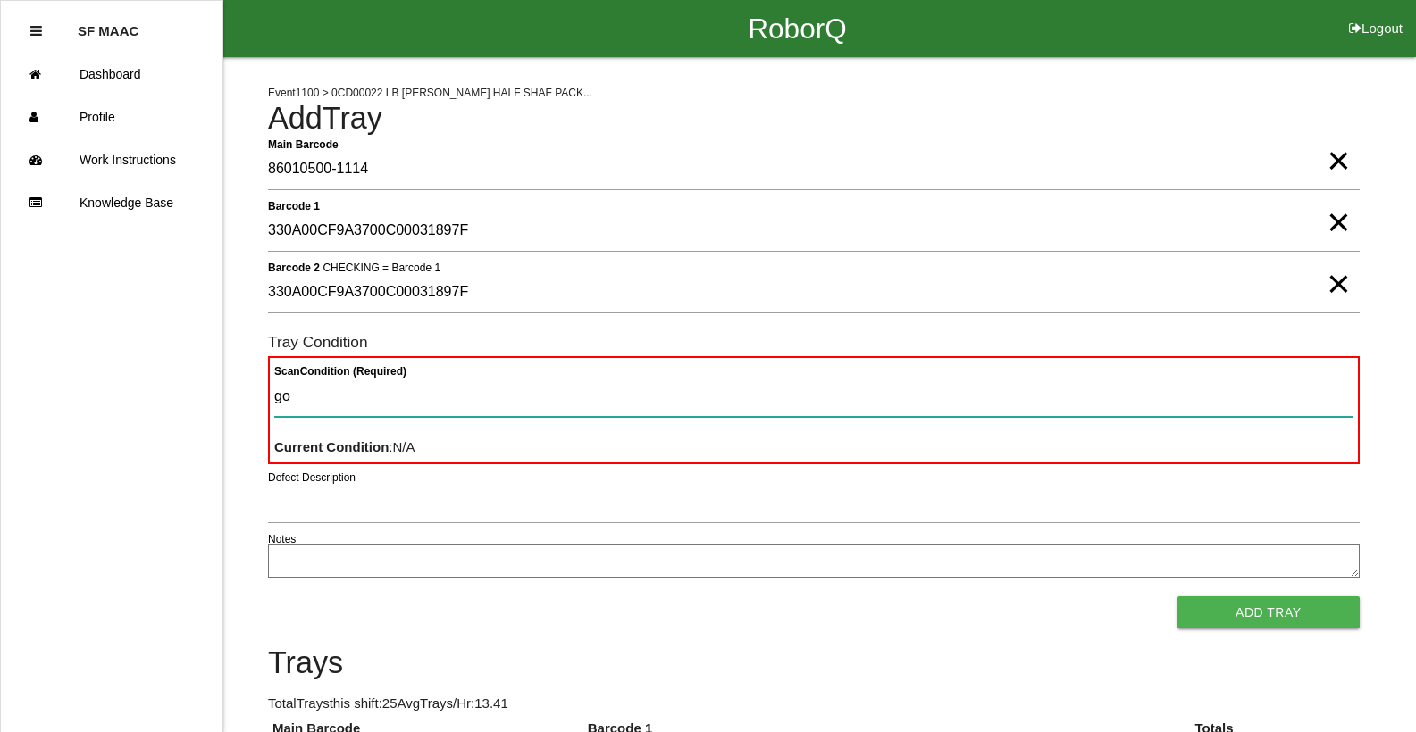
type Condition "goo"
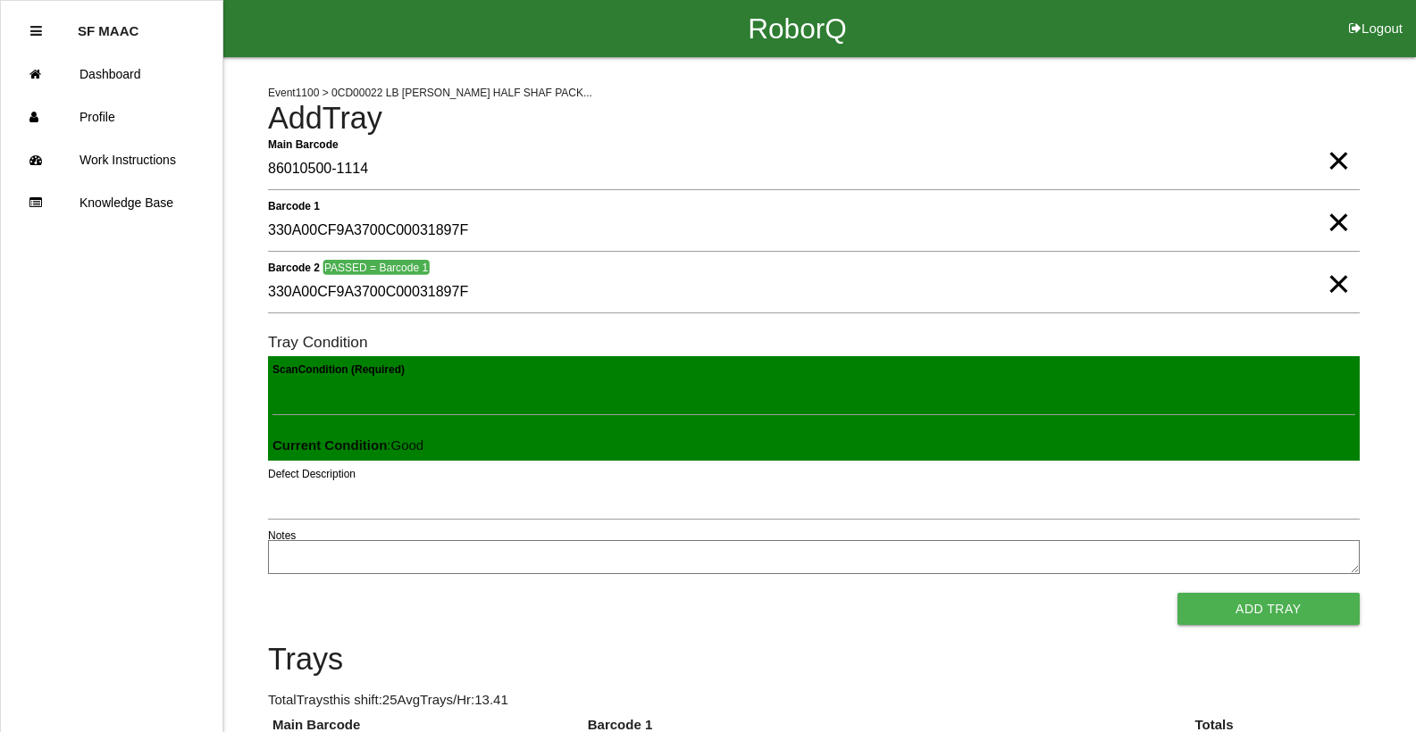
click at [1177, 593] on button "Add Tray" at bounding box center [1268, 609] width 182 height 32
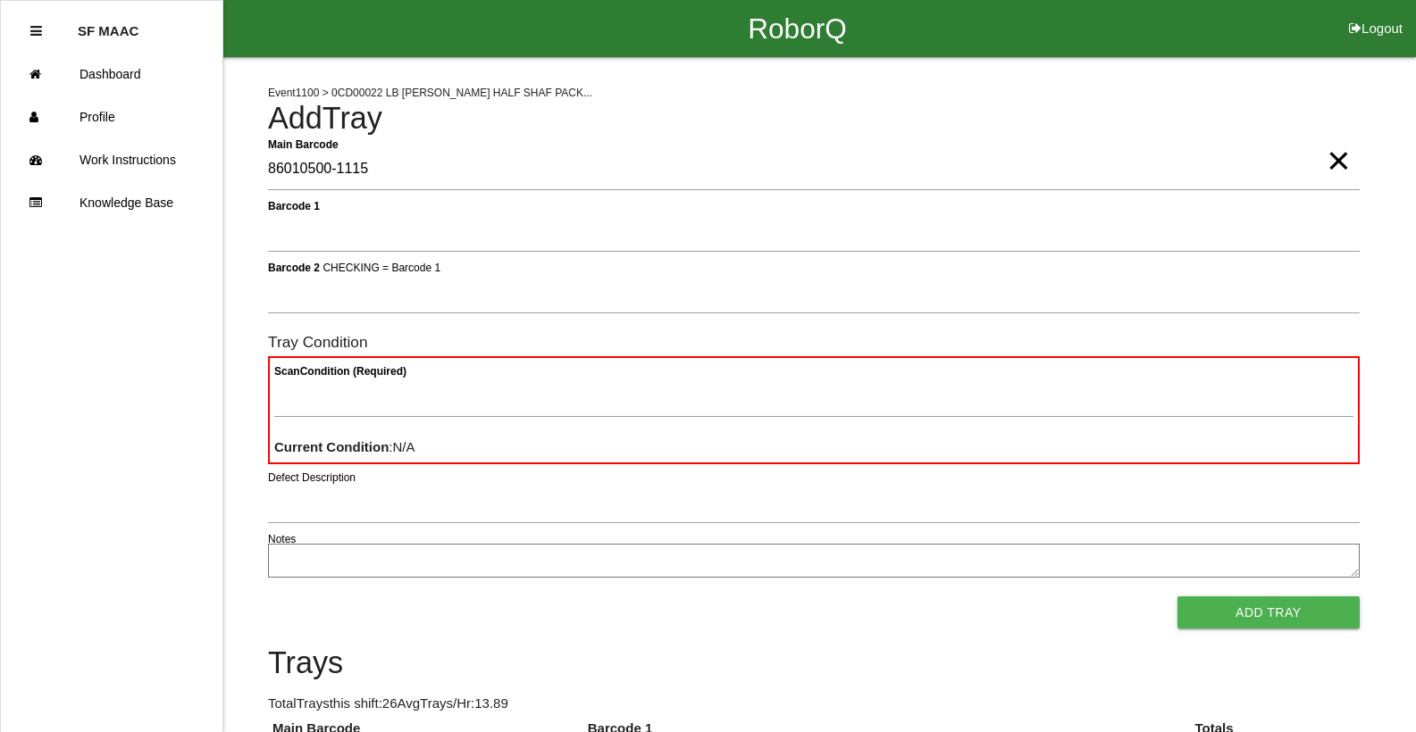
type Barcode "86010500-1115"
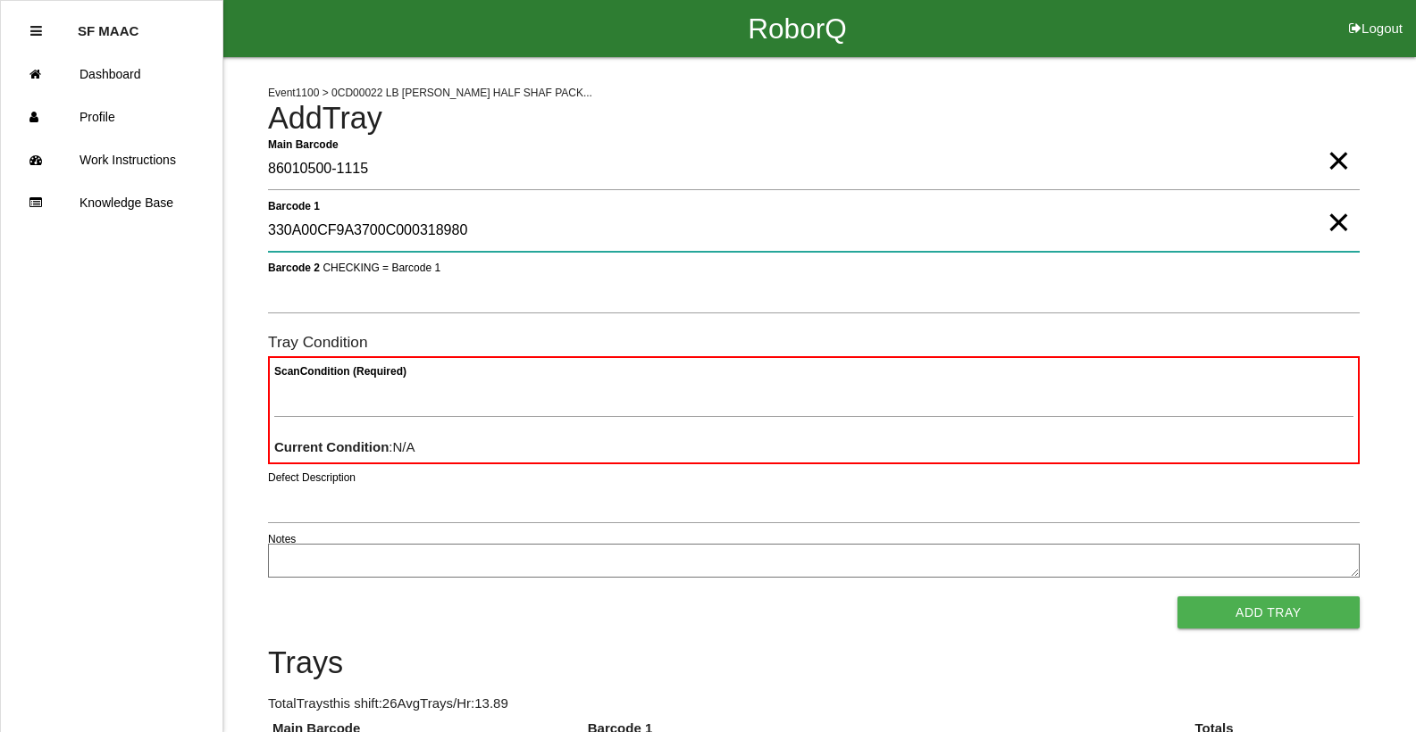
type 1 "330A00CF9A3700C000318980"
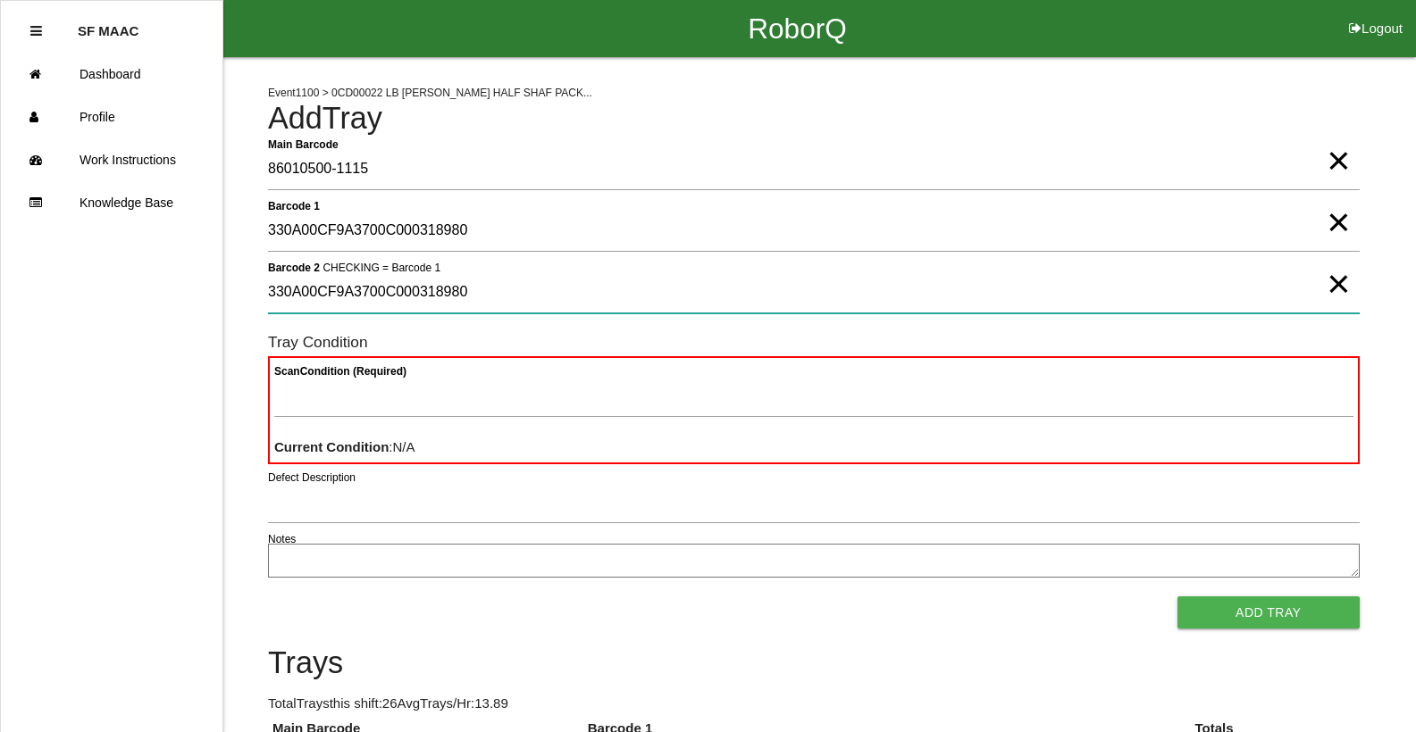
type 2 "330A00CF9A3700C000318980"
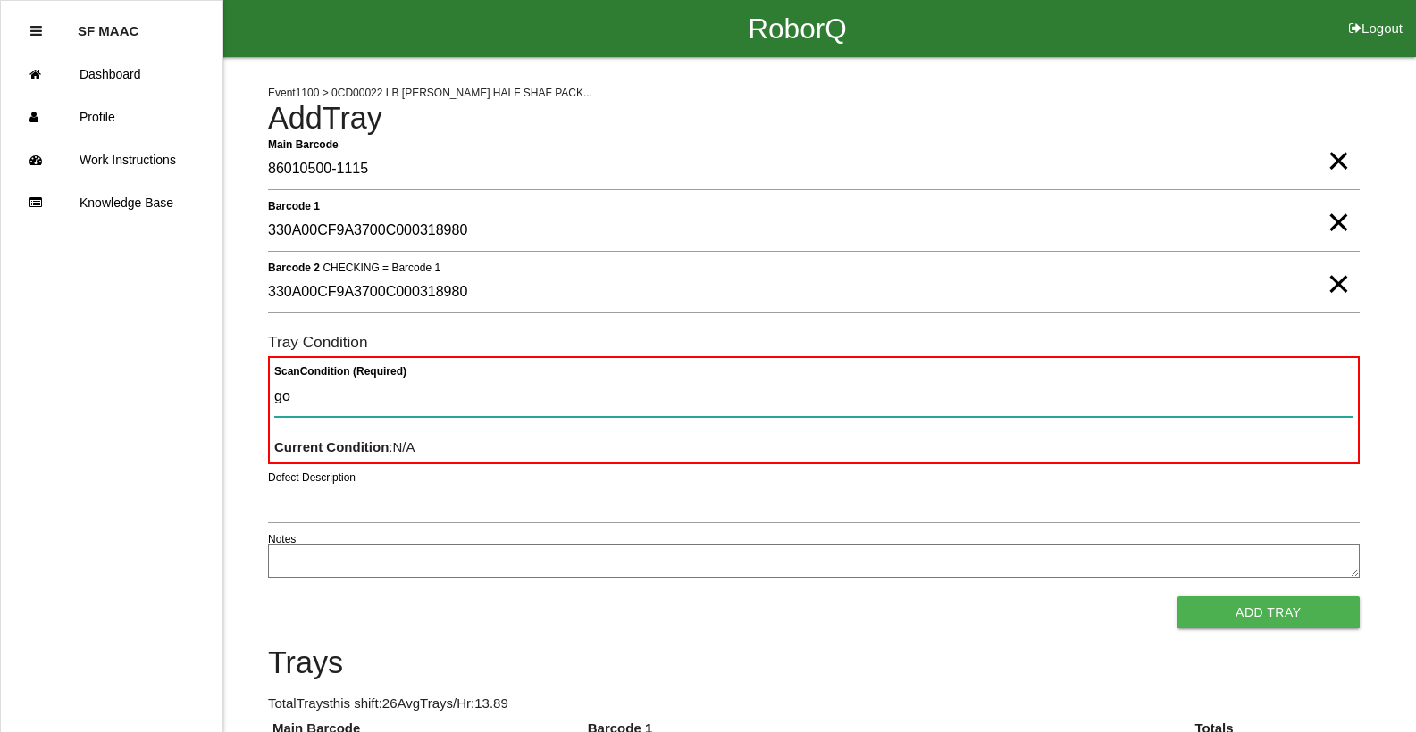
type Condition "goo"
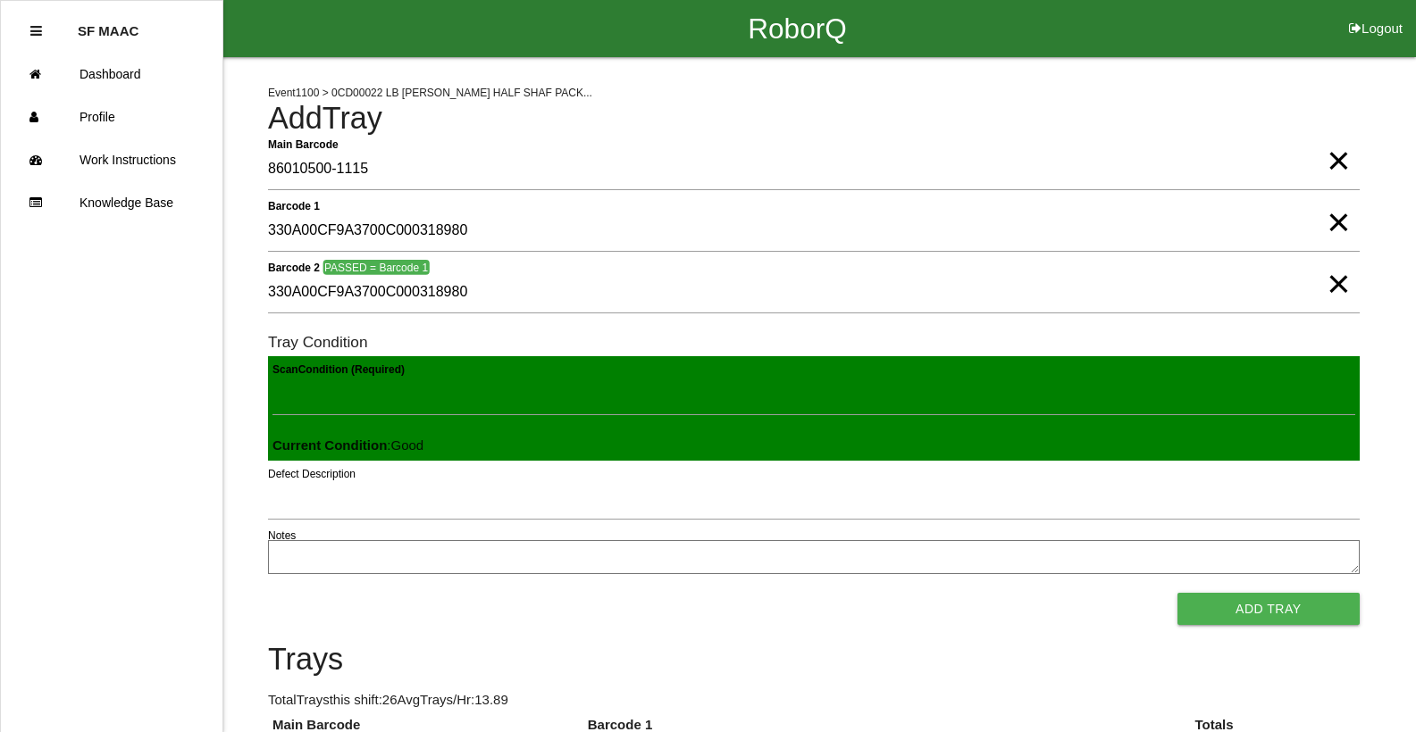
click at [1177, 593] on button "Add Tray" at bounding box center [1268, 609] width 182 height 32
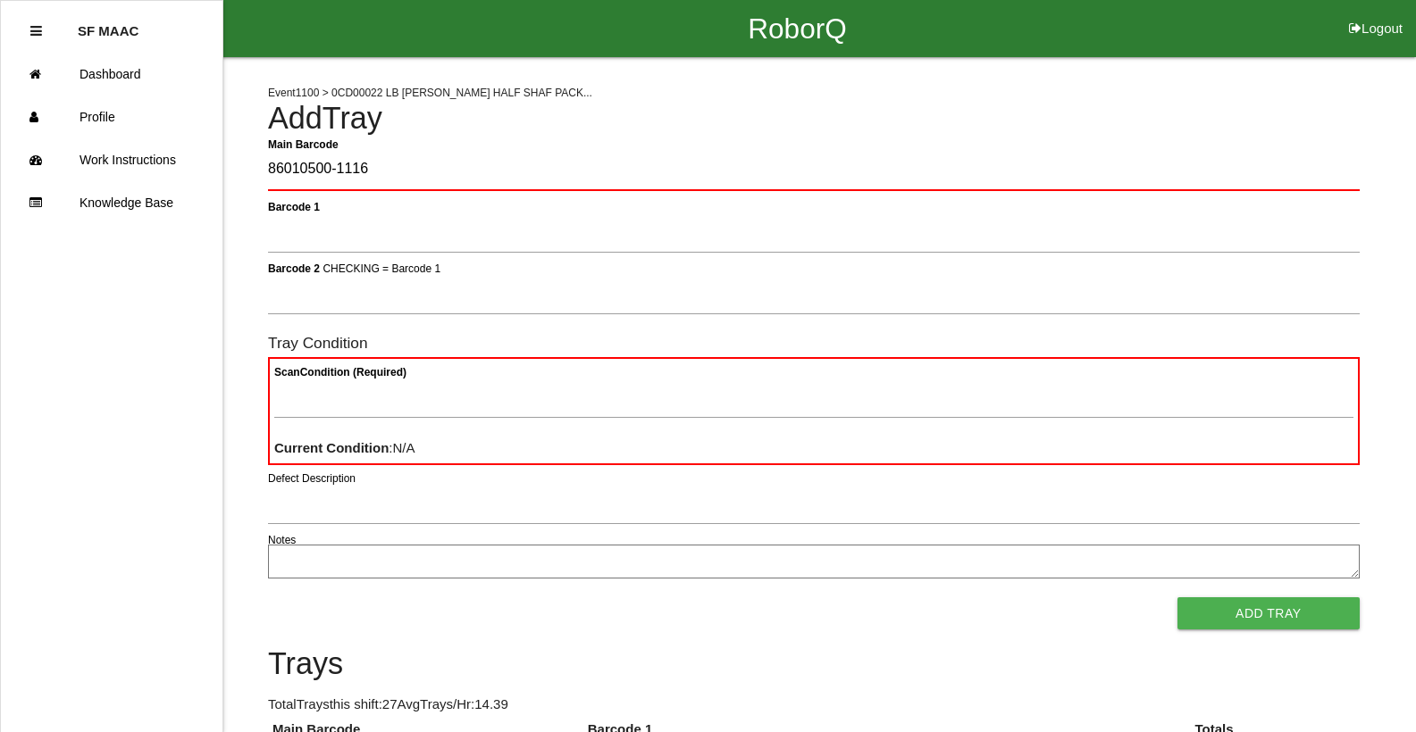
type Barcode "86010500-1116"
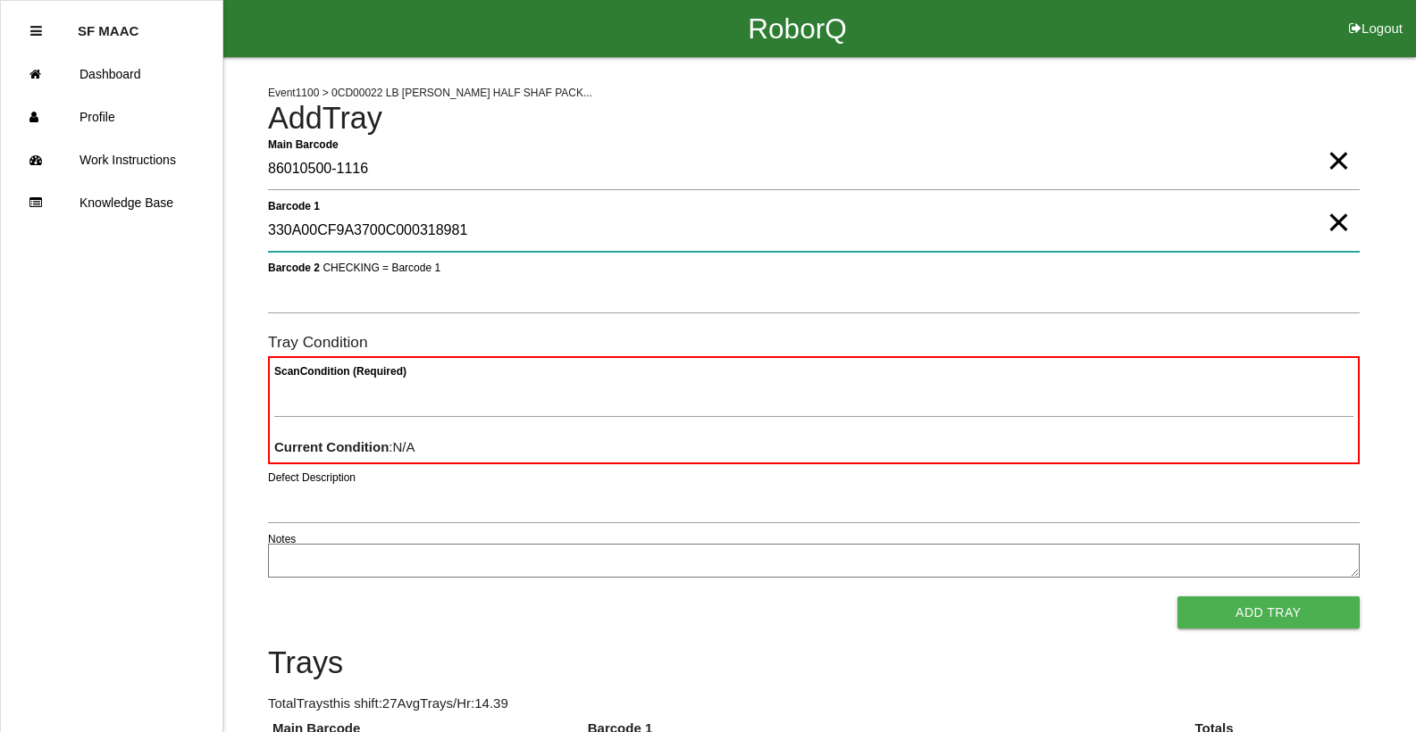
type 1 "330A00CF9A3700C000318981"
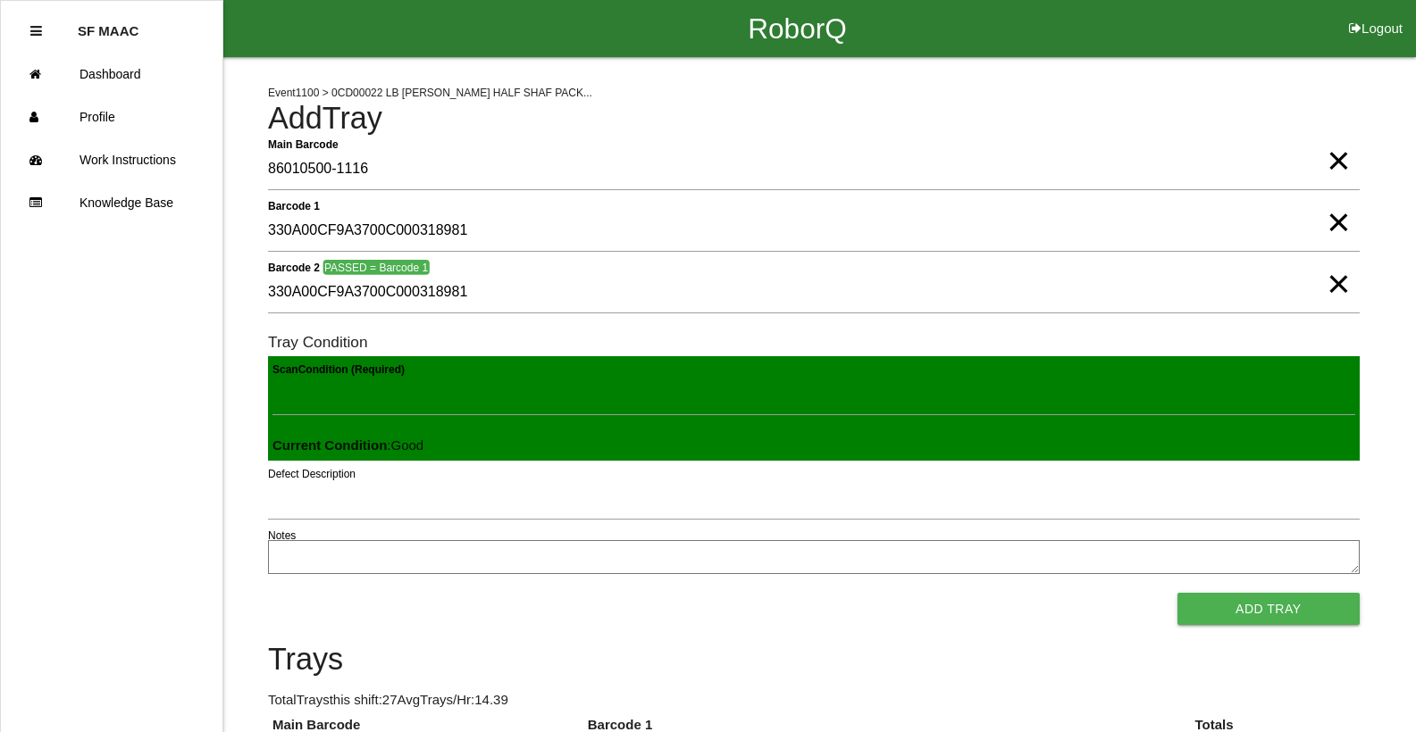
click at [1177, 593] on button "Add Tray" at bounding box center [1268, 609] width 182 height 32
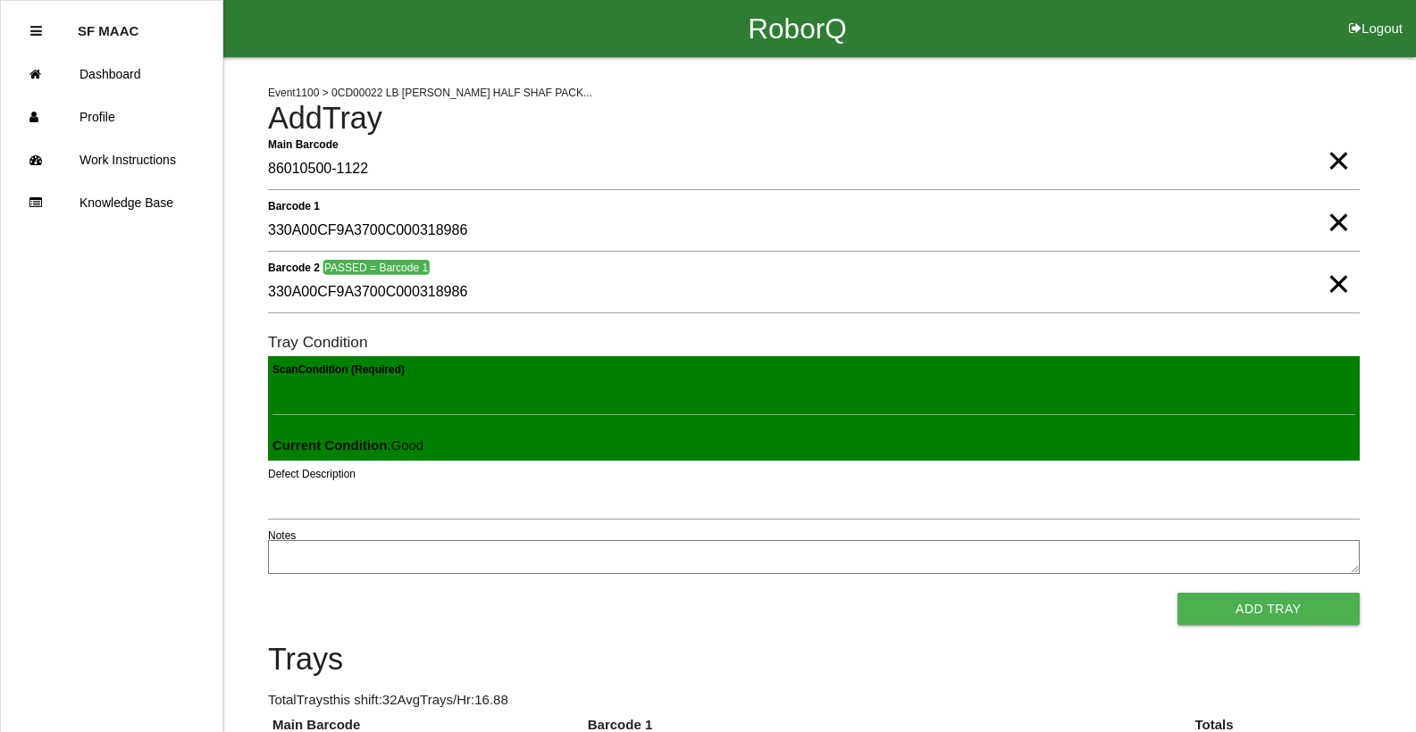
click at [1177, 593] on button "Add Tray" at bounding box center [1268, 609] width 182 height 32
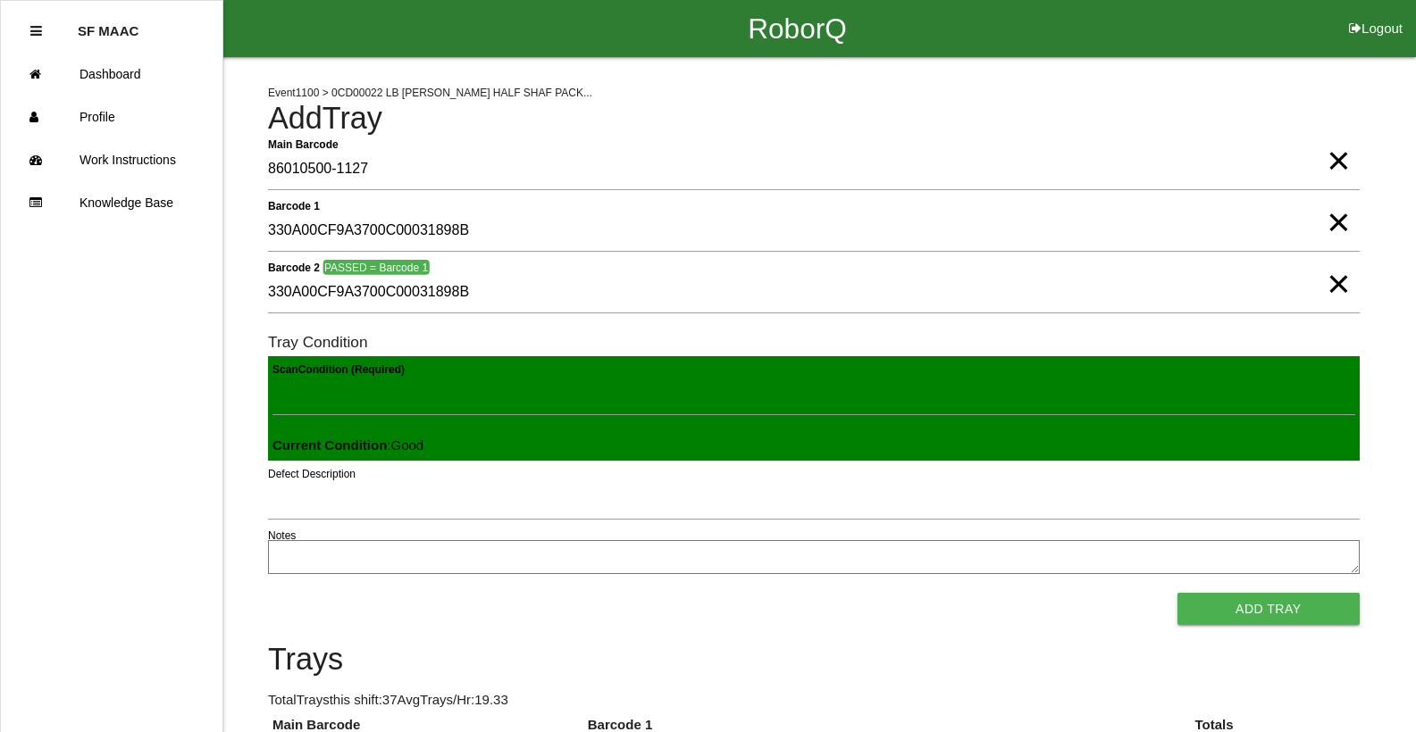
click at [1177, 593] on button "Add Tray" at bounding box center [1268, 609] width 182 height 32
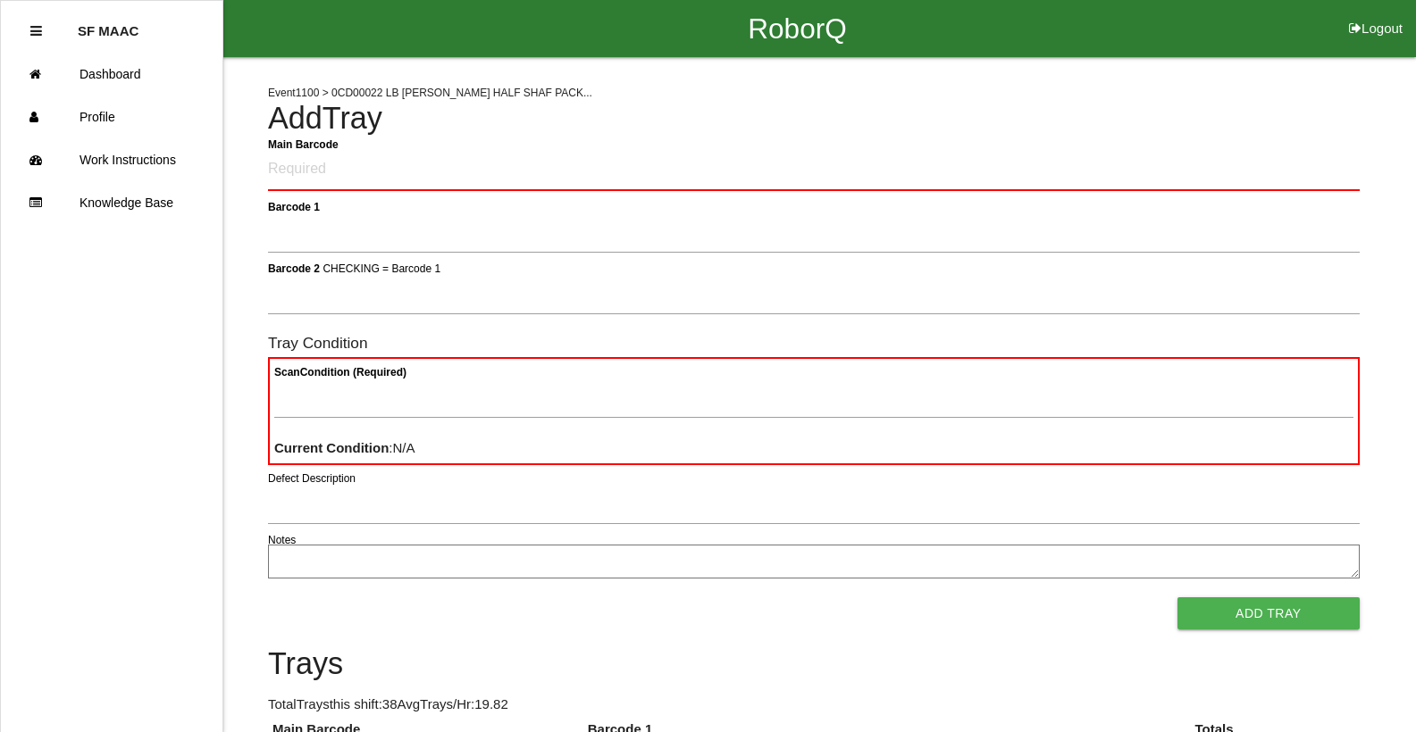
click at [533, 168] on Barcode "Main Barcode" at bounding box center [813, 170] width 1091 height 42
drag, startPoint x: 438, startPoint y: 255, endPoint x: 574, endPoint y: 133, distance: 182.8
click at [574, 133] on h4 "Add Tray" at bounding box center [813, 119] width 1091 height 34
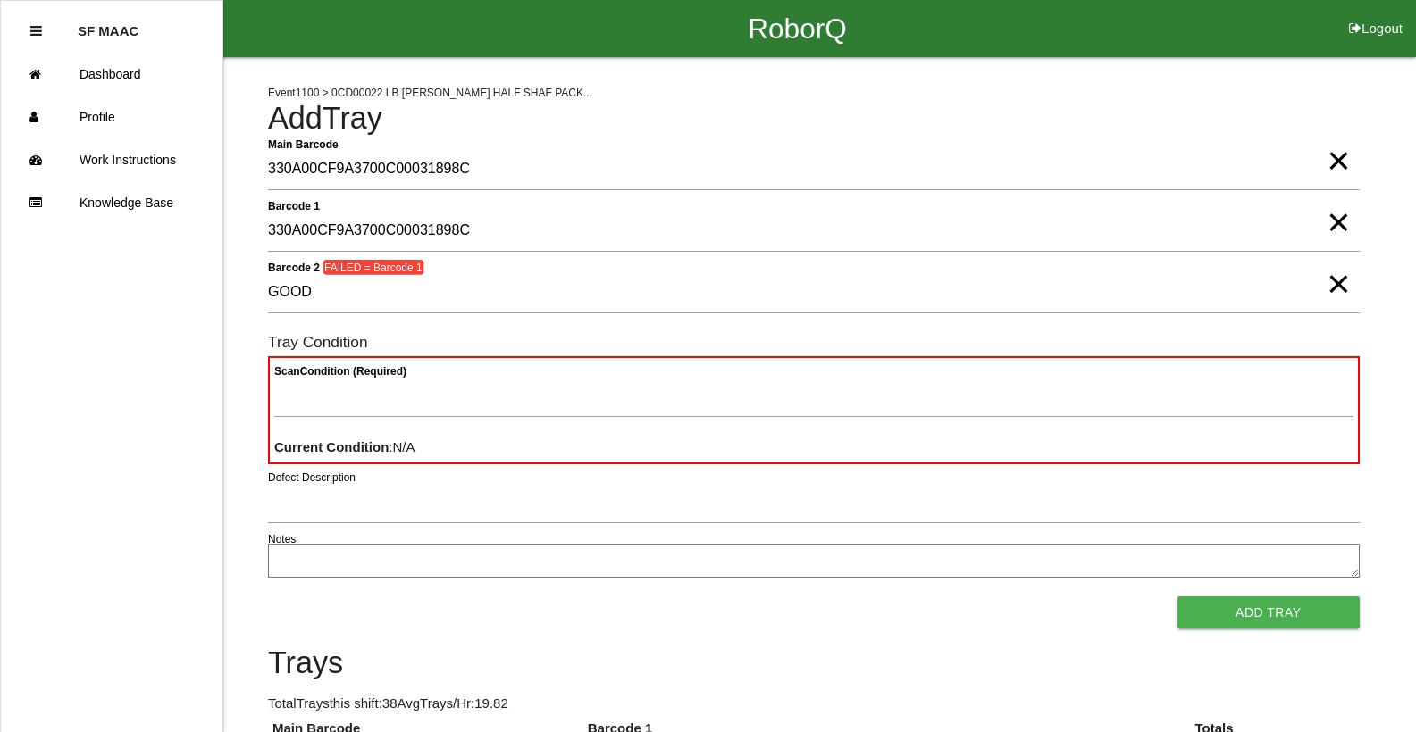
click at [1347, 161] on span "×" at bounding box center [1337, 143] width 23 height 36
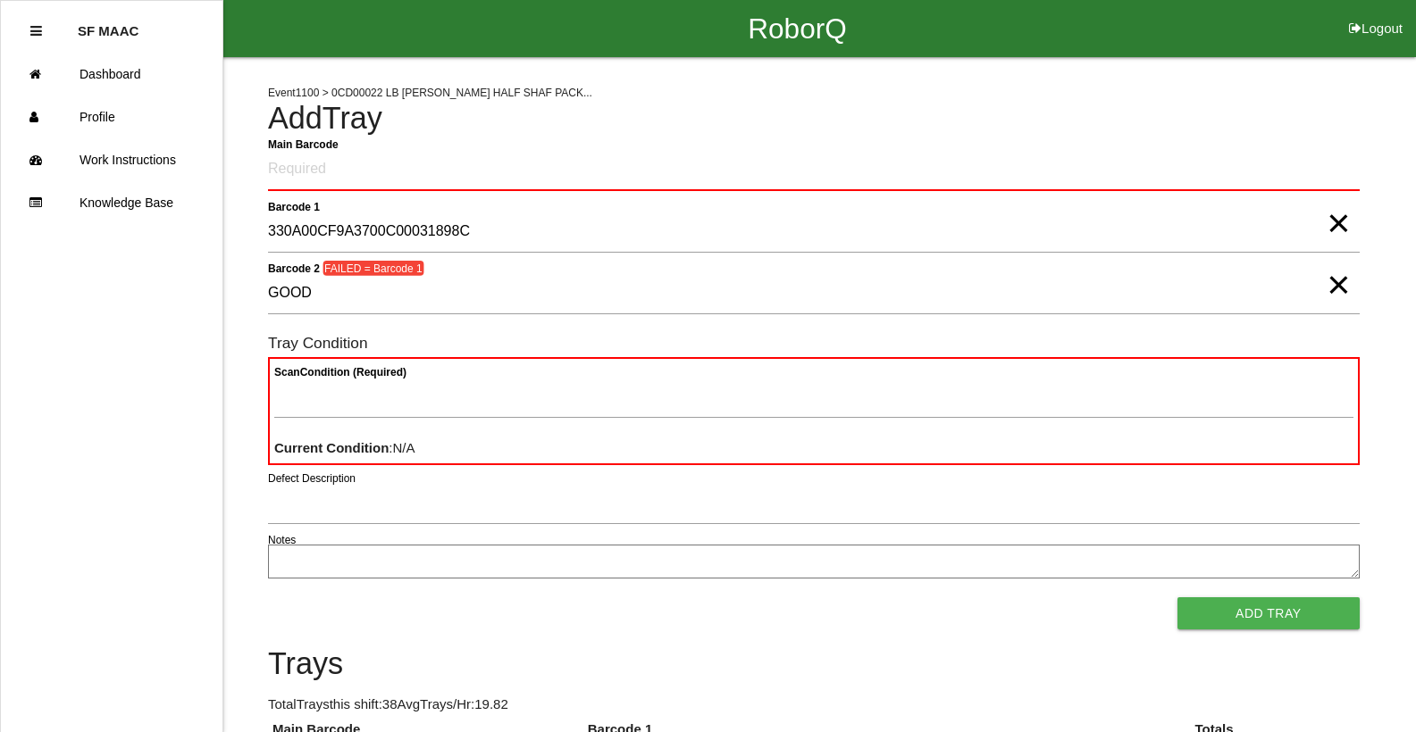
click at [1336, 223] on span "×" at bounding box center [1337, 206] width 23 height 36
click at [1344, 276] on span "×" at bounding box center [1337, 267] width 23 height 36
click at [1330, 173] on Barcode "Main Barcode" at bounding box center [813, 170] width 1091 height 42
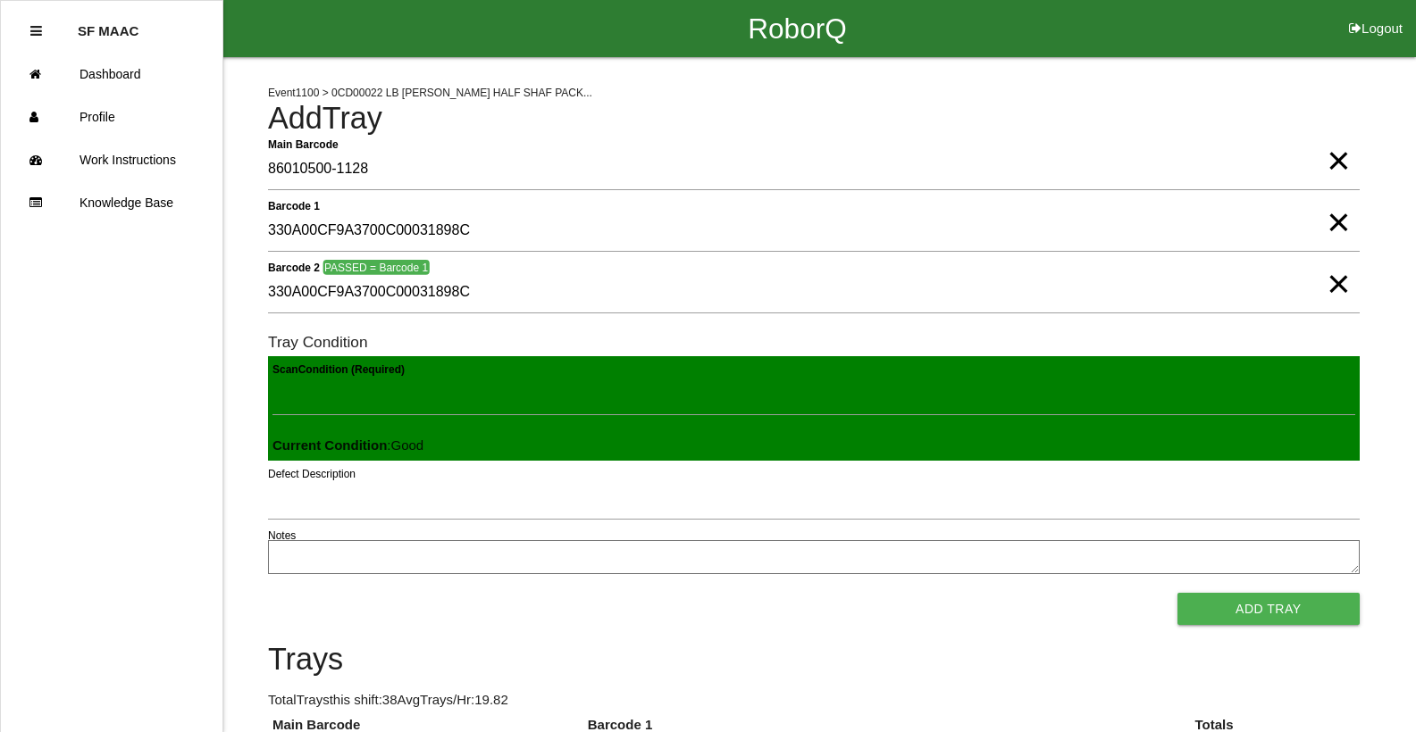
click at [1177, 593] on button "Add Tray" at bounding box center [1268, 609] width 182 height 32
click button "Add Tray" at bounding box center [1268, 609] width 182 height 32
click at [1177, 593] on button "Add Tray" at bounding box center [1268, 609] width 182 height 32
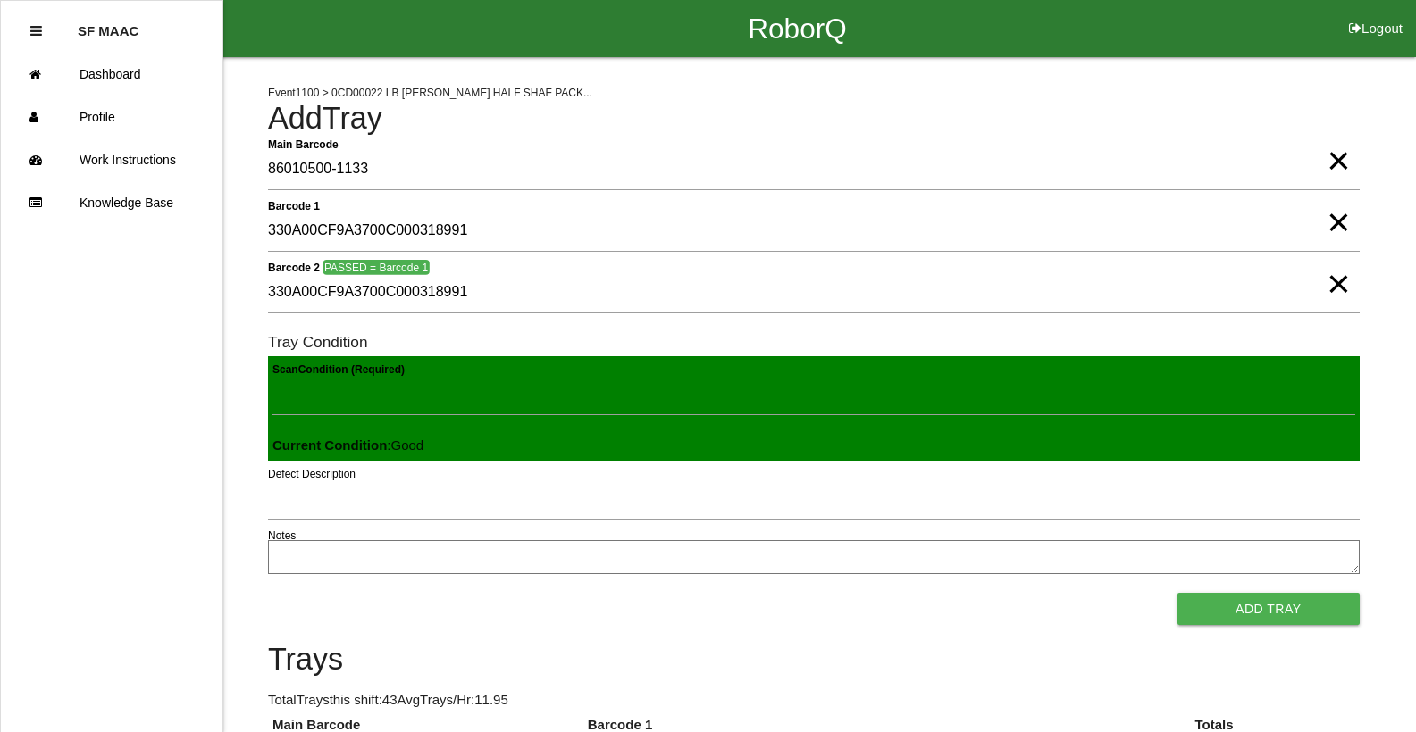
click at [1177, 593] on button "Add Tray" at bounding box center [1268, 609] width 182 height 32
click button "Add Tray" at bounding box center [1268, 609] width 182 height 32
click at [1177, 593] on button "Add Tray" at bounding box center [1268, 609] width 182 height 32
